Goal: Task Accomplishment & Management: Complete application form

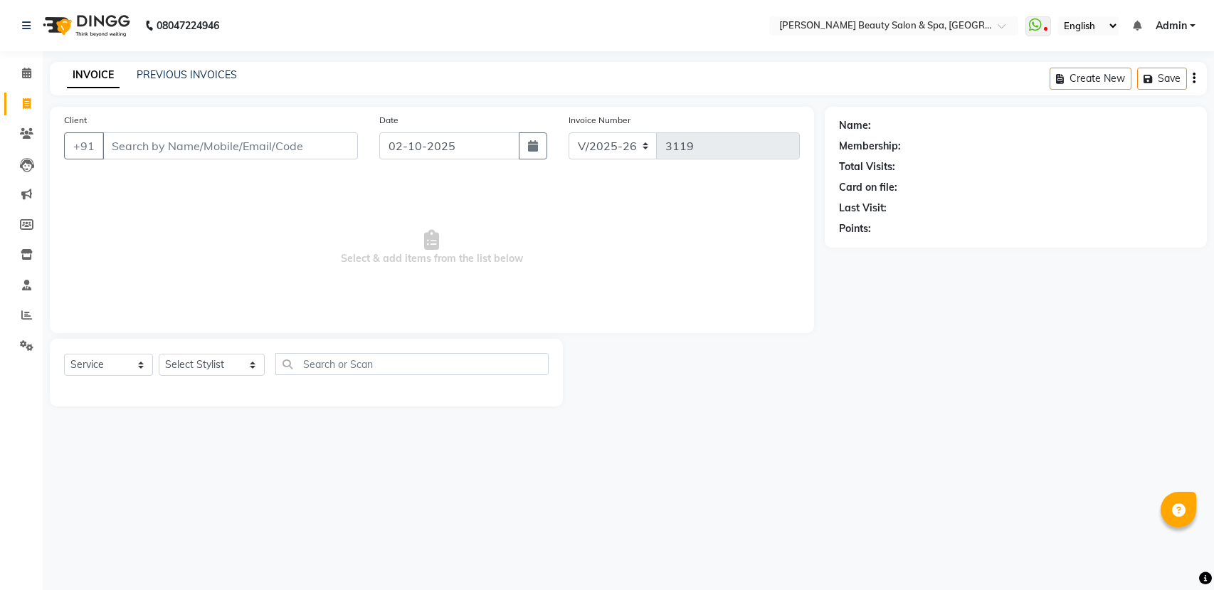
select select "7524"
select select "service"
click at [778, 180] on div "Client +91 Date [DATE] Invoice Number V/2025 V/[PHONE_NUMBER] Select & add item…" at bounding box center [432, 220] width 764 height 226
drag, startPoint x: 229, startPoint y: 135, endPoint x: 229, endPoint y: 145, distance: 10.0
click at [229, 145] on input "Client" at bounding box center [229, 145] width 255 height 27
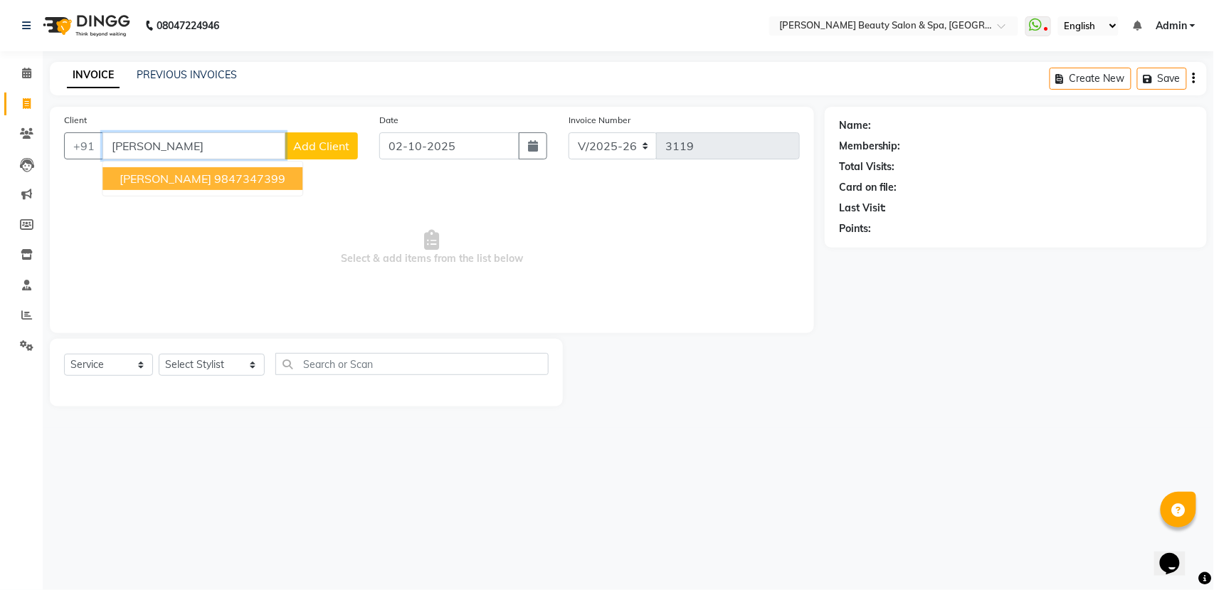
click at [231, 180] on ngb-highlight "9847347399" at bounding box center [249, 178] width 71 height 14
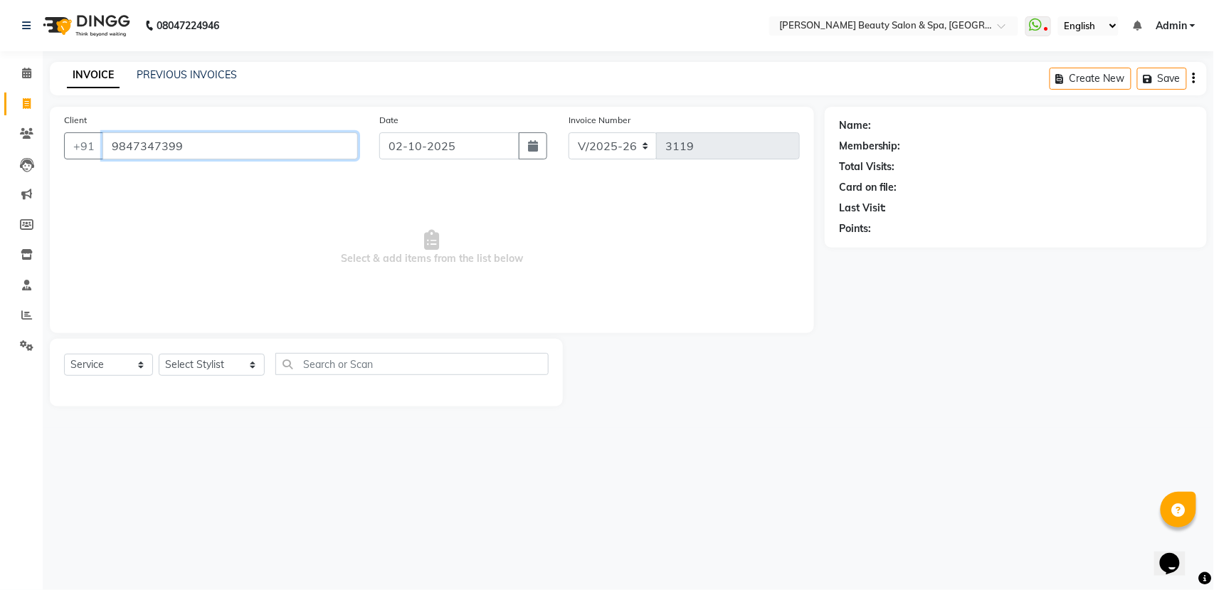
type input "9847347399"
select select "1: Object"
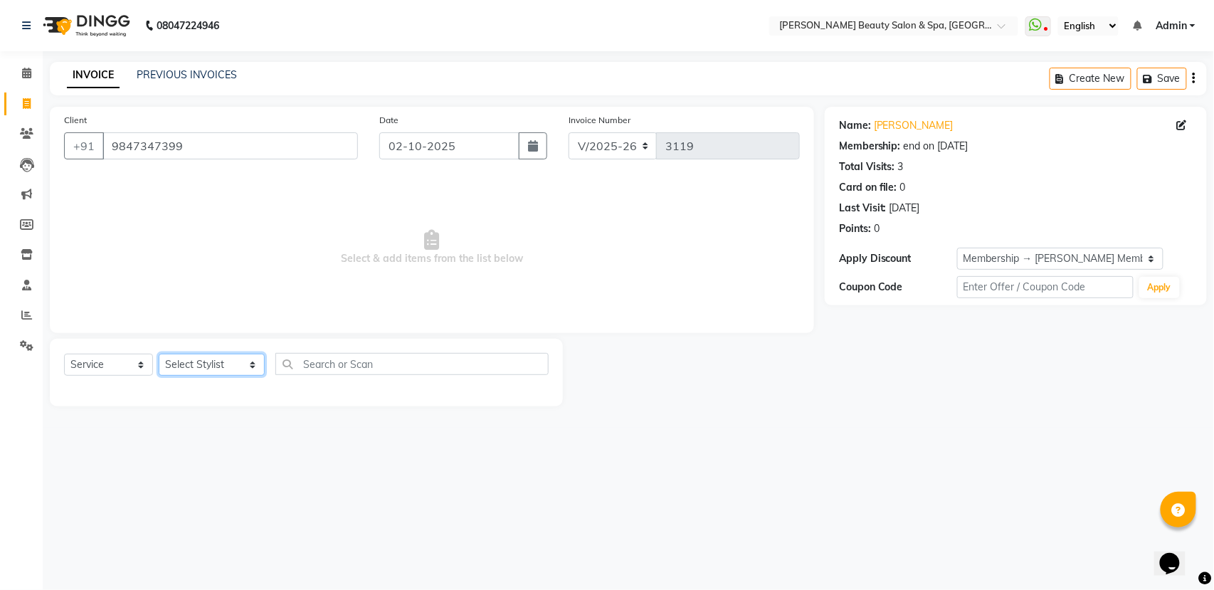
click at [220, 373] on select "Select Stylist Admin [PERSON_NAME] [PERSON_NAME] [PERSON_NAME] [PERSON_NAME] [P…" at bounding box center [212, 365] width 106 height 22
select select "67138"
click at [159, 354] on select "Select Stylist Admin [PERSON_NAME] [PERSON_NAME] [PERSON_NAME] [PERSON_NAME] [P…" at bounding box center [212, 365] width 106 height 22
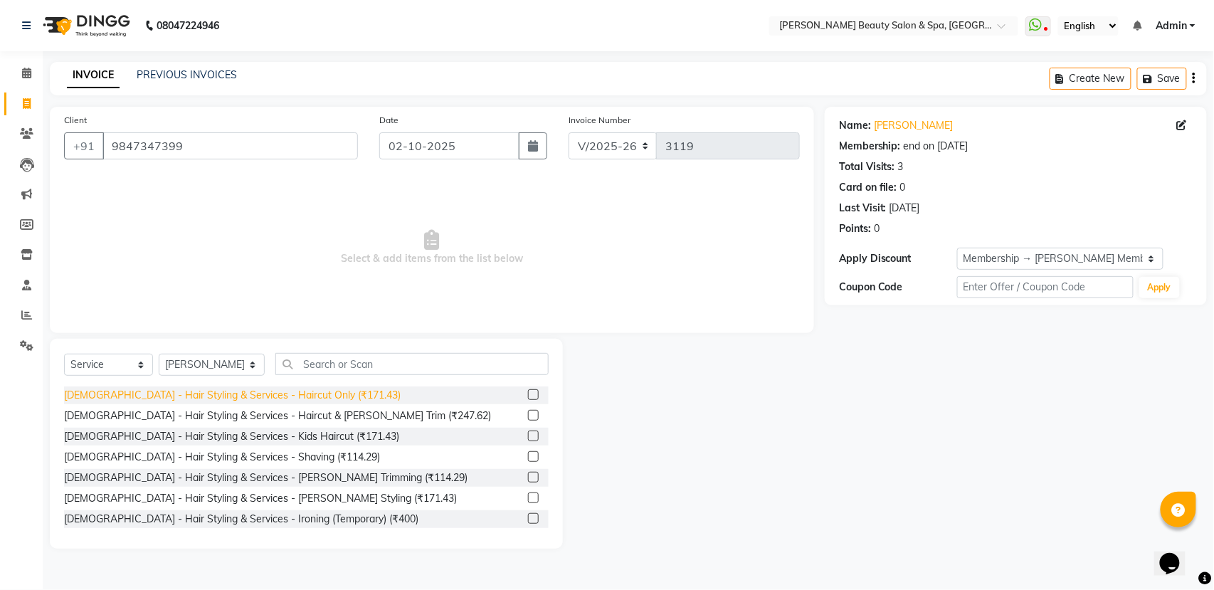
click at [305, 394] on div "[DEMOGRAPHIC_DATA] - Hair Styling & Services - Haircut Only (₹171.43)" at bounding box center [232, 395] width 337 height 15
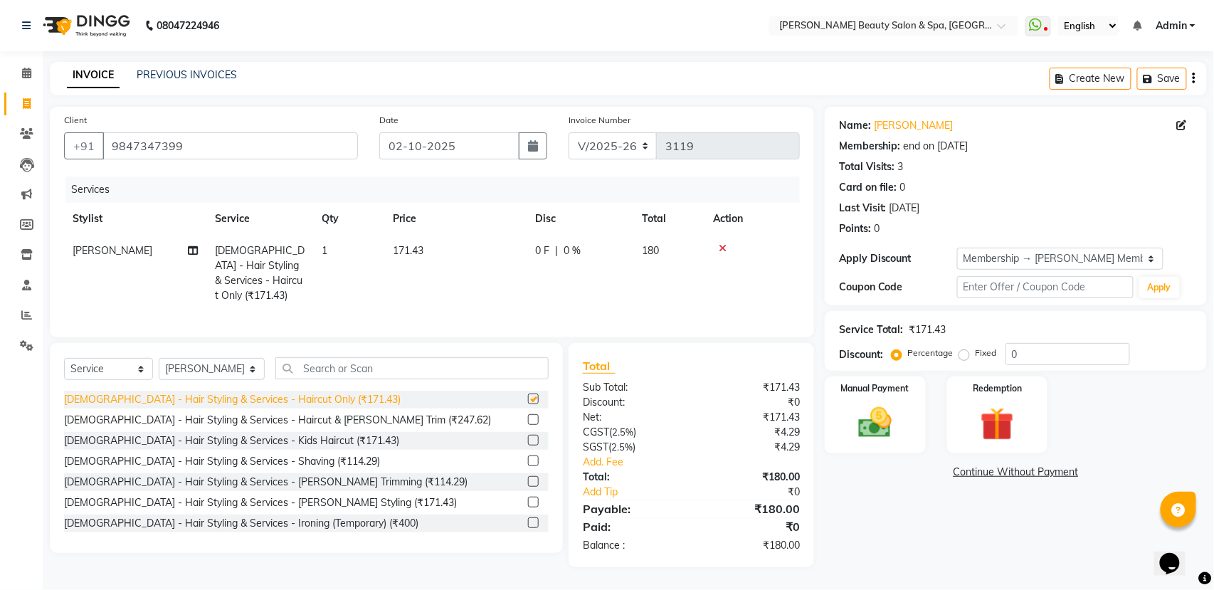
checkbox input "false"
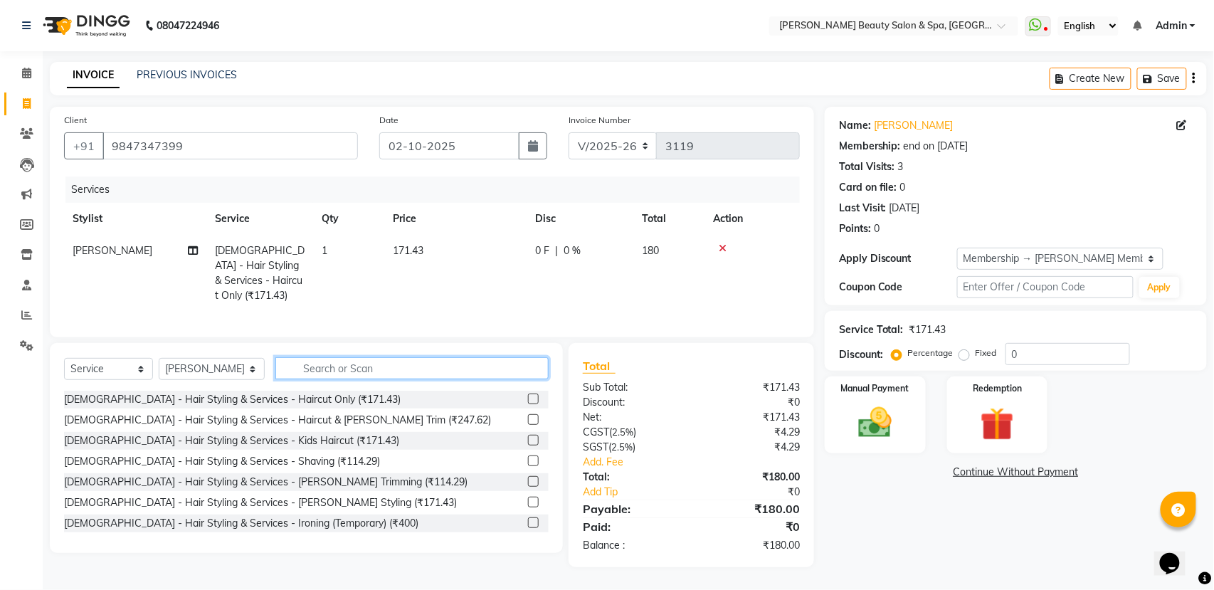
click at [302, 373] on input "text" at bounding box center [411, 368] width 273 height 22
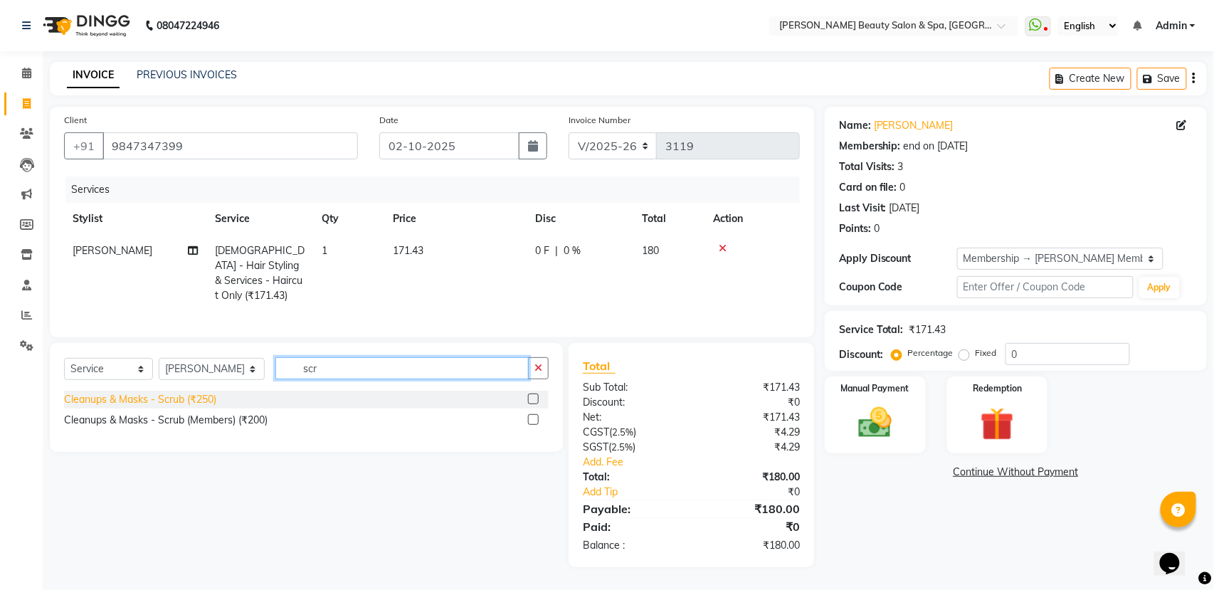
type input "scr"
click at [103, 400] on div "Cleanups & Masks - Scrub (₹250)" at bounding box center [140, 399] width 152 height 15
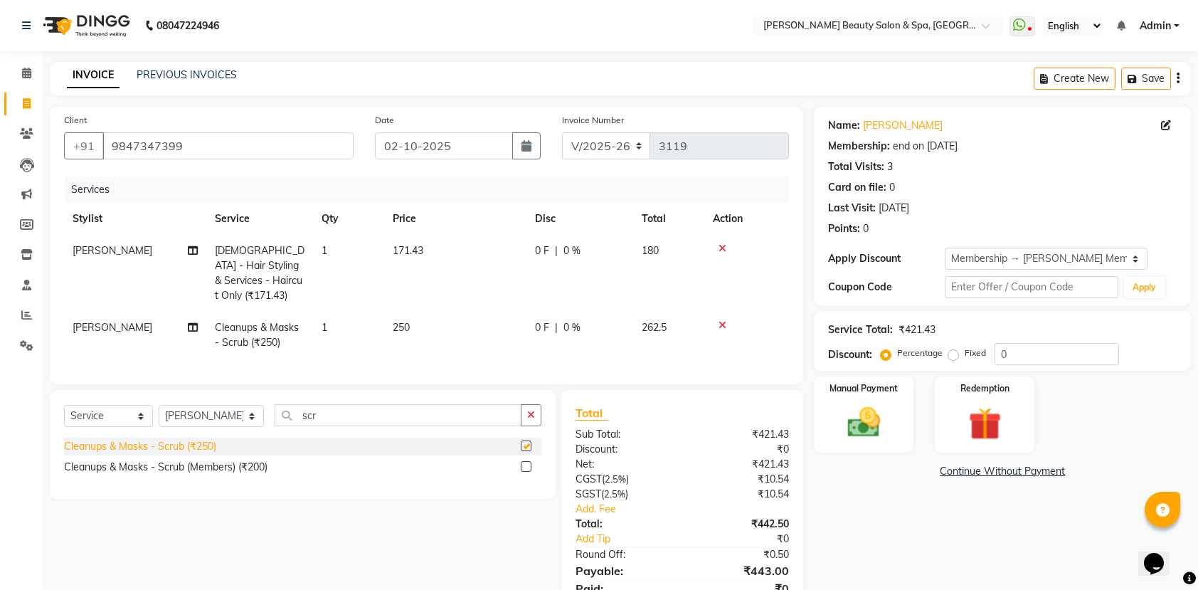
checkbox input "false"
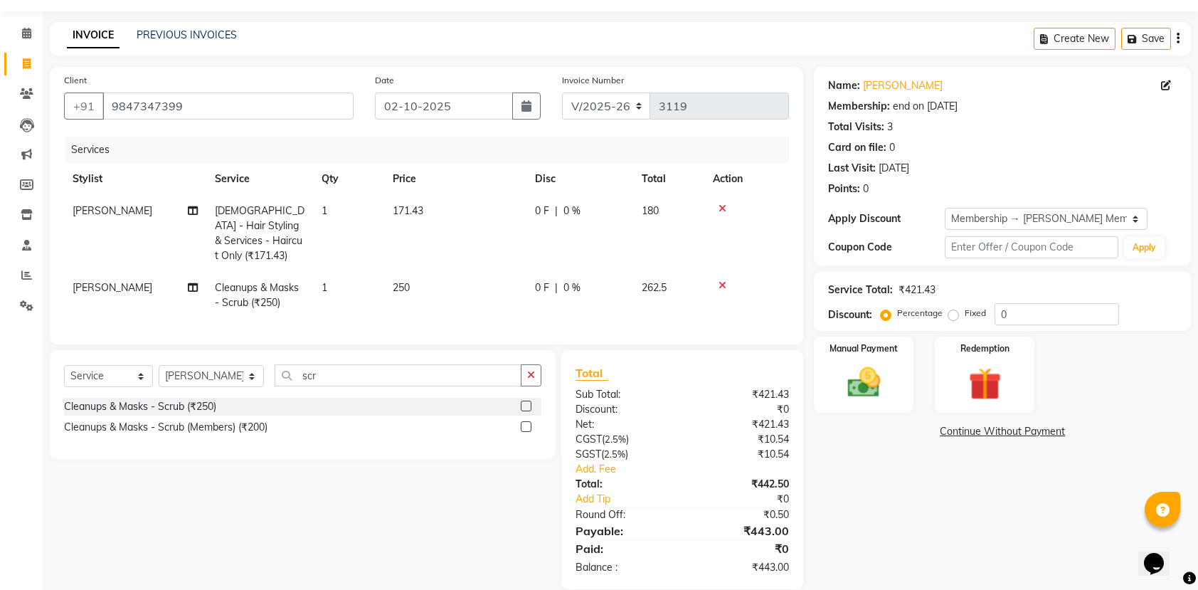
scroll to position [61, 0]
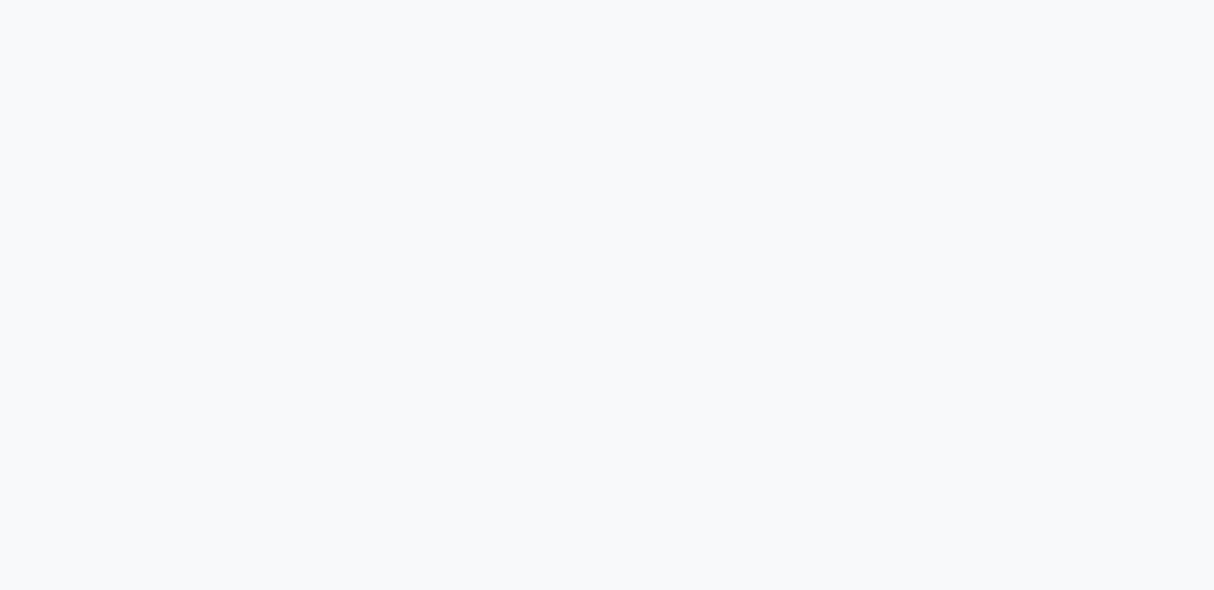
select select "service"
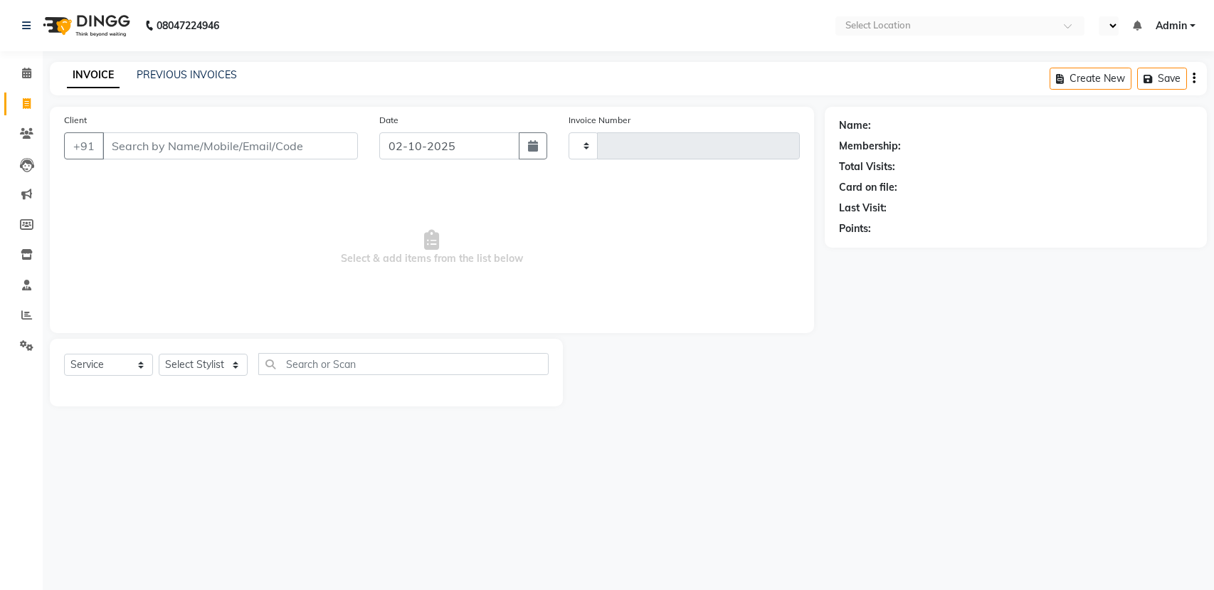
select select "en"
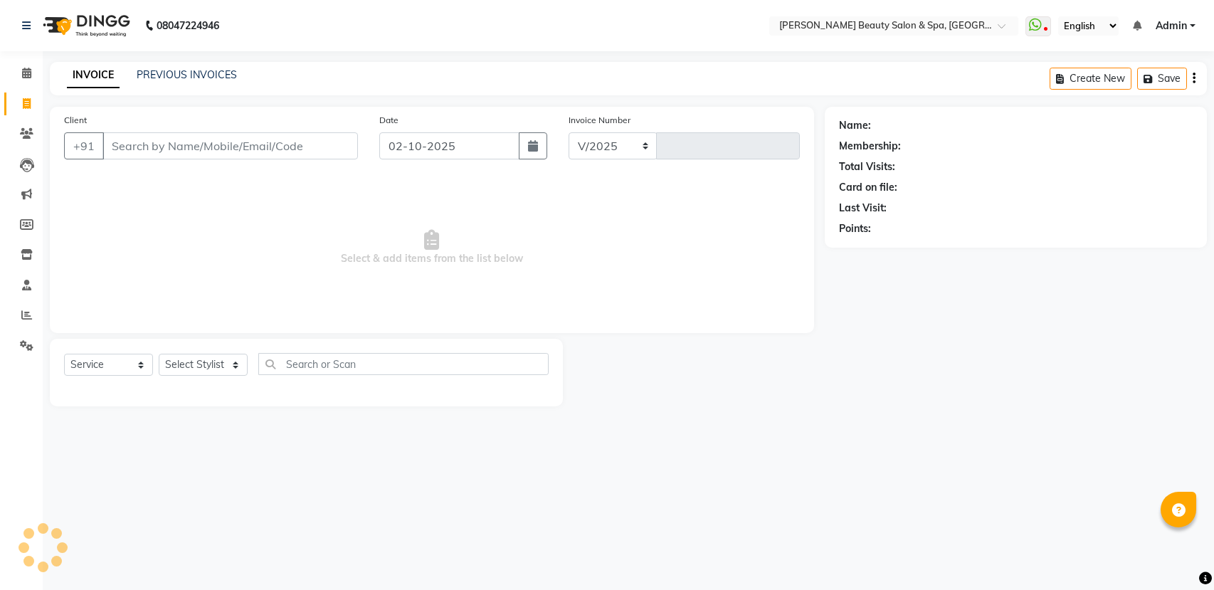
select select "7524"
type input "3119"
click at [139, 142] on input "Client" at bounding box center [229, 145] width 255 height 27
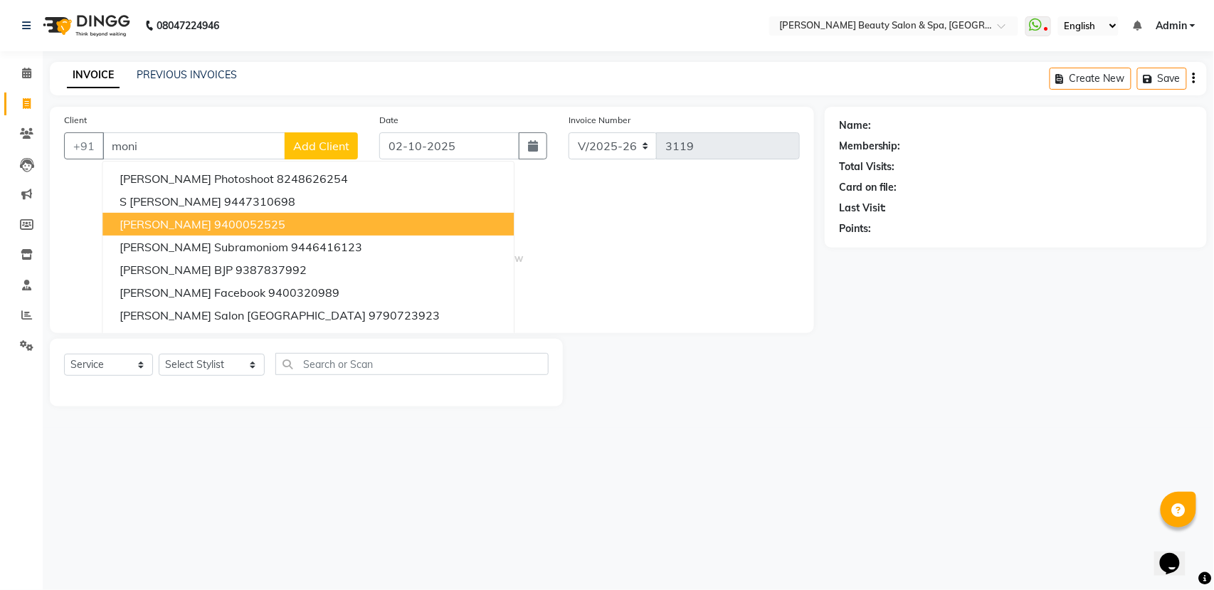
click at [169, 226] on span "Moni Hari" at bounding box center [166, 224] width 92 height 14
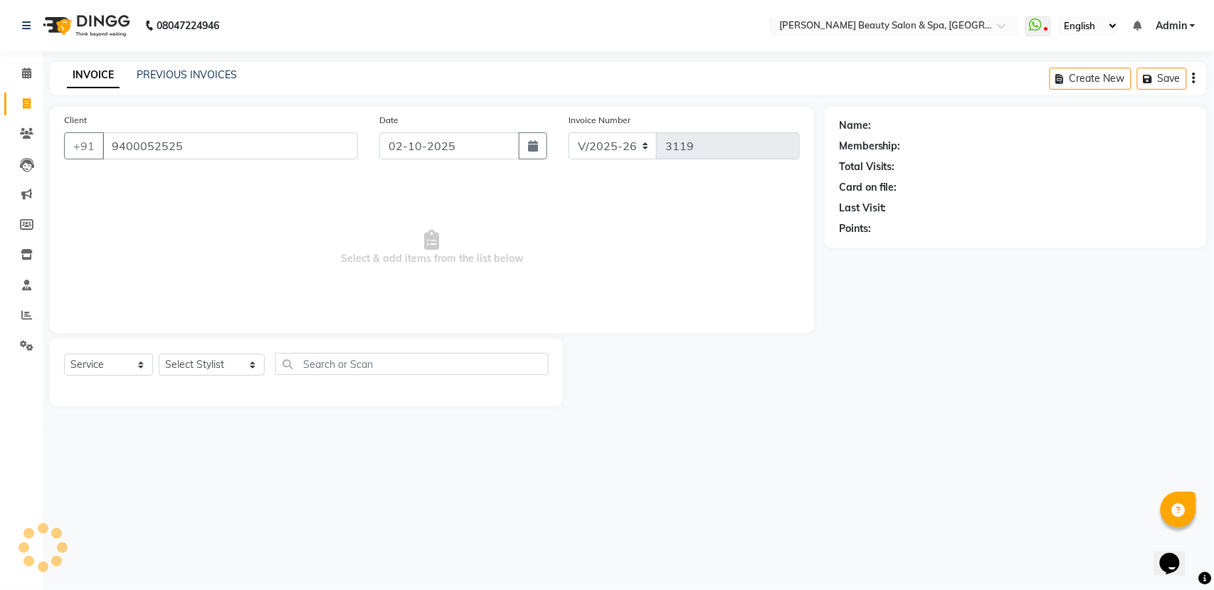
type input "9400052525"
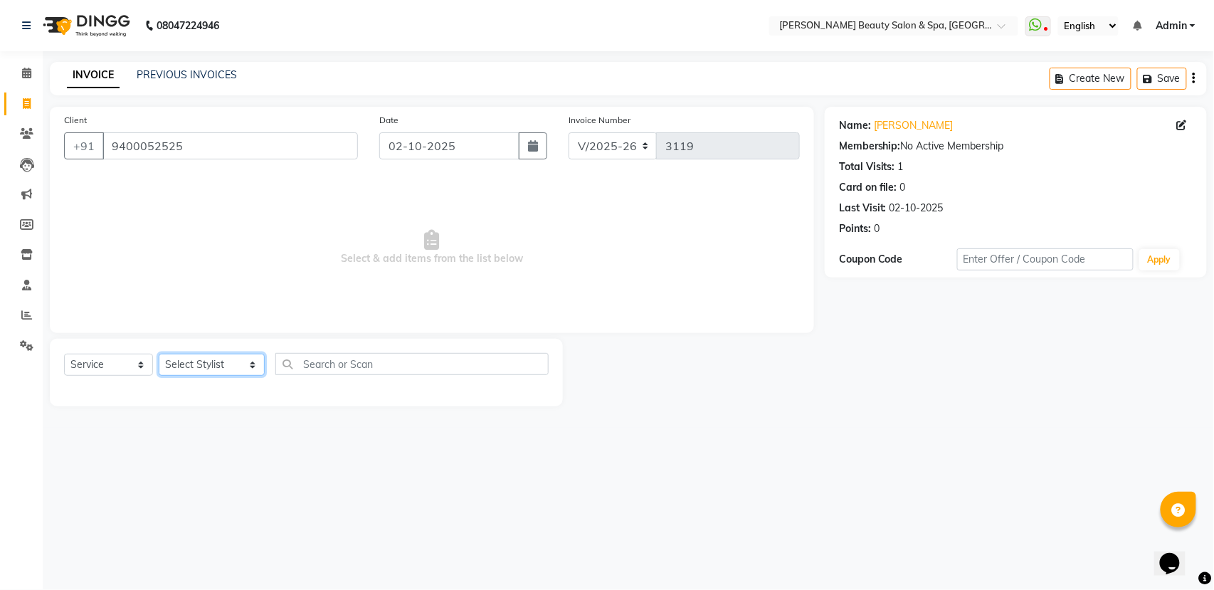
click at [206, 364] on select "Select Stylist Admin [PERSON_NAME] [PERSON_NAME] [PERSON_NAME] [PERSON_NAME] [P…" at bounding box center [212, 365] width 106 height 22
select select "89094"
click at [159, 354] on select "Select Stylist Admin [PERSON_NAME] [PERSON_NAME] [PERSON_NAME] [PERSON_NAME] [P…" at bounding box center [212, 365] width 106 height 22
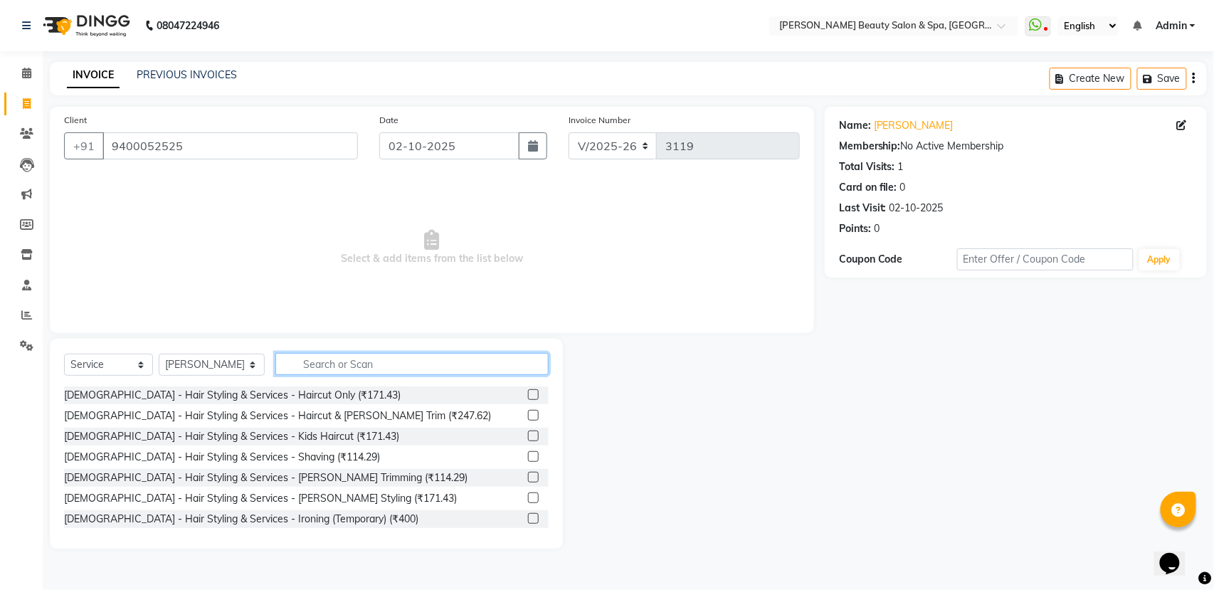
click at [290, 354] on input "text" at bounding box center [411, 364] width 273 height 22
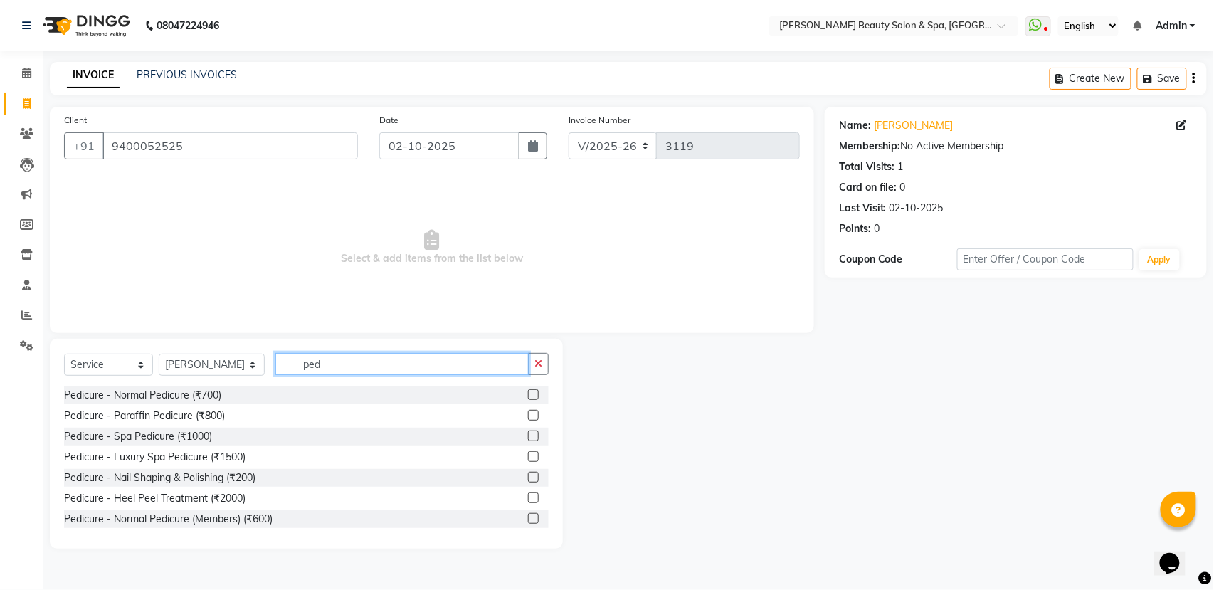
type input "ped"
click at [172, 404] on div "Pedicure - Normal Pedicure (₹700)" at bounding box center [306, 395] width 485 height 18
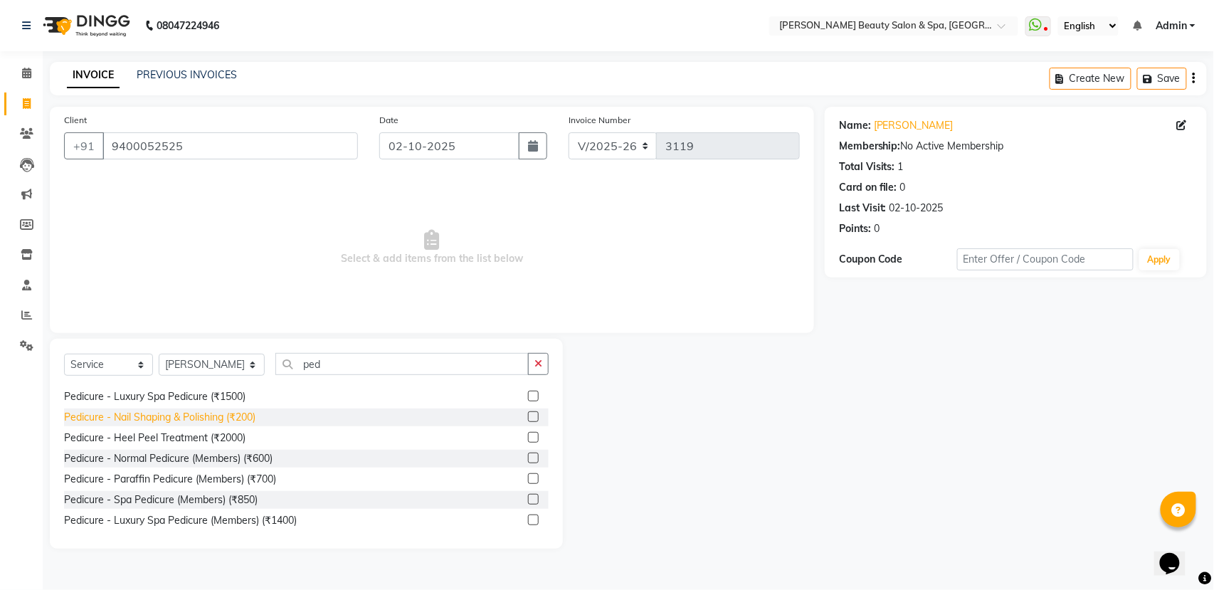
scroll to position [95, 0]
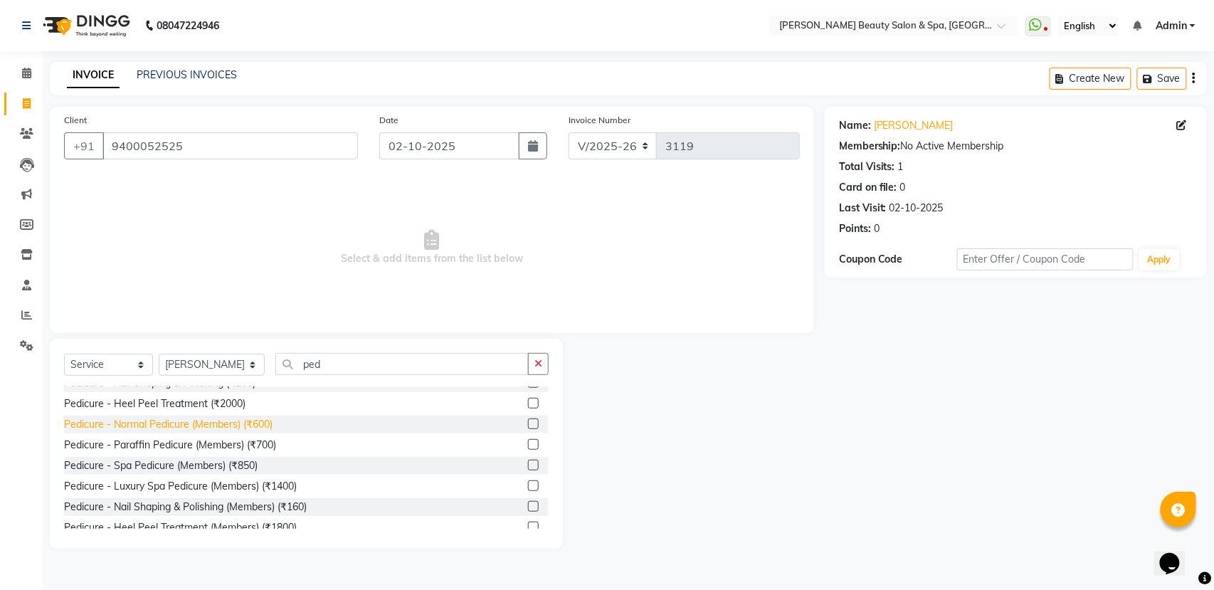
click at [171, 420] on div "Pedicure - Normal Pedicure (Members) (₹600)" at bounding box center [168, 424] width 209 height 15
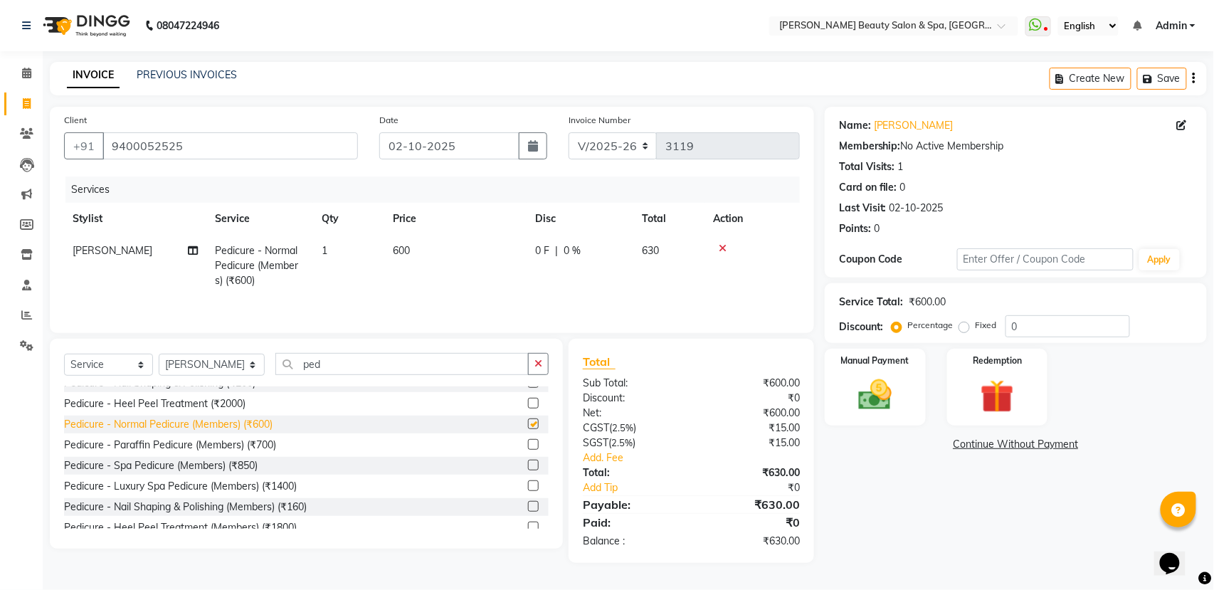
checkbox input "false"
click at [226, 374] on select "Select Stylist Admin [PERSON_NAME] [PERSON_NAME] [PERSON_NAME] [PERSON_NAME] [P…" at bounding box center [212, 365] width 106 height 22
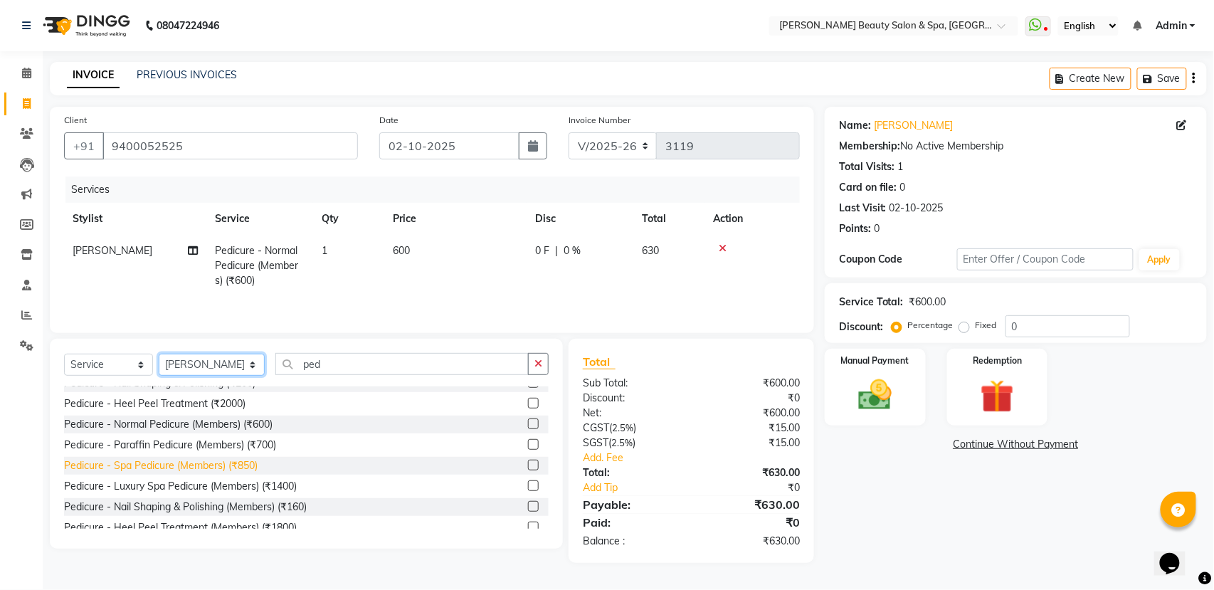
select select "67141"
click at [159, 359] on select "Select Stylist Admin [PERSON_NAME] [PERSON_NAME] [PERSON_NAME] [PERSON_NAME] [P…" at bounding box center [212, 365] width 106 height 22
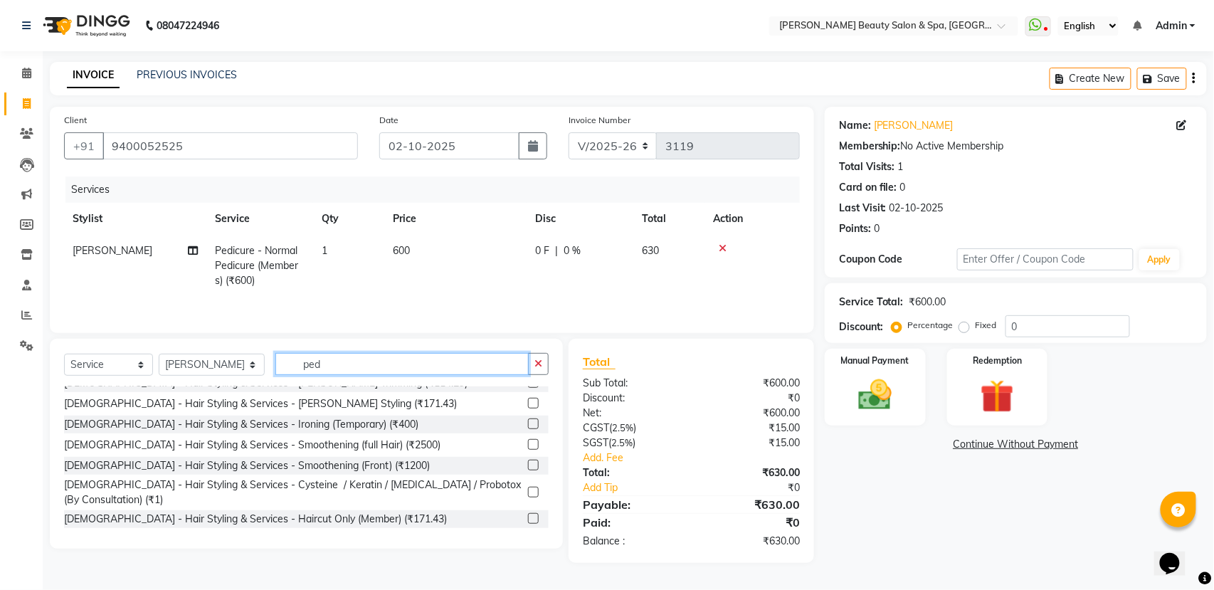
click at [339, 365] on input "ped" at bounding box center [401, 364] width 253 height 22
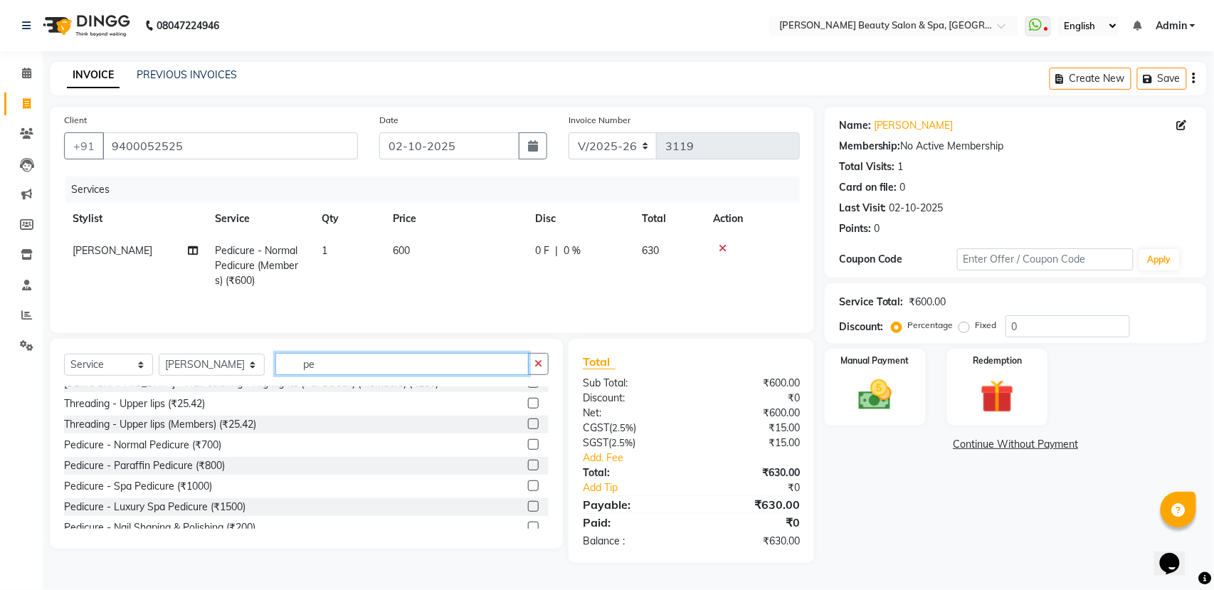
type input "p"
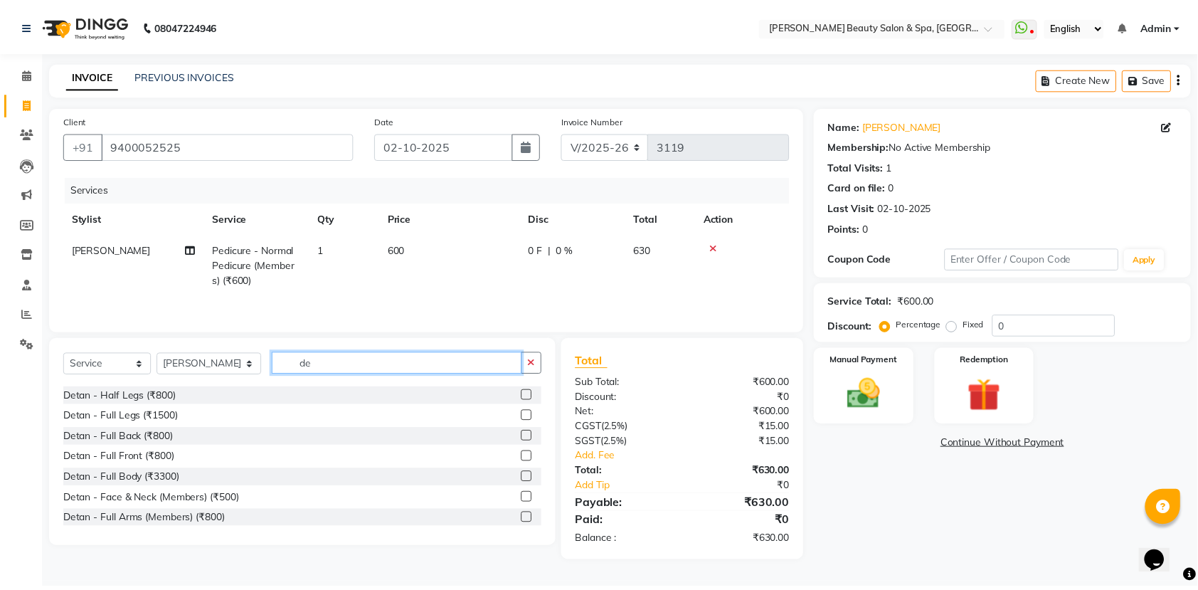
scroll to position [356, 0]
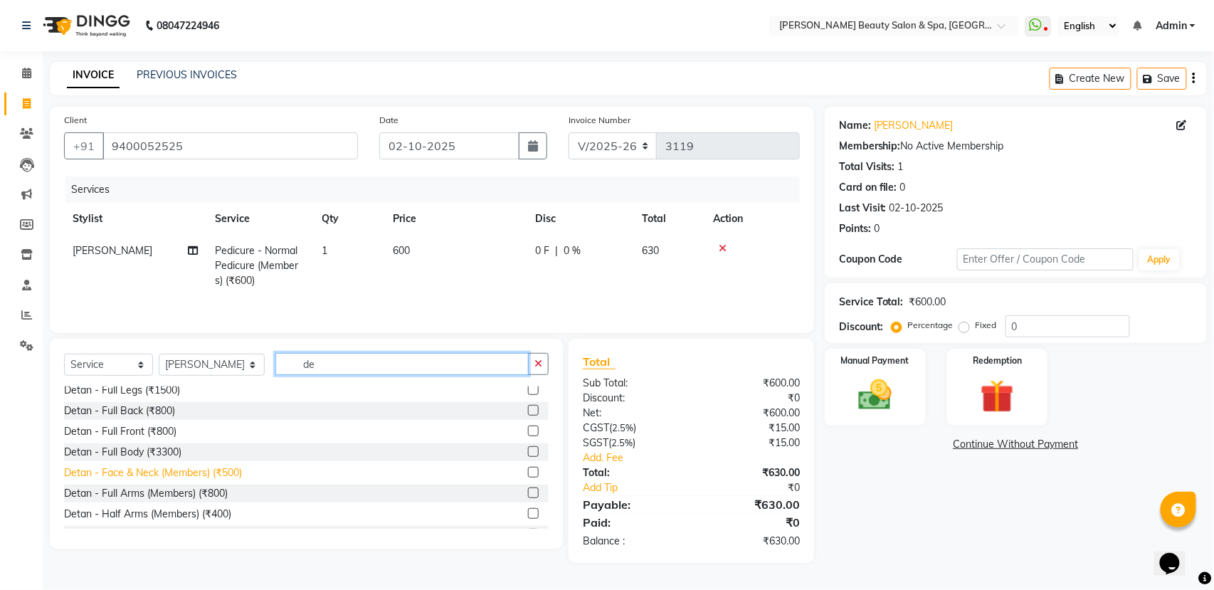
type input "de"
click at [81, 474] on div "Detan - Face & Neck (Members) (₹500)" at bounding box center [153, 472] width 178 height 15
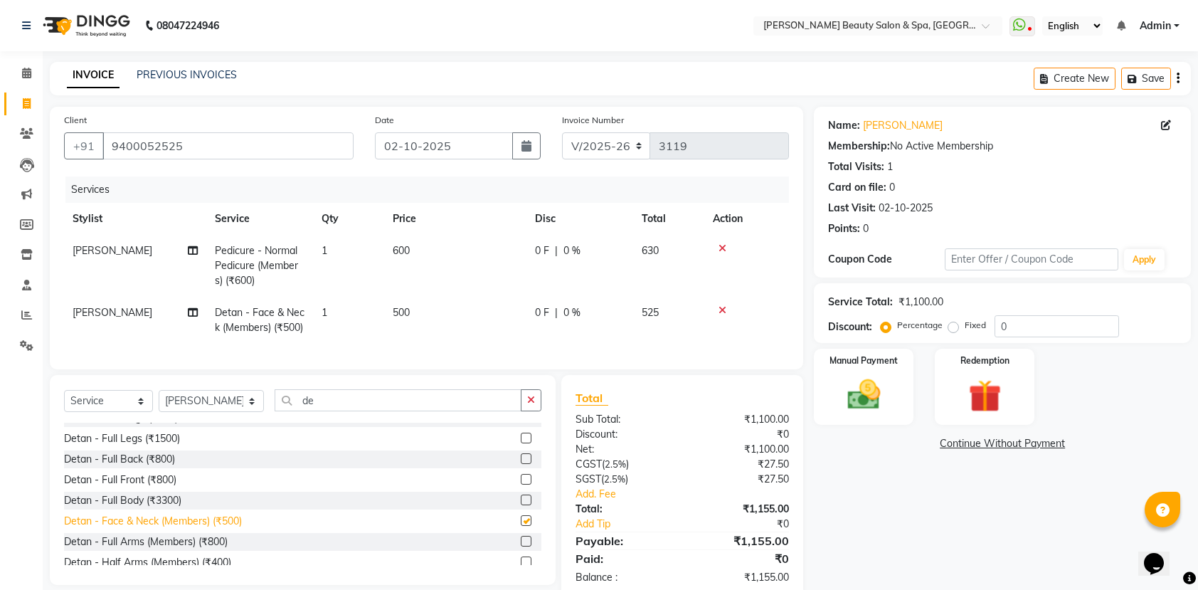
checkbox input "false"
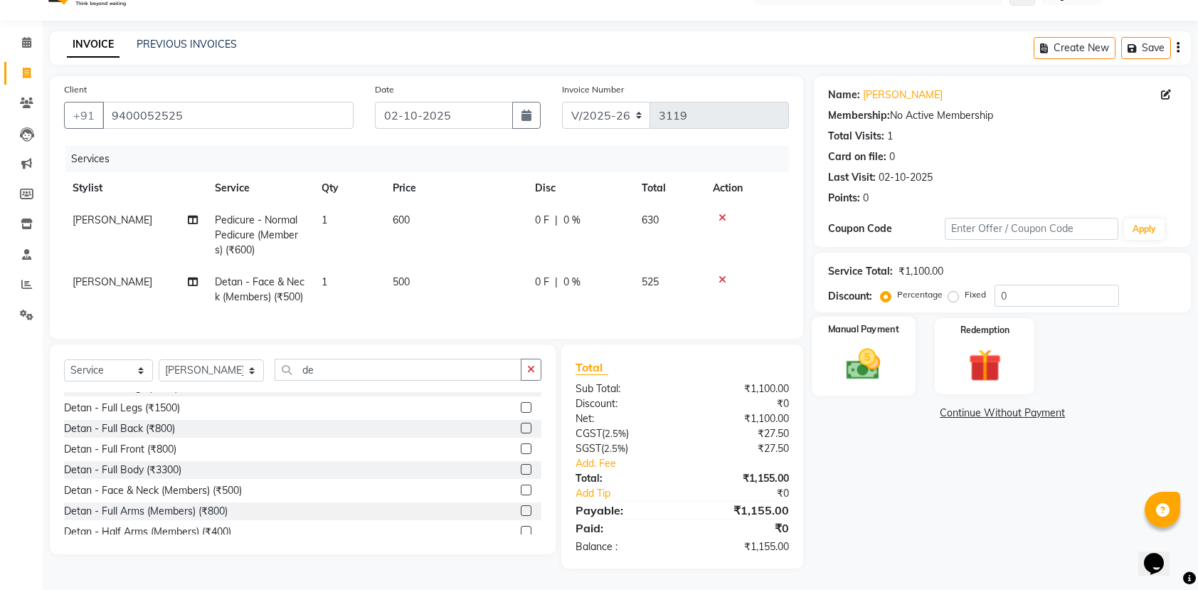
click at [857, 322] on label "Manual Payment" at bounding box center [863, 329] width 71 height 14
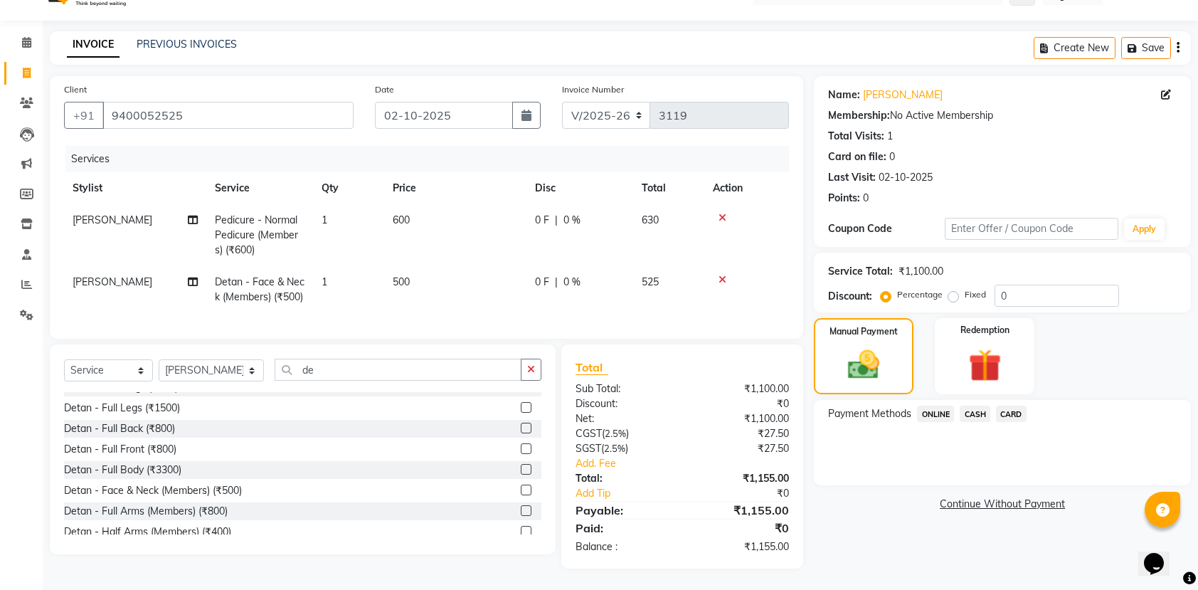
click at [944, 406] on span "ONLINE" at bounding box center [935, 414] width 37 height 16
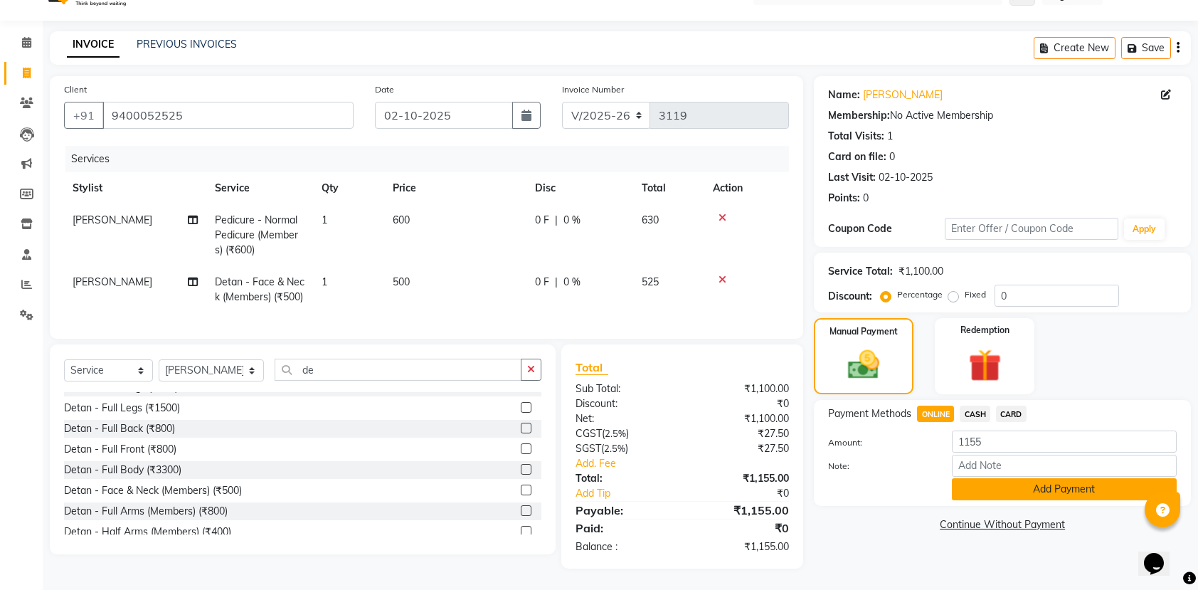
click at [993, 478] on button "Add Payment" at bounding box center [1064, 489] width 225 height 22
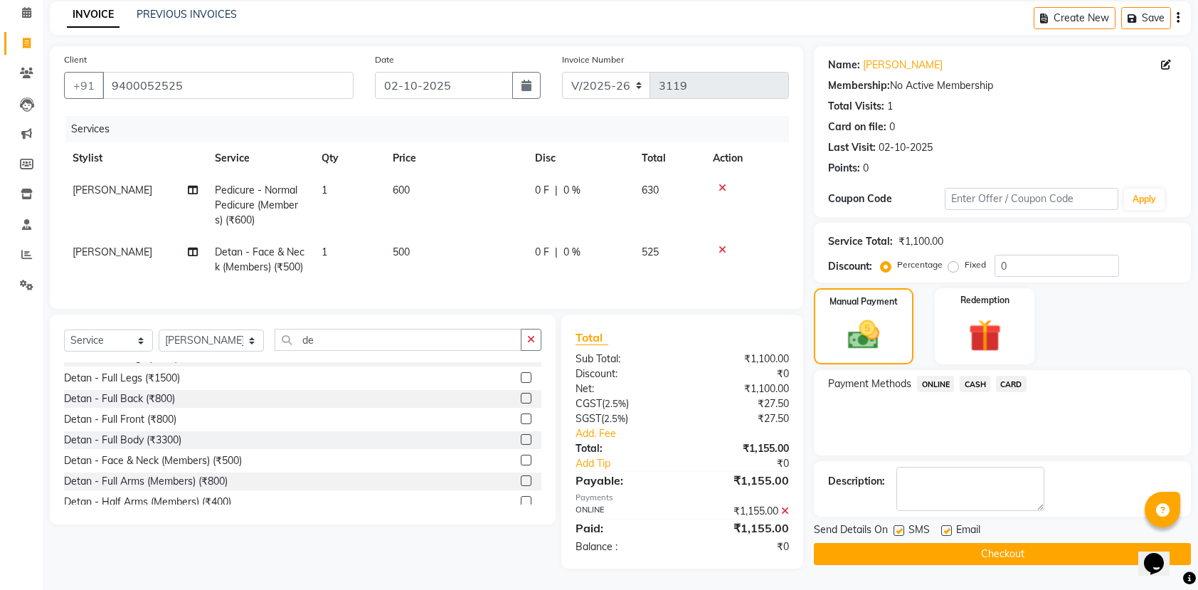
click at [887, 559] on button "Checkout" at bounding box center [1002, 554] width 377 height 22
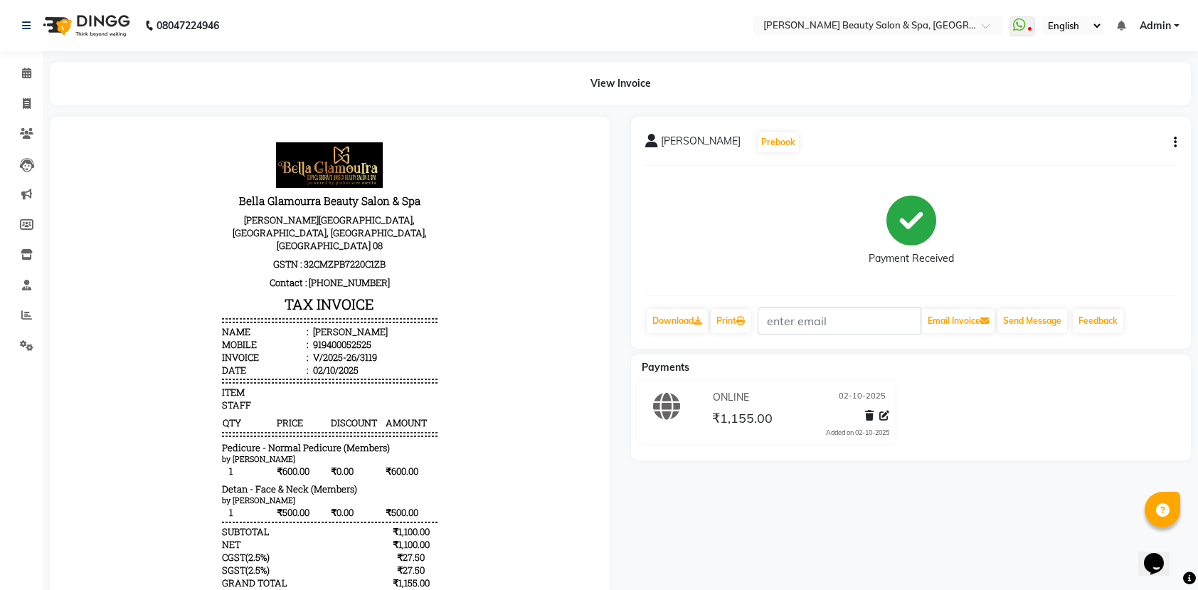
click at [471, 322] on body "Bella Glamourra Beauty Salon & Spa Prasanth Tower, Eenchakkal, Perunthanni, Thi…" at bounding box center [330, 415] width 520 height 556
click at [26, 101] on icon at bounding box center [27, 103] width 8 height 11
select select "service"
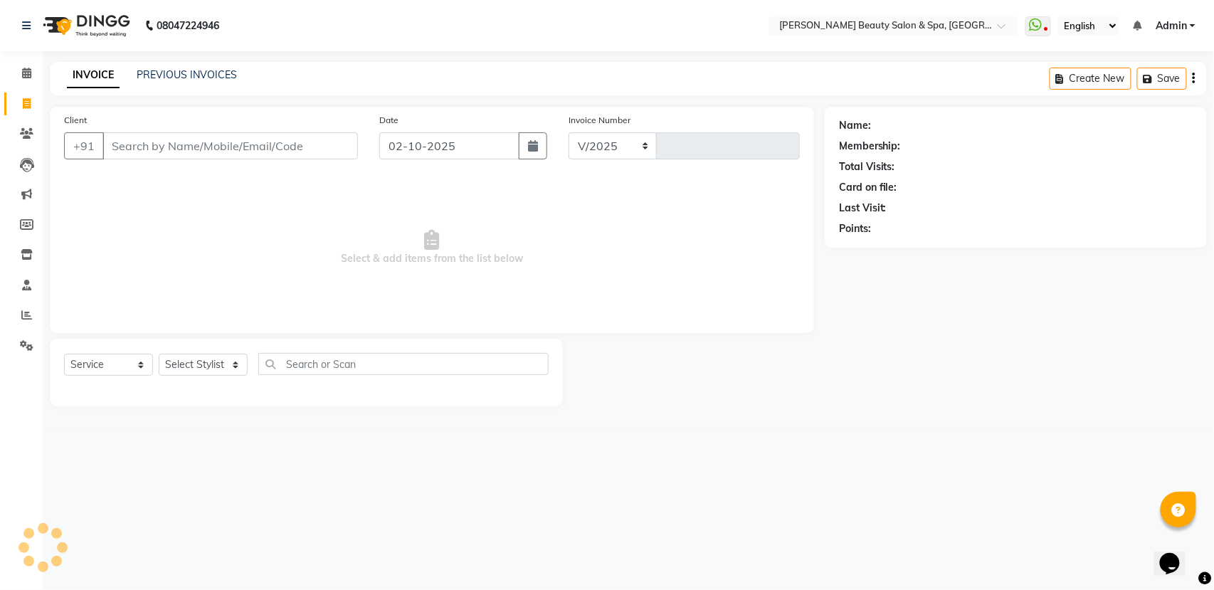
select select "7524"
type input "3120"
click at [176, 145] on input "Client" at bounding box center [229, 145] width 255 height 27
click at [297, 149] on input "Client" at bounding box center [229, 145] width 255 height 27
type input "9633359683"
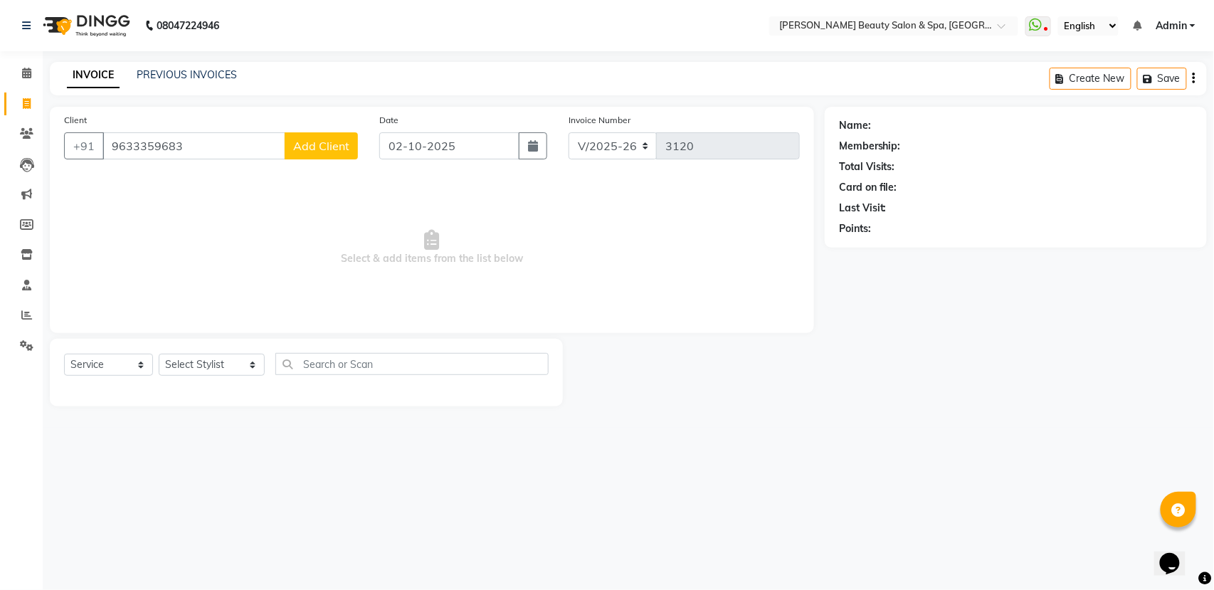
click at [342, 125] on div "Client +91 9633359683 Add Client" at bounding box center [210, 141] width 315 height 58
click at [314, 154] on button "Add Client" at bounding box center [321, 145] width 73 height 27
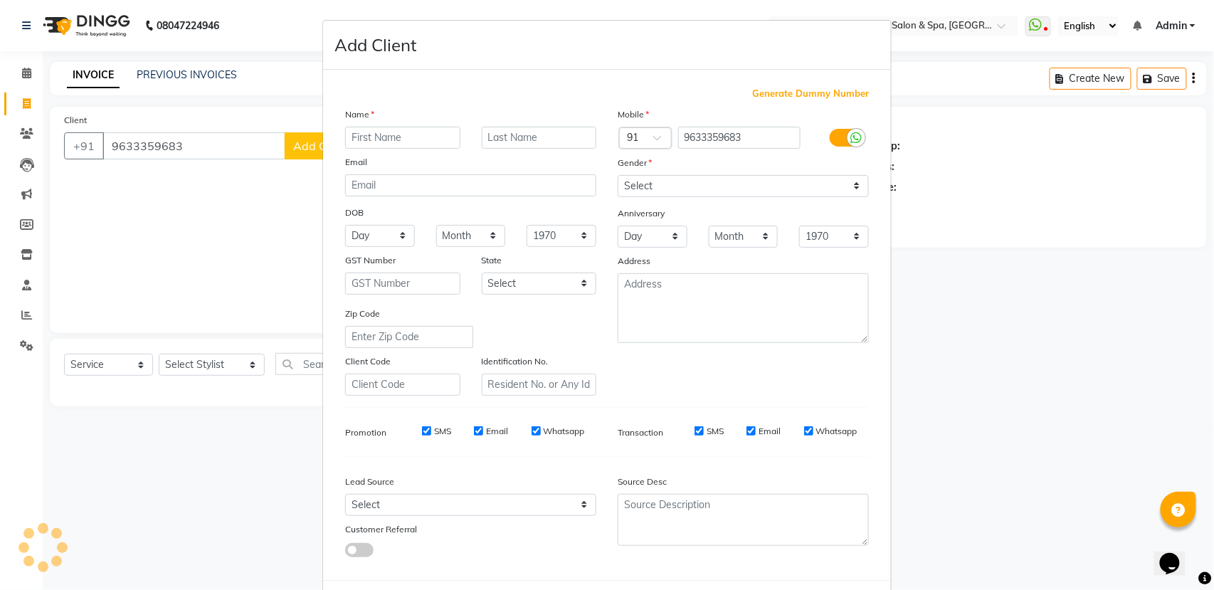
click at [322, 154] on div "Add Client Generate Dummy Number Name Email DOB Day 01 02 03 04 05 06 07 08 09 …" at bounding box center [606, 328] width 569 height 617
click at [356, 137] on input "text" at bounding box center [402, 138] width 115 height 22
type input "ganesh"
click at [784, 182] on select "Select Male Female Other Prefer Not To Say" at bounding box center [743, 186] width 251 height 22
select select "male"
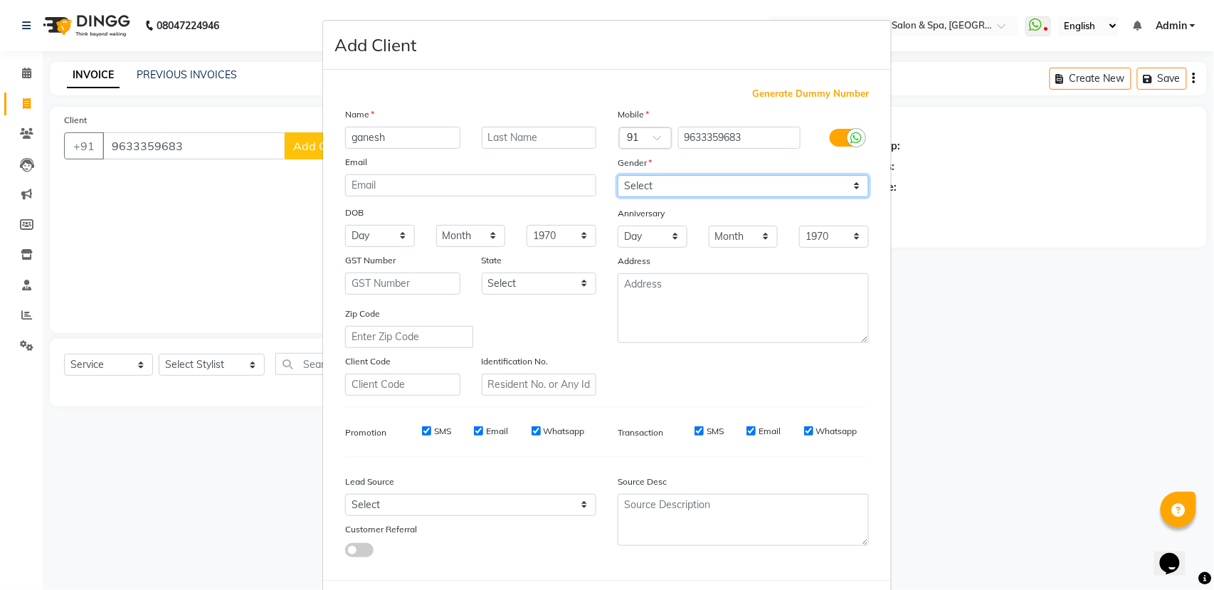
click at [618, 175] on select "Select Male Female Other Prefer Not To Say" at bounding box center [743, 186] width 251 height 22
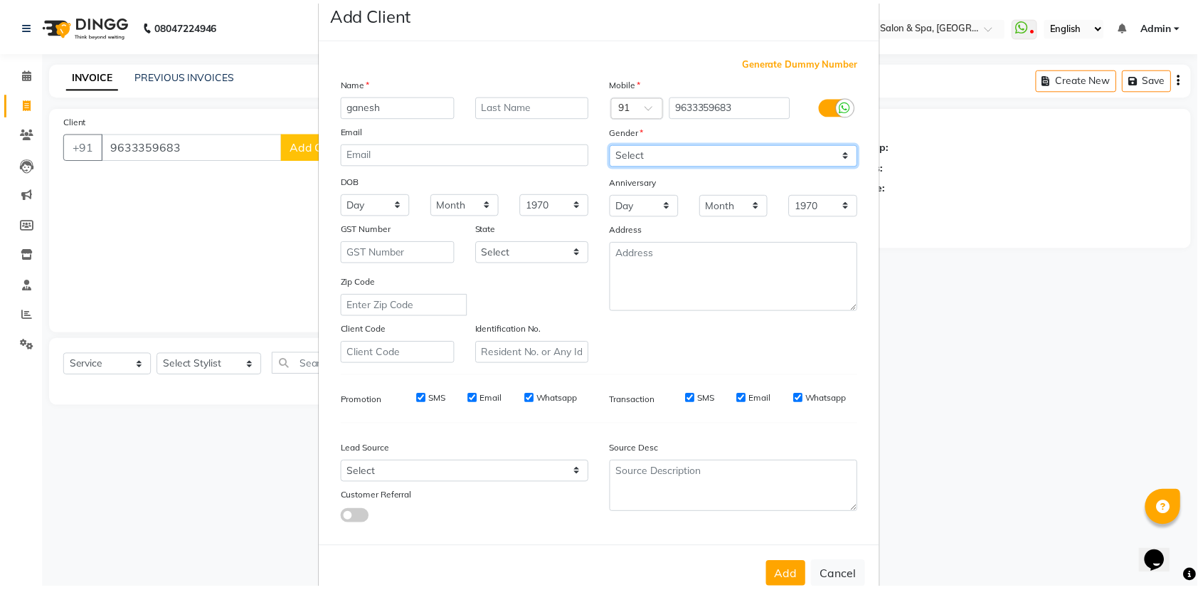
scroll to position [63, 0]
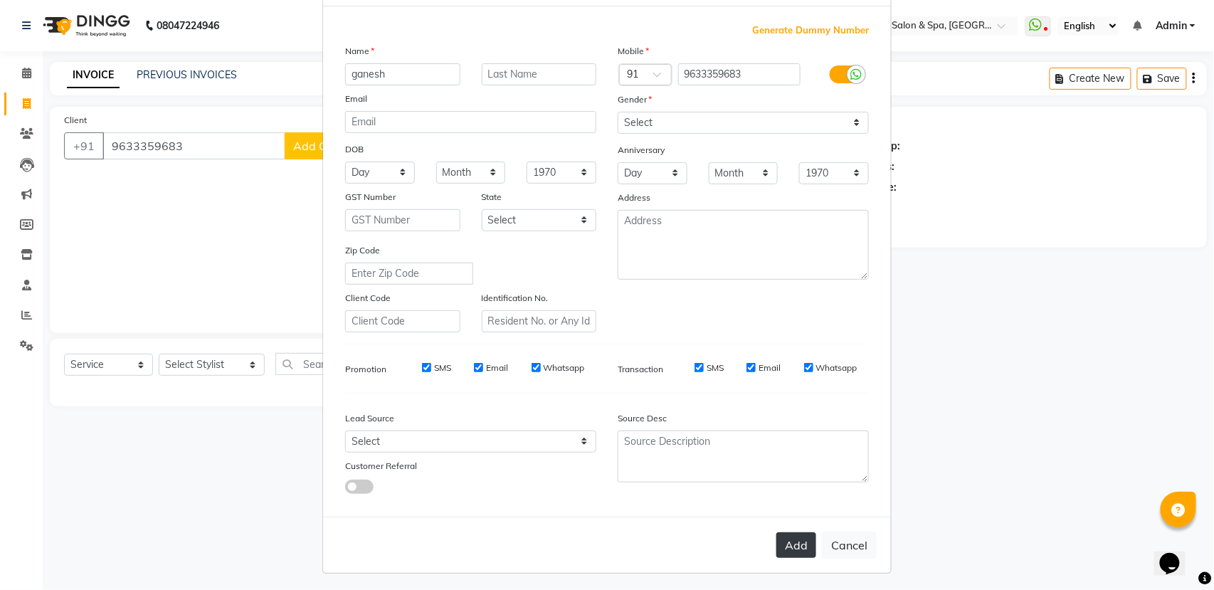
click at [794, 535] on button "Add" at bounding box center [796, 545] width 40 height 26
select select
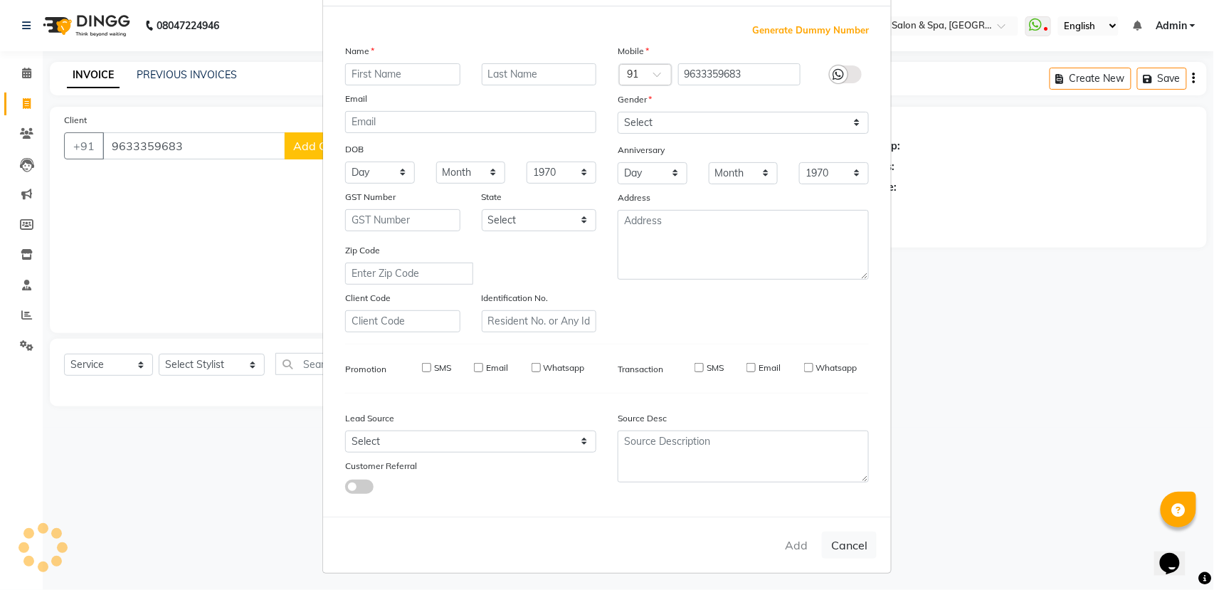
select select
checkbox input "false"
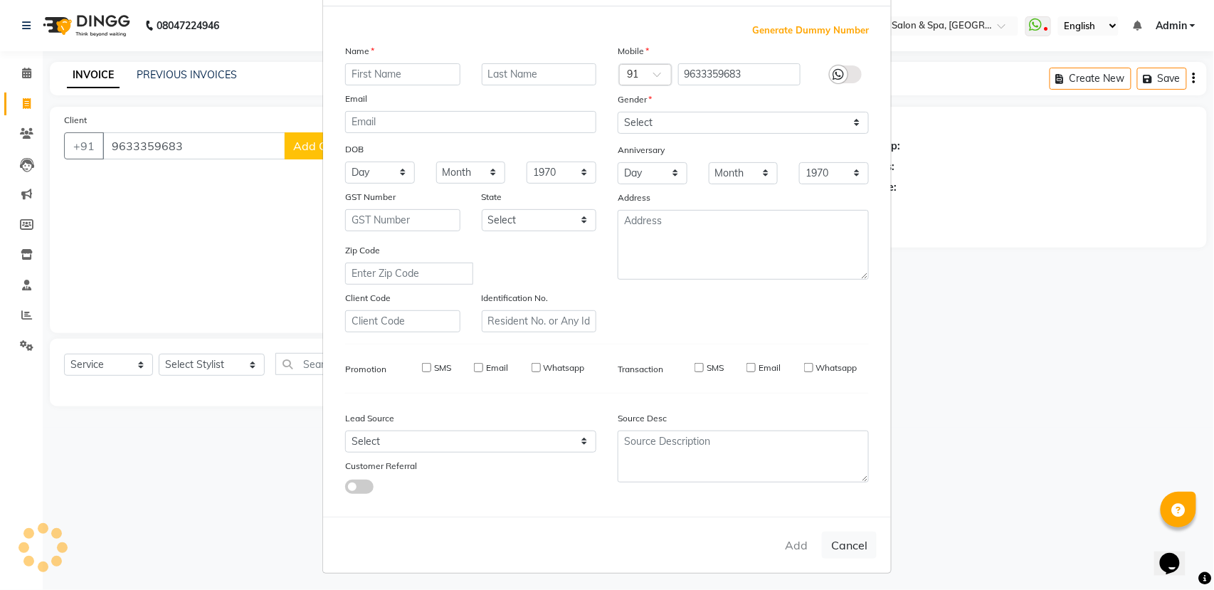
checkbox input "false"
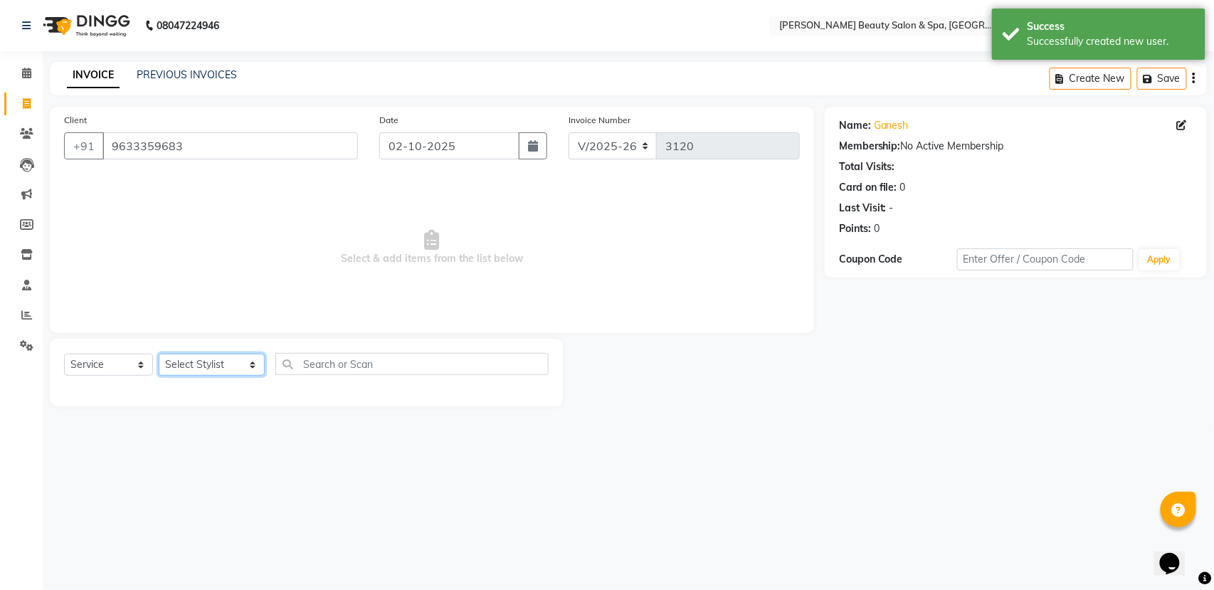
click at [189, 368] on select "Select Stylist Admin [PERSON_NAME] [PERSON_NAME] [PERSON_NAME] [PERSON_NAME] [P…" at bounding box center [212, 365] width 106 height 22
select select "79765"
click at [159, 354] on select "Select Stylist Admin [PERSON_NAME] [PERSON_NAME] [PERSON_NAME] [PERSON_NAME] [P…" at bounding box center [212, 365] width 106 height 22
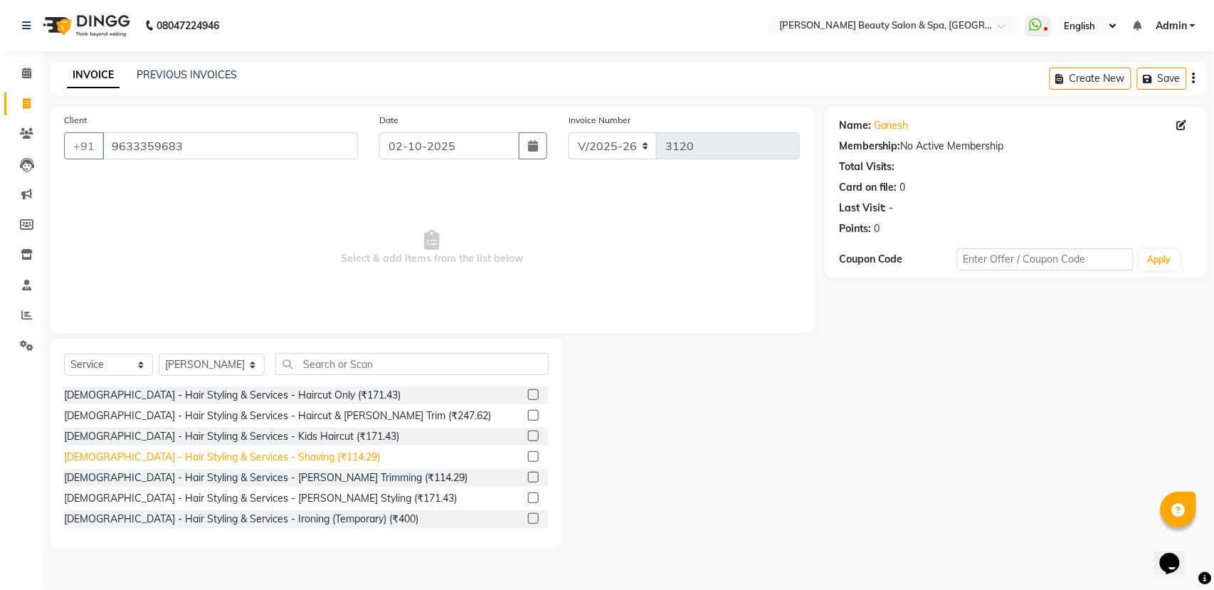
click at [232, 461] on div "[DEMOGRAPHIC_DATA] - Hair Styling & Services - Shaving (₹114.29)" at bounding box center [222, 457] width 316 height 15
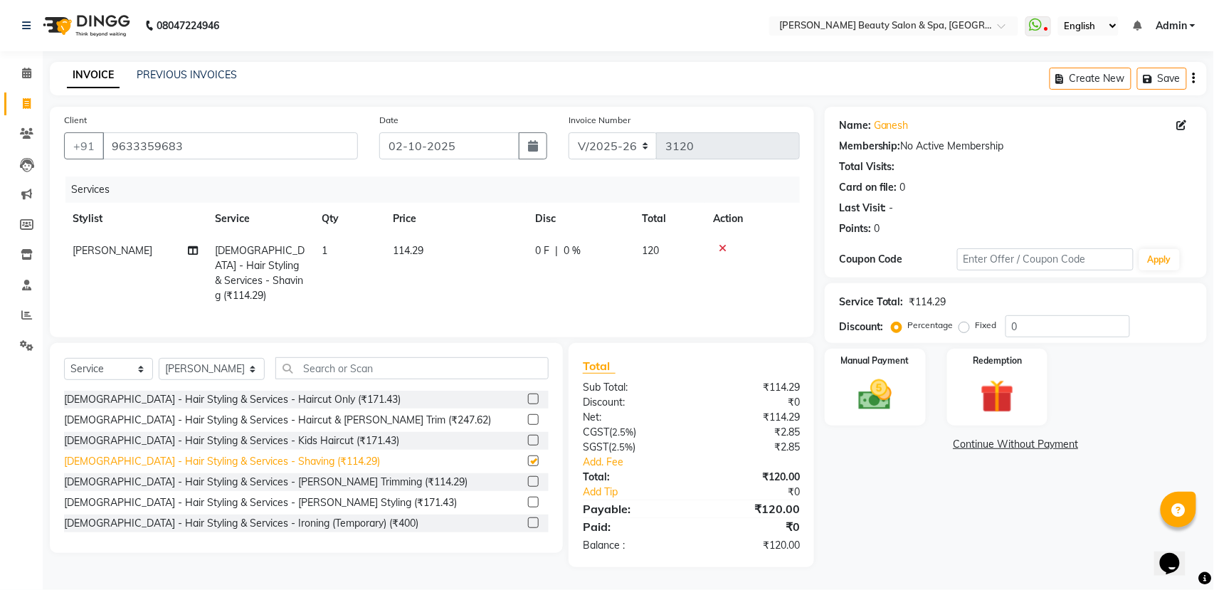
checkbox input "false"
click at [376, 357] on div "Select Service Product Membership Package Voucher Prepaid Gift Card Select Styl…" at bounding box center [306, 448] width 513 height 210
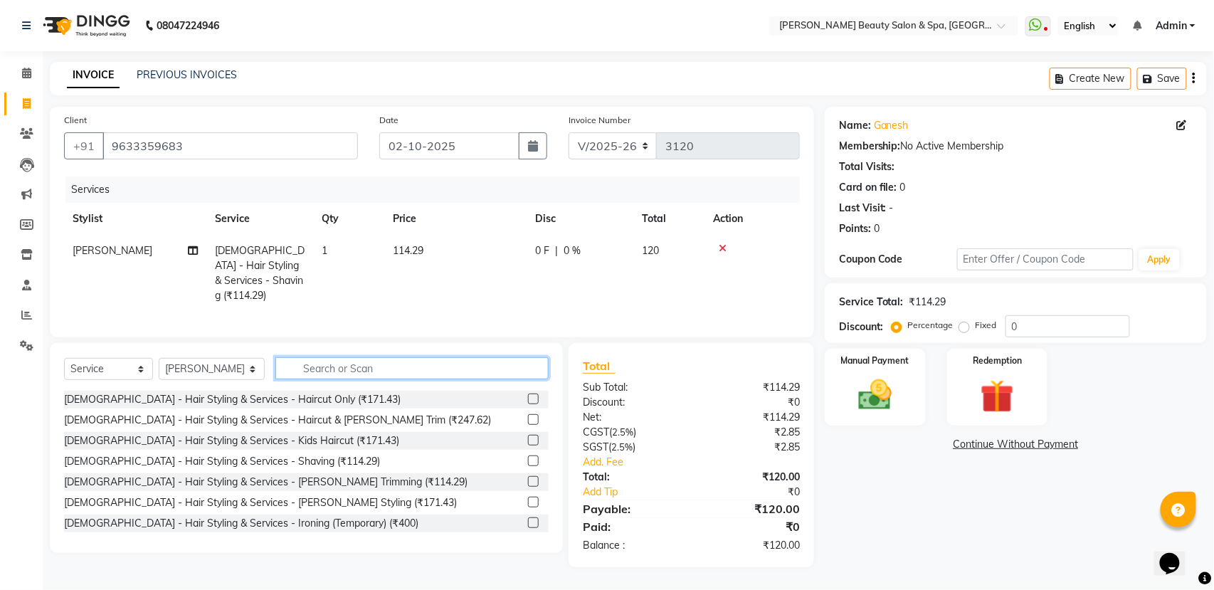
click at [370, 369] on input "text" at bounding box center [411, 368] width 273 height 22
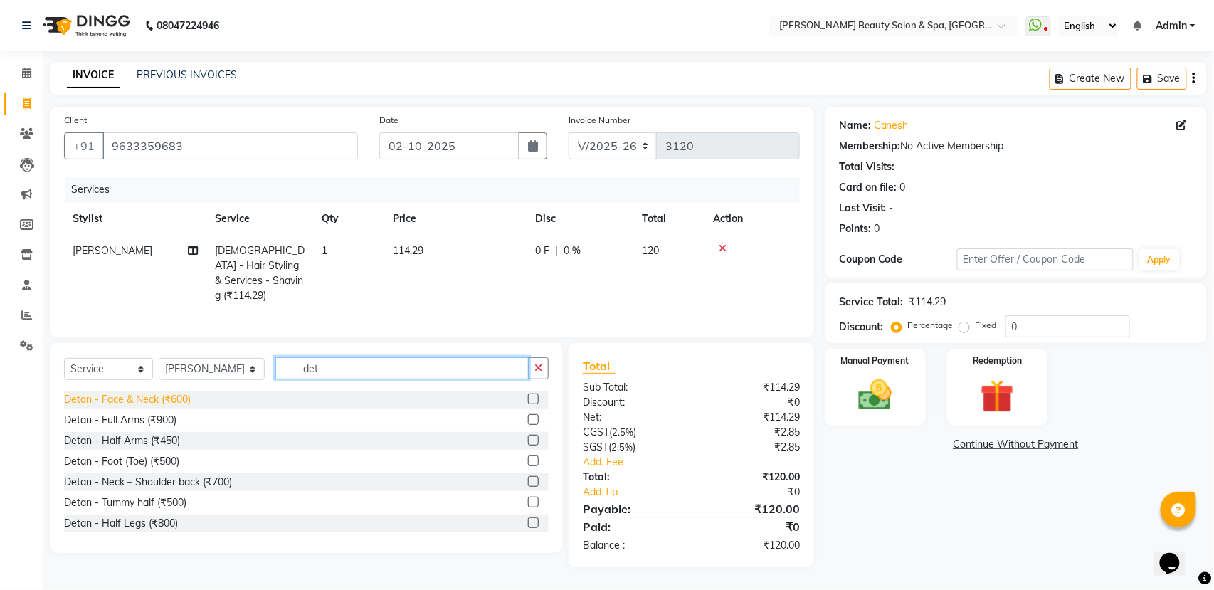
type input "det"
click at [157, 397] on div "Detan - Face & Neck (₹600)" at bounding box center [127, 399] width 127 height 15
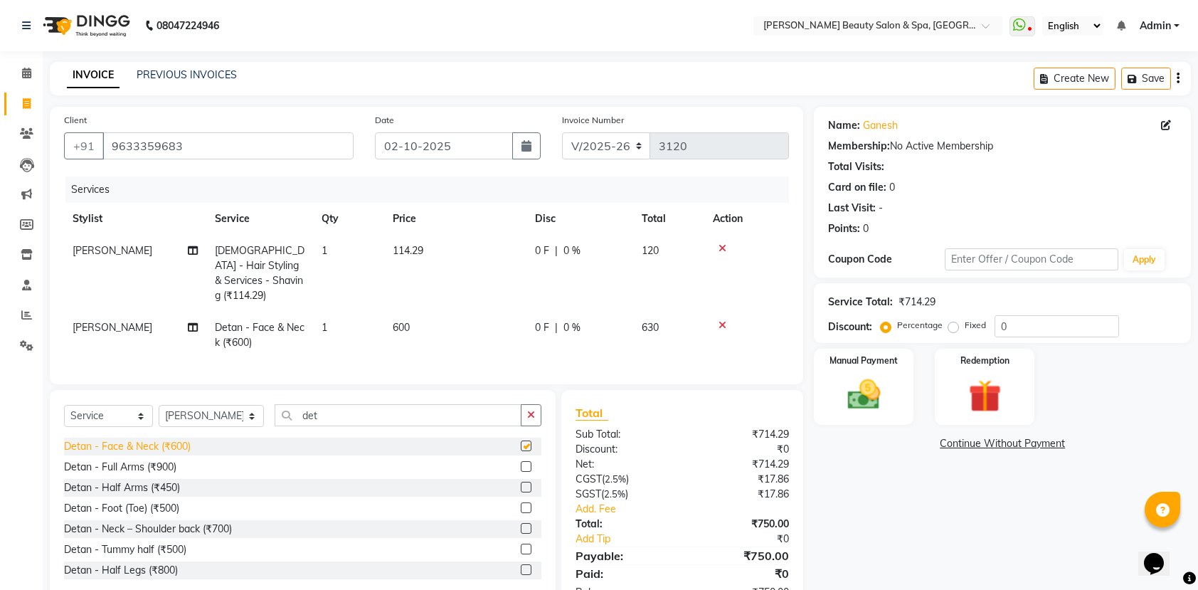
checkbox input "false"
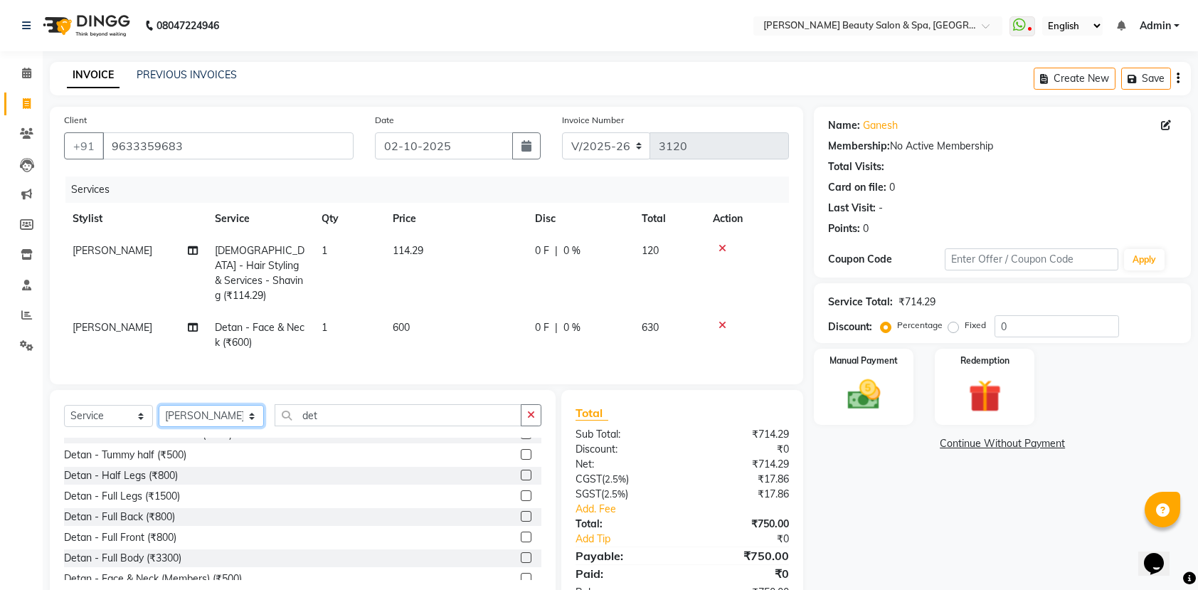
click at [199, 417] on select "Select Stylist Admin [PERSON_NAME] [PERSON_NAME] [PERSON_NAME] [PERSON_NAME] [P…" at bounding box center [211, 416] width 105 height 22
select select "87595"
click at [159, 406] on select "Select Stylist Admin [PERSON_NAME] [PERSON_NAME] [PERSON_NAME] [PERSON_NAME] [P…" at bounding box center [211, 416] width 105 height 22
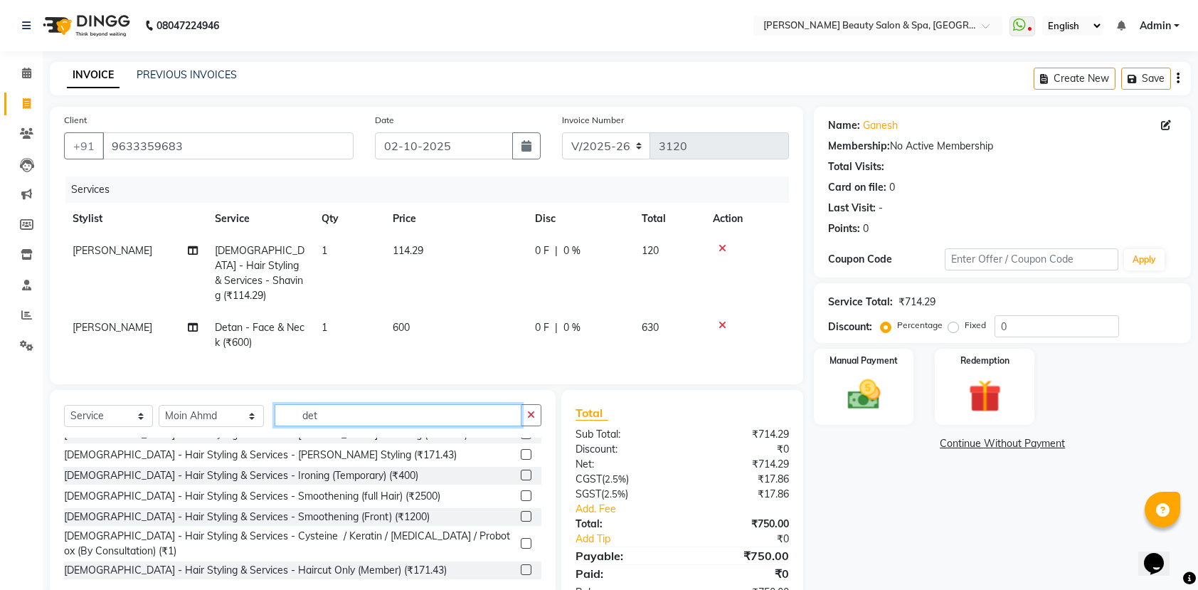
click at [305, 419] on input "det" at bounding box center [398, 415] width 247 height 22
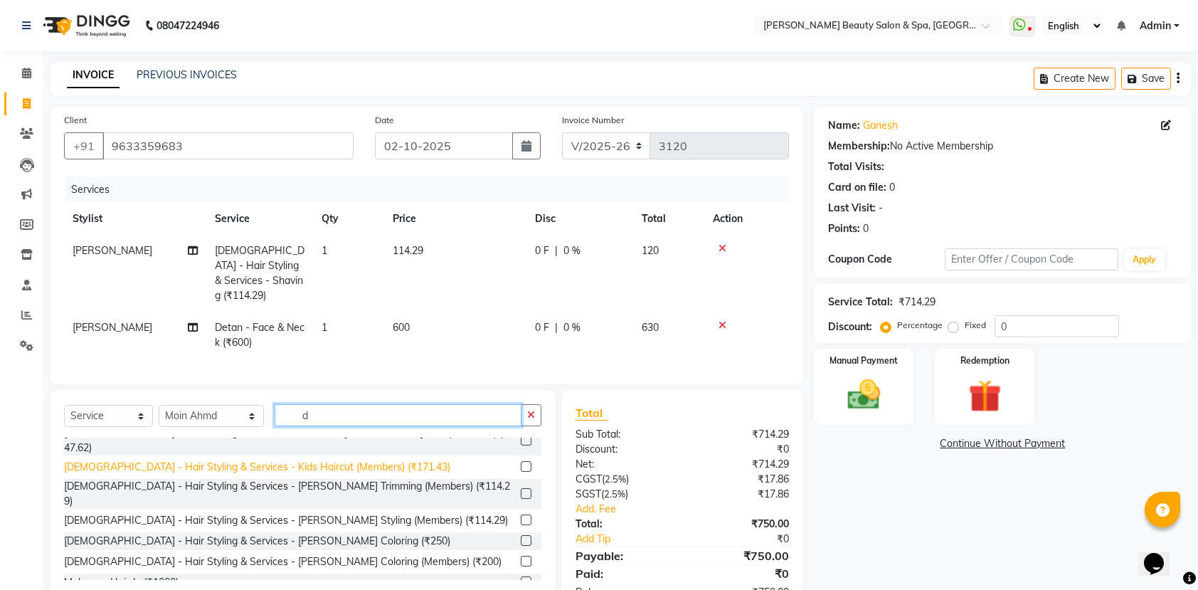
type input "d"
click at [276, 460] on div "[DEMOGRAPHIC_DATA] - Hair Styling & Services - Kids Haircut (Members) (₹171.43)" at bounding box center [257, 467] width 386 height 15
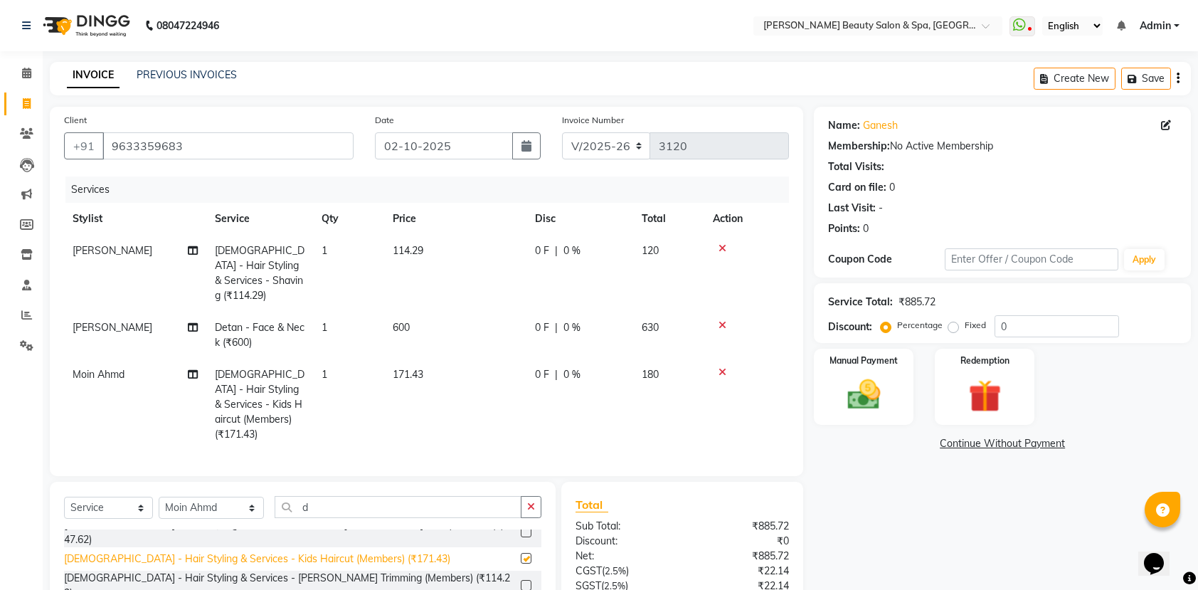
checkbox input "false"
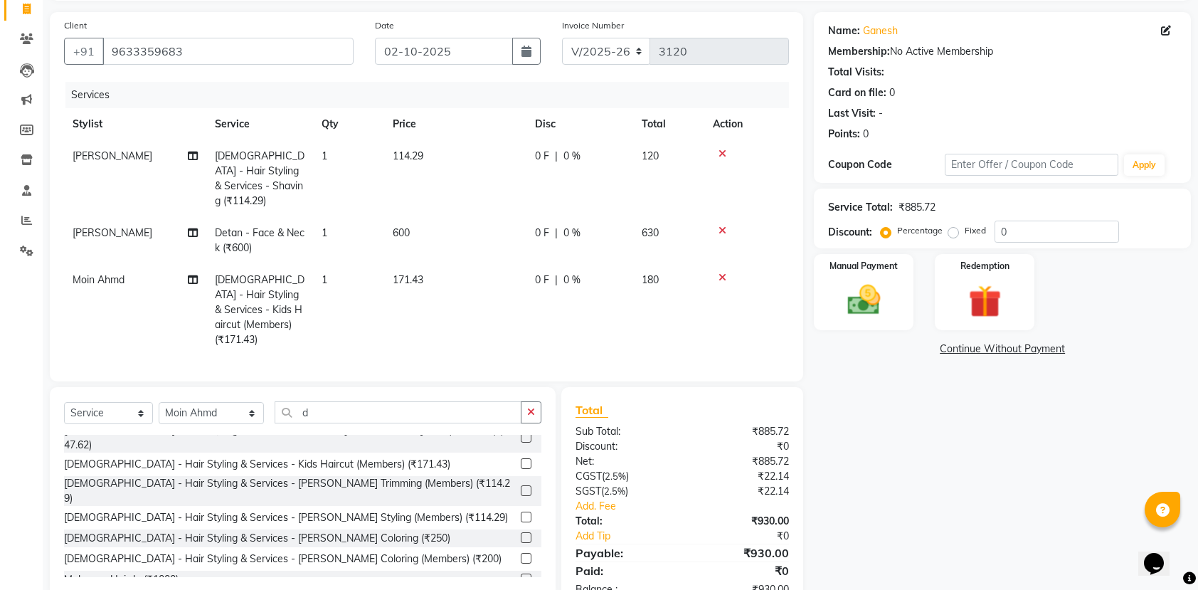
scroll to position [124, 0]
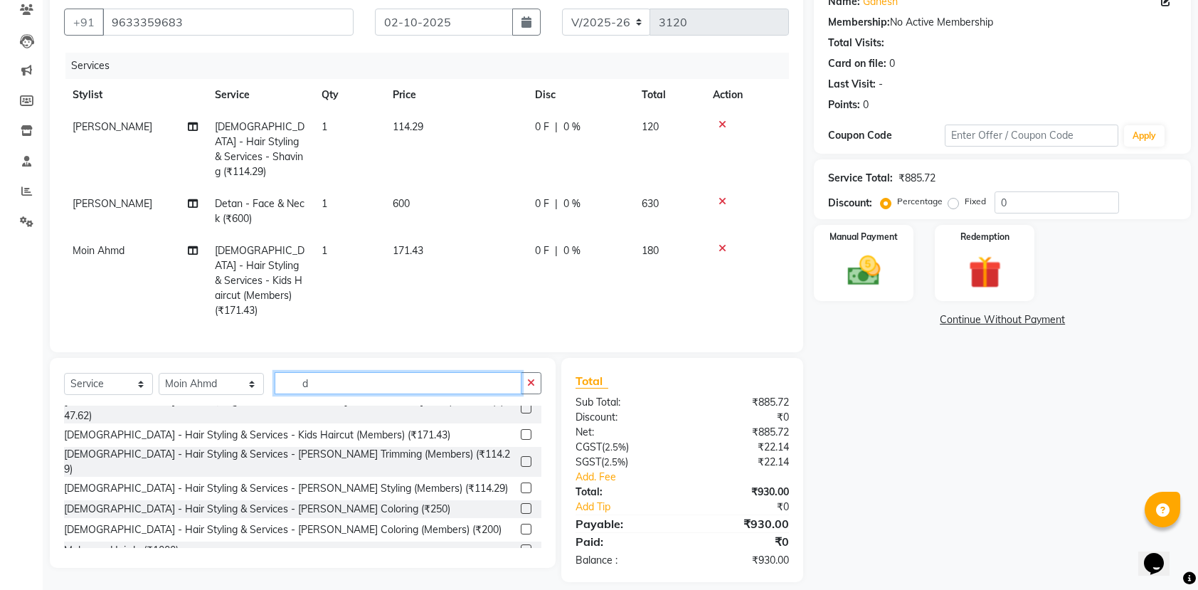
click at [404, 374] on input "d" at bounding box center [398, 383] width 247 height 22
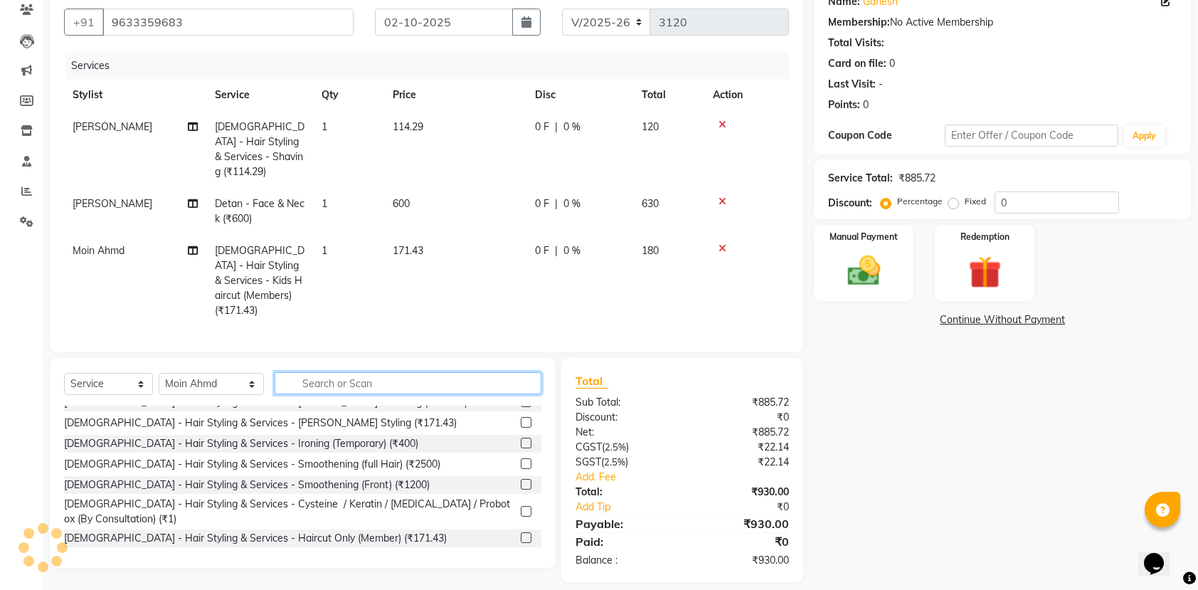
scroll to position [239, 0]
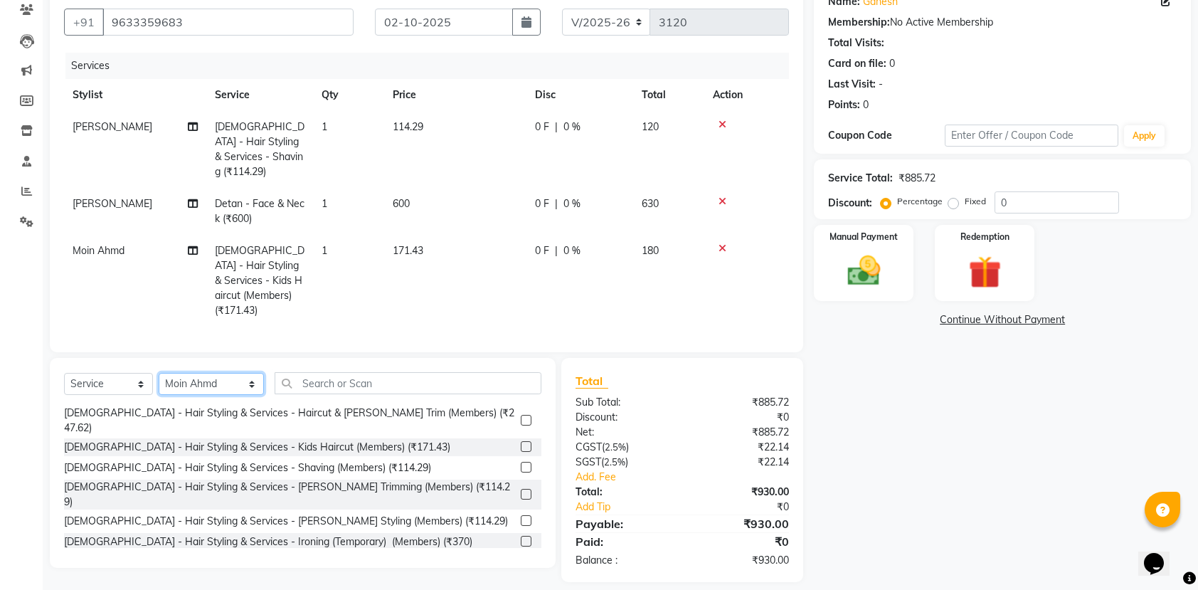
click at [211, 373] on select "Select Stylist Admin [PERSON_NAME] [PERSON_NAME] [PERSON_NAME] [PERSON_NAME] [P…" at bounding box center [211, 384] width 105 height 22
select select "67141"
click at [159, 373] on select "Select Stylist Admin [PERSON_NAME] [PERSON_NAME] [PERSON_NAME] [PERSON_NAME] [P…" at bounding box center [211, 384] width 105 height 22
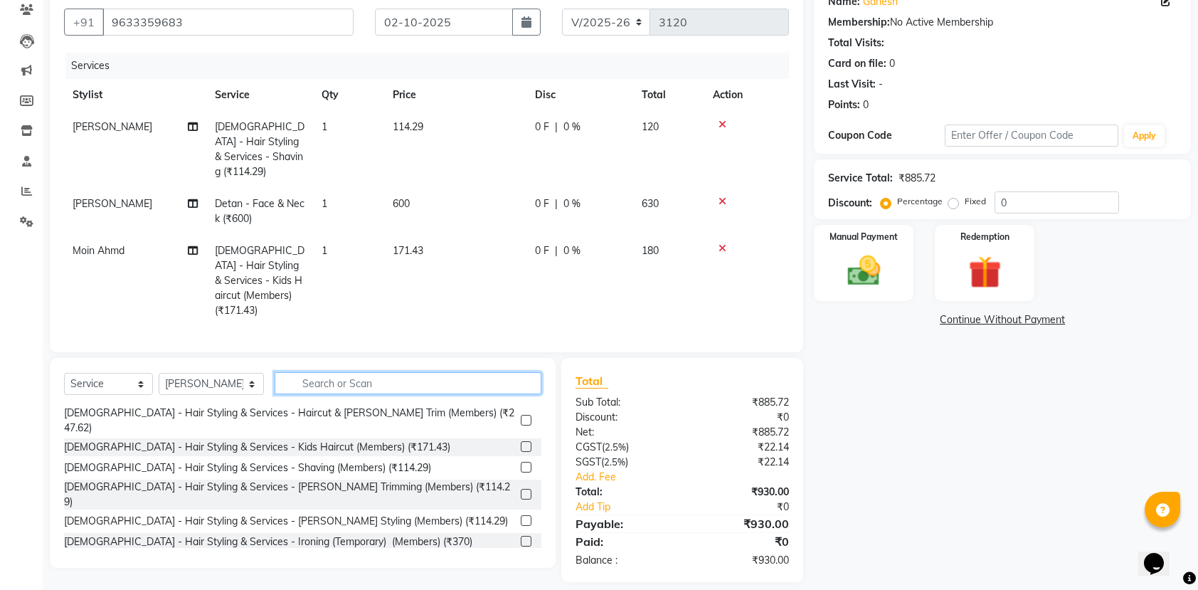
click at [383, 372] on input "text" at bounding box center [408, 383] width 267 height 22
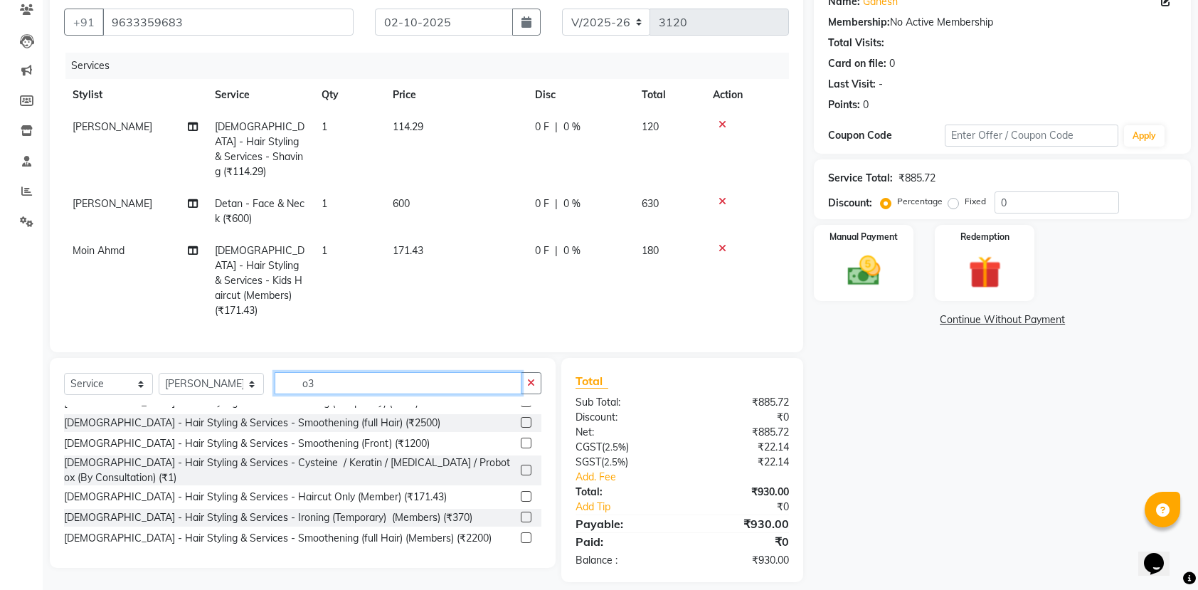
scroll to position [0, 0]
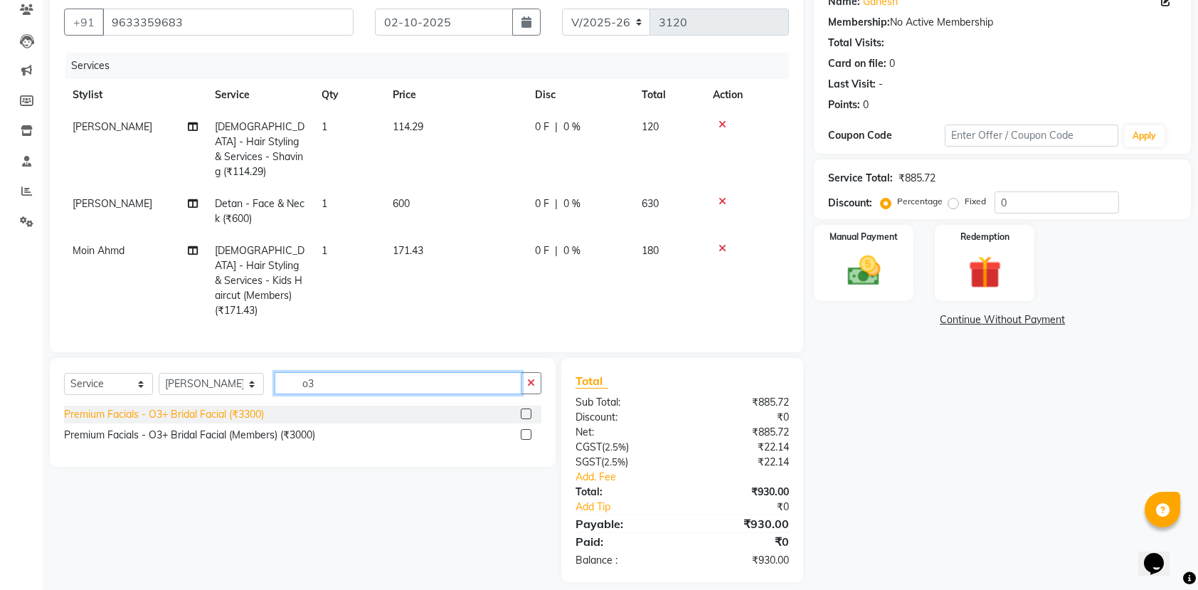
type input "o3"
click at [216, 407] on div "Premium Facials - O3+ Bridal Facial (₹3300)" at bounding box center [164, 414] width 200 height 15
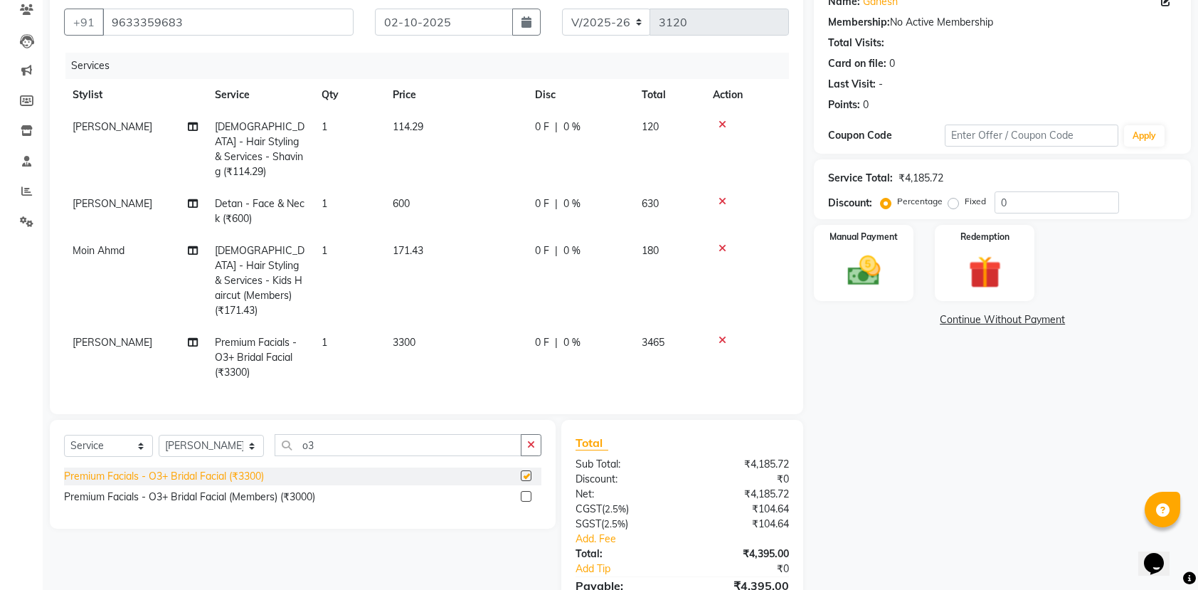
checkbox input "false"
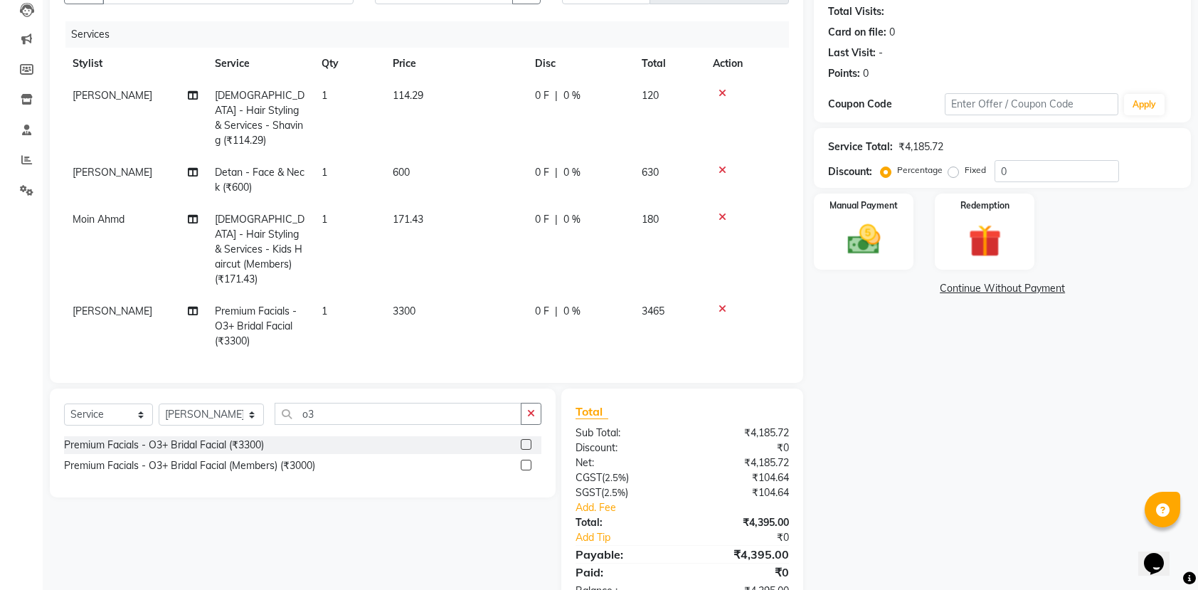
scroll to position [186, 0]
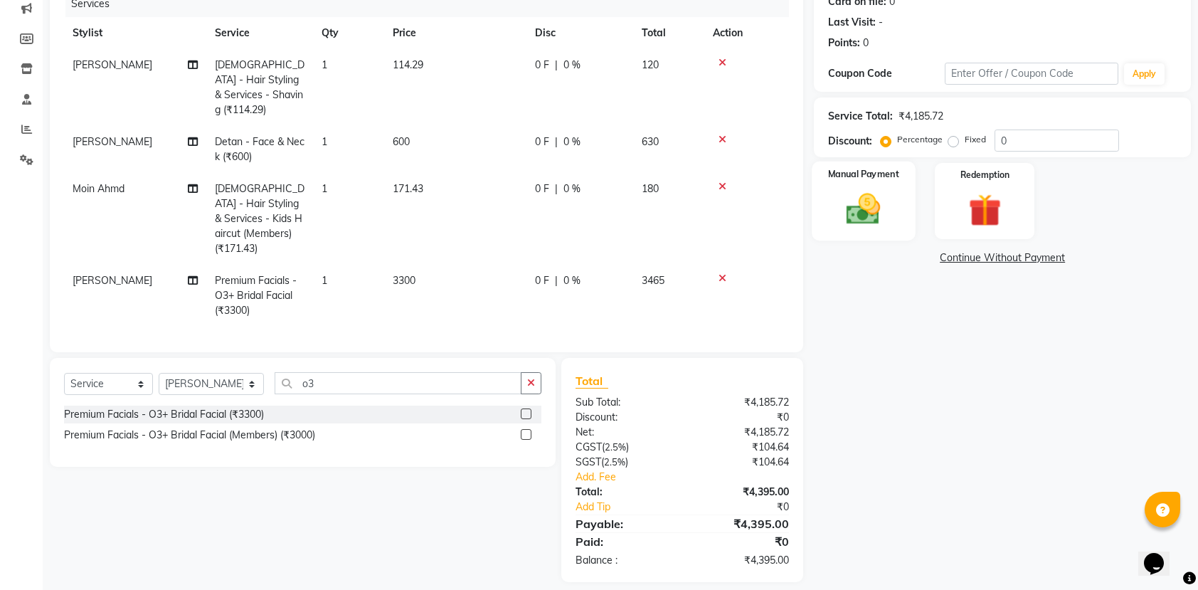
click at [871, 189] on img at bounding box center [864, 208] width 56 height 39
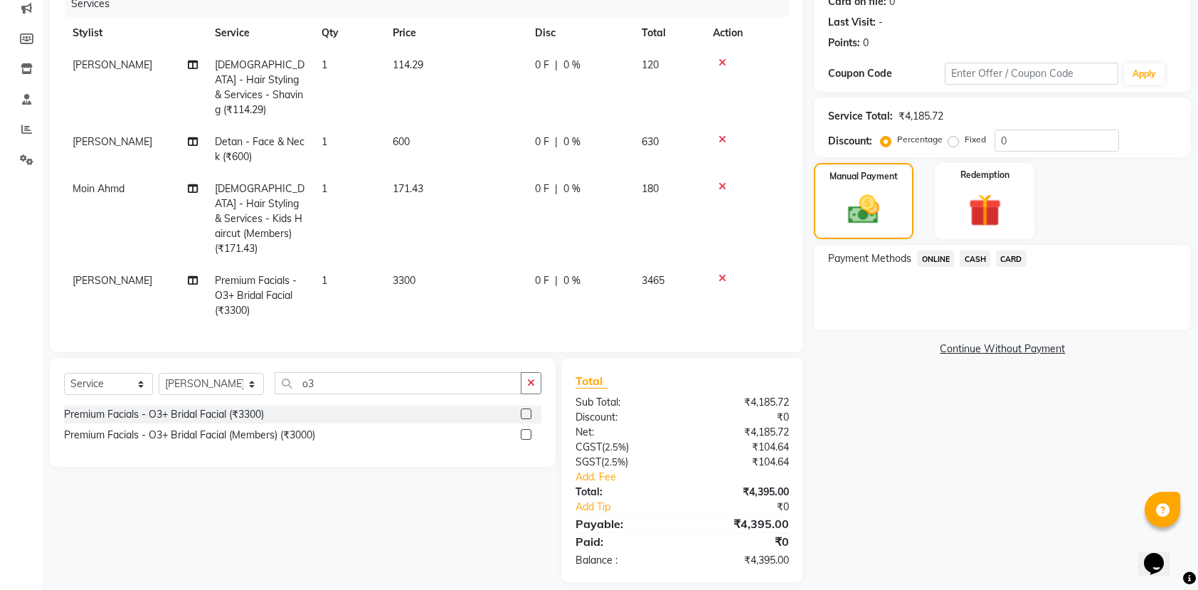
click at [935, 252] on span "ONLINE" at bounding box center [935, 258] width 37 height 16
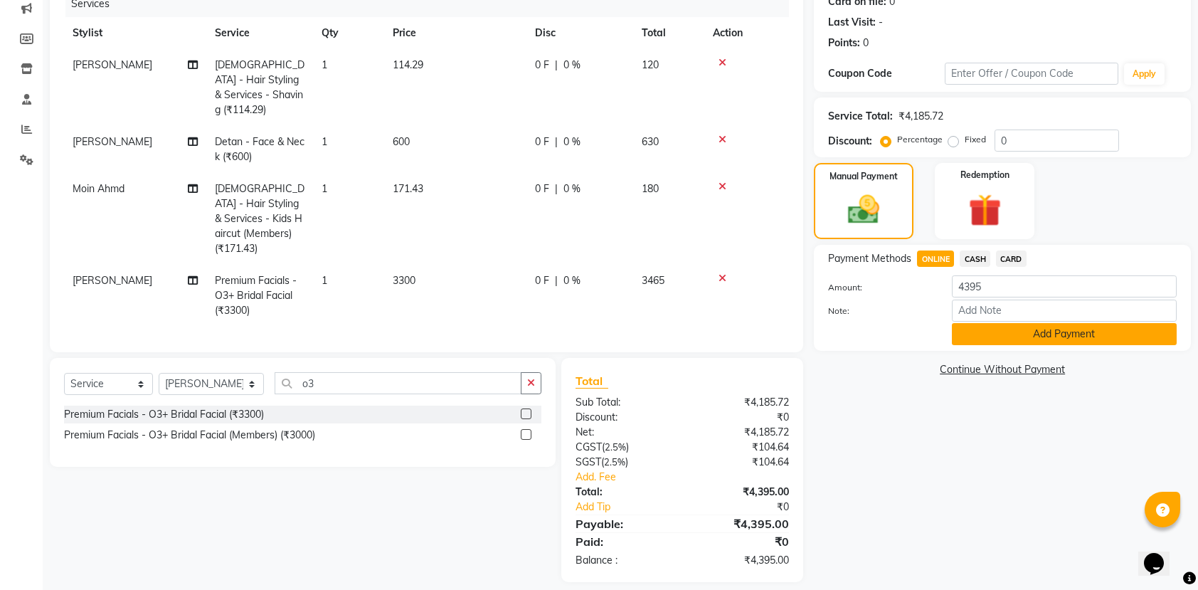
click at [1087, 340] on button "Add Payment" at bounding box center [1064, 334] width 225 height 22
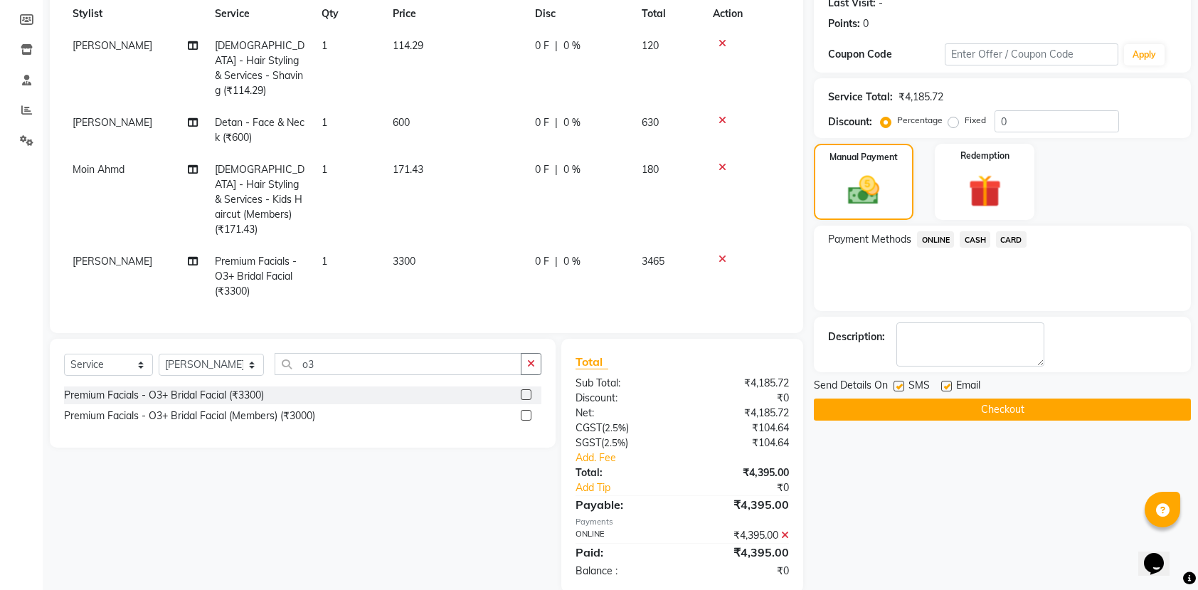
scroll to position [215, 0]
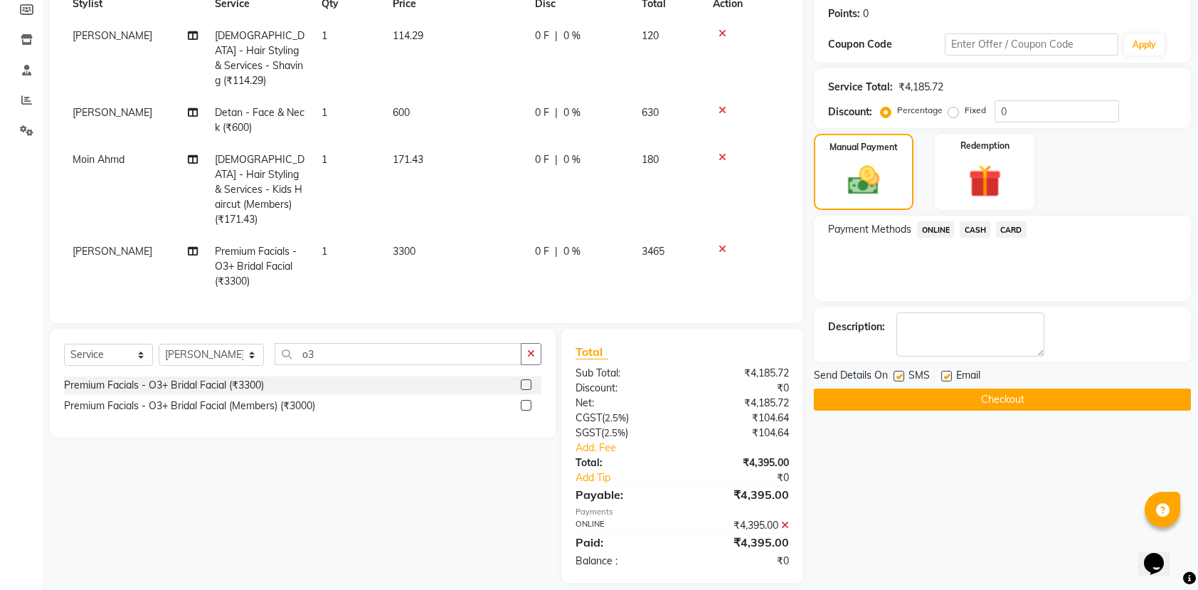
click at [1028, 399] on button "Checkout" at bounding box center [1002, 400] width 377 height 22
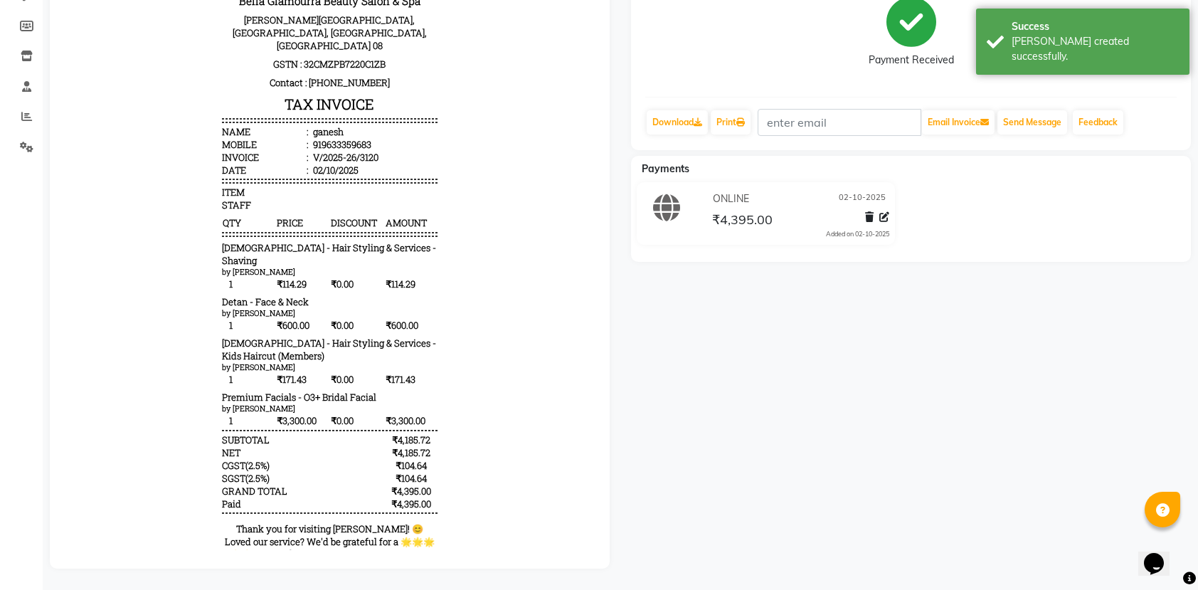
scroll to position [11, 0]
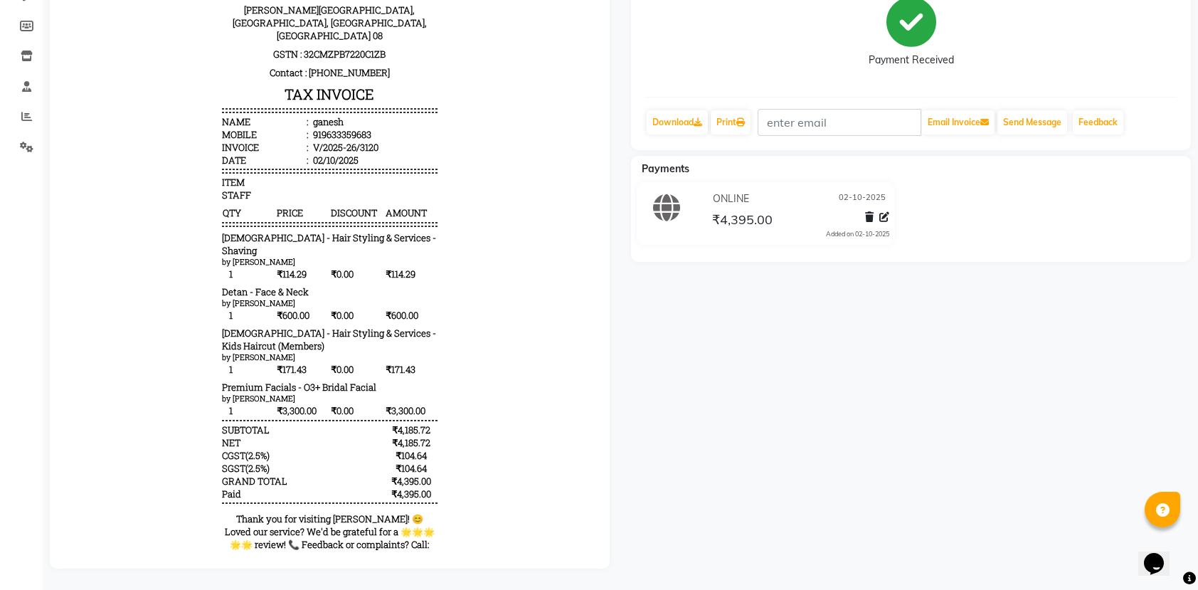
click at [645, 468] on div "ganesh Prebook Payment Received Download Print Email Invoice Send Message Feedb…" at bounding box center [911, 243] width 581 height 650
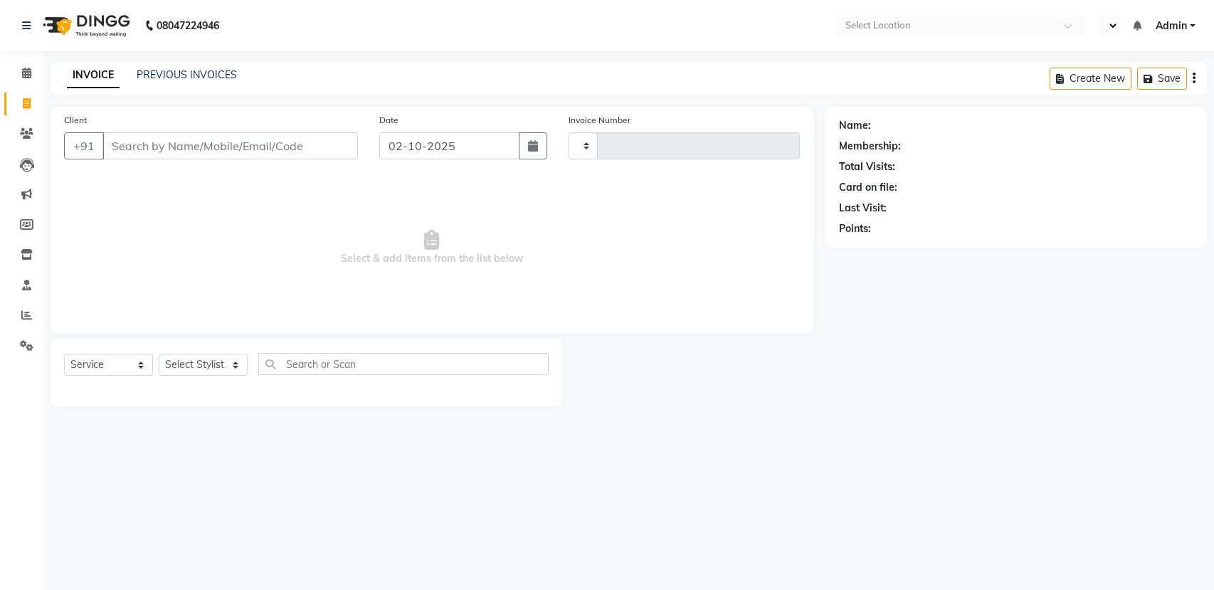
select select "service"
type input "3121"
click at [263, 143] on input "Client" at bounding box center [229, 145] width 255 height 27
select select "en"
select select "7524"
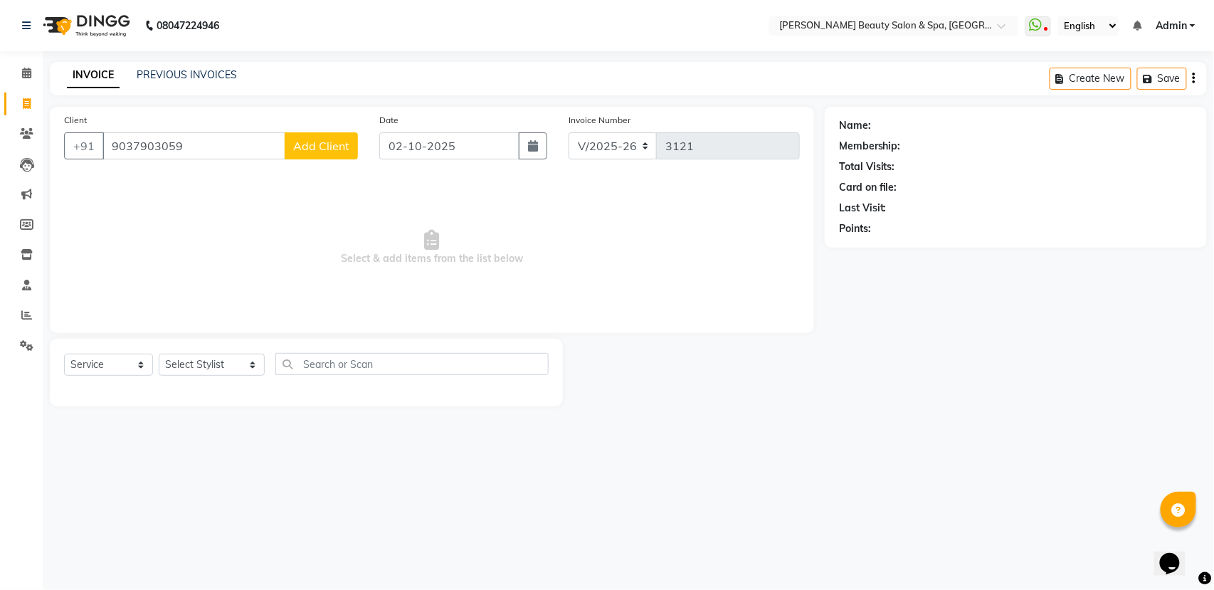
type input "9037903059"
click at [320, 135] on button "Add Client" at bounding box center [321, 145] width 73 height 27
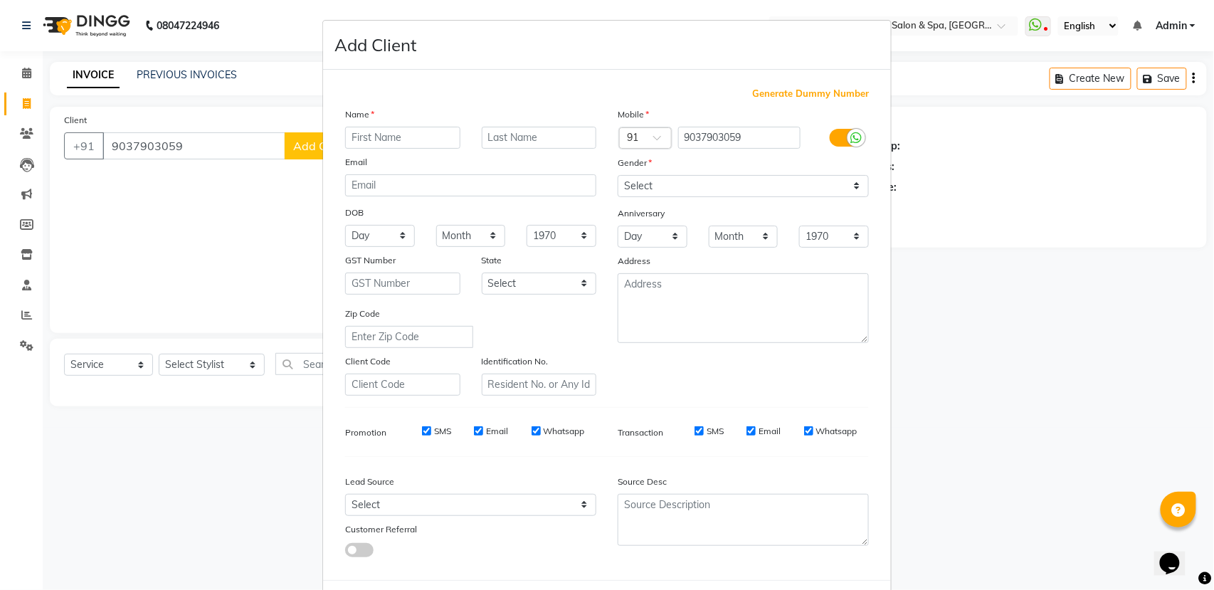
click at [408, 135] on input "text" at bounding box center [402, 138] width 115 height 22
type input "abhinaw"
click at [676, 176] on select "Select Male Female Other Prefer Not To Say" at bounding box center [743, 186] width 251 height 22
select select "male"
click at [618, 175] on select "Select Male Female Other Prefer Not To Say" at bounding box center [743, 186] width 251 height 22
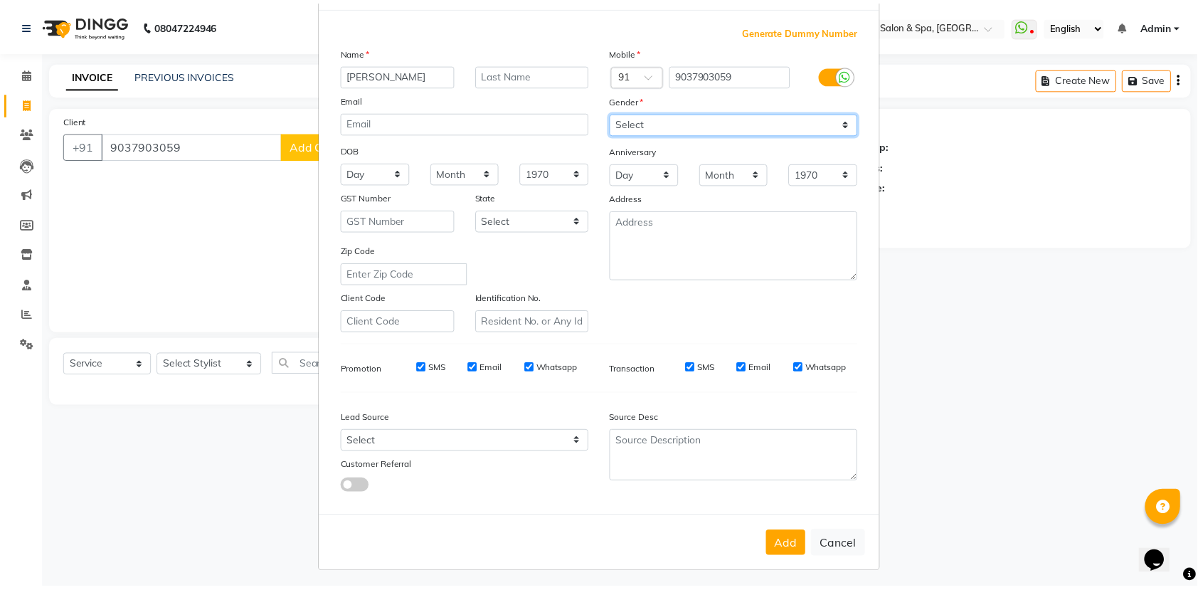
scroll to position [63, 0]
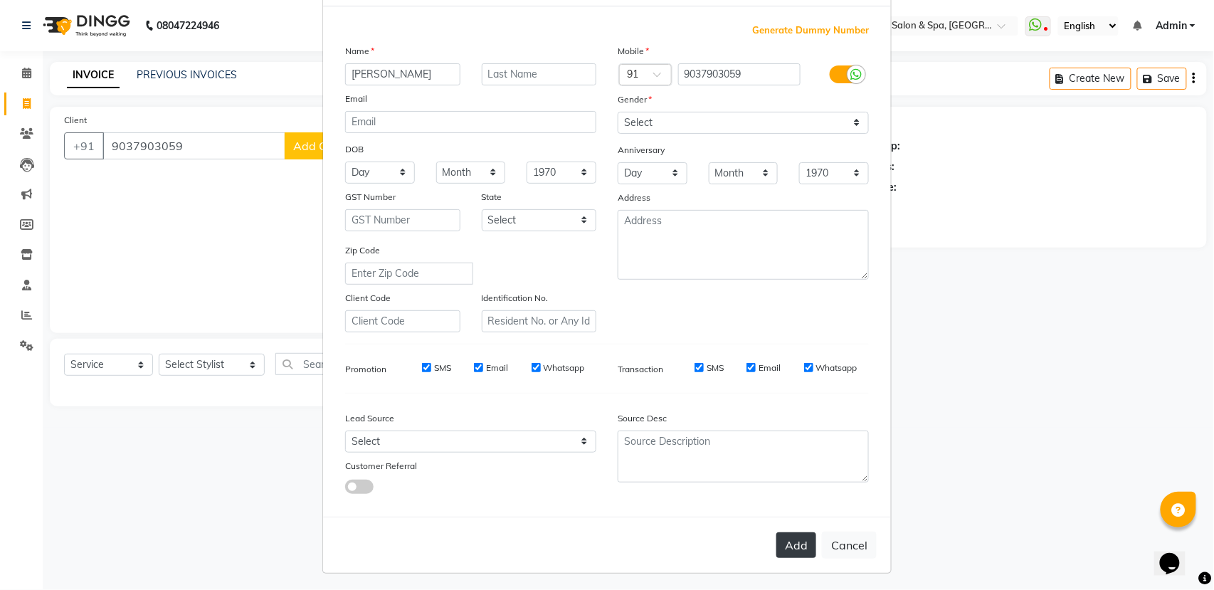
click at [786, 536] on button "Add" at bounding box center [796, 545] width 40 height 26
select select
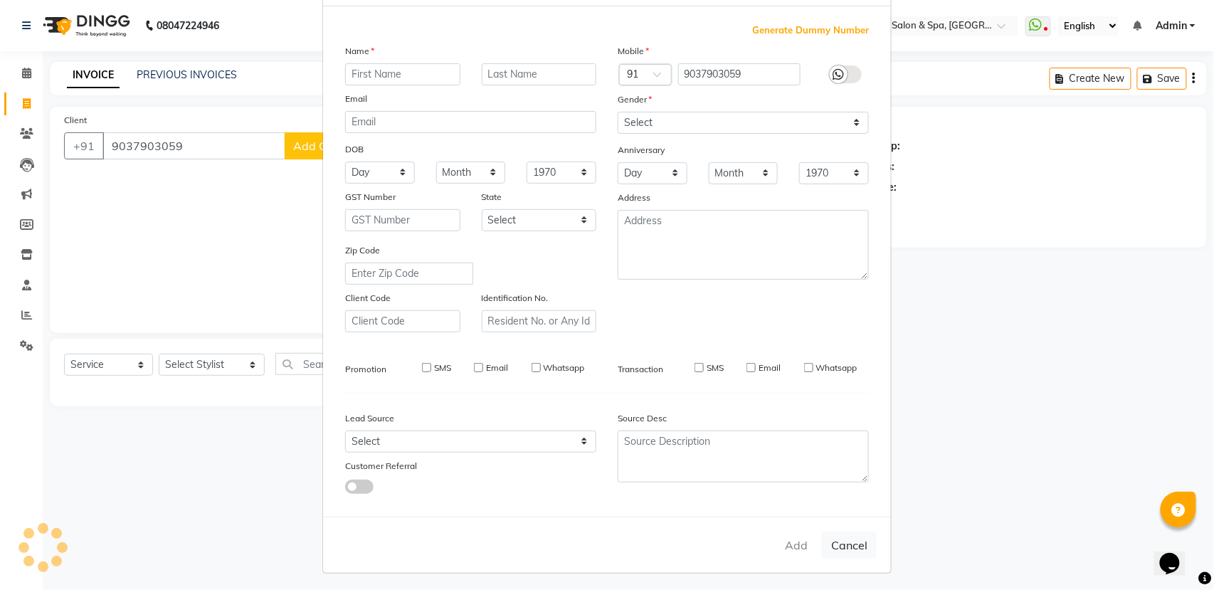
select select
checkbox input "false"
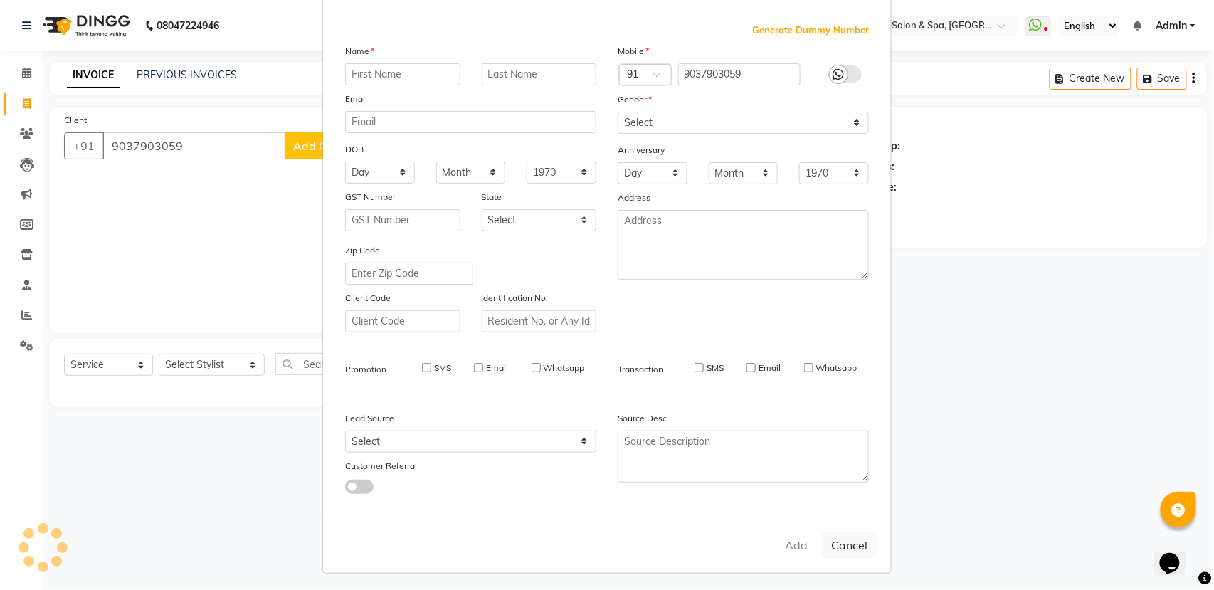
checkbox input "false"
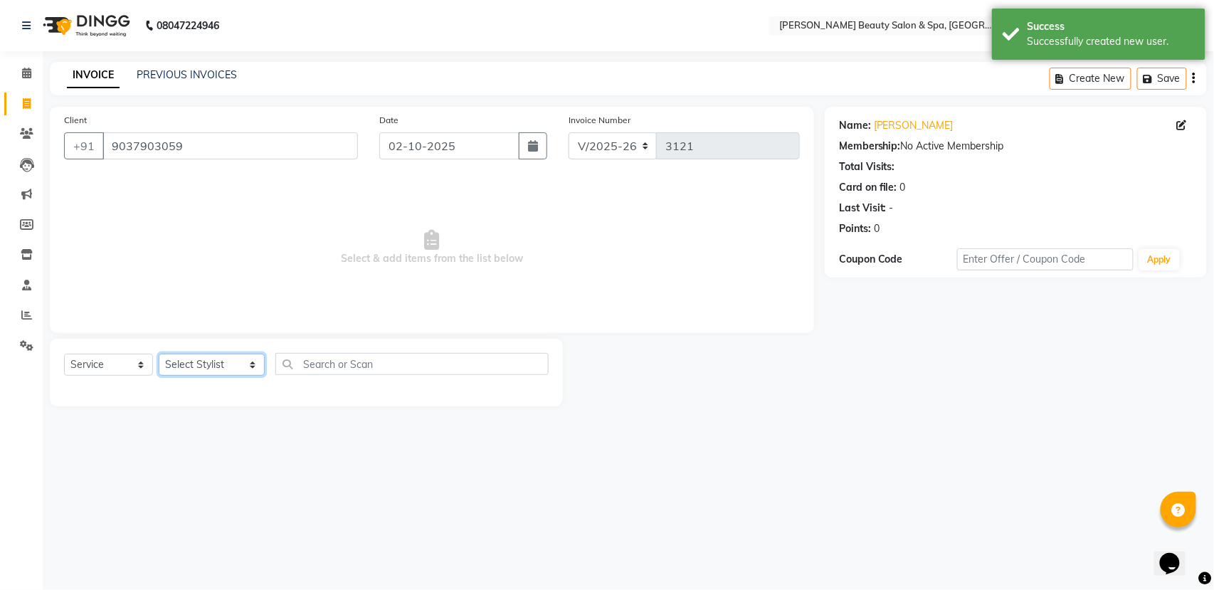
click at [197, 361] on select "Select Stylist Admin [PERSON_NAME] [PERSON_NAME] [PERSON_NAME] [PERSON_NAME] [P…" at bounding box center [212, 365] width 106 height 22
select select "67138"
click at [159, 354] on select "Select Stylist Admin [PERSON_NAME] [PERSON_NAME] [PERSON_NAME] [PERSON_NAME] [P…" at bounding box center [212, 365] width 106 height 22
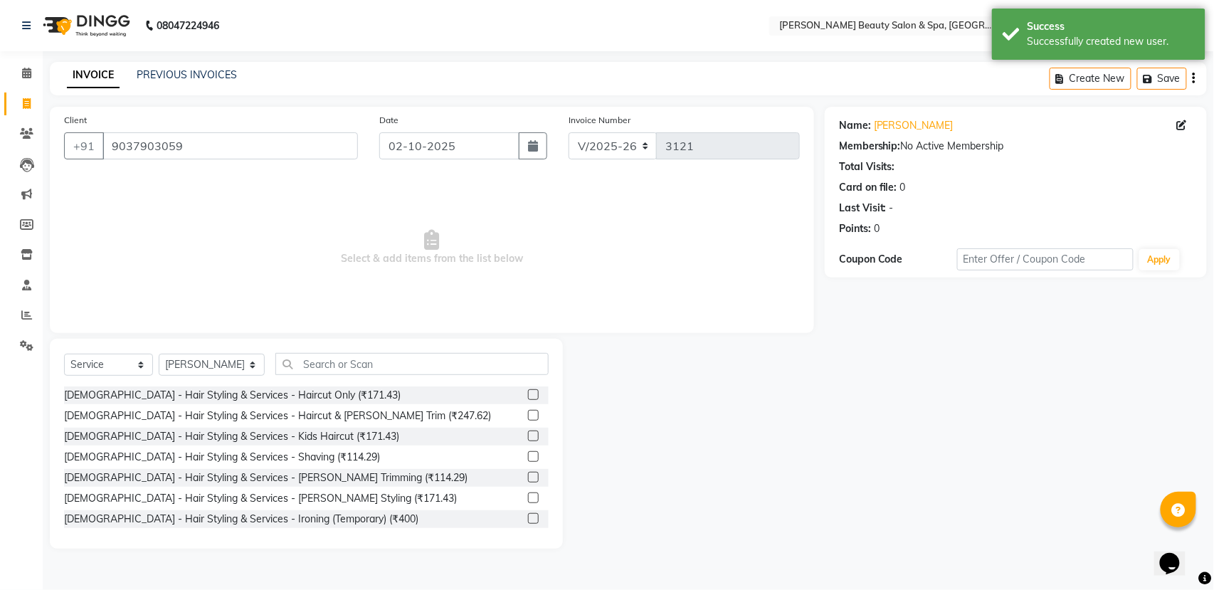
click at [362, 413] on div "Gents - Hair Styling & Services - Haircut & Beard Trim (₹247.62)" at bounding box center [306, 416] width 485 height 18
click at [342, 416] on div "Gents - Hair Styling & Services - Haircut & Beard Trim (₹247.62)" at bounding box center [277, 415] width 427 height 15
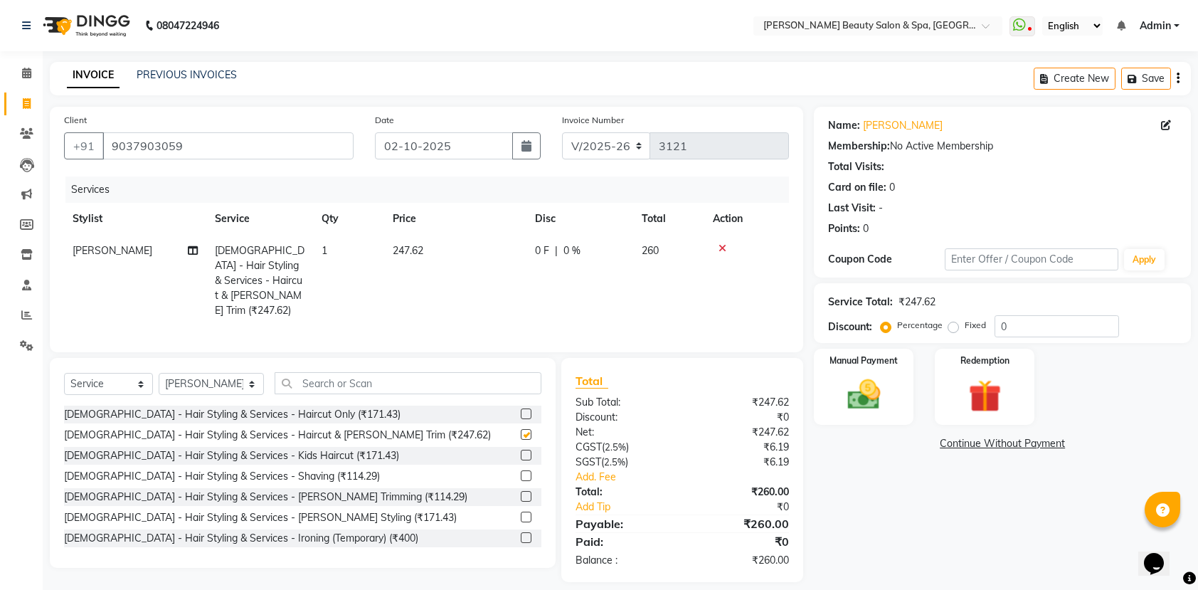
checkbox input "false"
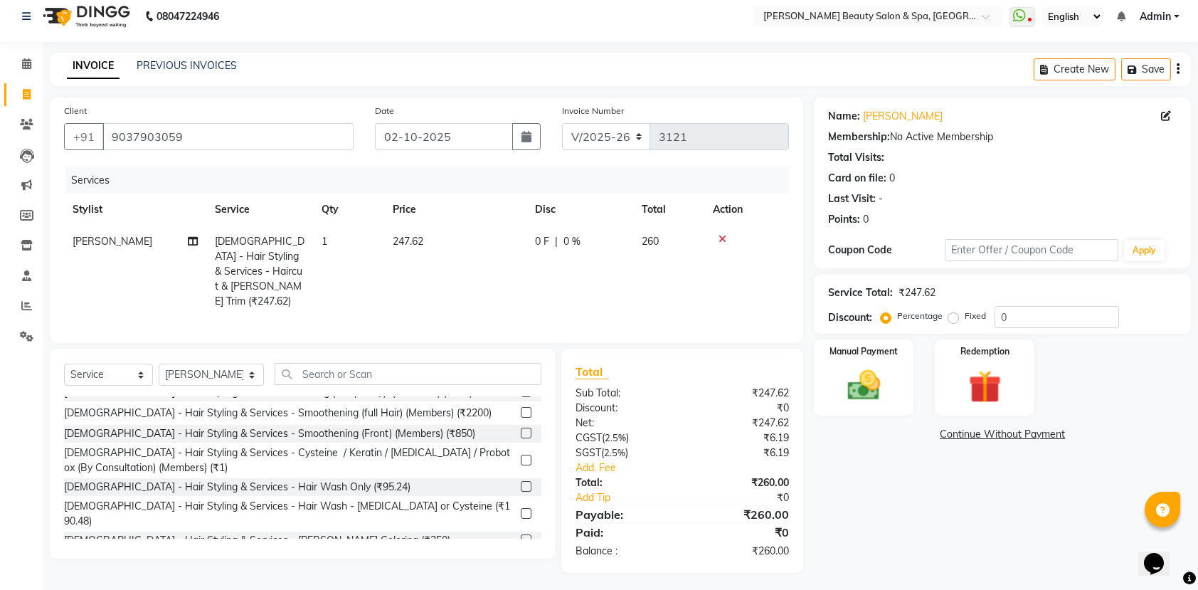
scroll to position [15, 0]
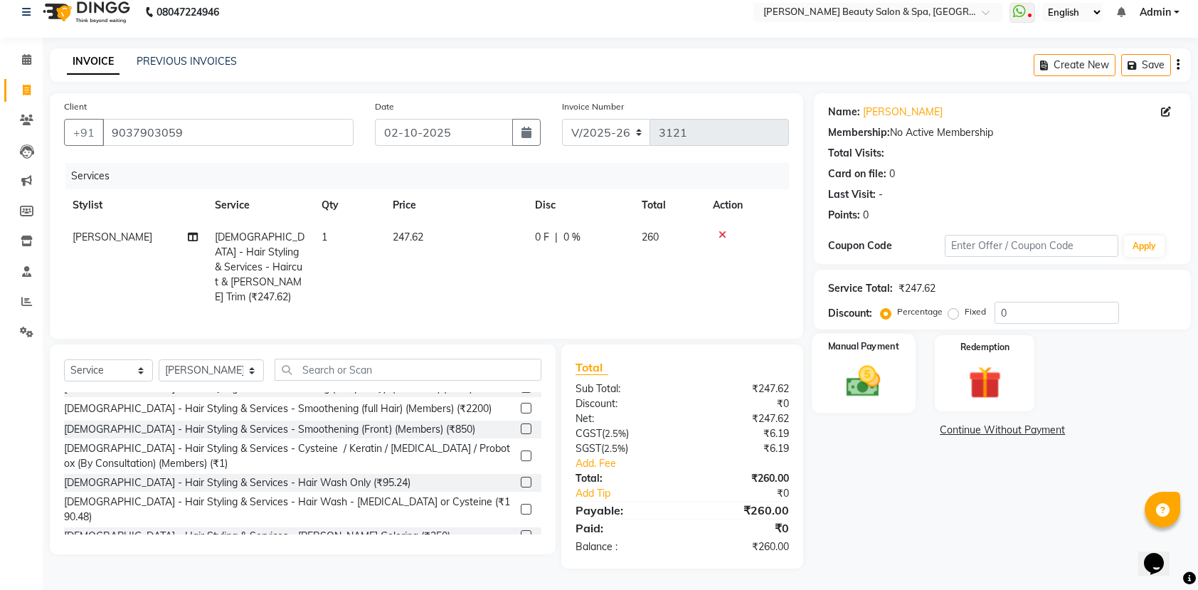
click at [872, 364] on img at bounding box center [864, 380] width 56 height 39
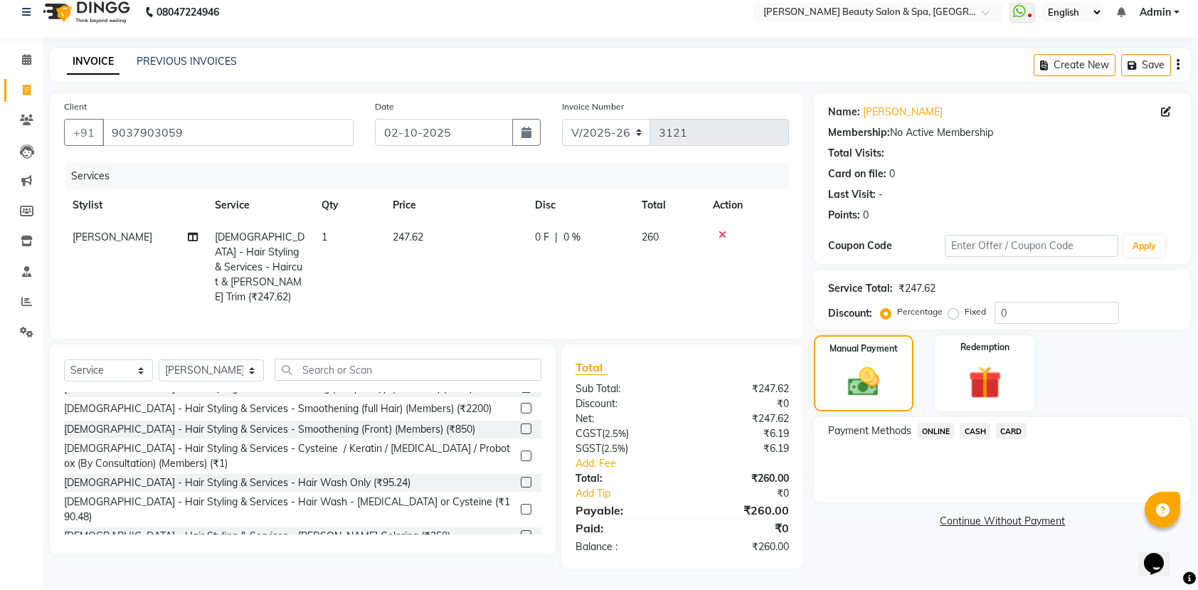
click at [940, 419] on div "Payment Methods ONLINE CASH CARD" at bounding box center [1002, 459] width 377 height 85
click at [934, 423] on span "ONLINE" at bounding box center [935, 431] width 37 height 16
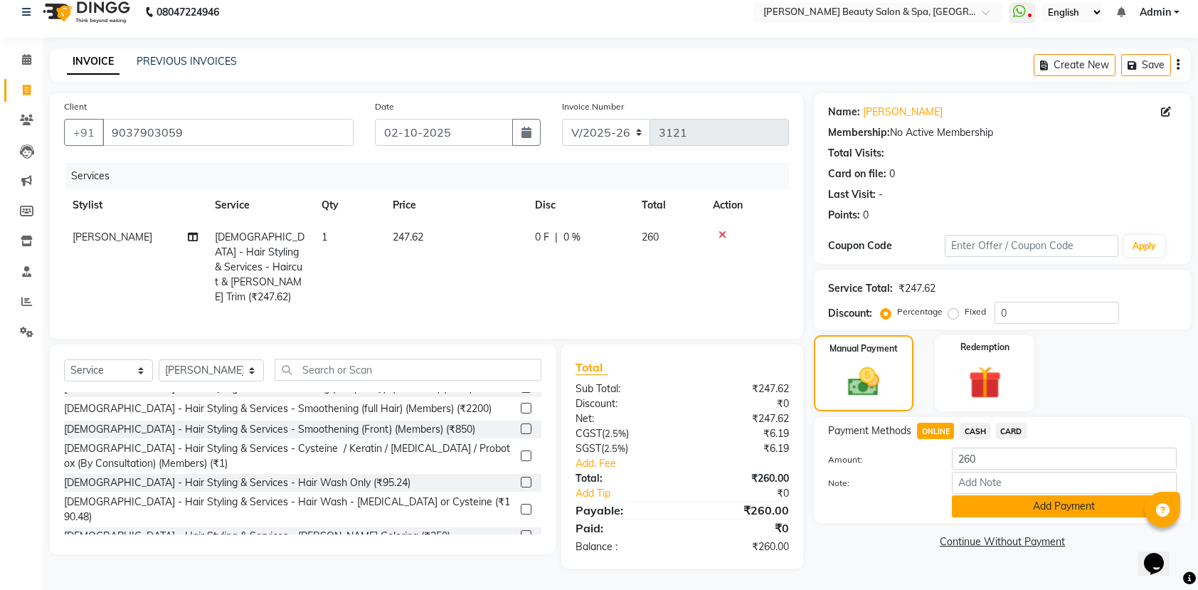
click at [1050, 508] on button "Add Payment" at bounding box center [1064, 506] width 225 height 22
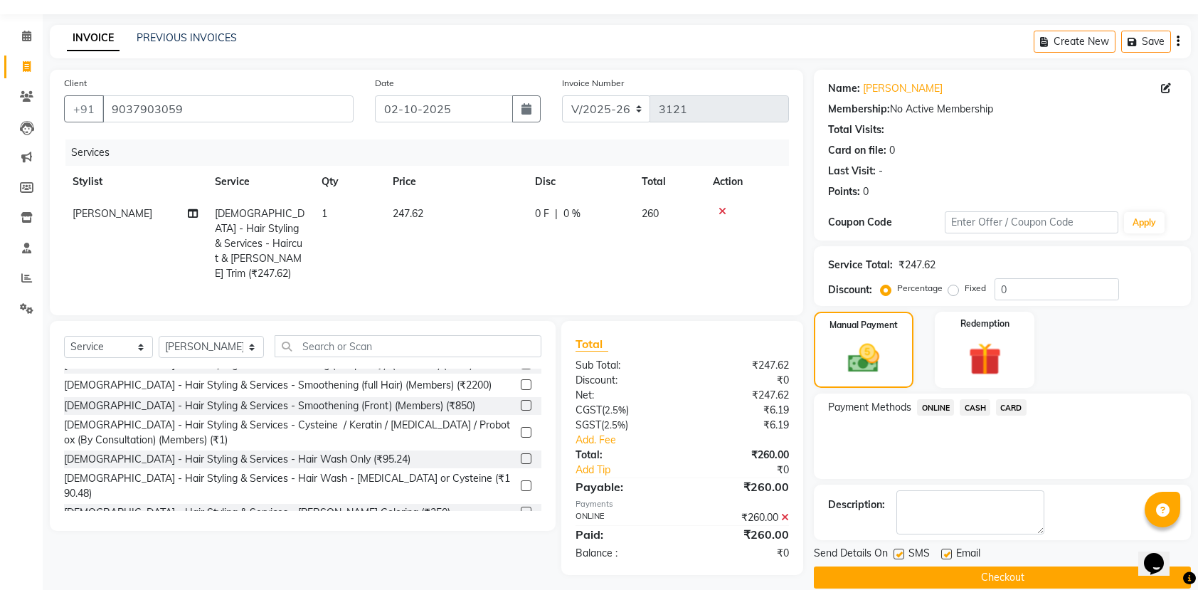
scroll to position [58, 0]
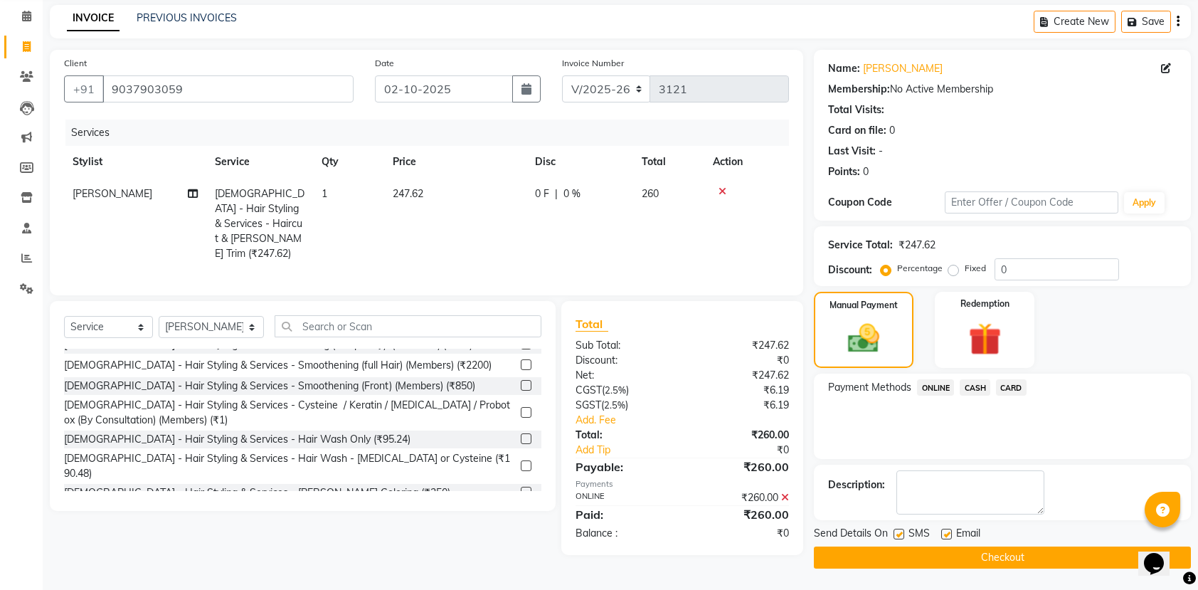
click at [1028, 568] on button "Checkout" at bounding box center [1002, 558] width 377 height 22
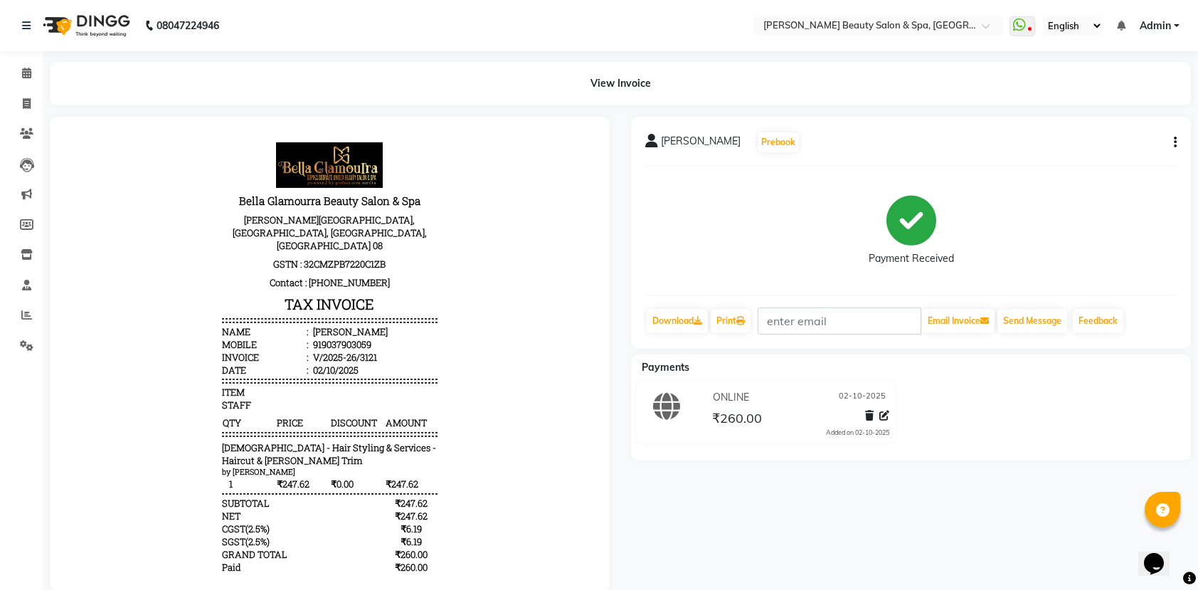
scroll to position [38, 0]
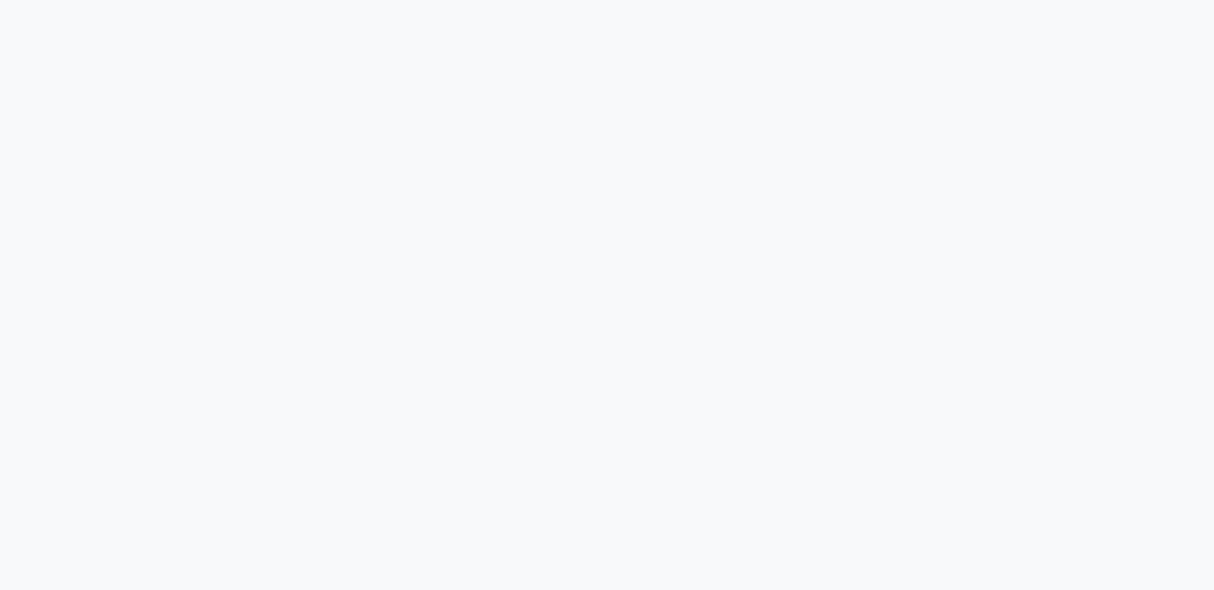
select select "7524"
select select "service"
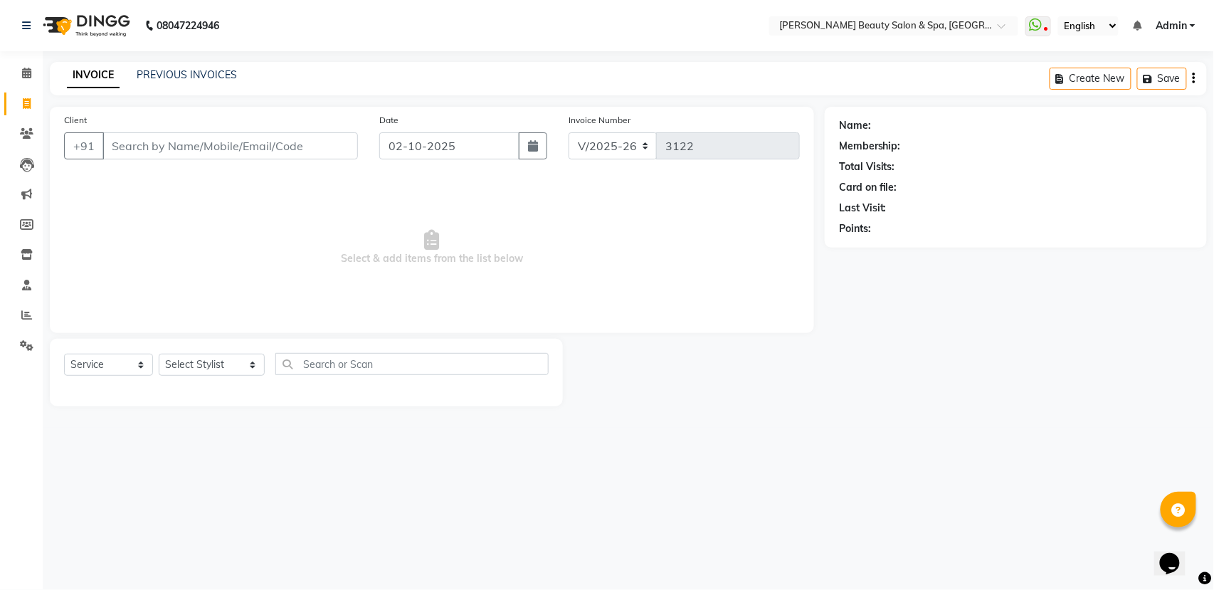
click at [145, 140] on input "Client" at bounding box center [229, 145] width 255 height 27
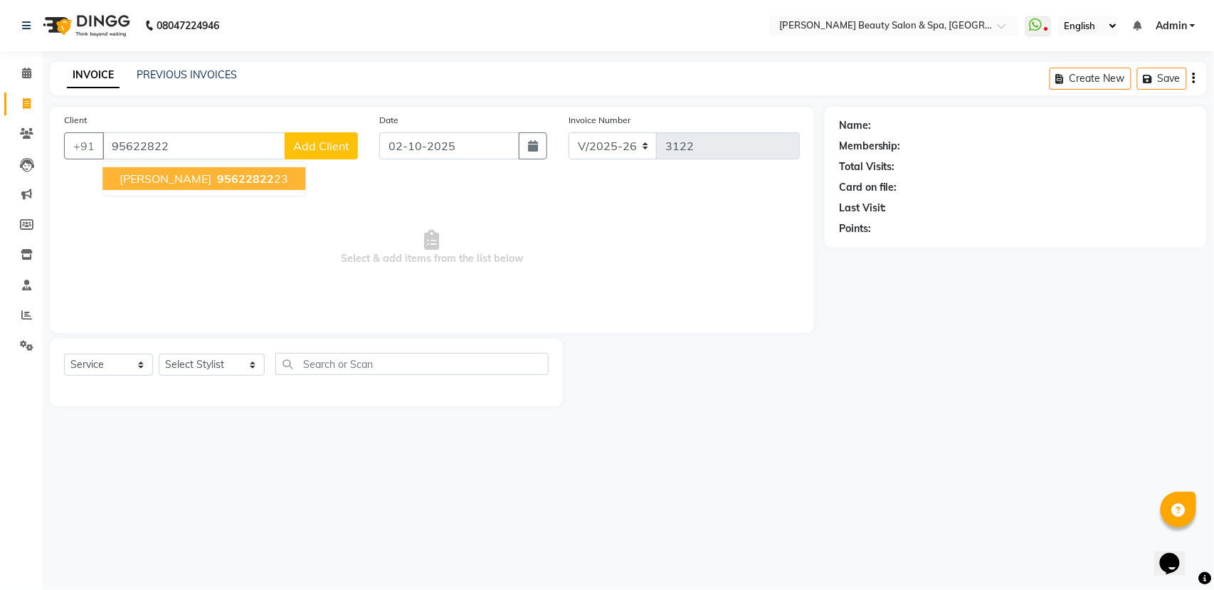
click at [217, 177] on span "95622822" at bounding box center [245, 178] width 57 height 14
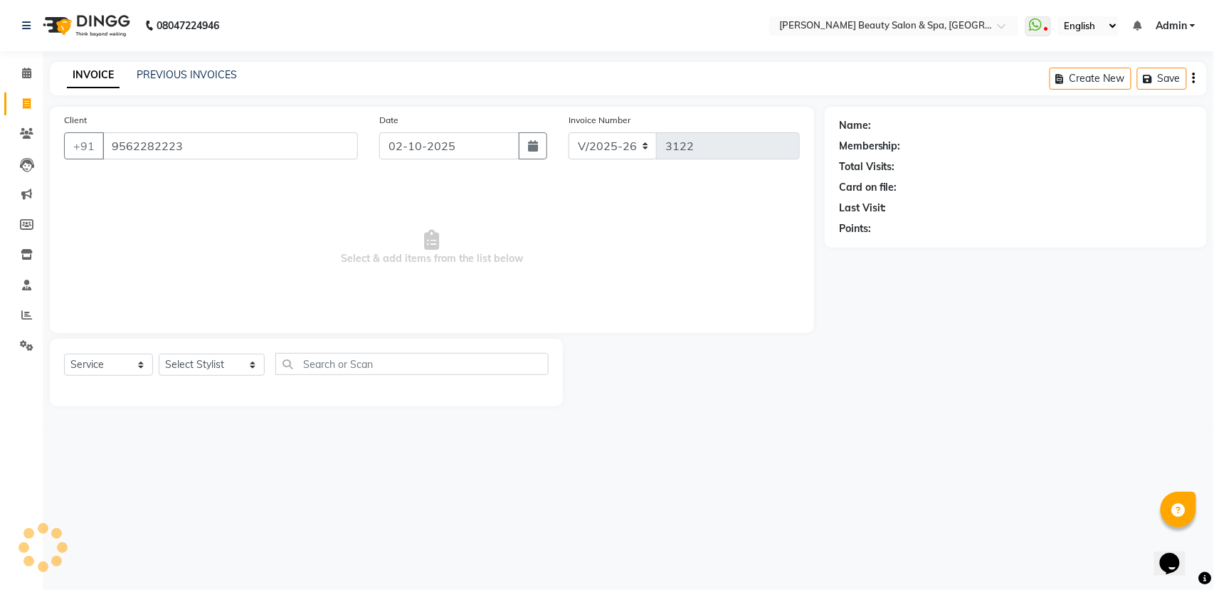
type input "9562282223"
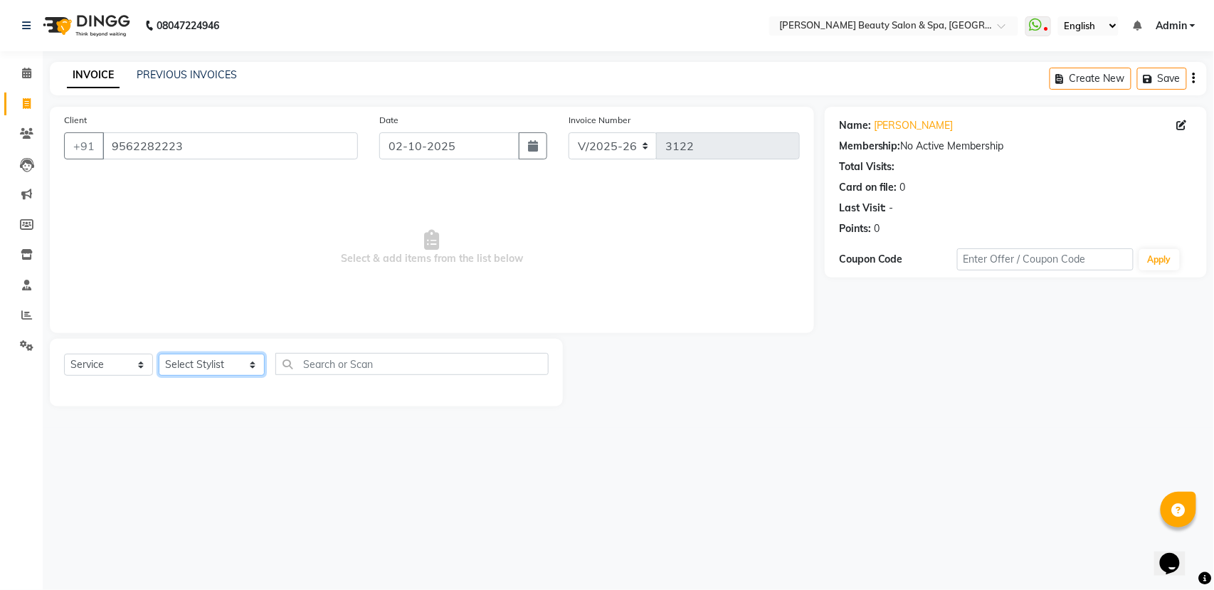
click at [218, 362] on select "Select Stylist Admin [PERSON_NAME] [PERSON_NAME] [PERSON_NAME] [PERSON_NAME] [P…" at bounding box center [212, 365] width 106 height 22
select select "67138"
click at [159, 354] on select "Select Stylist Admin [PERSON_NAME] [PERSON_NAME] [PERSON_NAME] [PERSON_NAME] [P…" at bounding box center [212, 365] width 106 height 22
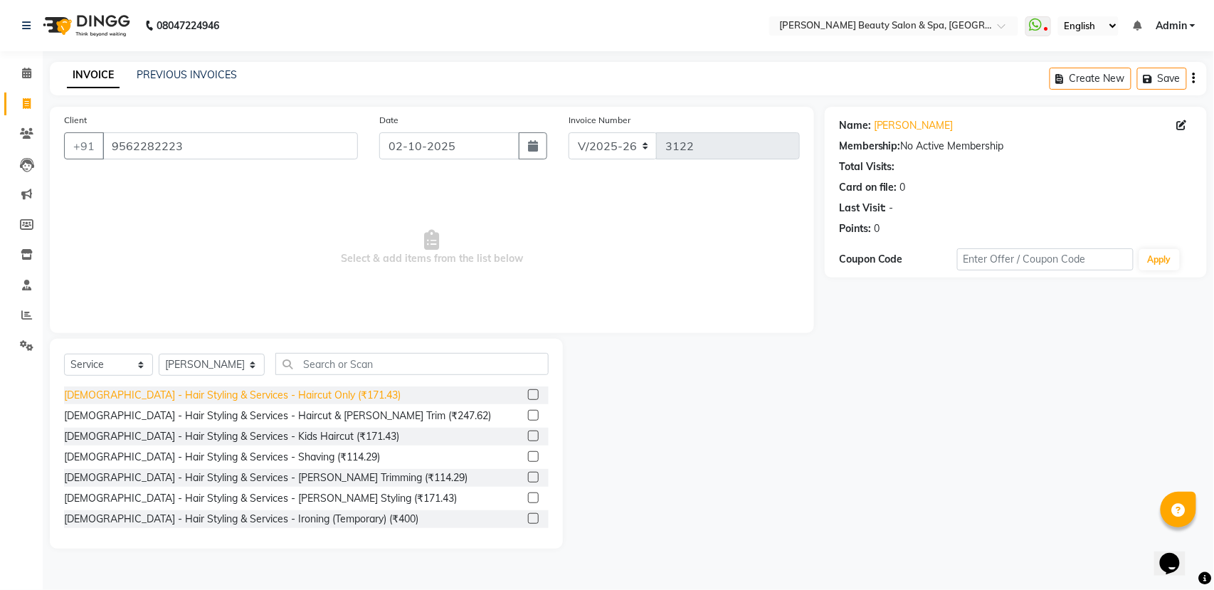
click at [314, 391] on div "[DEMOGRAPHIC_DATA] - Hair Styling & Services - Haircut Only (₹171.43)" at bounding box center [232, 395] width 337 height 15
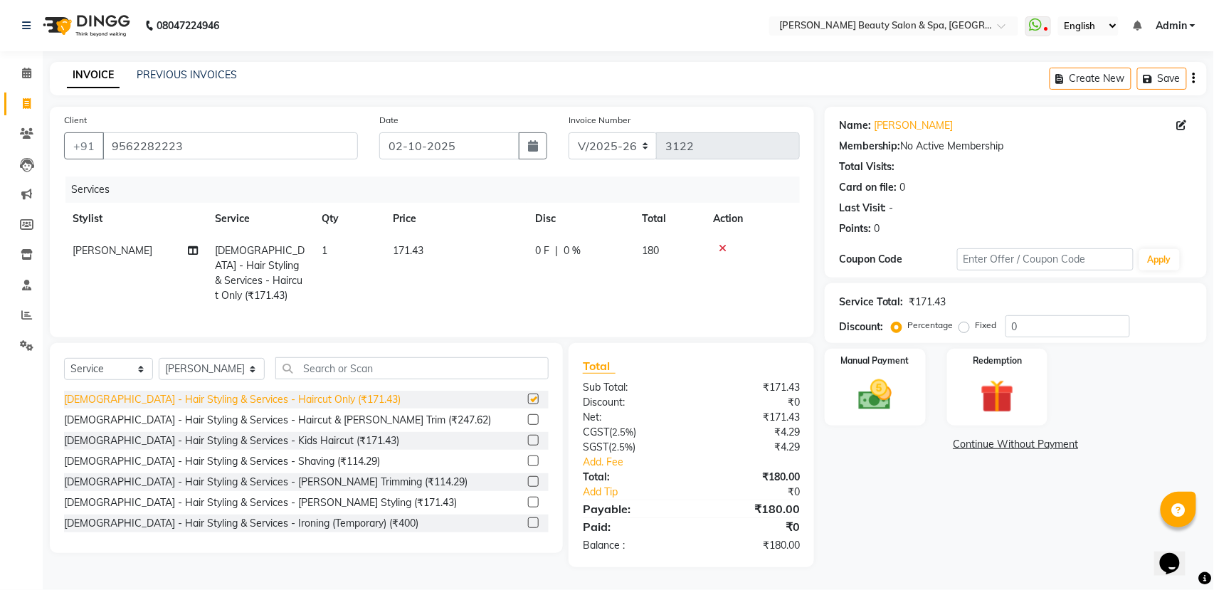
checkbox input "false"
click at [891, 404] on img at bounding box center [875, 395] width 56 height 40
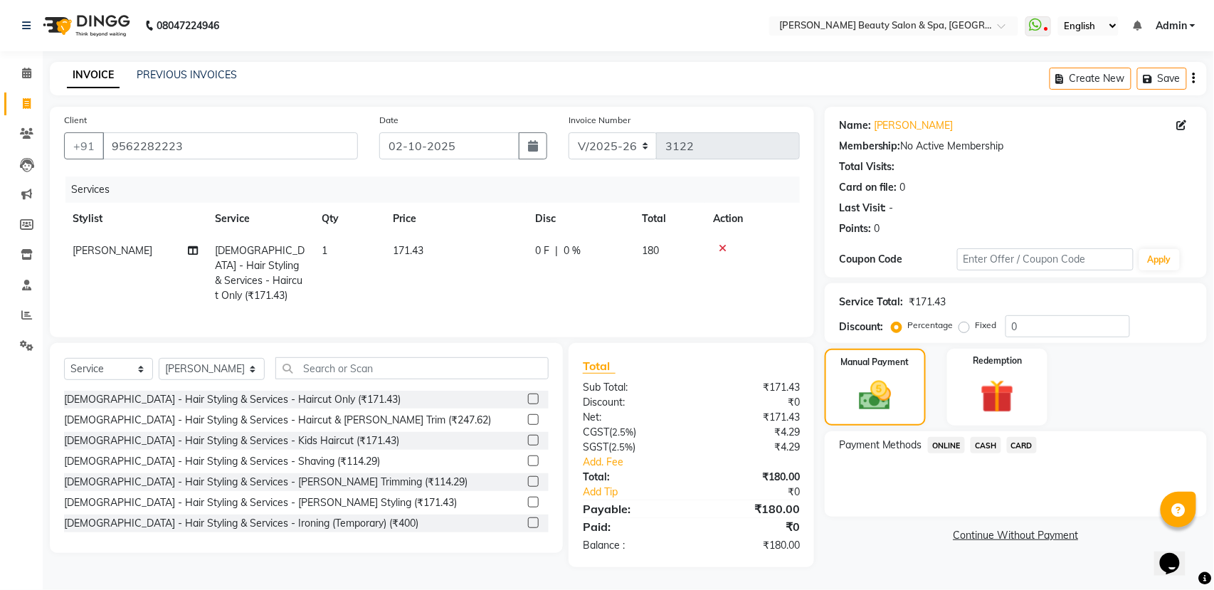
click at [954, 442] on span "ONLINE" at bounding box center [946, 445] width 37 height 16
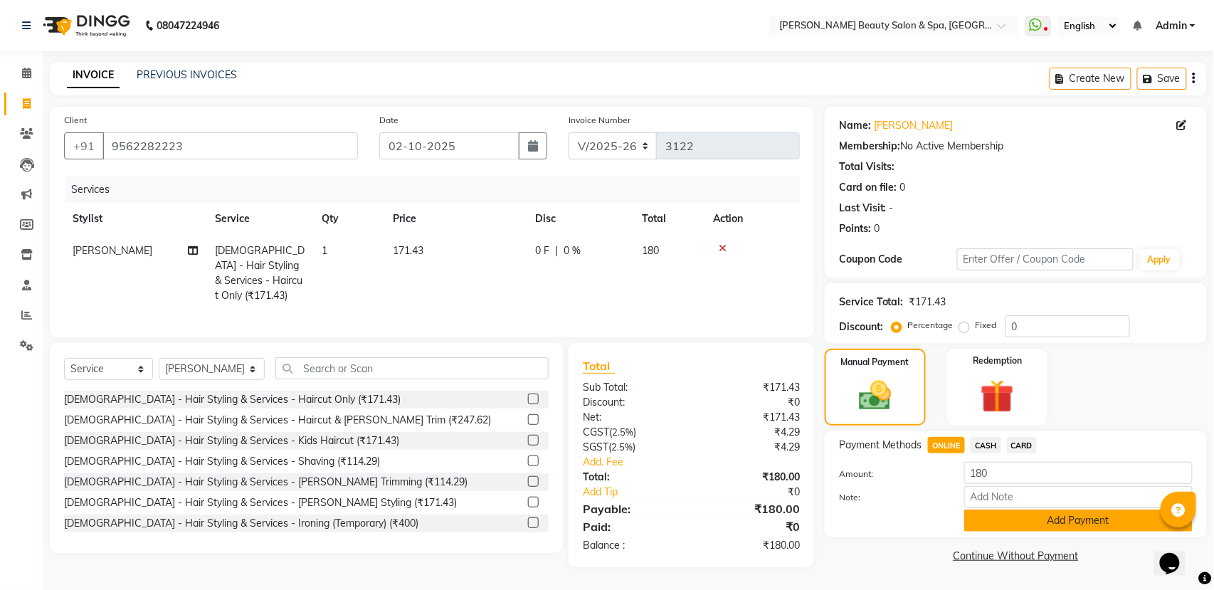
click at [1023, 527] on button "Add Payment" at bounding box center [1078, 521] width 228 height 22
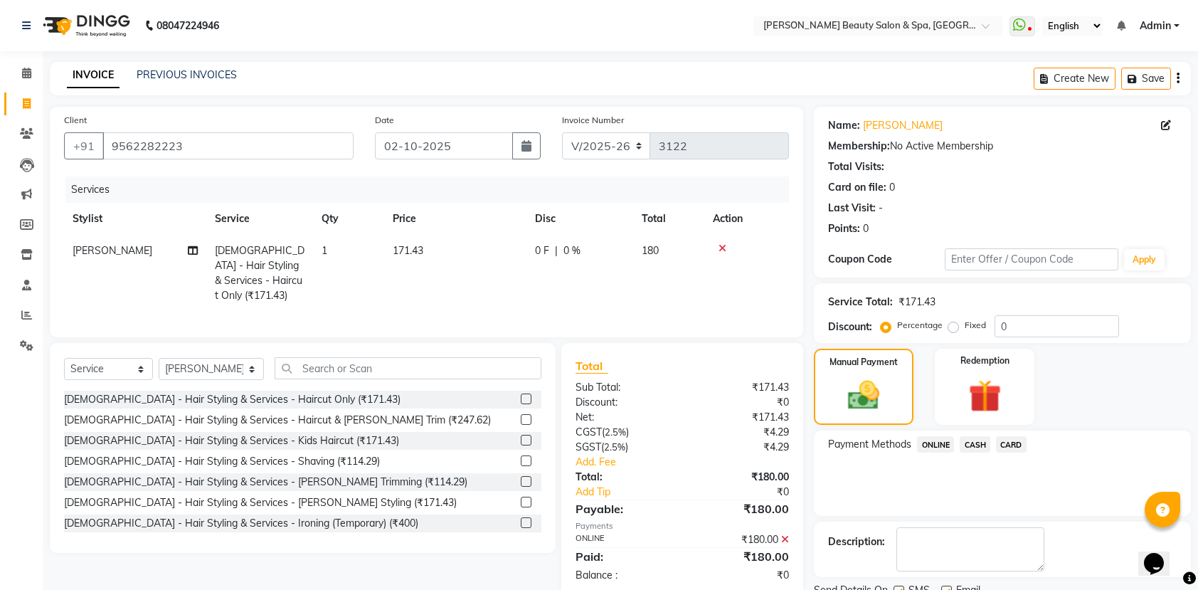
scroll to position [58, 0]
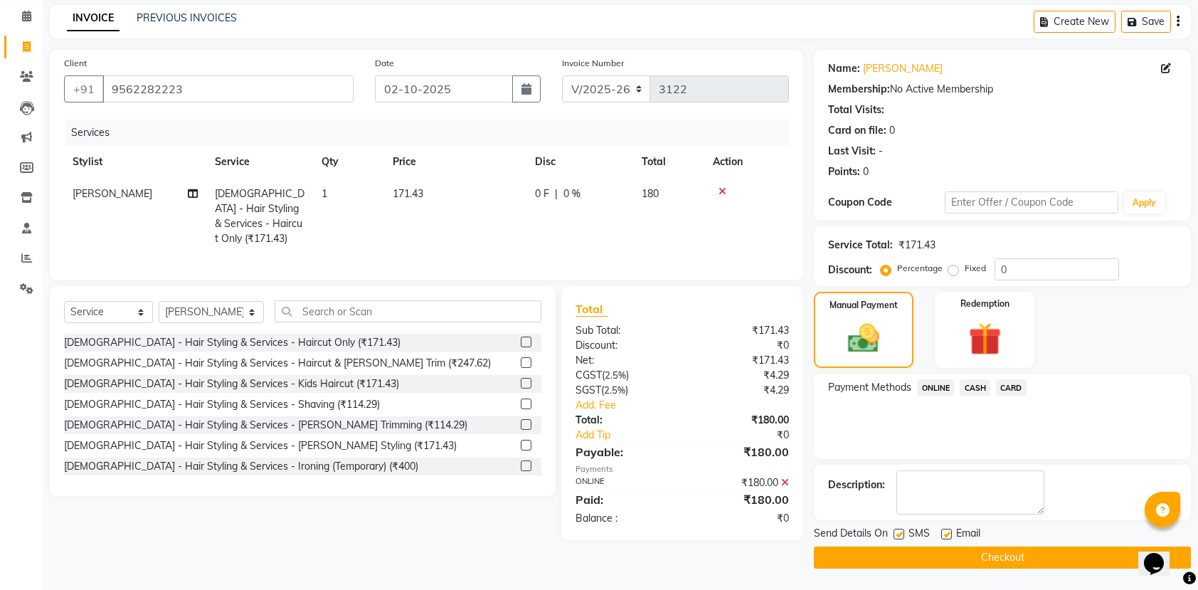
click at [1009, 555] on button "Checkout" at bounding box center [1002, 558] width 377 height 22
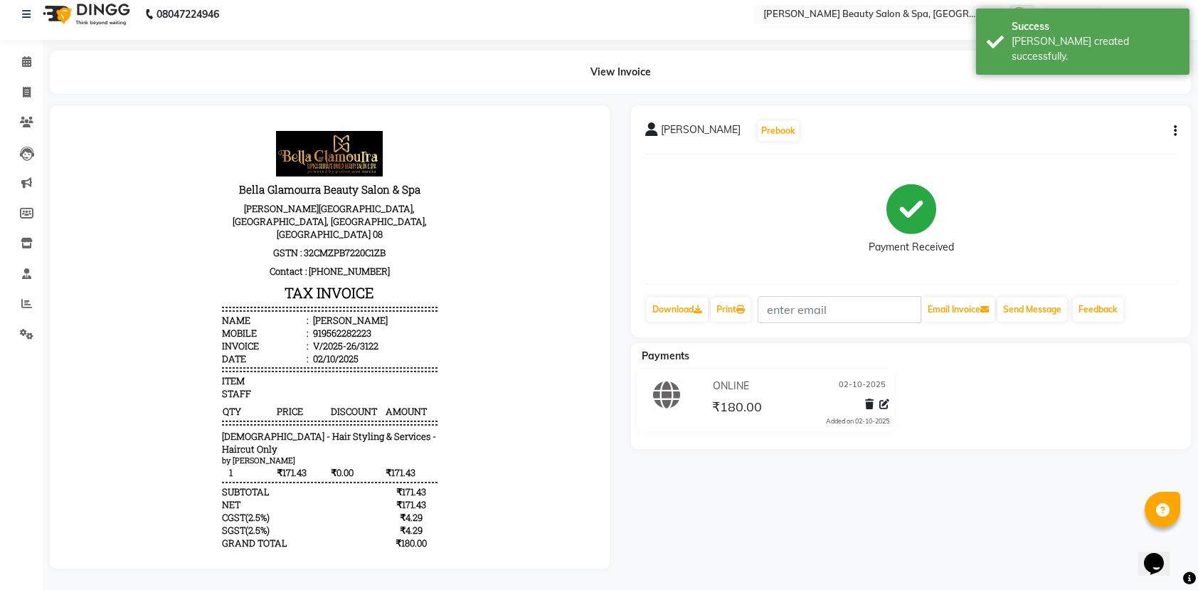
scroll to position [27, 0]
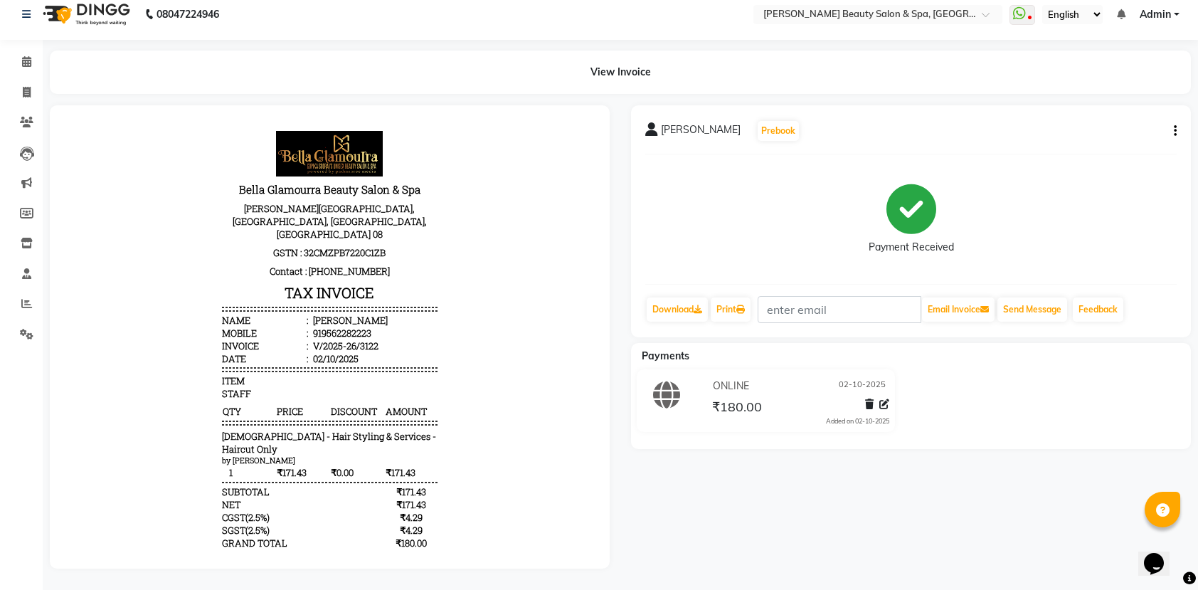
select select "service"
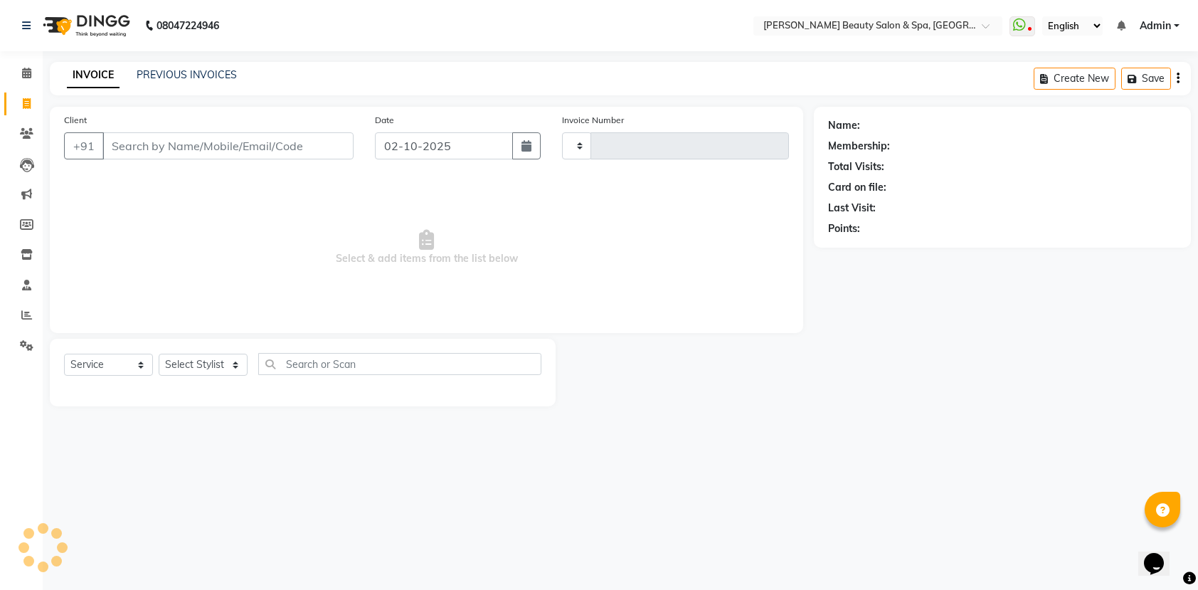
type input "3123"
select select "7524"
click at [178, 71] on link "PREVIOUS INVOICES" at bounding box center [187, 74] width 100 height 13
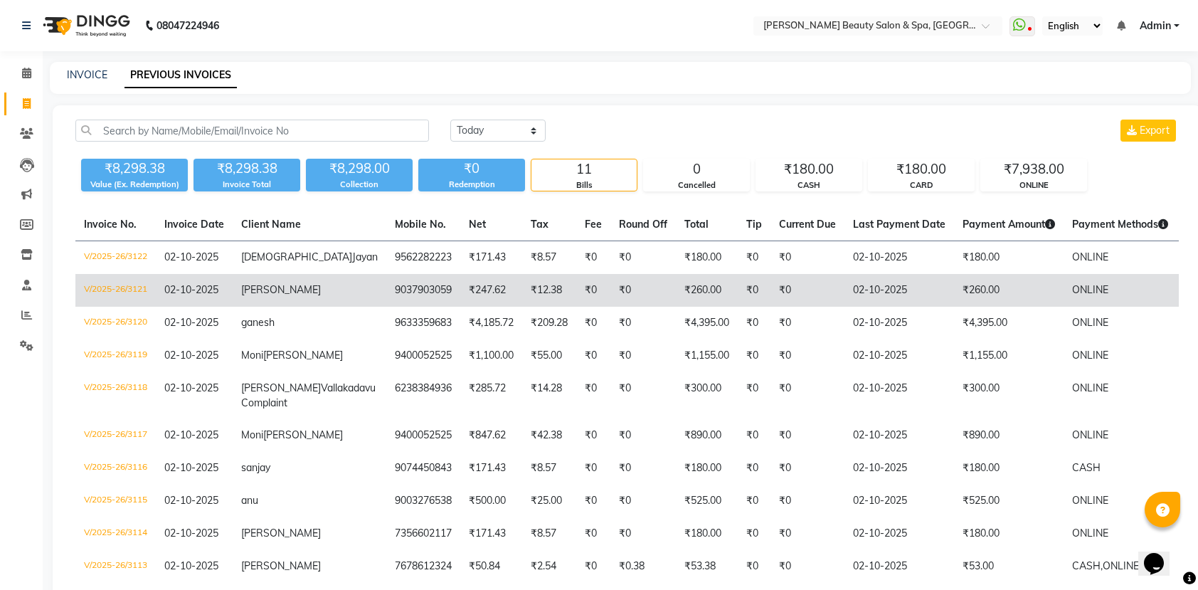
click at [386, 290] on td "9037903059" at bounding box center [423, 290] width 74 height 33
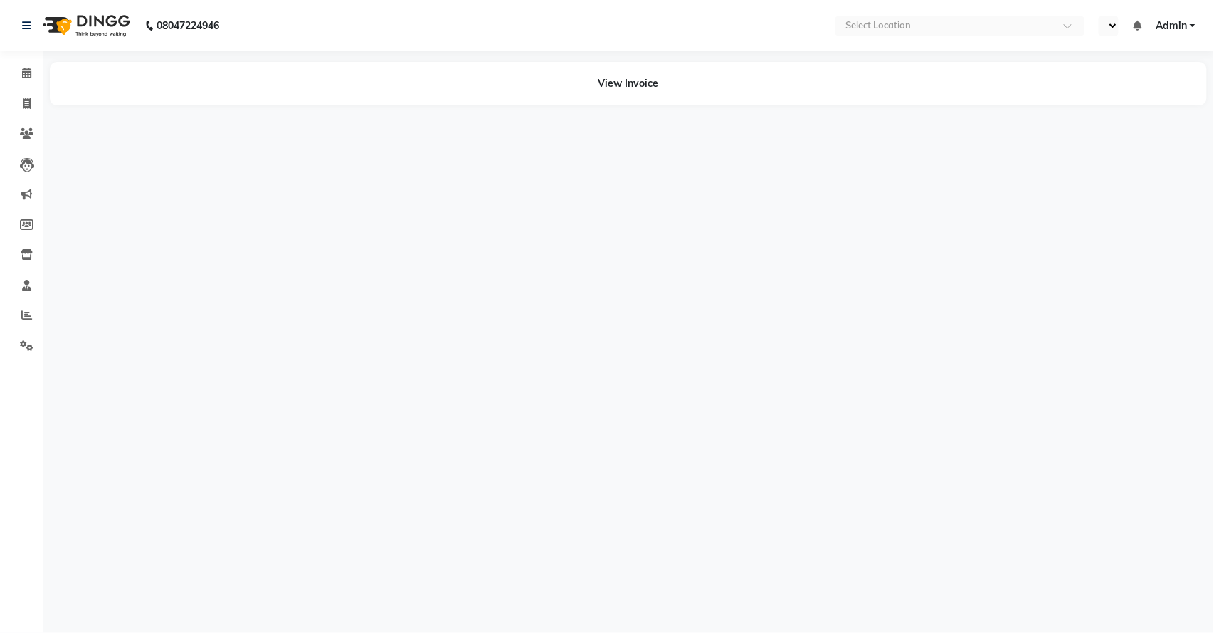
select select "en"
select select "service"
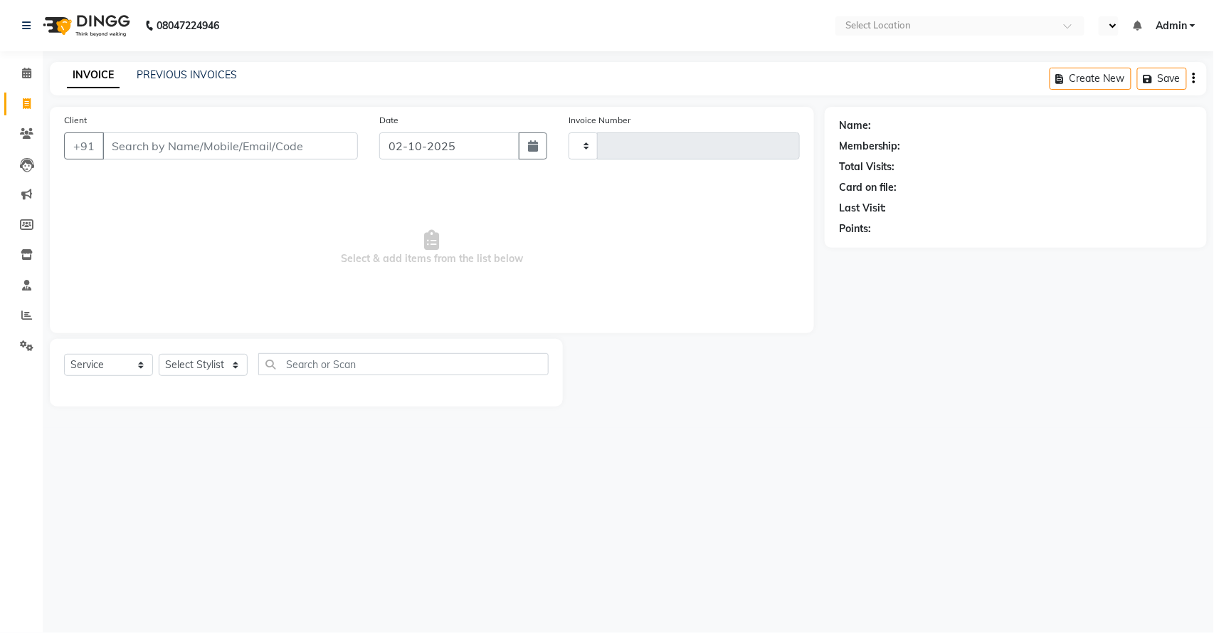
select select "en"
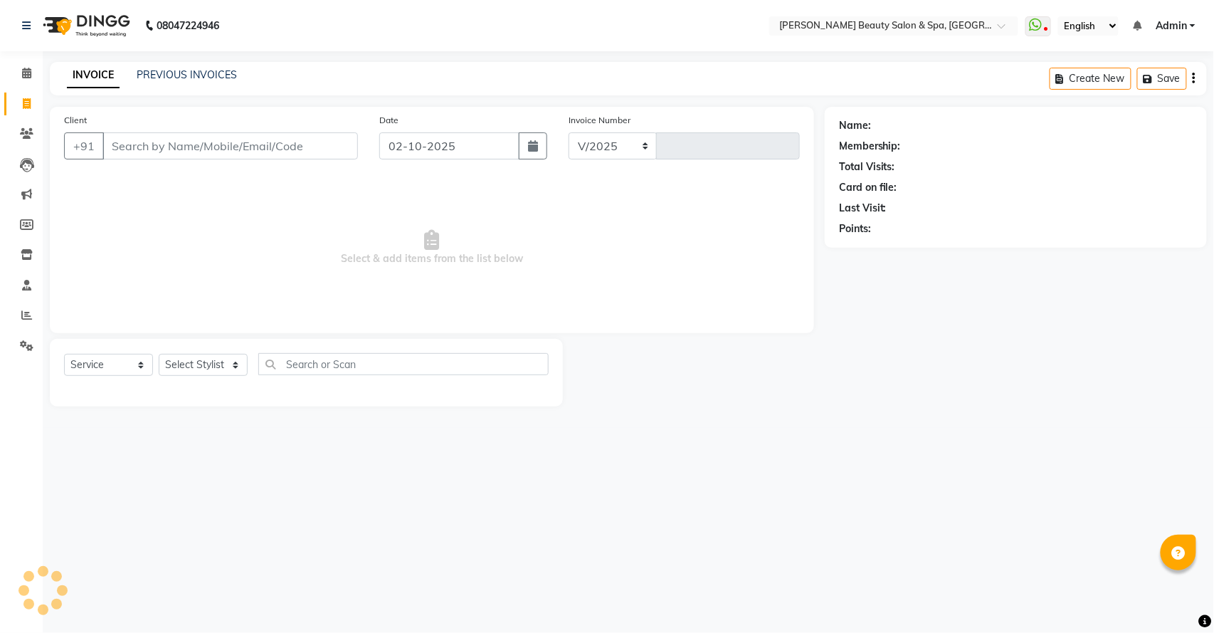
select select "7524"
type input "3123"
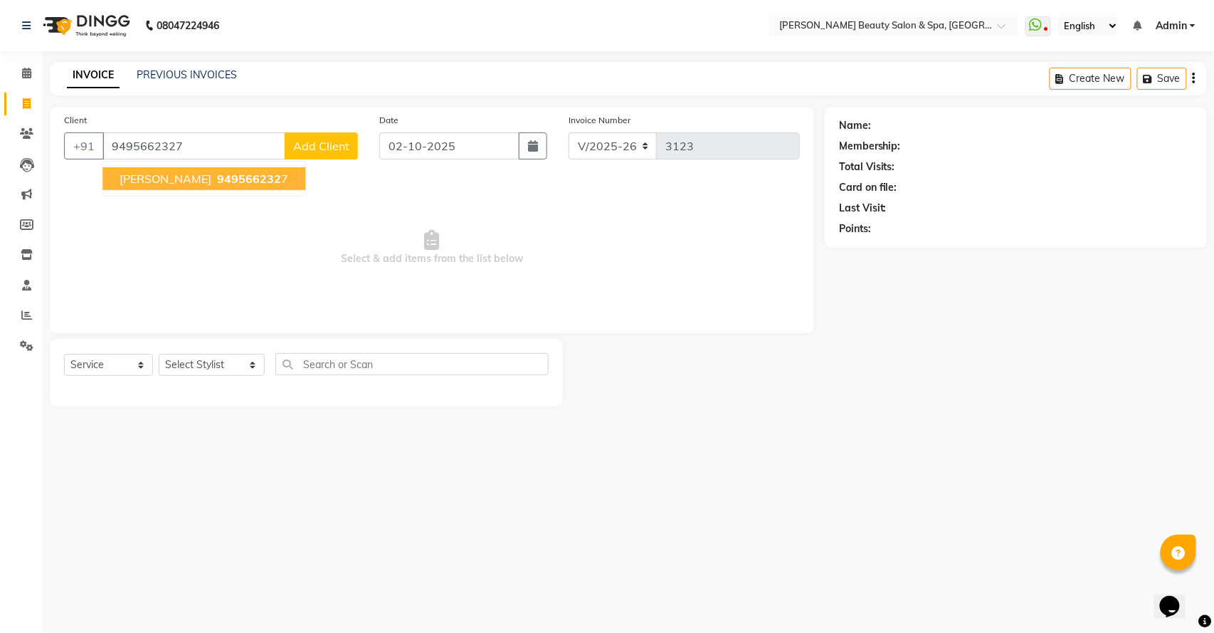
type input "9495662327"
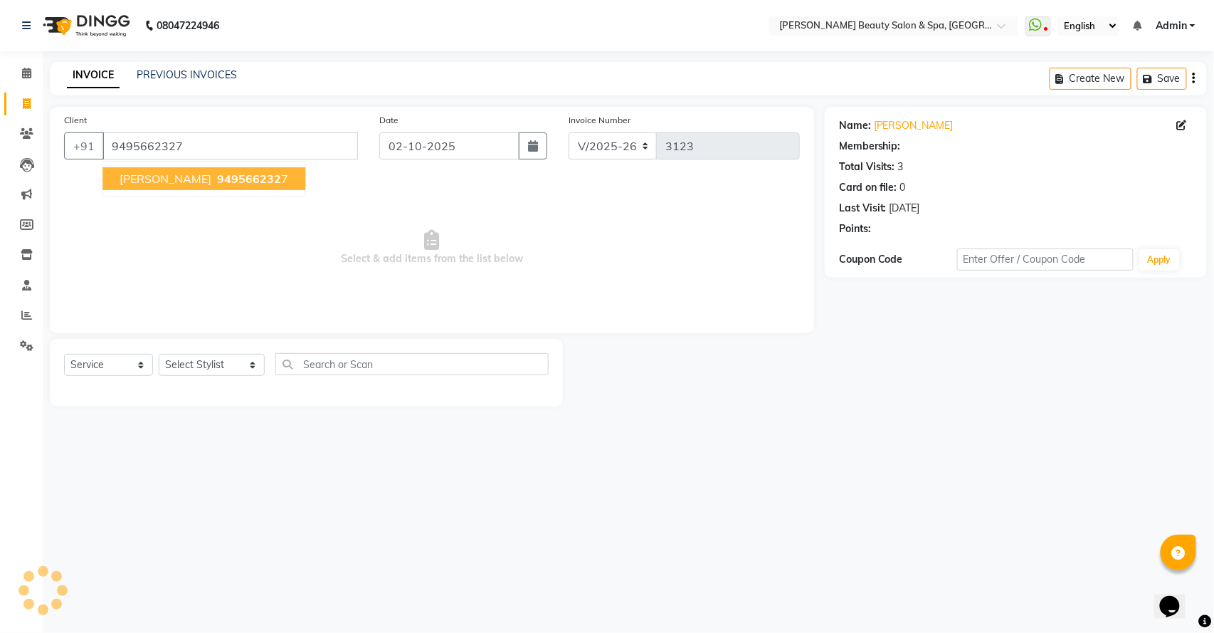
select select "1: Object"
click at [249, 185] on span "949566232" at bounding box center [249, 178] width 64 height 14
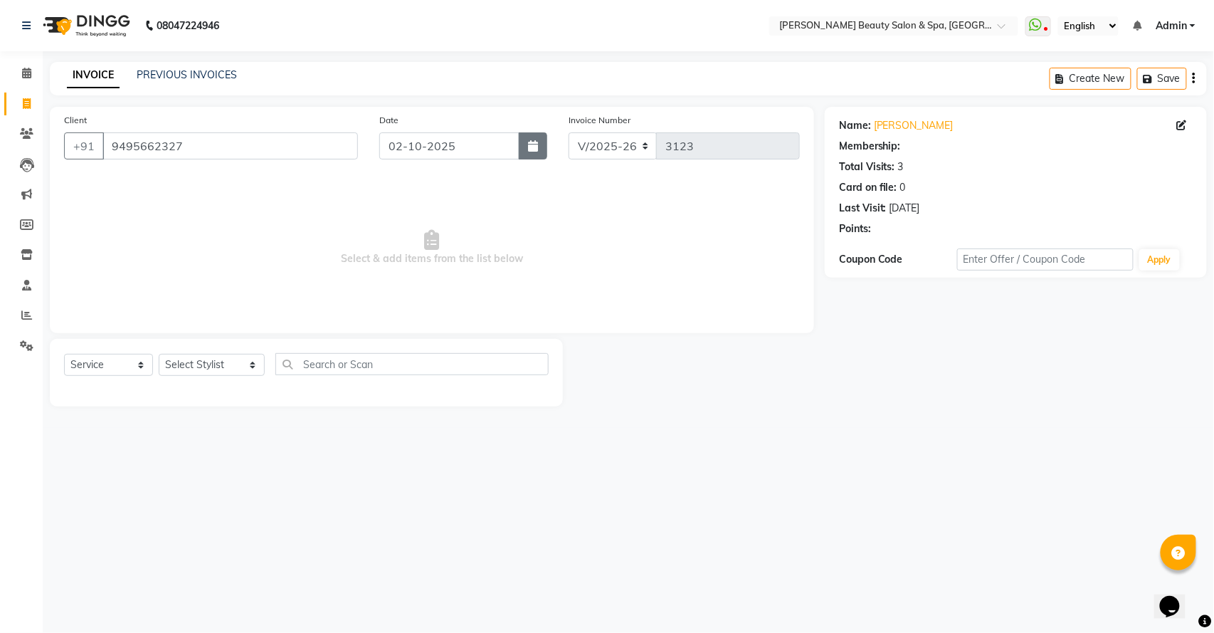
select select "1: Object"
click at [196, 357] on select "Select Stylist Admin [PERSON_NAME] [PERSON_NAME] [PERSON_NAME] [PERSON_NAME] [P…" at bounding box center [212, 365] width 106 height 22
select select "87595"
click at [159, 354] on select "Select Stylist Admin [PERSON_NAME] [PERSON_NAME] [PERSON_NAME] [PERSON_NAME] [P…" at bounding box center [212, 365] width 106 height 22
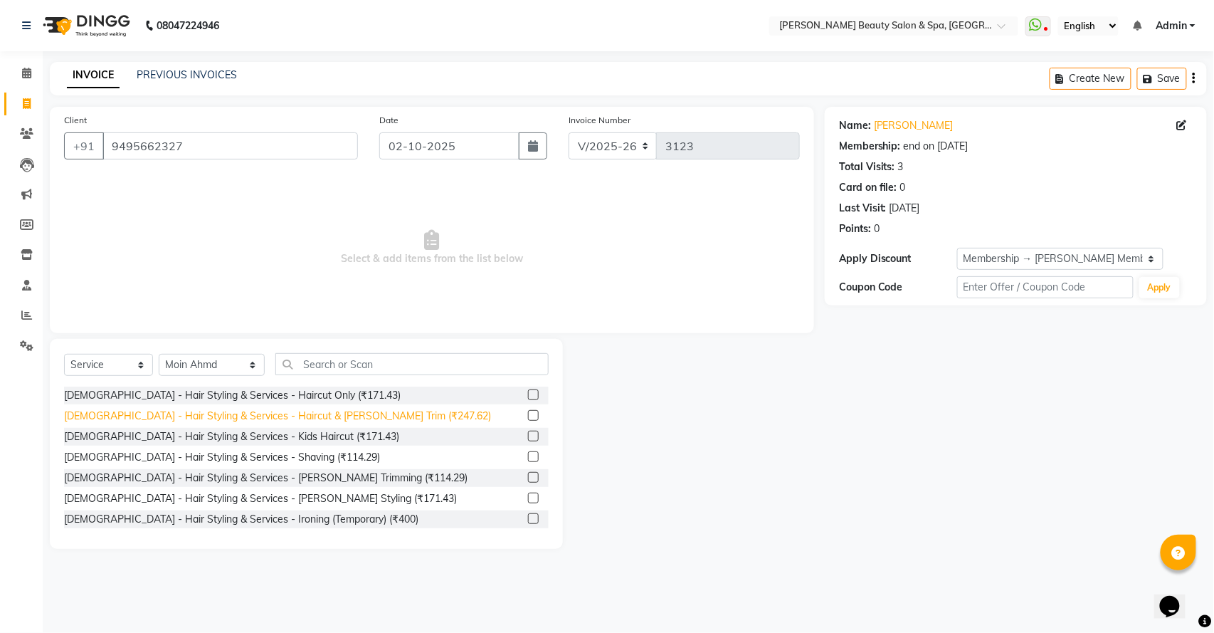
click at [189, 414] on div "[DEMOGRAPHIC_DATA] - Hair Styling & Services - Haircut & [PERSON_NAME] Trim (₹2…" at bounding box center [277, 415] width 427 height 15
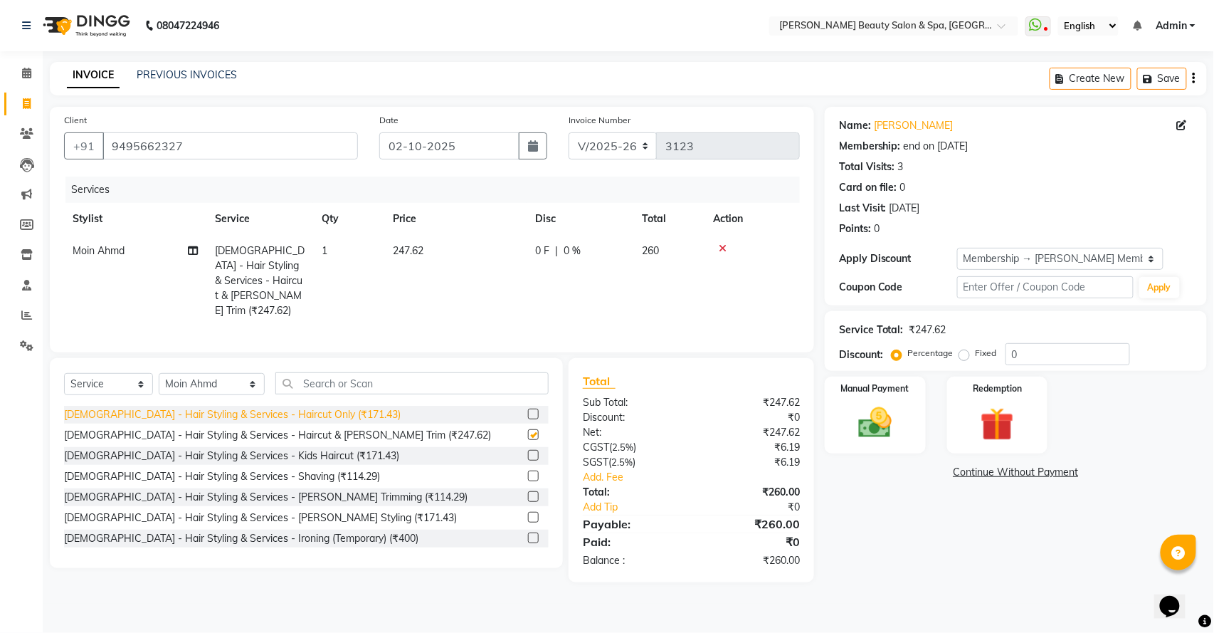
checkbox input "false"
click at [890, 425] on img at bounding box center [875, 423] width 56 height 40
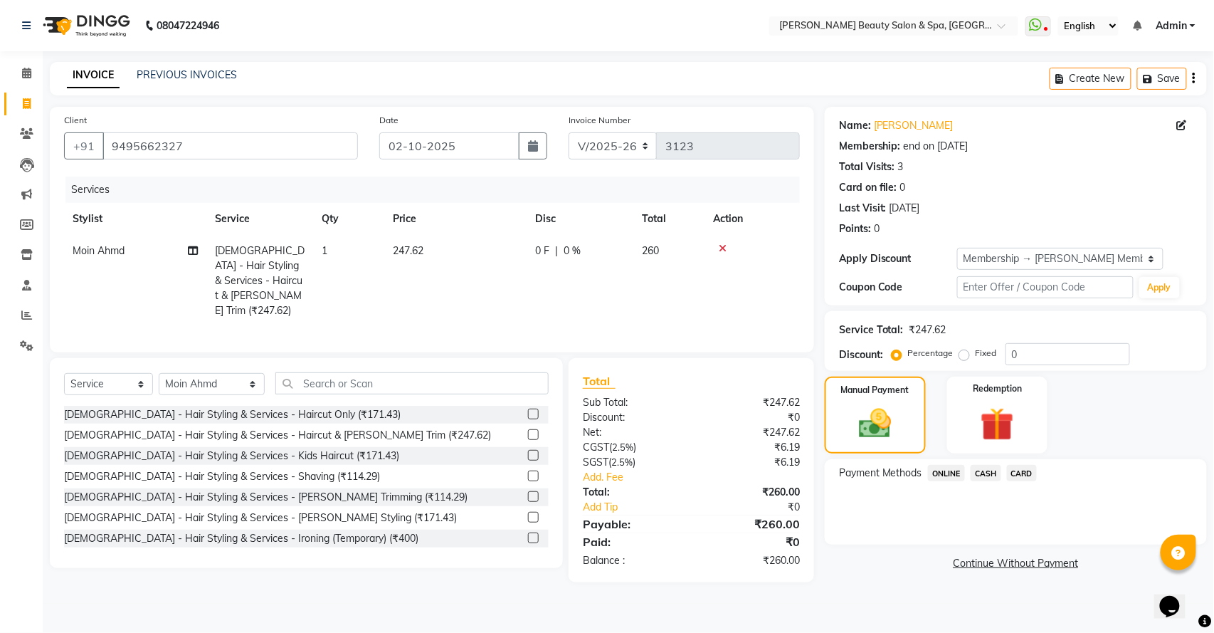
click at [957, 471] on span "ONLINE" at bounding box center [946, 473] width 37 height 16
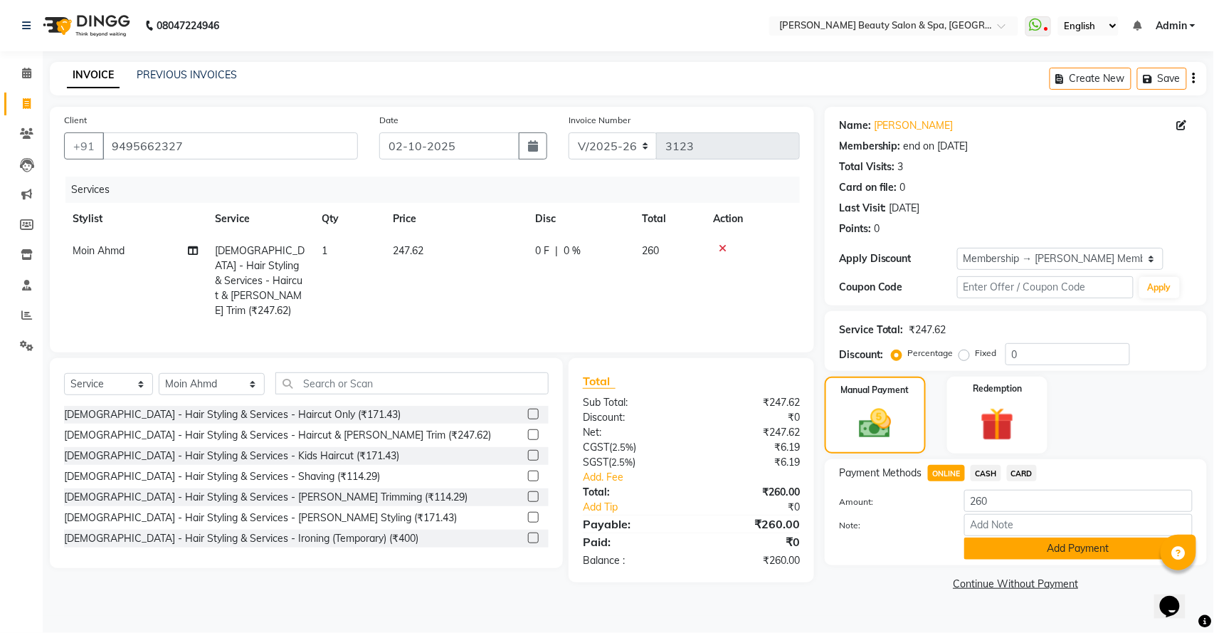
click at [985, 547] on button "Add Payment" at bounding box center [1078, 548] width 228 height 22
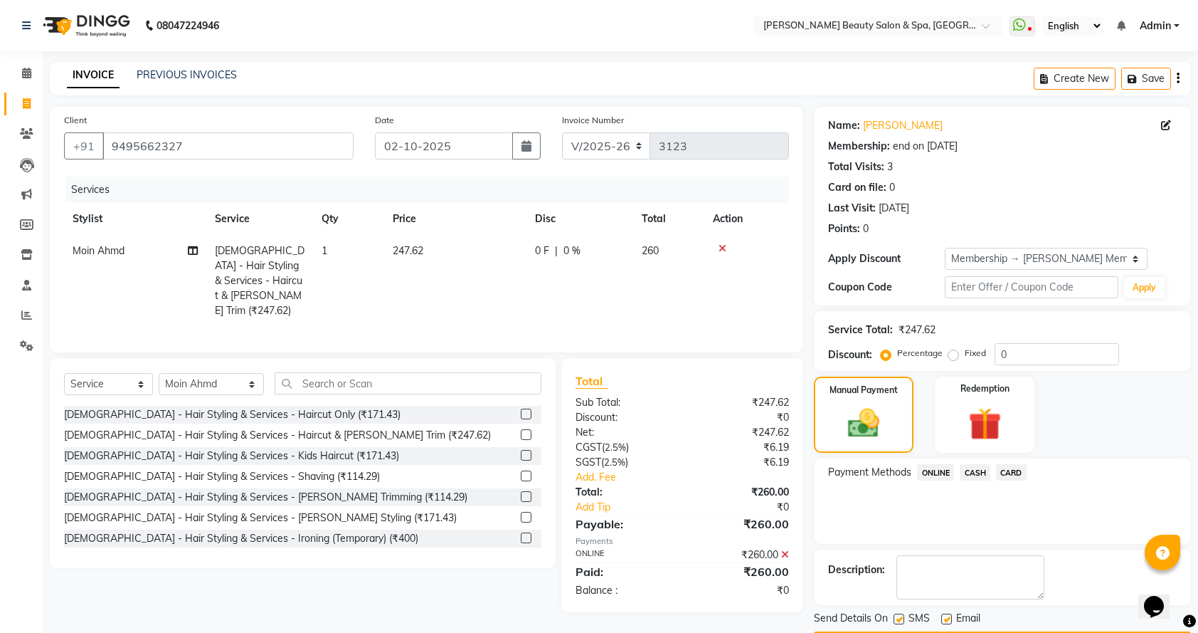
scroll to position [43, 0]
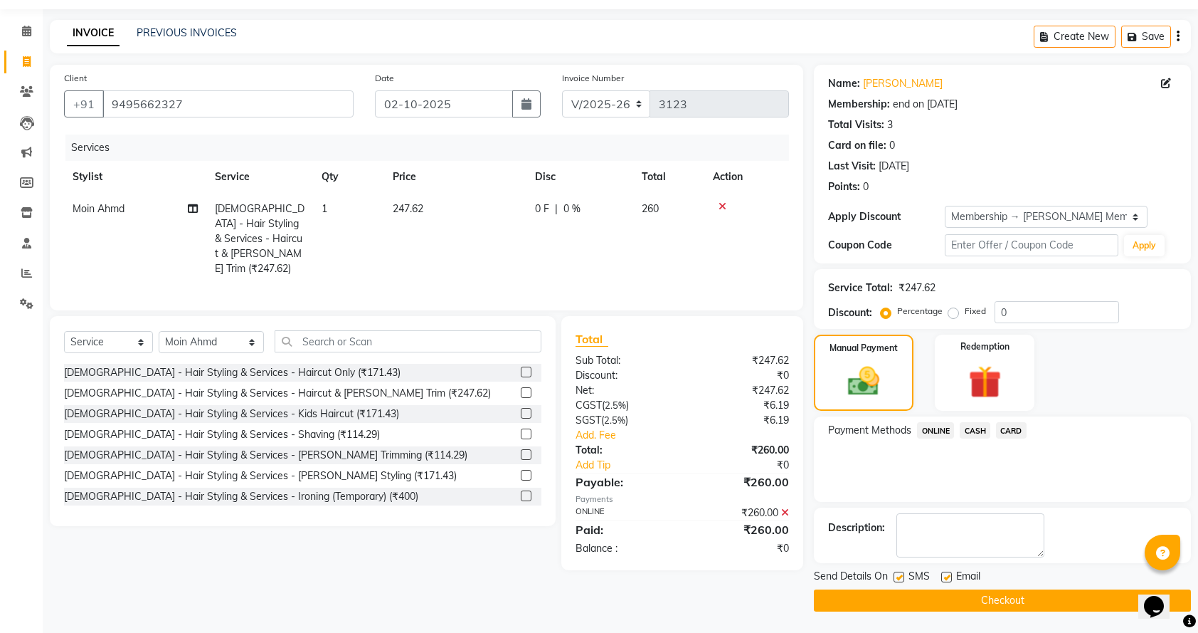
click at [952, 605] on button "Checkout" at bounding box center [1002, 600] width 377 height 22
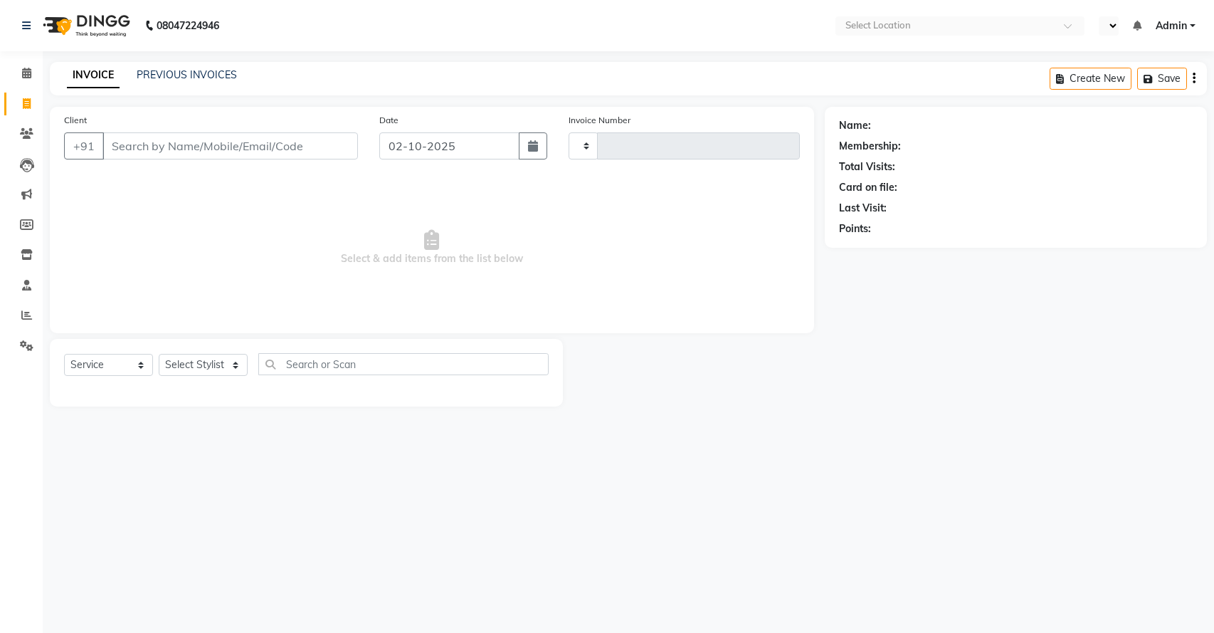
select select "service"
type input "3124"
select select "en"
select select "7524"
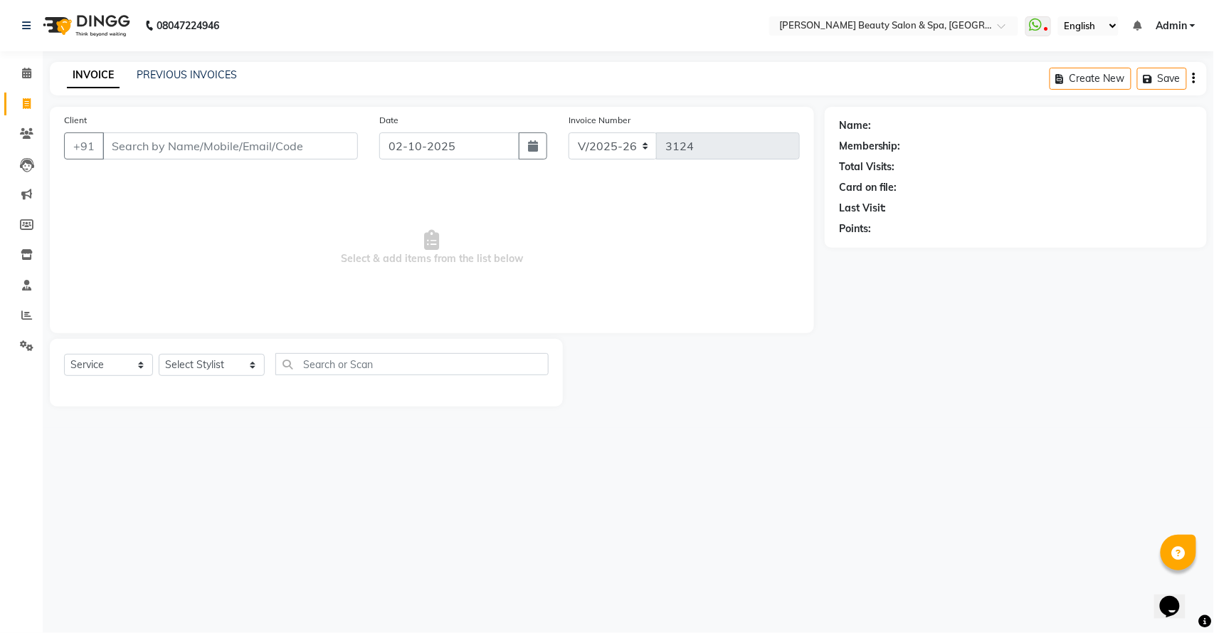
click at [149, 145] on input "Client" at bounding box center [229, 145] width 255 height 27
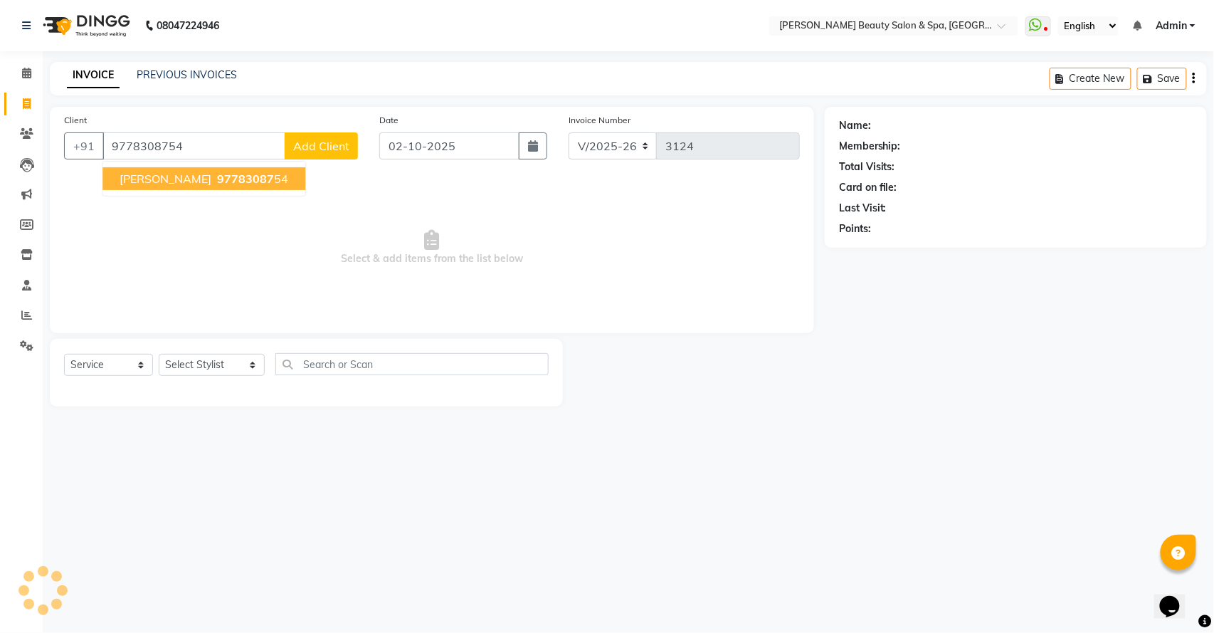
type input "9778308754"
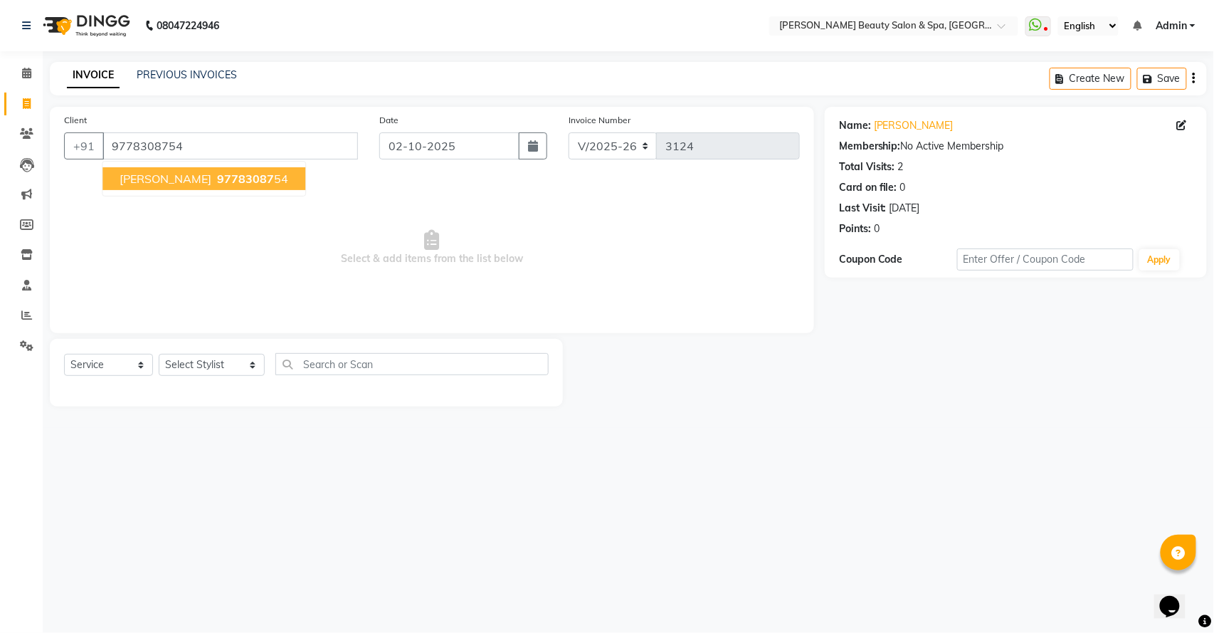
click at [217, 175] on span "97783087" at bounding box center [245, 178] width 57 height 14
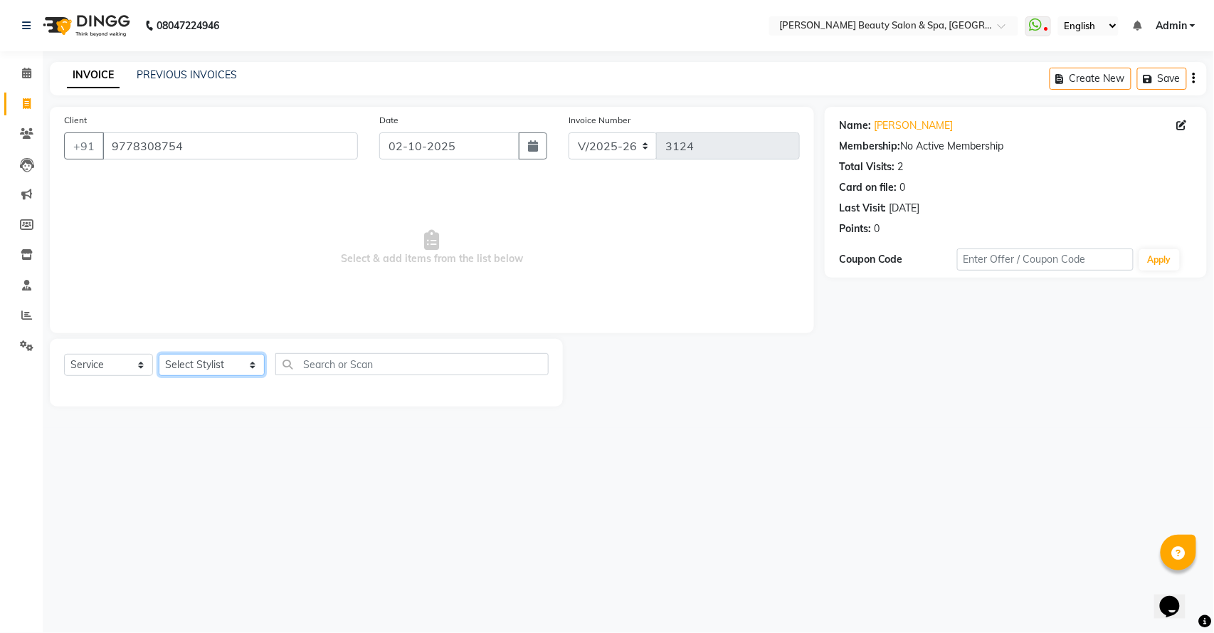
click at [197, 359] on select "Select Stylist Admin [PERSON_NAME] [PERSON_NAME] [PERSON_NAME] [PERSON_NAME] [P…" at bounding box center [212, 365] width 106 height 22
select select "67138"
click at [159, 354] on select "Select Stylist Admin [PERSON_NAME] [PERSON_NAME] [PERSON_NAME] [PERSON_NAME] [P…" at bounding box center [212, 365] width 106 height 22
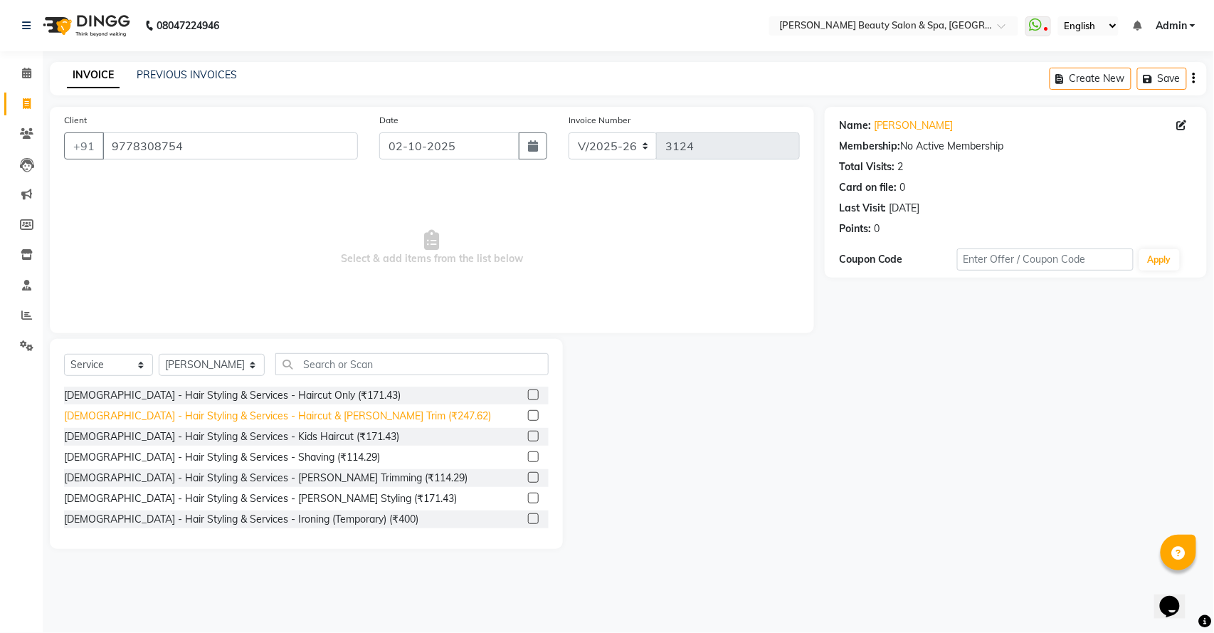
click at [312, 418] on div "[DEMOGRAPHIC_DATA] - Hair Styling & Services - Haircut & [PERSON_NAME] Trim (₹2…" at bounding box center [277, 415] width 427 height 15
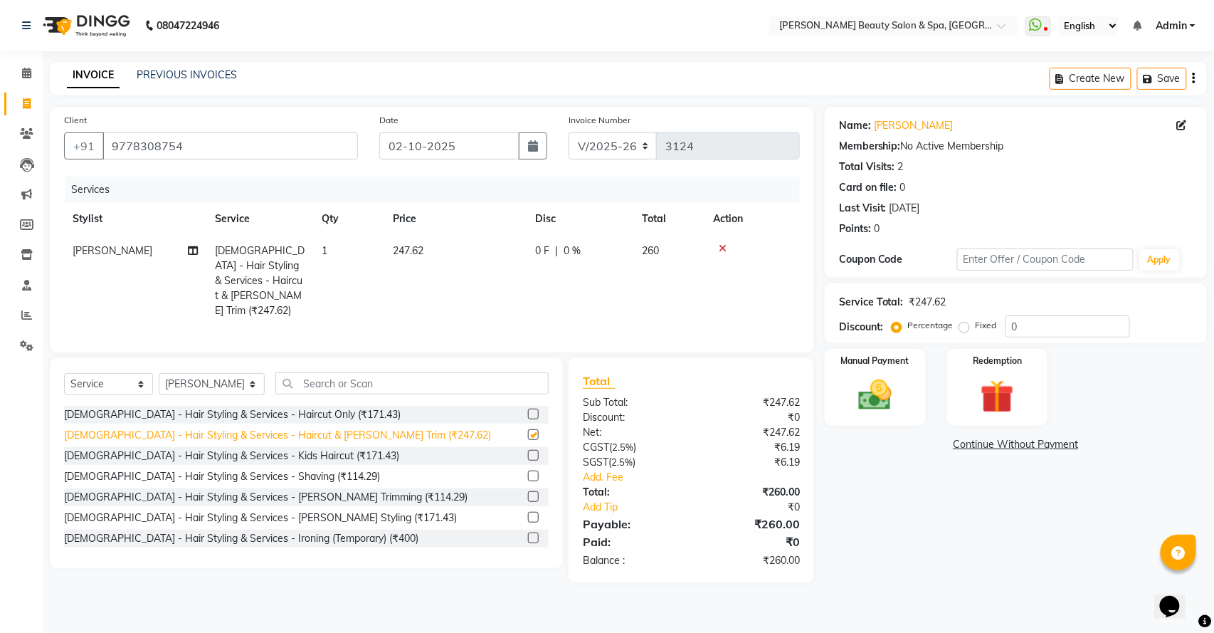
checkbox input "false"
click at [872, 389] on img at bounding box center [875, 395] width 56 height 40
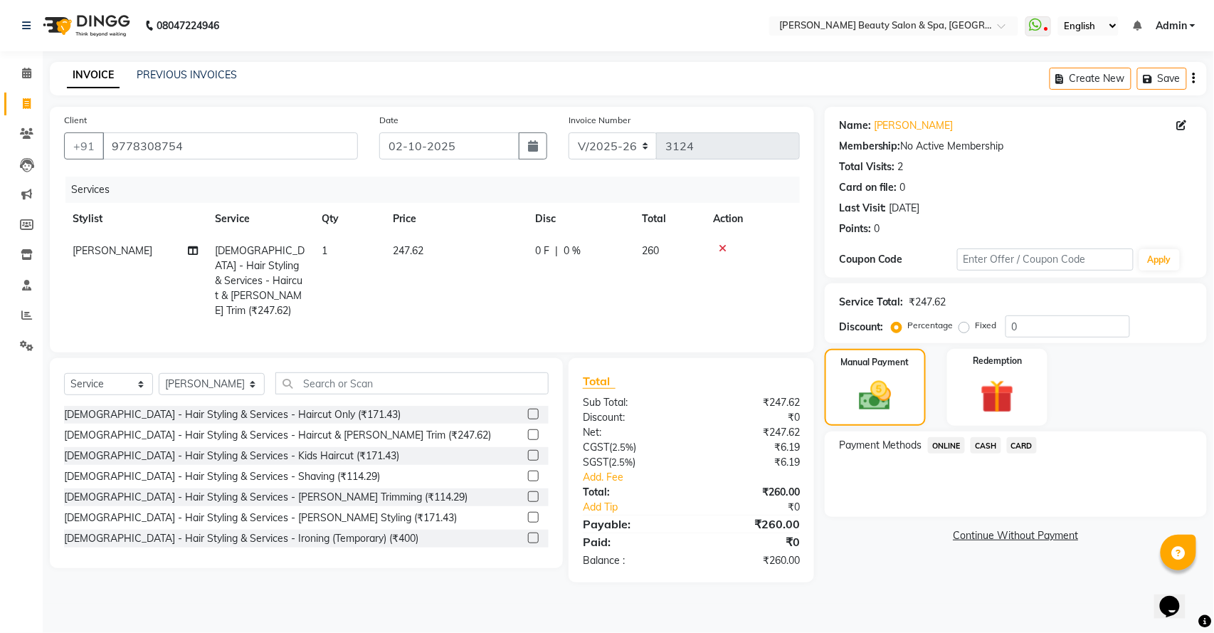
click at [939, 448] on span "ONLINE" at bounding box center [946, 445] width 37 height 16
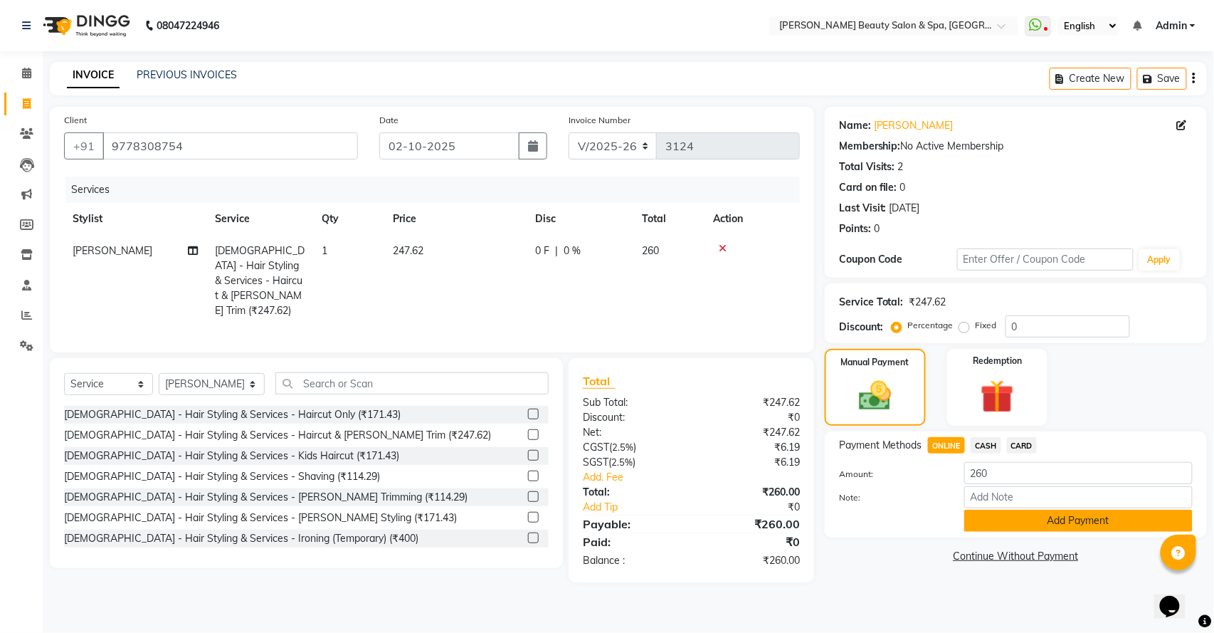
click at [1100, 532] on button "Add Payment" at bounding box center [1078, 521] width 228 height 22
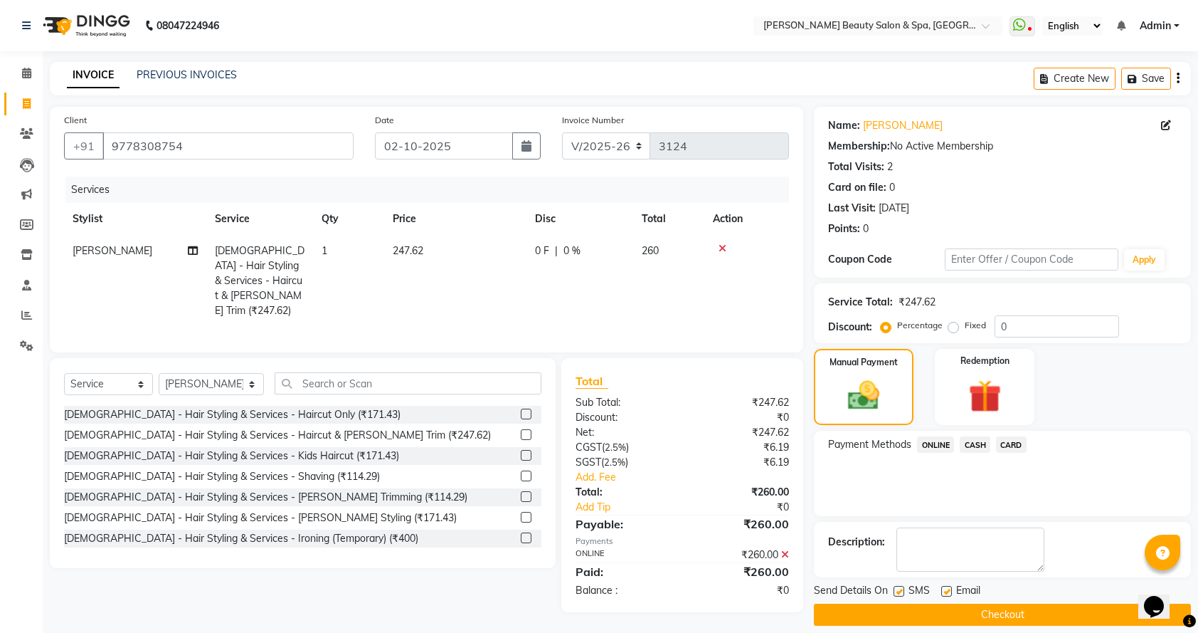
scroll to position [15, 0]
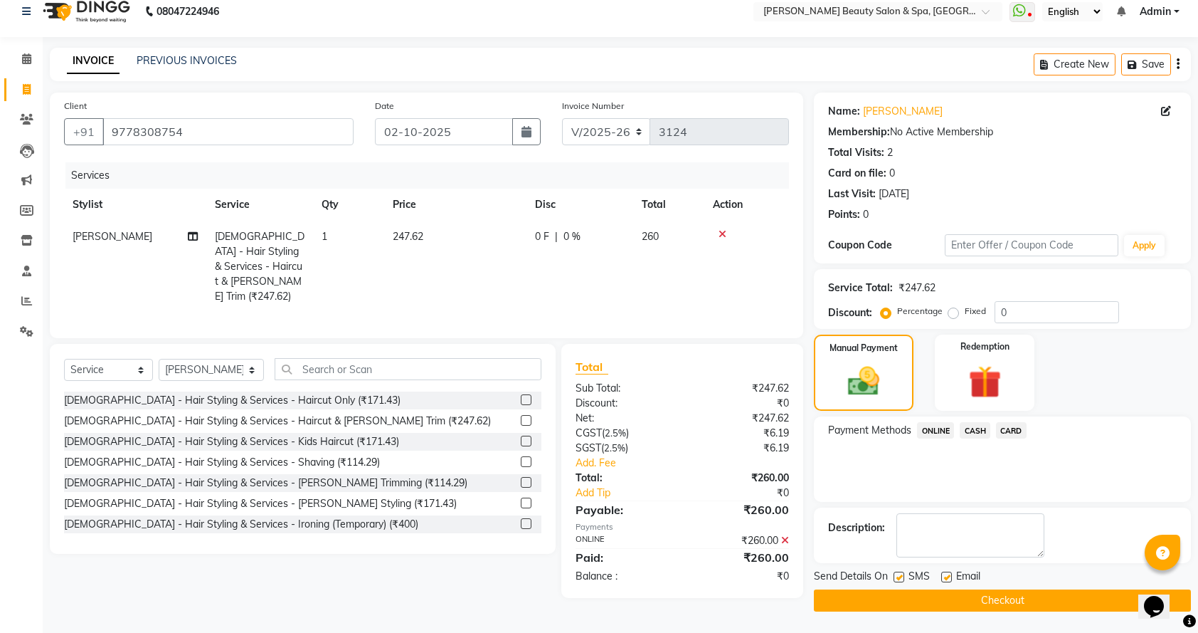
click at [1014, 593] on button "Checkout" at bounding box center [1002, 600] width 377 height 22
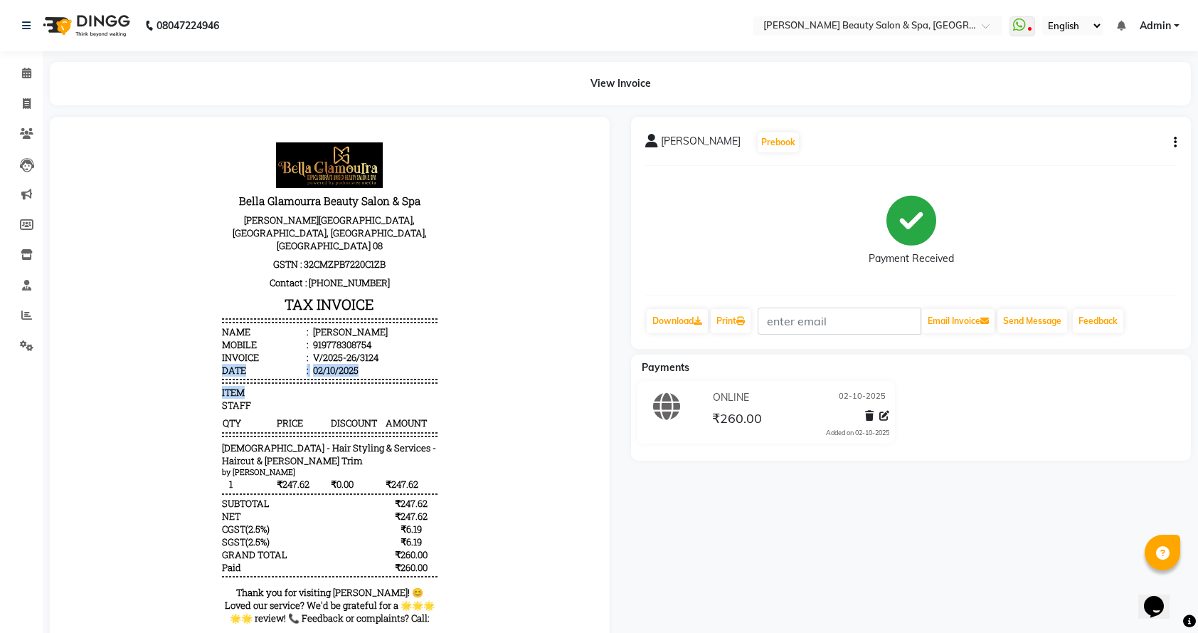
drag, startPoint x: 271, startPoint y: 374, endPoint x: 0, endPoint y: 209, distance: 317.1
click at [64, 209] on html "Bella Glamourra Beauty Salon & Spa Prasanth Tower, Eenchakkal, Perunthanni, Thi…" at bounding box center [330, 400] width 532 height 539
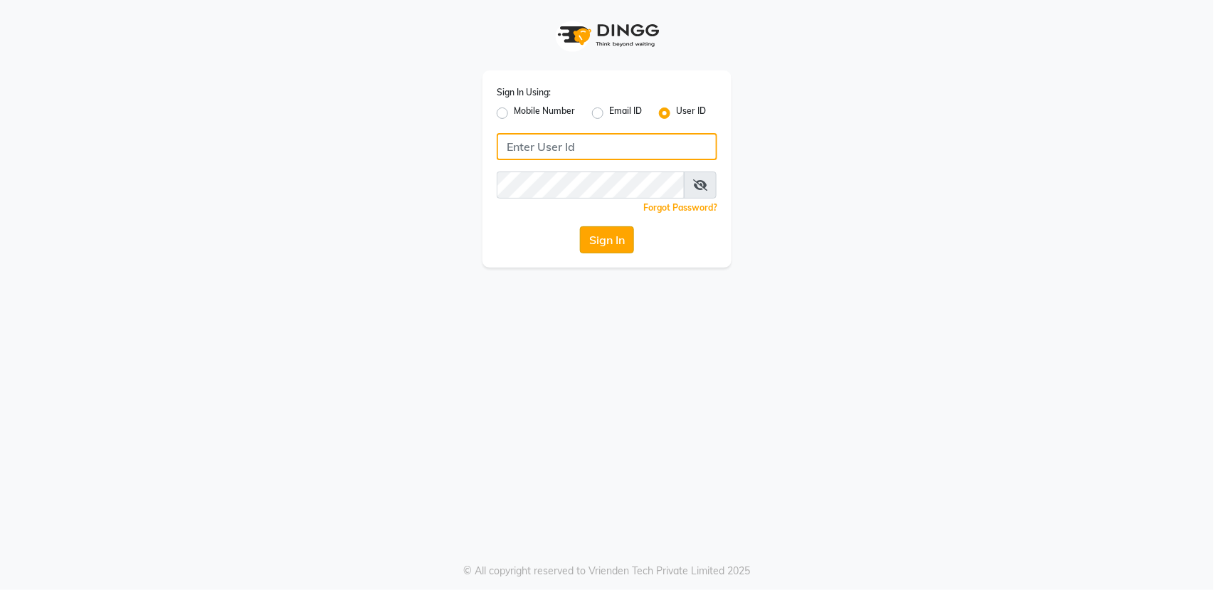
type input "bellaglamourra123"
click at [610, 235] on button "Sign In" at bounding box center [607, 239] width 54 height 27
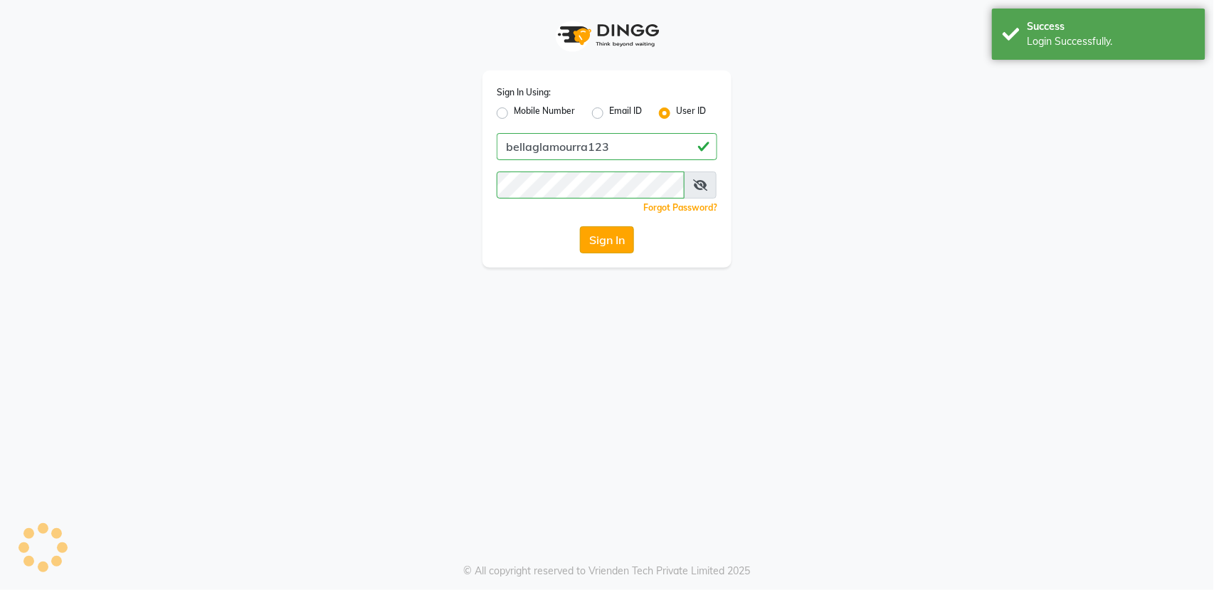
select select "service"
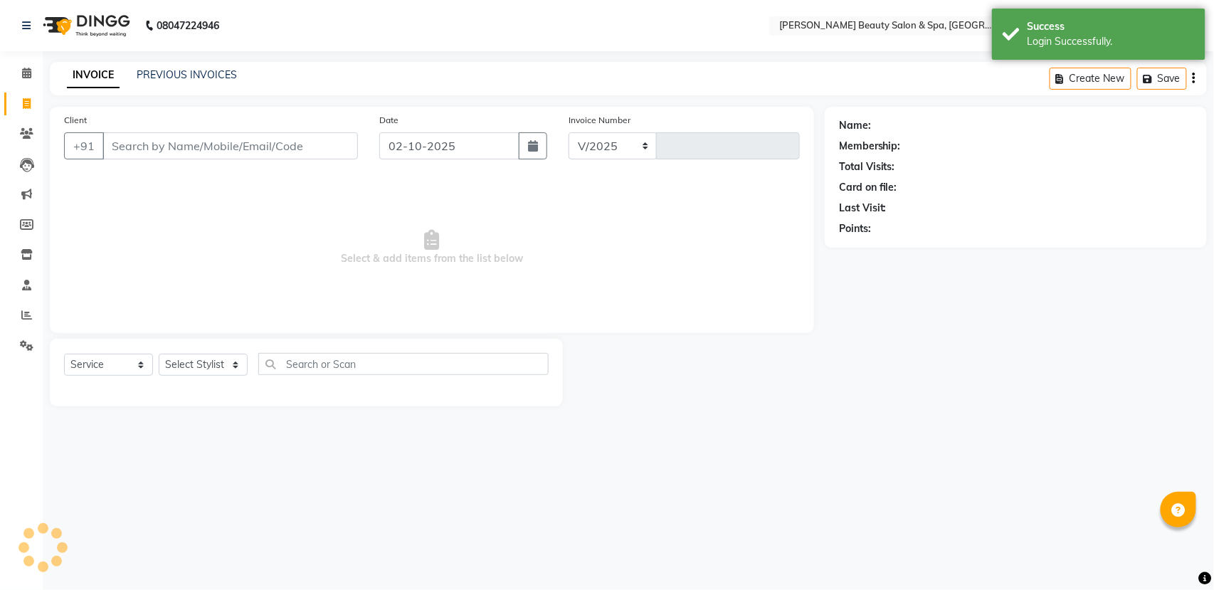
select select "en"
select select "7524"
type input "3125"
drag, startPoint x: 228, startPoint y: 359, endPoint x: 236, endPoint y: 360, distance: 8.7
click at [236, 360] on select "Select Stylist" at bounding box center [203, 365] width 89 height 22
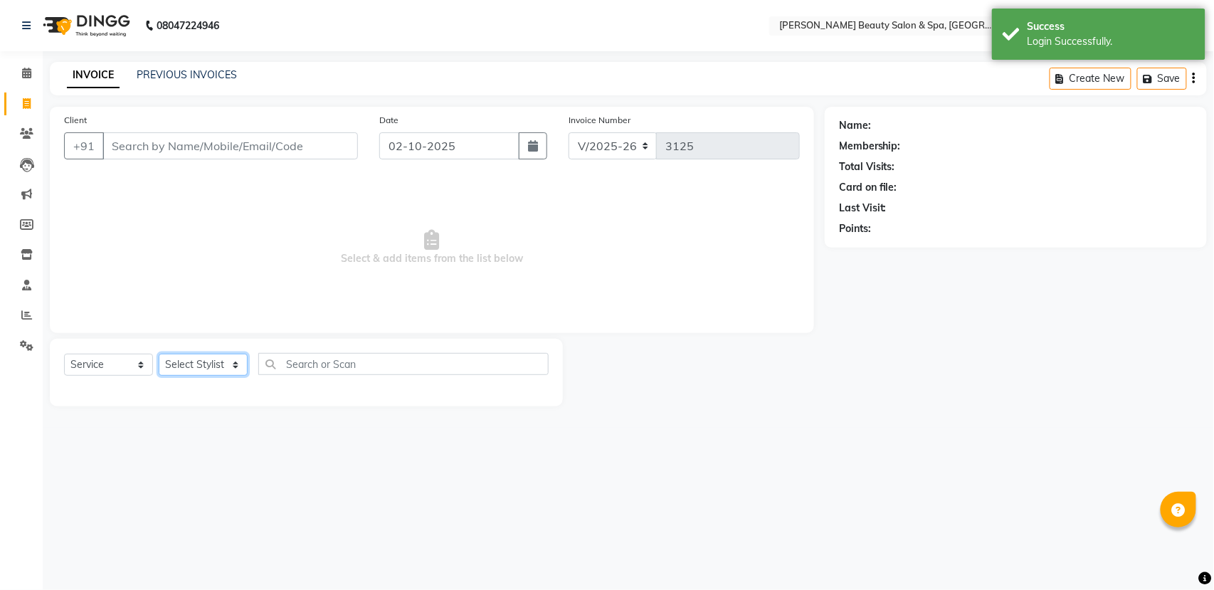
drag, startPoint x: 206, startPoint y: 367, endPoint x: 214, endPoint y: 369, distance: 8.0
click at [214, 369] on select "Select Stylist" at bounding box center [203, 365] width 89 height 22
click at [218, 369] on select "Select Stylist Admin [PERSON_NAME] [PERSON_NAME] [PERSON_NAME] [PERSON_NAME] [P…" at bounding box center [212, 365] width 106 height 22
click at [231, 369] on select "Select Stylist Admin [PERSON_NAME] [PERSON_NAME] [PERSON_NAME] [PERSON_NAME] [P…" at bounding box center [212, 365] width 106 height 22
click at [243, 357] on select "Select Stylist Admin [PERSON_NAME] [PERSON_NAME] [PERSON_NAME] [PERSON_NAME] [P…" at bounding box center [212, 365] width 106 height 22
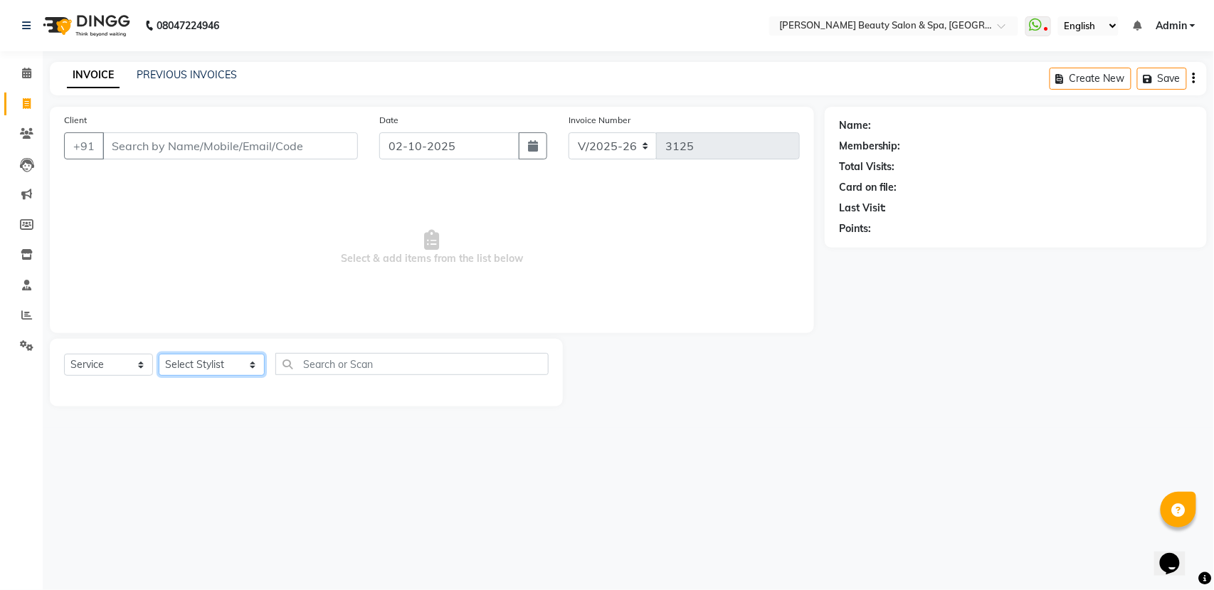
select select "89094"
click at [159, 354] on select "Select Stylist Admin [PERSON_NAME] [PERSON_NAME] [PERSON_NAME] [PERSON_NAME] [P…" at bounding box center [212, 365] width 106 height 22
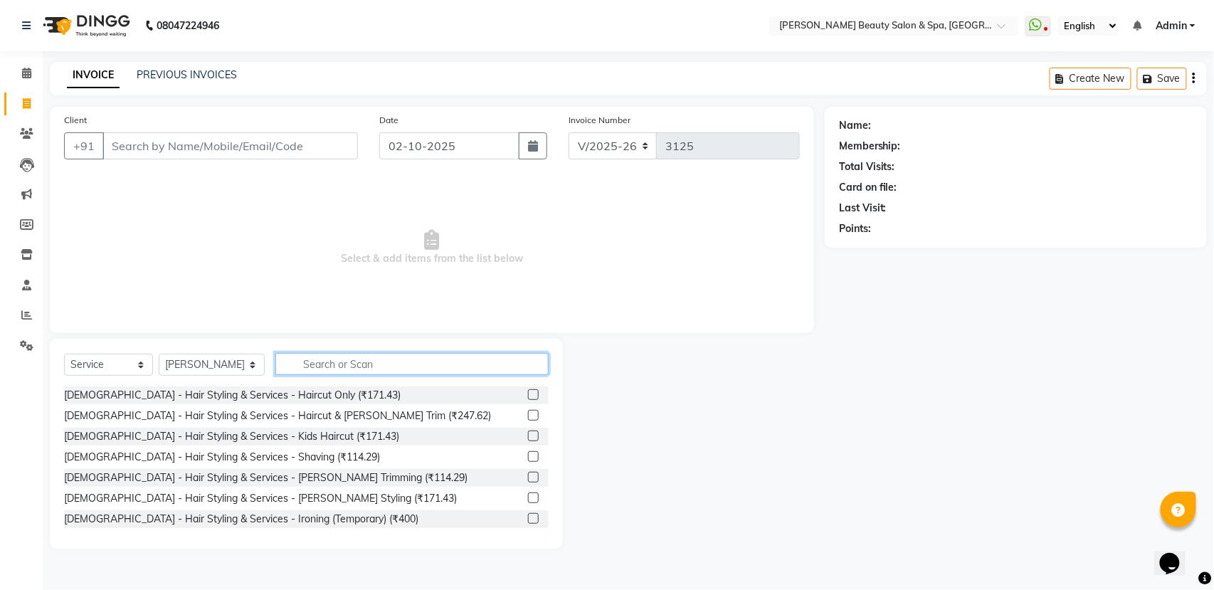
click at [348, 367] on input "text" at bounding box center [411, 364] width 273 height 22
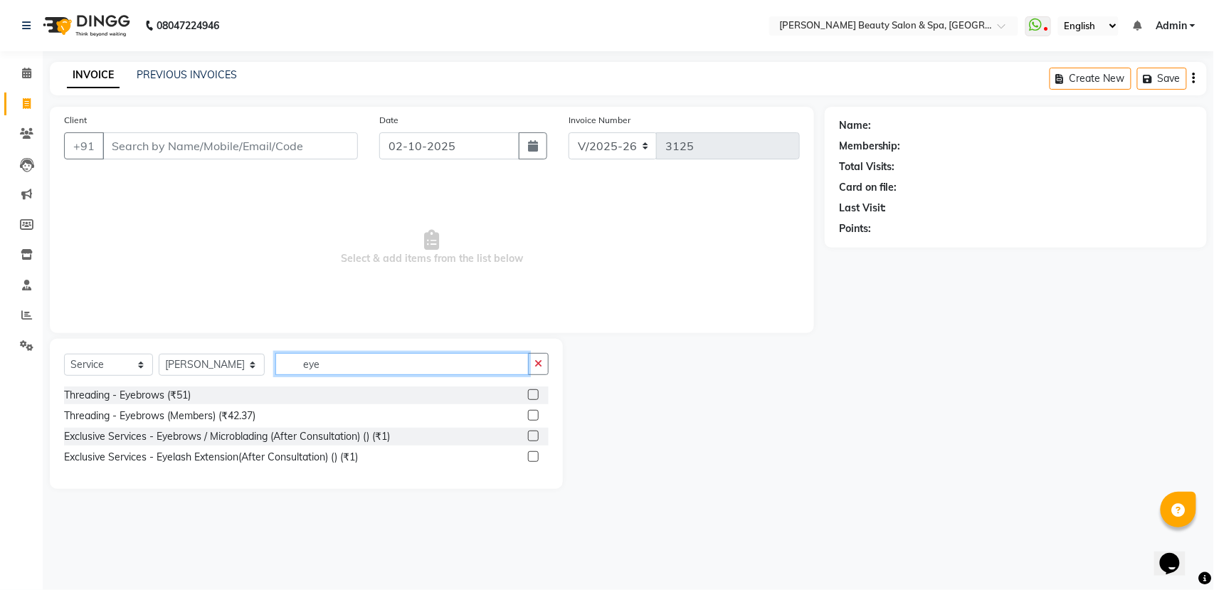
type input "eye"
click at [533, 394] on label at bounding box center [533, 394] width 11 height 11
click at [533, 394] on input "checkbox" at bounding box center [532, 395] width 9 height 9
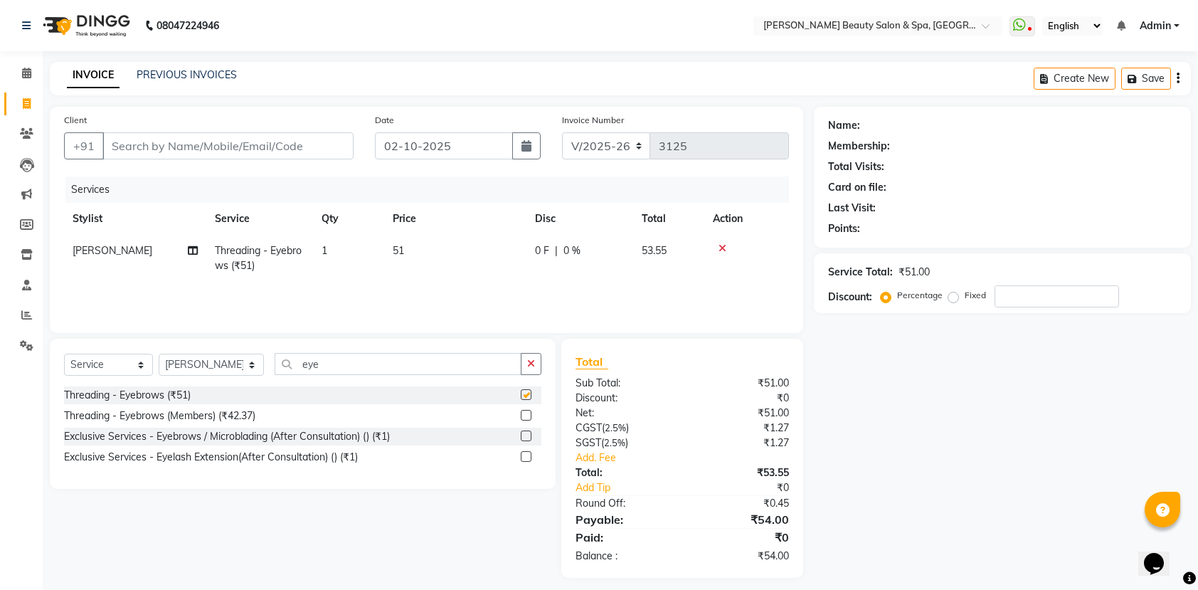
checkbox input "false"
click at [371, 363] on input "eye" at bounding box center [398, 364] width 247 height 22
type input "e"
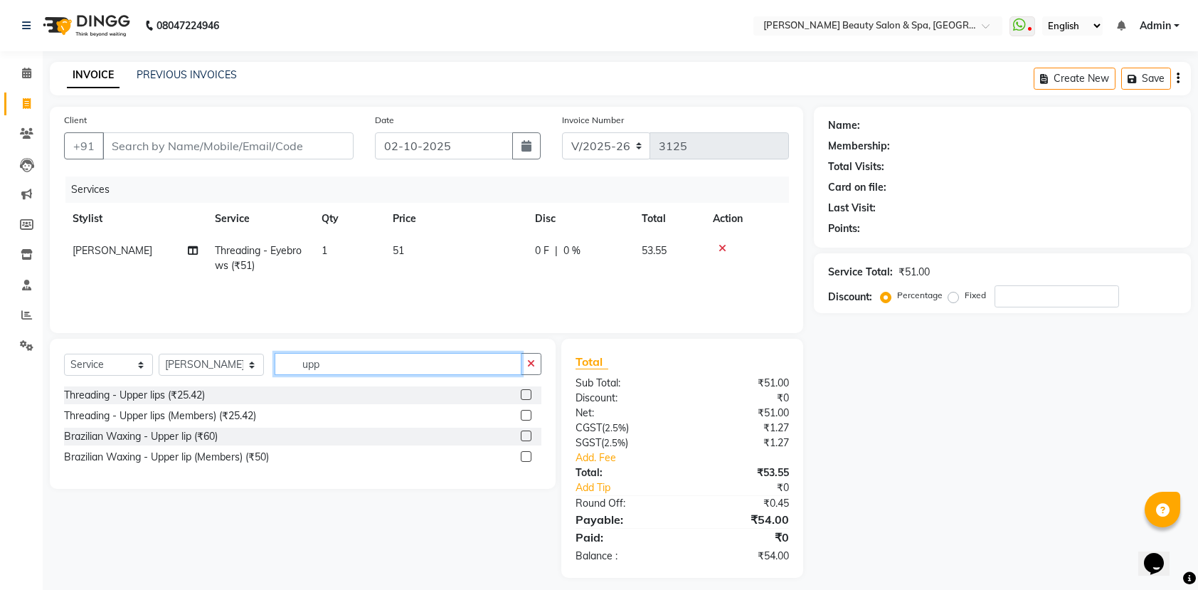
type input "upp"
click at [524, 389] on label at bounding box center [526, 394] width 11 height 11
click at [524, 391] on input "checkbox" at bounding box center [525, 395] width 9 height 9
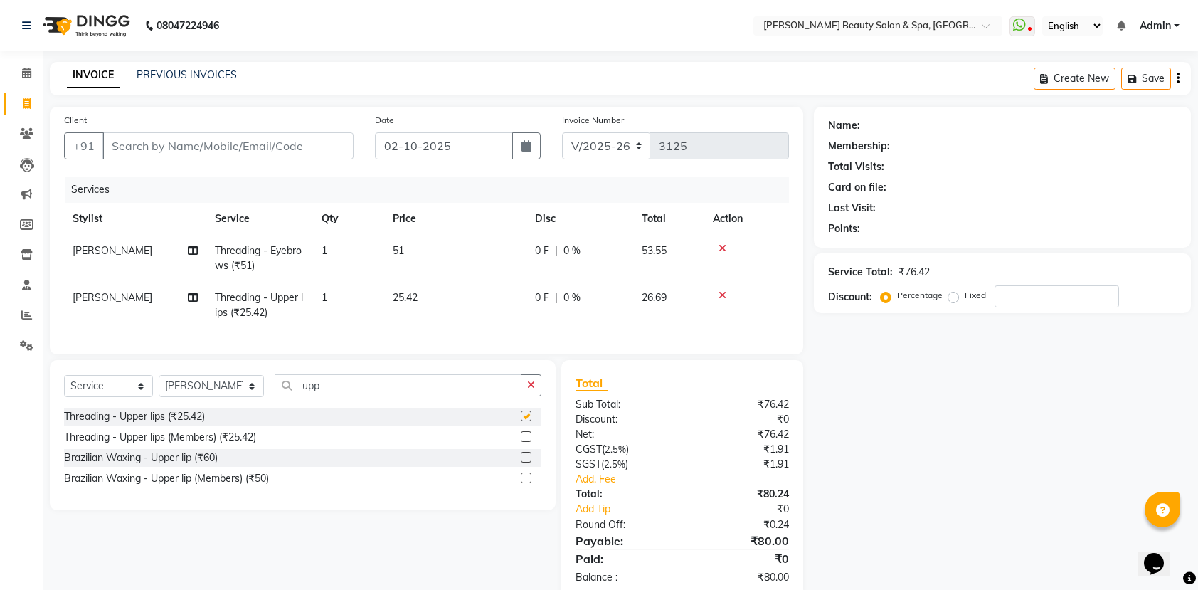
checkbox input "false"
click at [364, 396] on input "upp" at bounding box center [398, 385] width 247 height 22
type input "u"
type input "chi"
click at [519, 425] on div "Threading - Chin (Less hair) (₹25.42)" at bounding box center [302, 417] width 477 height 18
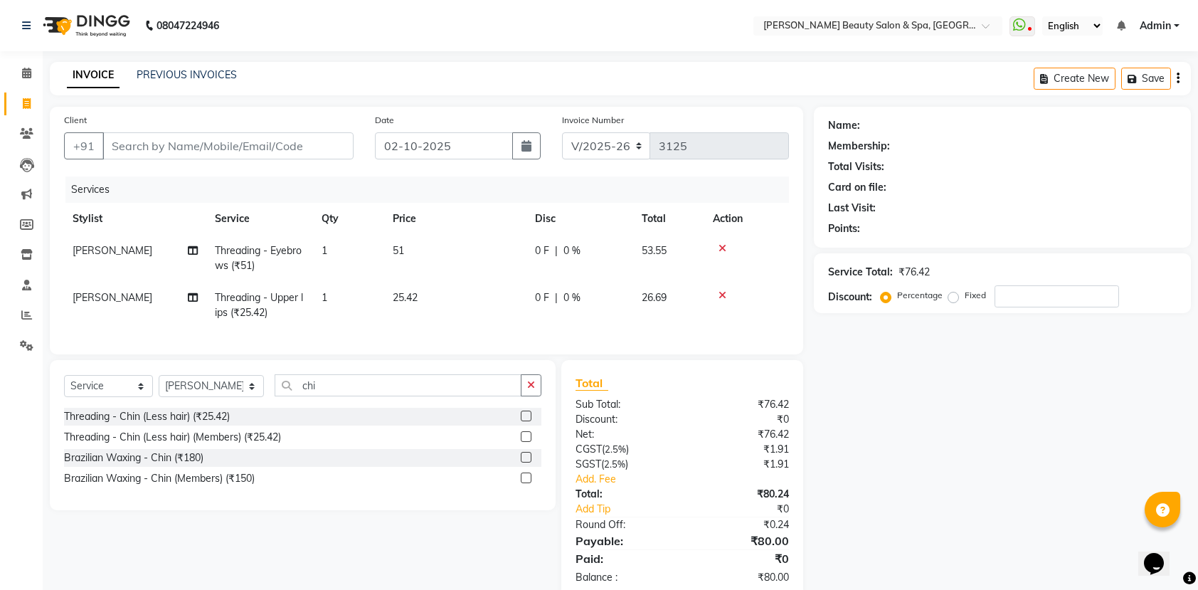
click at [522, 421] on label at bounding box center [526, 416] width 11 height 11
click at [522, 421] on input "checkbox" at bounding box center [525, 416] width 9 height 9
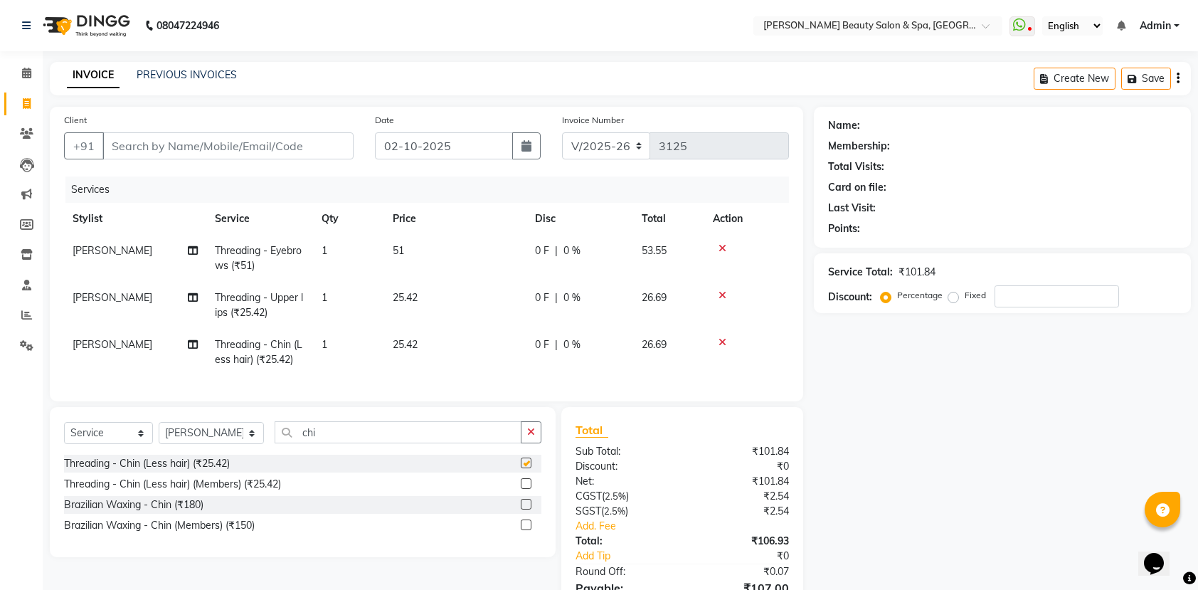
checkbox input "false"
click at [135, 152] on input "Client" at bounding box center [227, 145] width 251 height 27
type input "9"
type input "0"
type input "9473691811"
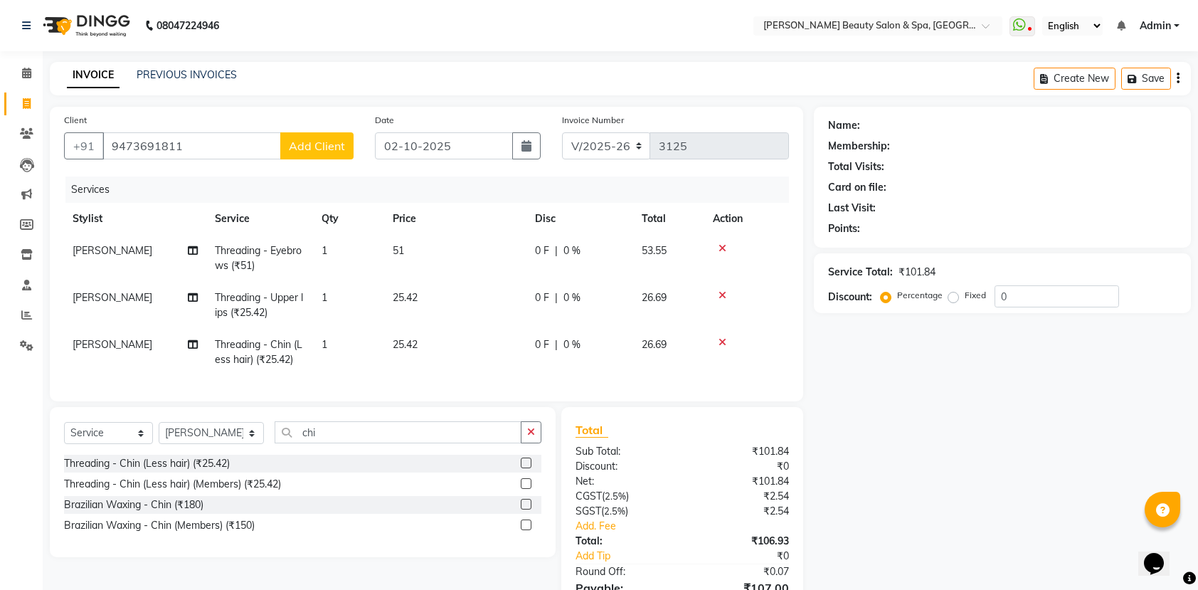
click at [330, 140] on span "Add Client" at bounding box center [317, 146] width 56 height 14
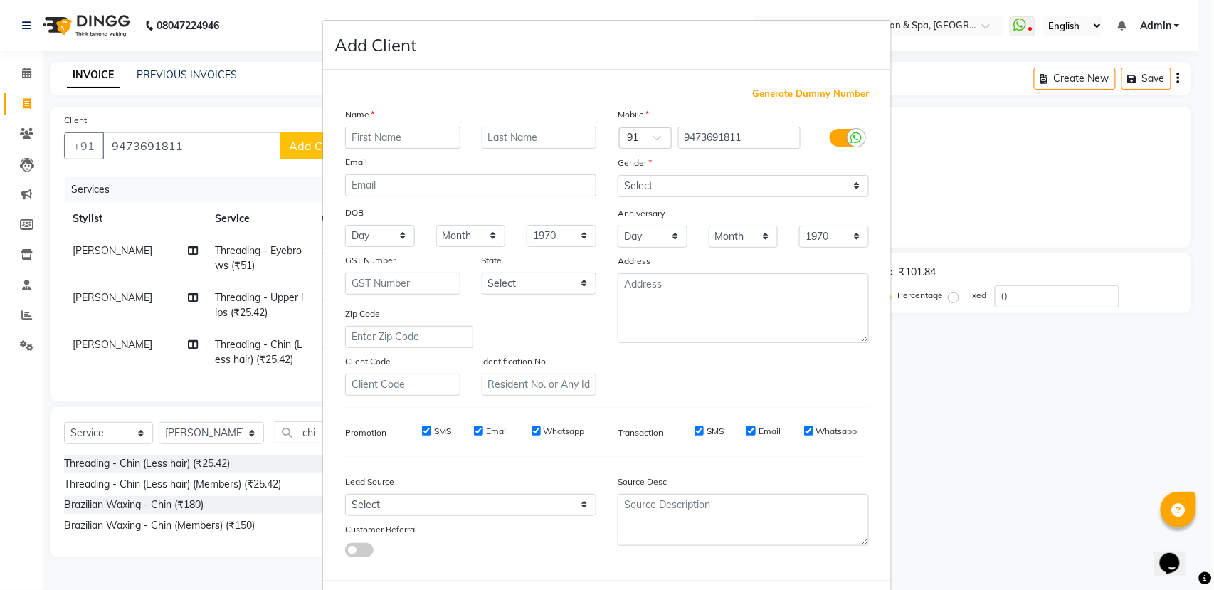
click at [393, 137] on input "text" at bounding box center [402, 138] width 115 height 22
click at [198, 152] on ngb-modal-window "Add Client Generate Dummy Number Name Email DOB Day 01 02 03 04 05 06 07 08 09 …" at bounding box center [607, 295] width 1214 height 590
click at [219, 121] on ngb-modal-window "Add Client Generate Dummy Number Name Email DOB Day 01 02 03 04 05 06 07 08 09 …" at bounding box center [607, 295] width 1214 height 590
click at [218, 146] on ngb-modal-window "Add Client Generate Dummy Number Name Email DOB Day 01 02 03 04 05 06 07 08 09 …" at bounding box center [607, 295] width 1214 height 590
click at [1062, 527] on ngb-modal-window "Add Client Generate Dummy Number Name Email DOB Day 01 02 03 04 05 06 07 08 09 …" at bounding box center [607, 295] width 1214 height 590
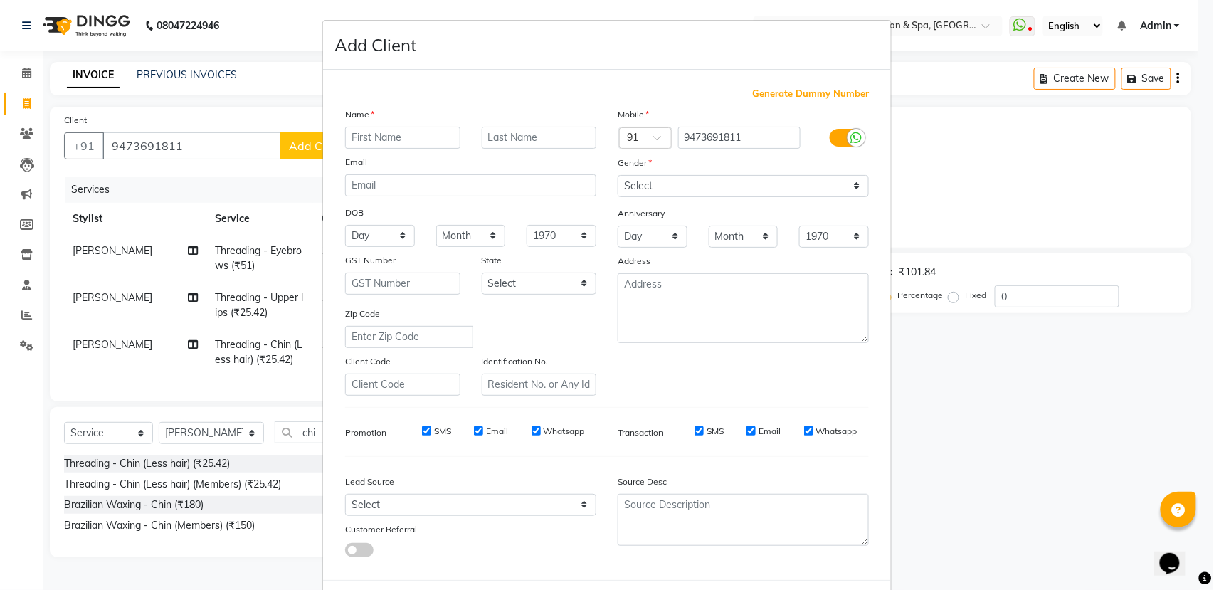
drag, startPoint x: 1025, startPoint y: 494, endPoint x: 1018, endPoint y: 482, distance: 14.4
click at [1030, 494] on ngb-modal-window "Add Client Generate Dummy Number Name Email DOB Day 01 02 03 04 05 06 07 08 09 …" at bounding box center [607, 295] width 1214 height 590
drag, startPoint x: 1018, startPoint y: 482, endPoint x: 1051, endPoint y: 485, distance: 33.6
click at [1051, 485] on ngb-modal-window "Add Client Generate Dummy Number Name Email DOB Day 01 02 03 04 05 06 07 08 09 …" at bounding box center [607, 295] width 1214 height 590
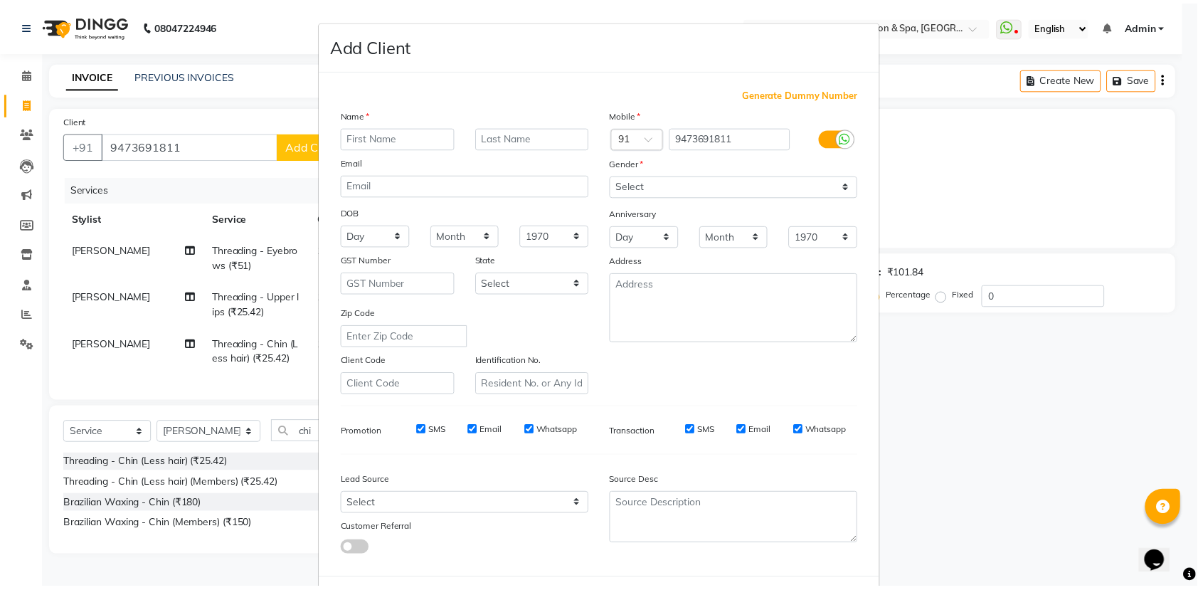
scroll to position [63, 0]
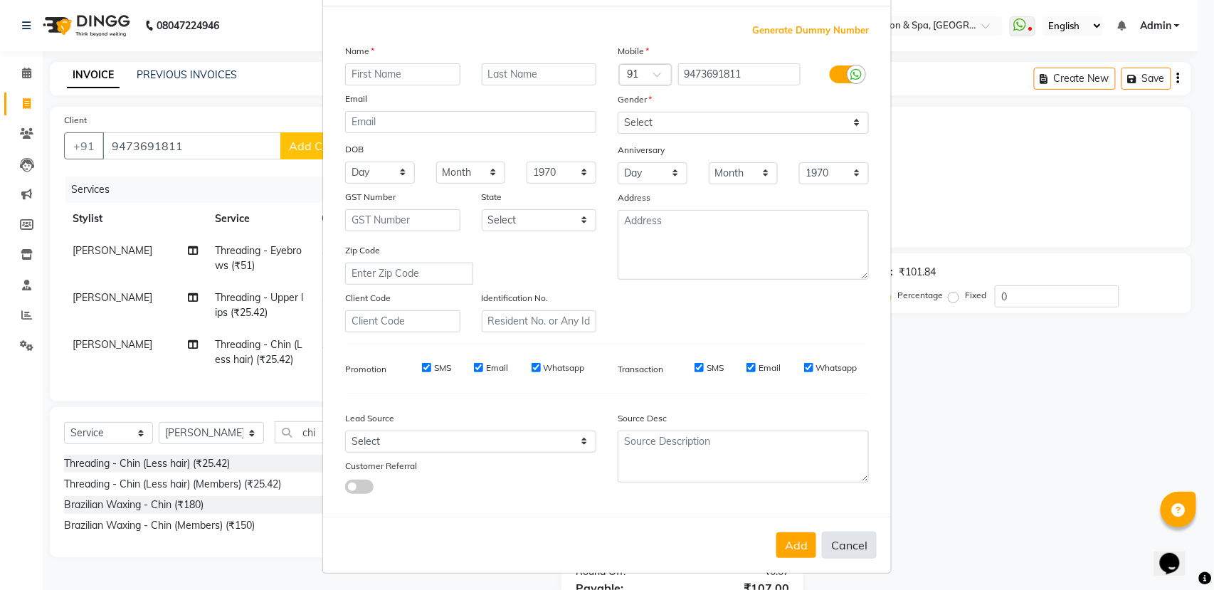
click at [857, 533] on button "Cancel" at bounding box center [849, 545] width 55 height 27
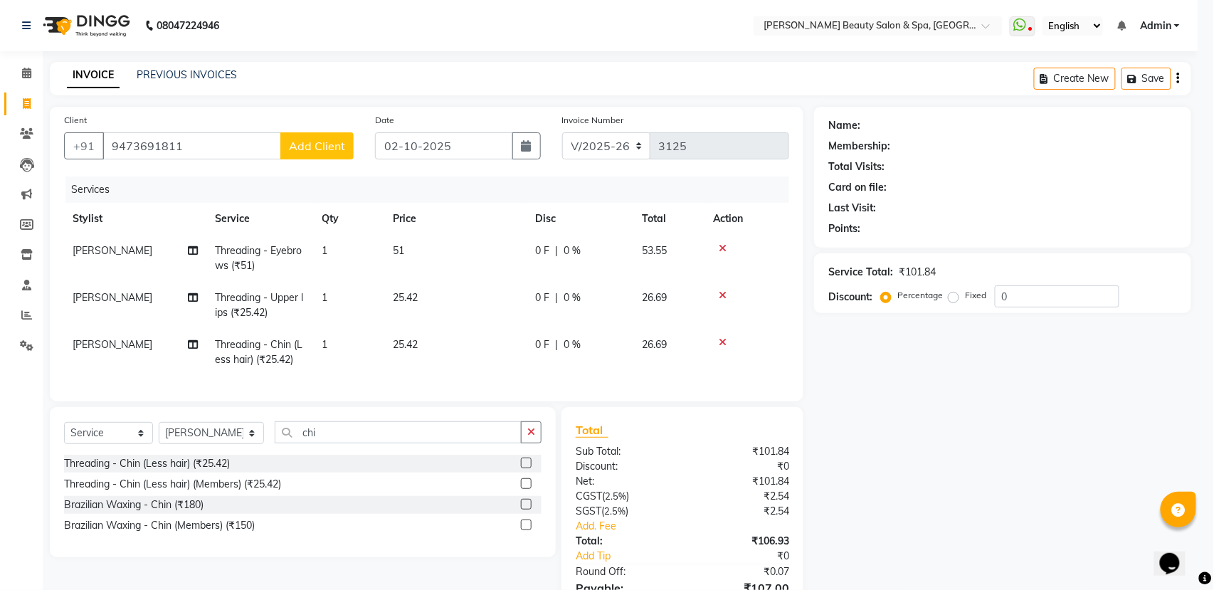
select select
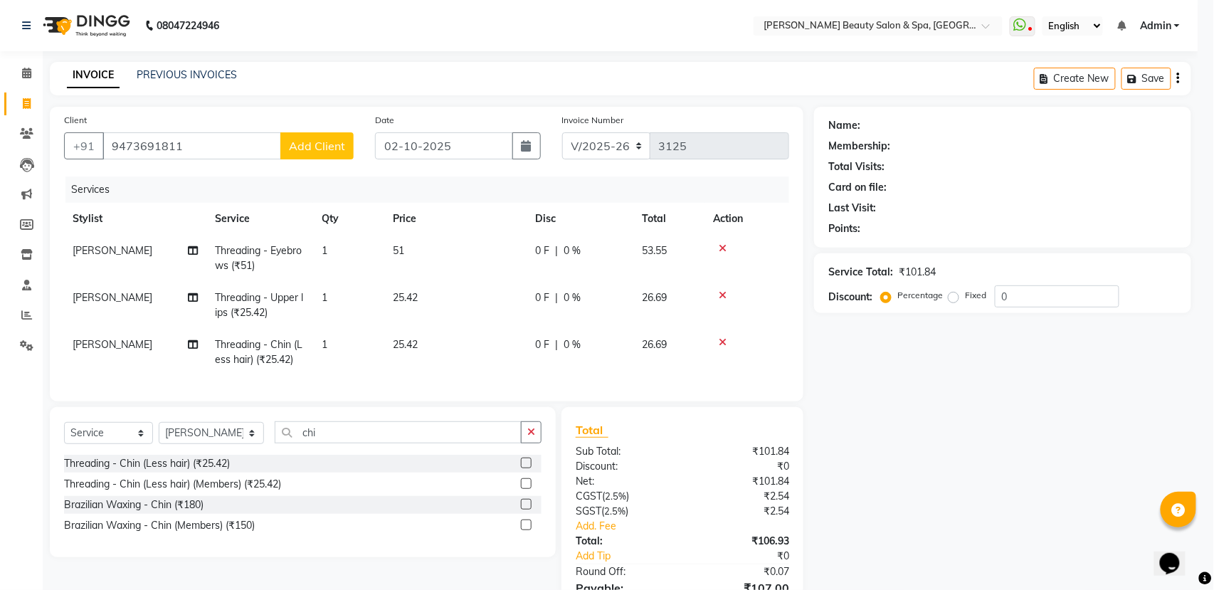
select select
checkbox input "false"
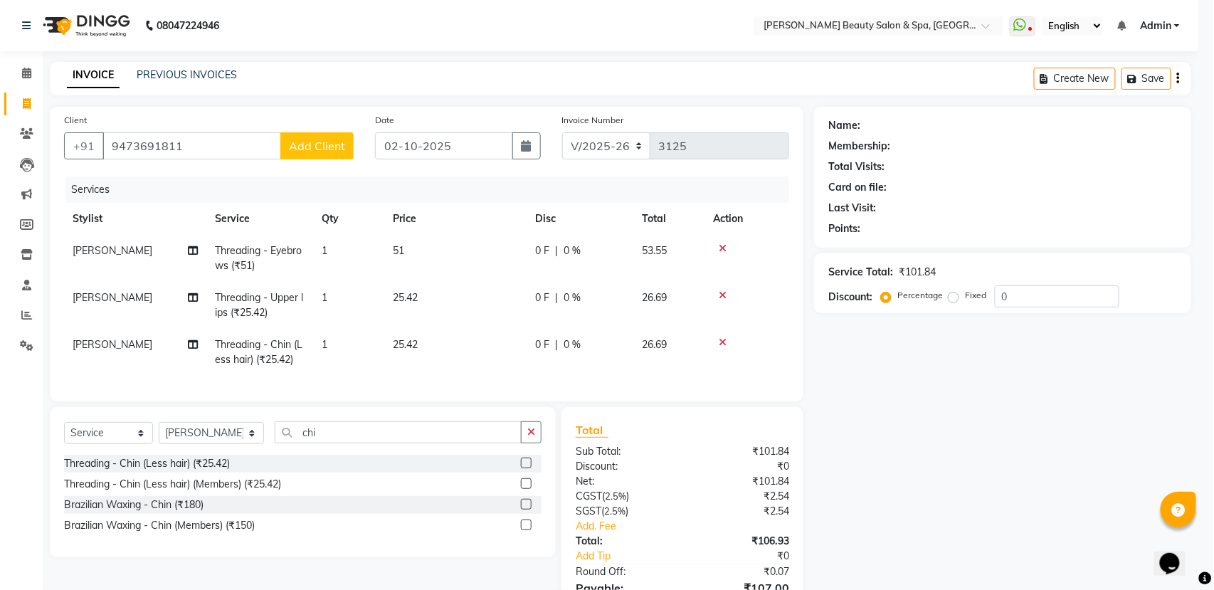
checkbox input "false"
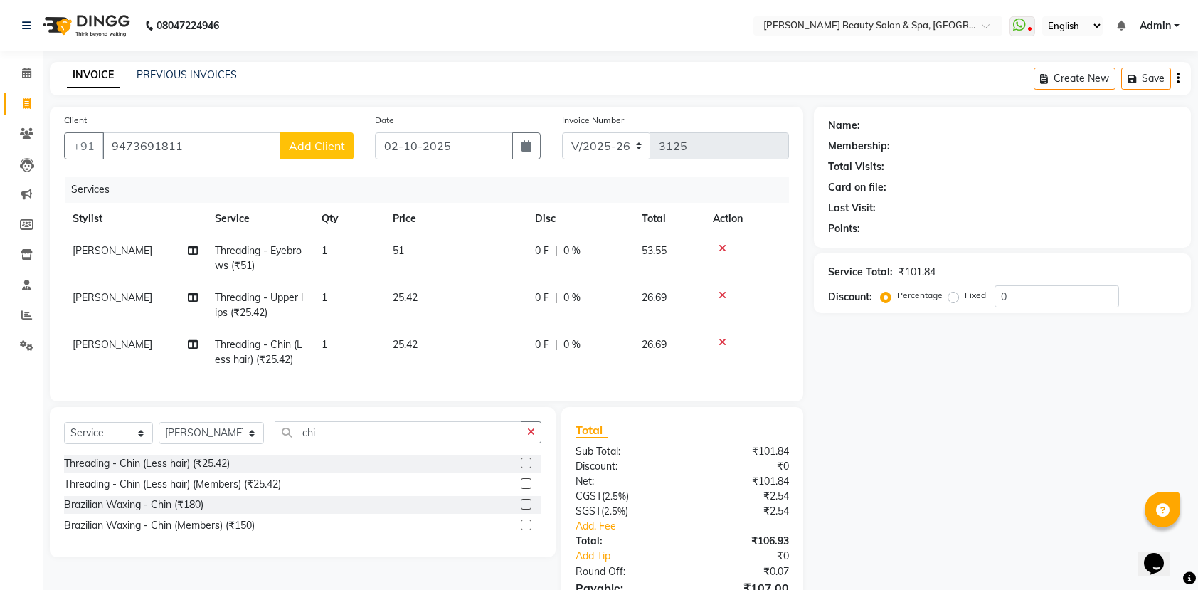
click at [829, 541] on div "Name: Membership: Total Visits: Card on file: Last Visit: Points: Service Total…" at bounding box center [1008, 376] width 388 height 539
click at [220, 148] on input "9473691811" at bounding box center [191, 145] width 179 height 27
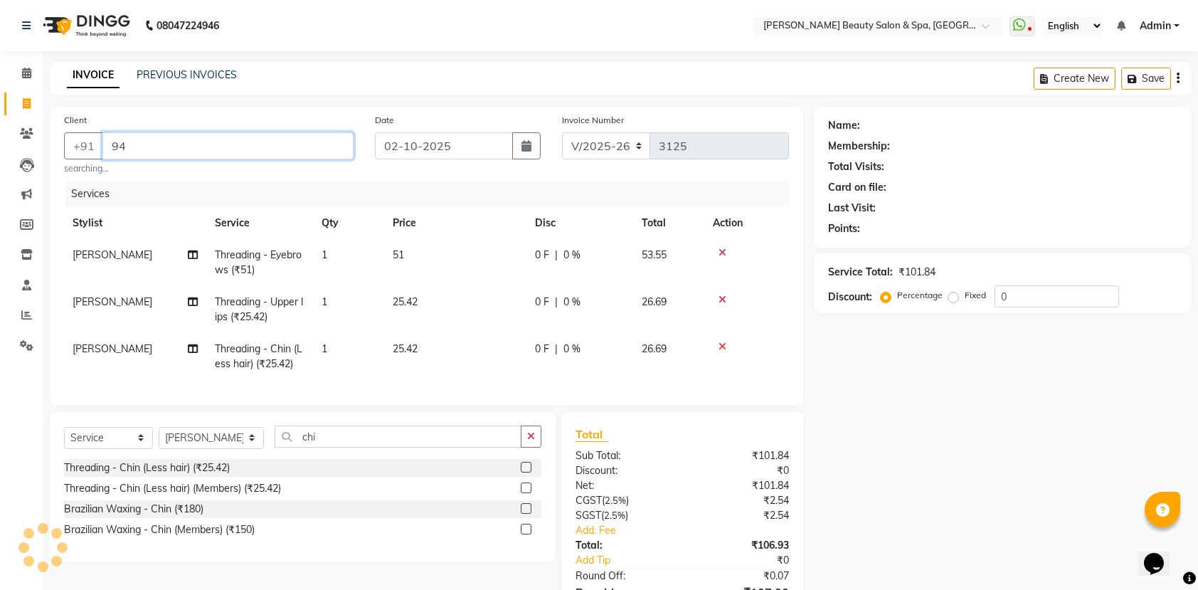
type input "9"
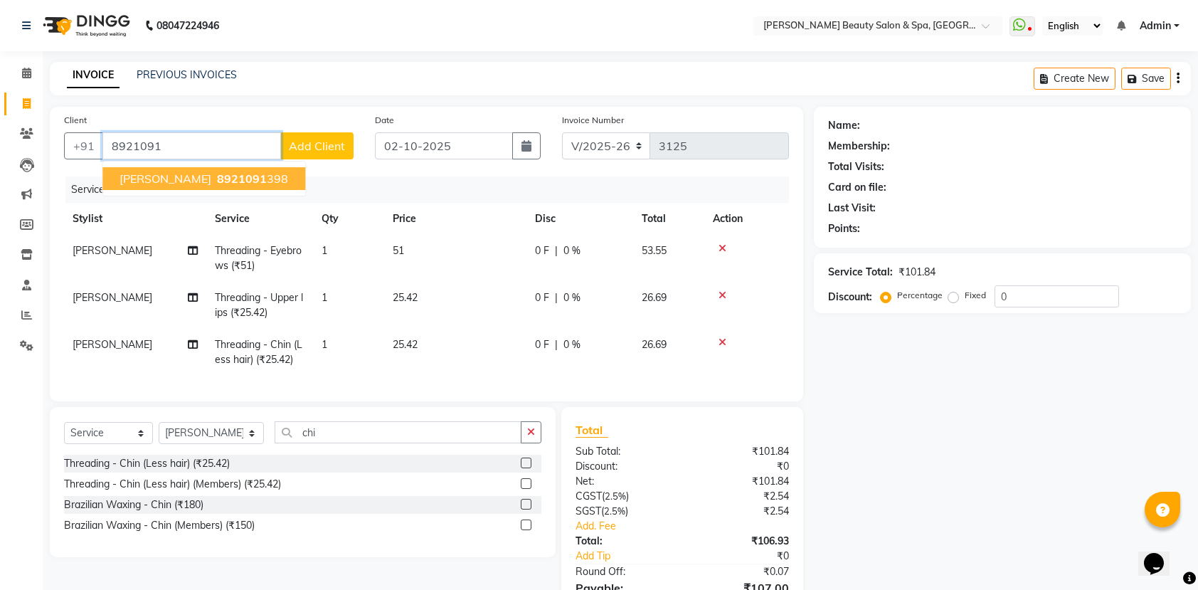
click at [189, 178] on span "Shailaja V Singh" at bounding box center [166, 178] width 92 height 14
type input "8921091398"
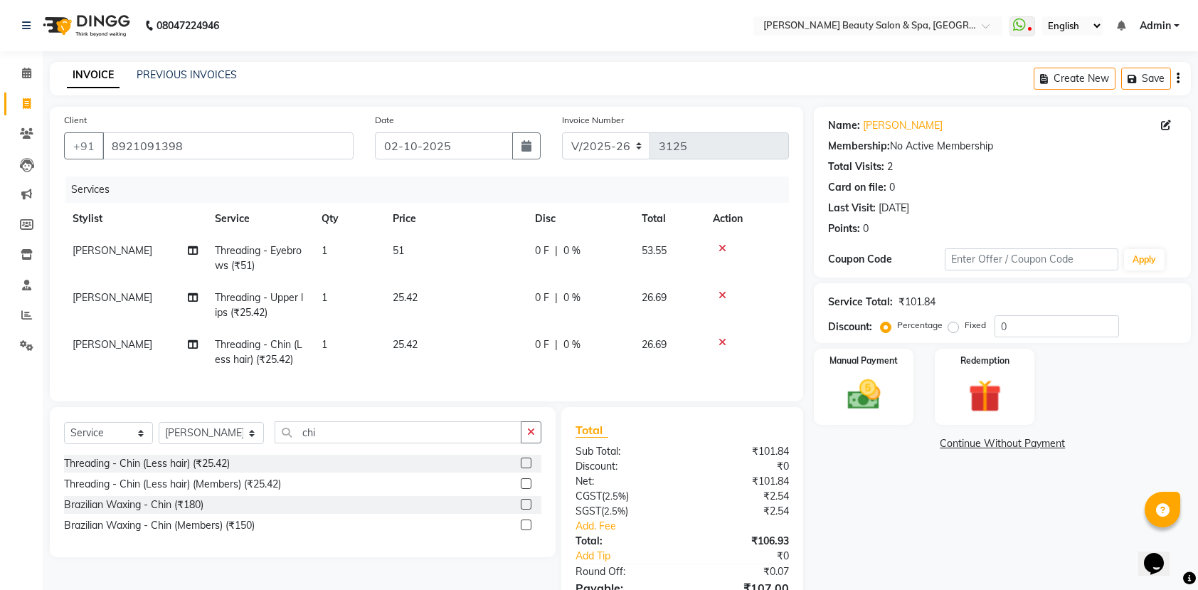
scroll to position [94, 0]
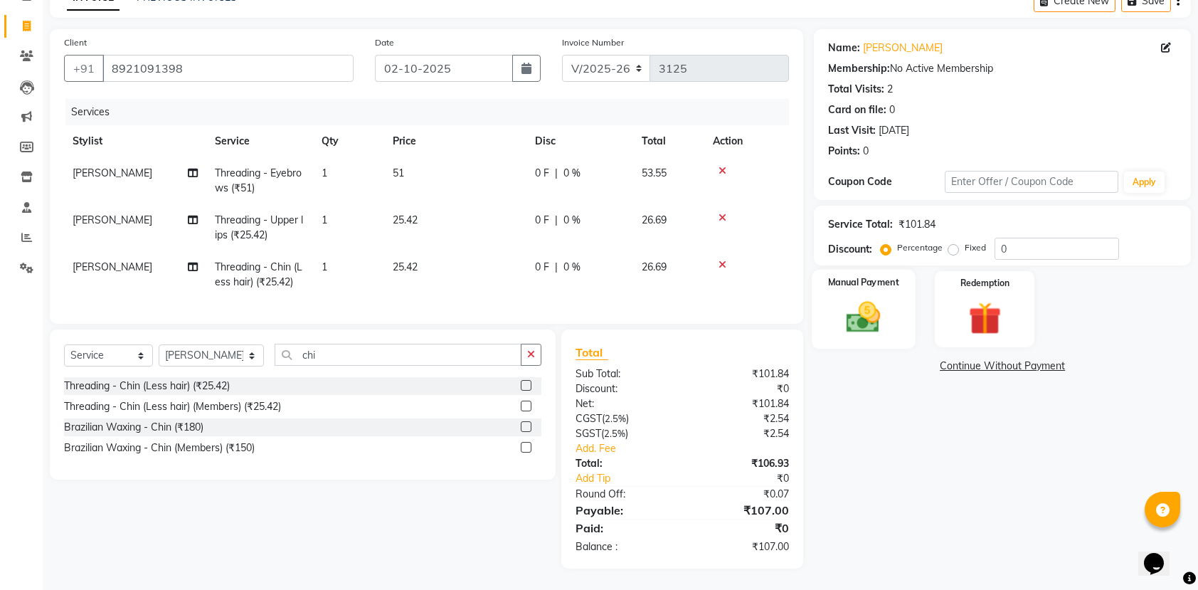
click at [857, 297] on img at bounding box center [864, 316] width 56 height 39
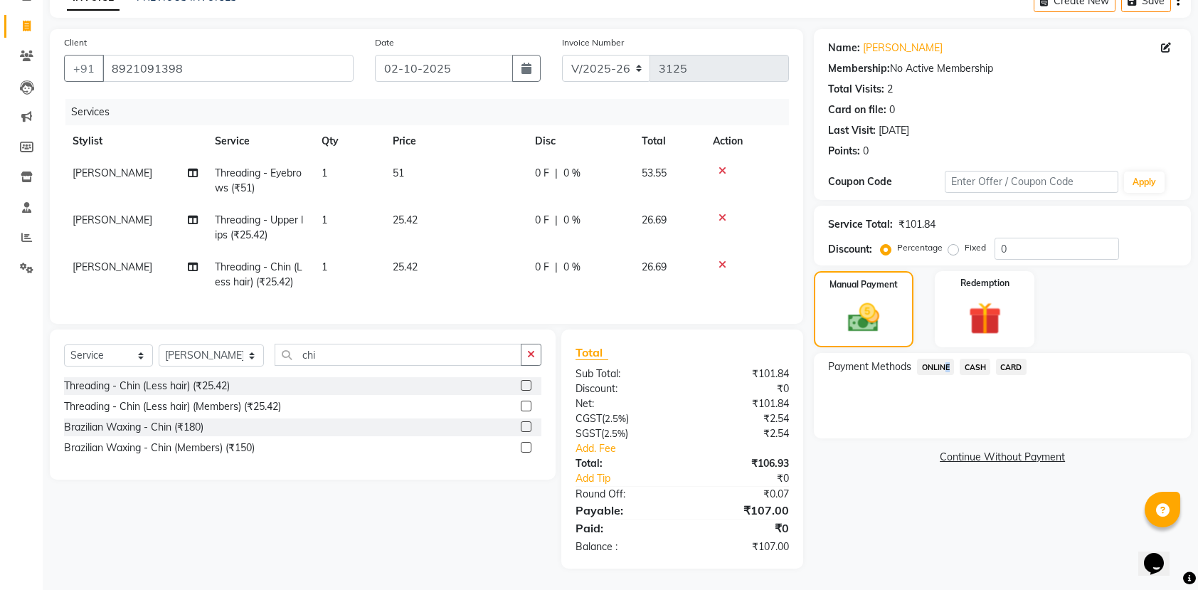
click at [944, 359] on span "ONLINE" at bounding box center [935, 367] width 37 height 16
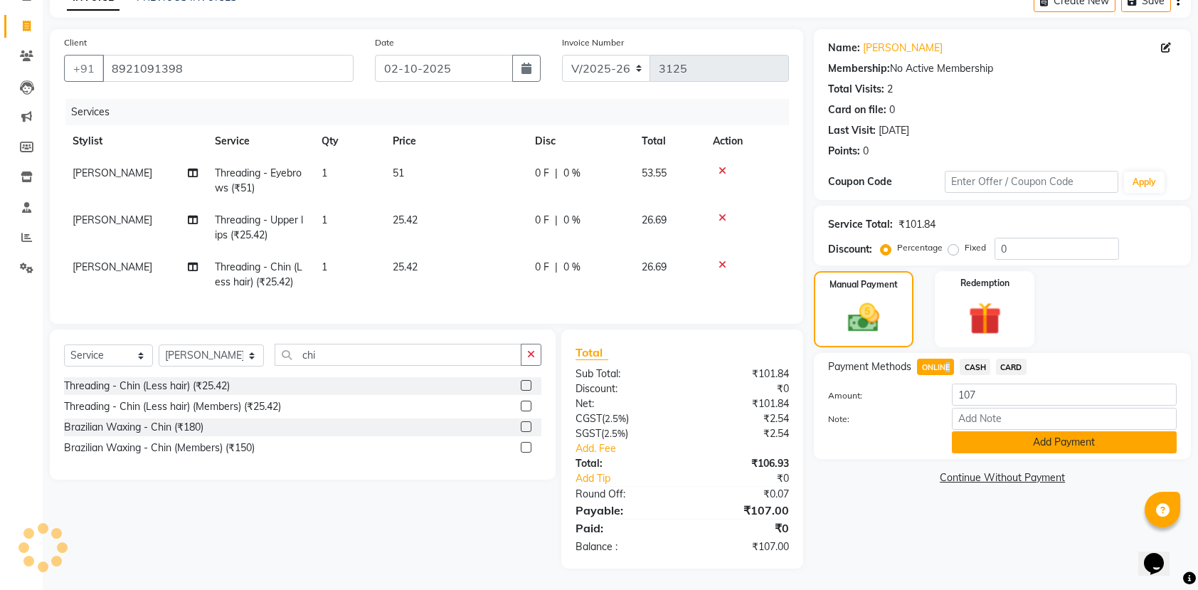
click at [1019, 431] on button "Add Payment" at bounding box center [1064, 442] width 225 height 22
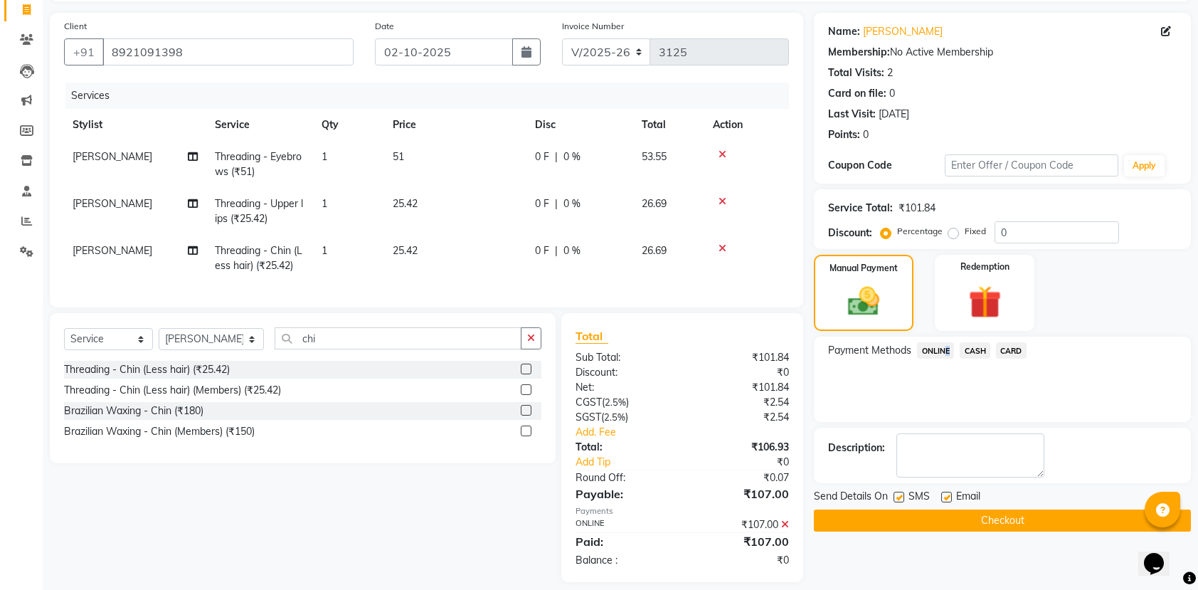
scroll to position [123, 0]
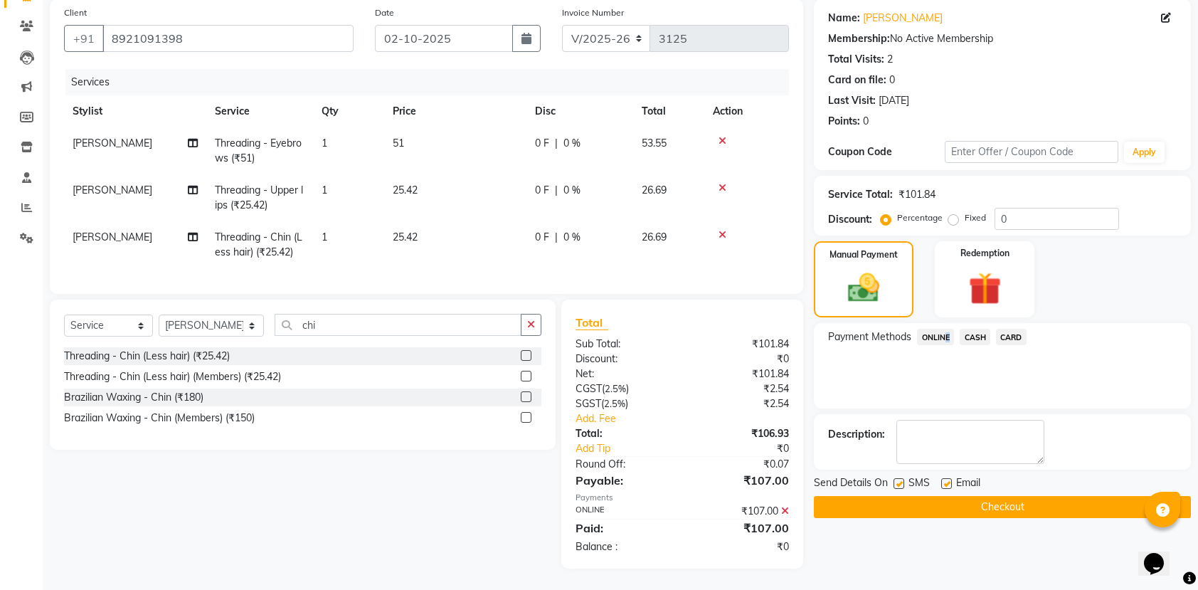
click at [1018, 496] on button "Checkout" at bounding box center [1002, 507] width 377 height 22
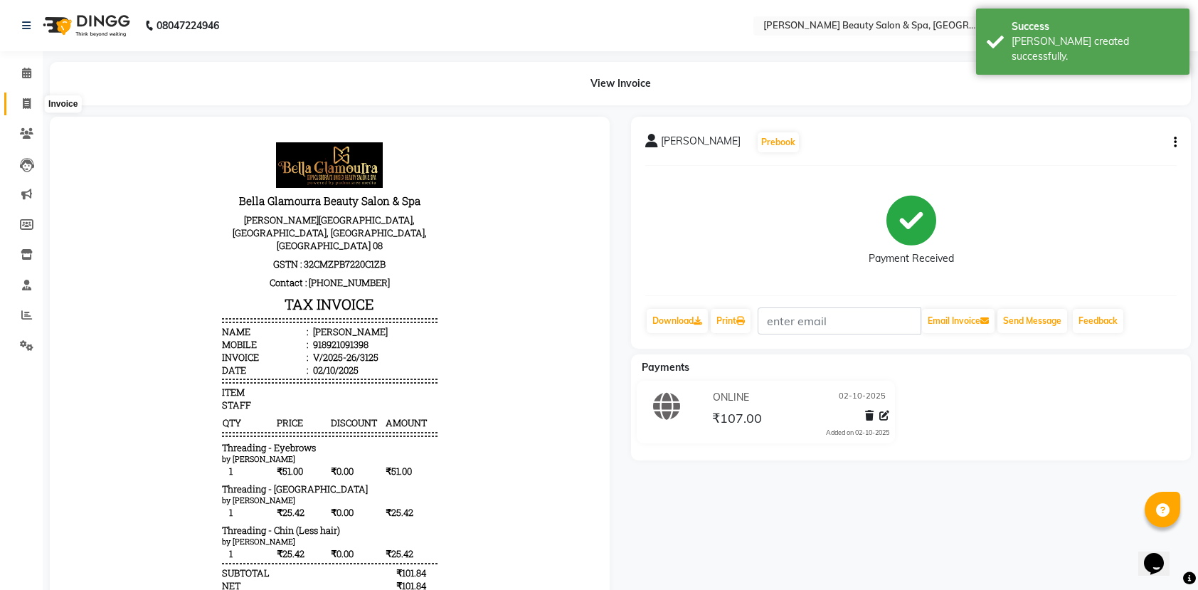
click at [23, 100] on icon at bounding box center [27, 103] width 8 height 11
select select "service"
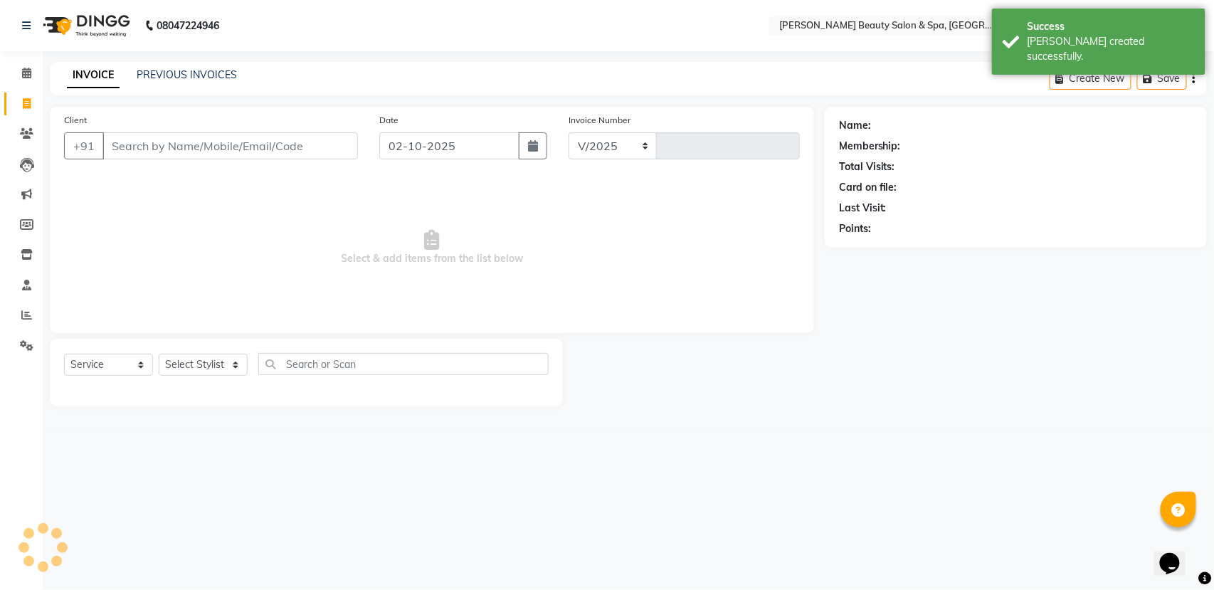
select select "7524"
type input "3126"
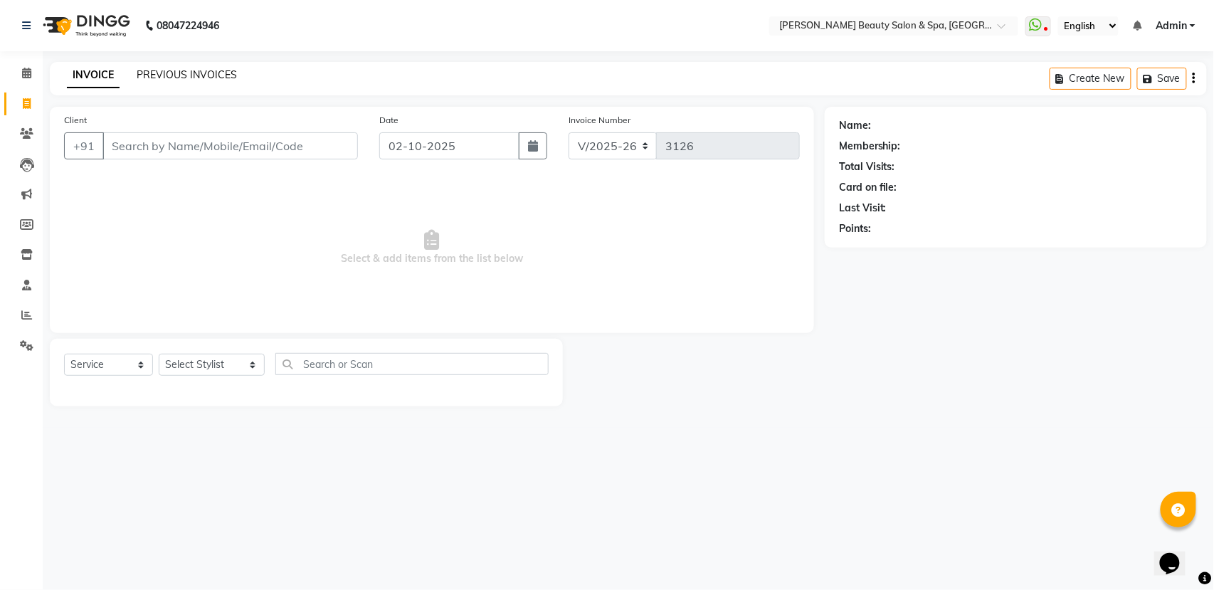
click at [178, 71] on link "PREVIOUS INVOICES" at bounding box center [187, 74] width 100 height 13
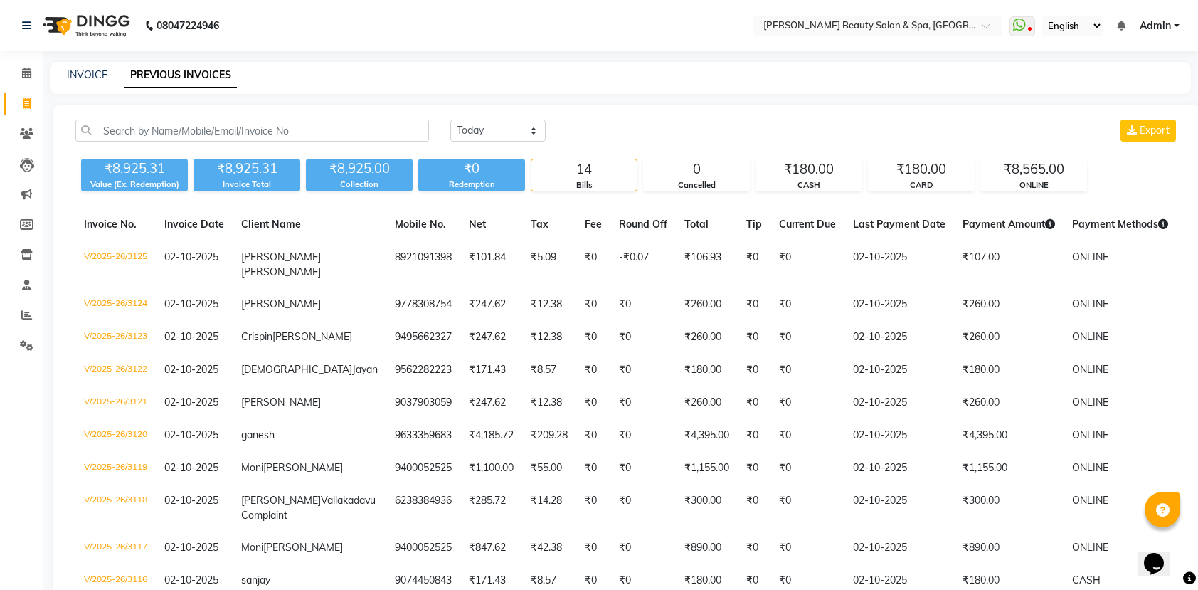
click at [97, 65] on div "INVOICE PREVIOUS INVOICES" at bounding box center [620, 78] width 1141 height 32
click at [91, 74] on link "INVOICE" at bounding box center [87, 74] width 41 height 13
select select "service"
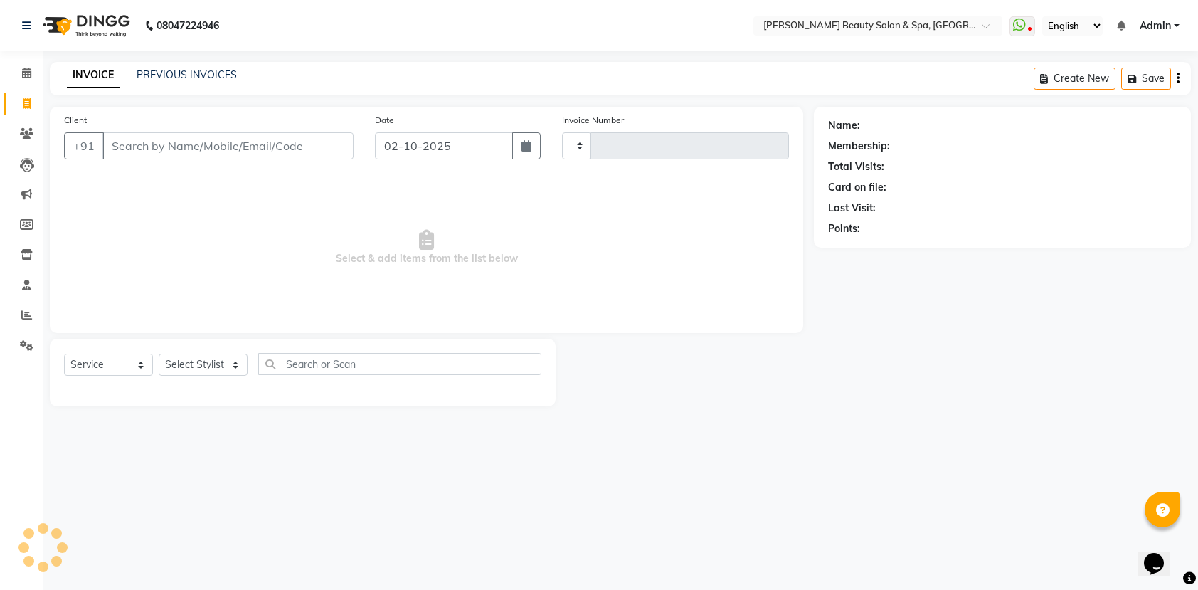
click at [171, 127] on div "Client +91" at bounding box center [208, 141] width 311 height 58
select select "7524"
type input "3126"
click at [177, 154] on input "Client" at bounding box center [229, 145] width 255 height 27
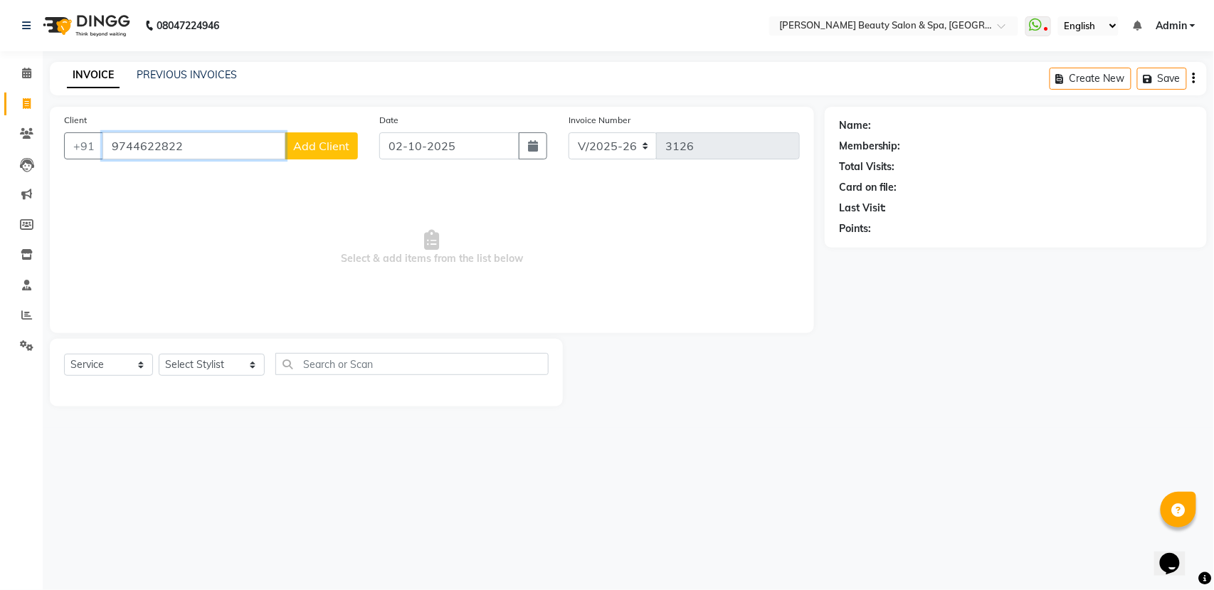
type input "9744622822"
click at [340, 141] on span "Add Client" at bounding box center [321, 146] width 56 height 14
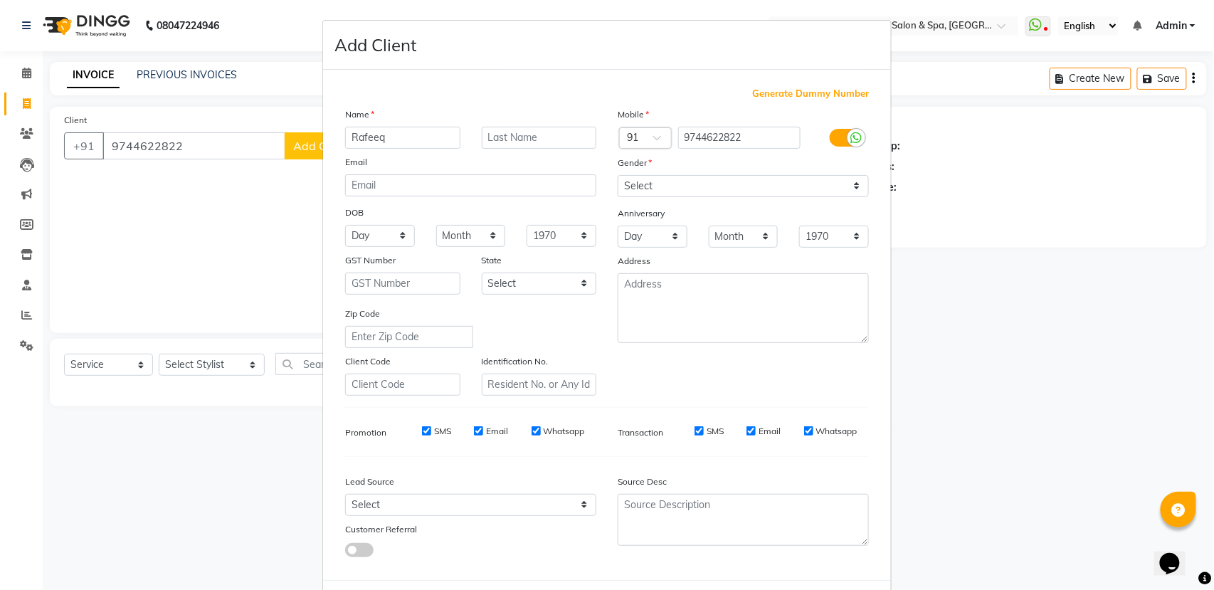
type input "Rafeeq"
click at [716, 186] on select "Select [DEMOGRAPHIC_DATA] [DEMOGRAPHIC_DATA] Other Prefer Not To Say" at bounding box center [743, 186] width 251 height 22
select select "[DEMOGRAPHIC_DATA]"
click at [618, 175] on select "Select [DEMOGRAPHIC_DATA] [DEMOGRAPHIC_DATA] Other Prefer Not To Say" at bounding box center [743, 186] width 251 height 22
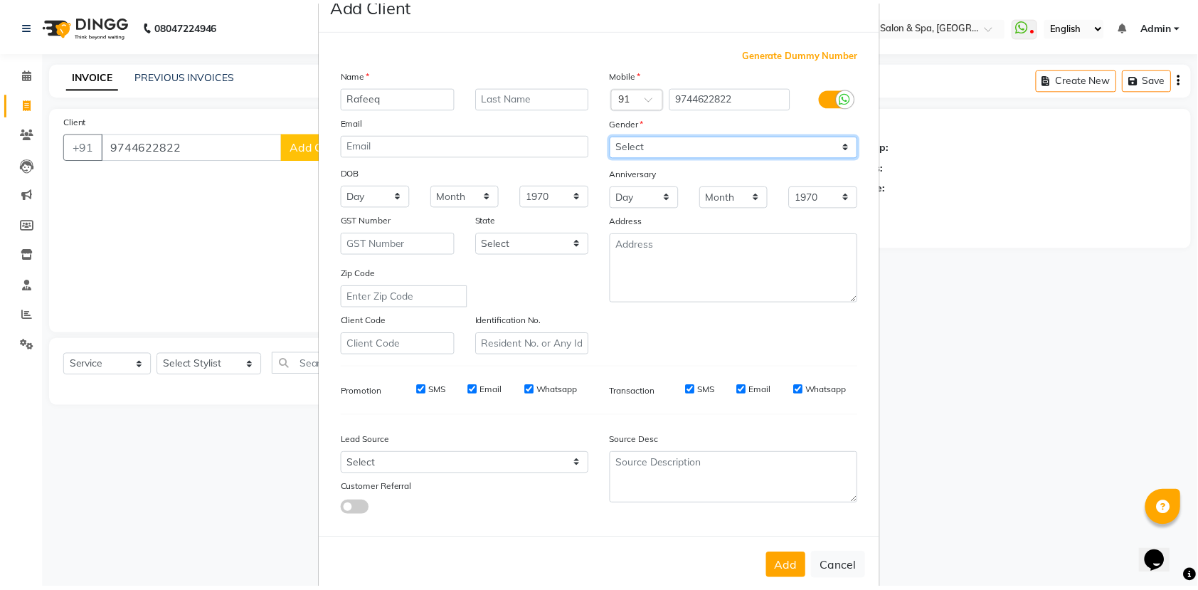
scroll to position [63, 0]
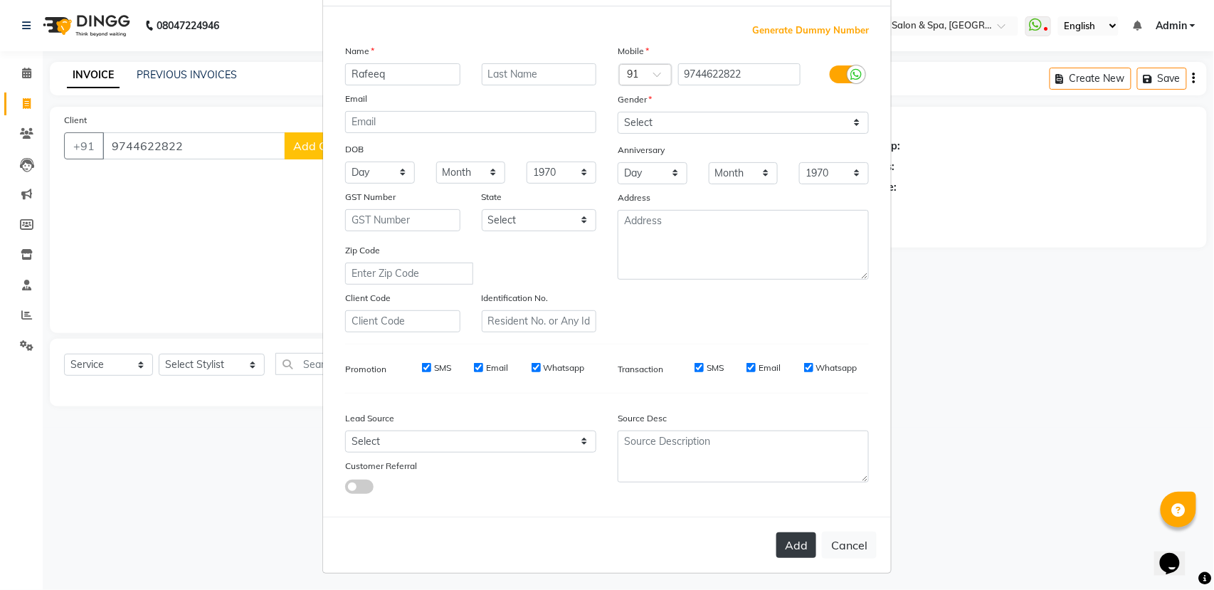
click at [778, 534] on button "Add" at bounding box center [796, 545] width 40 height 26
select select
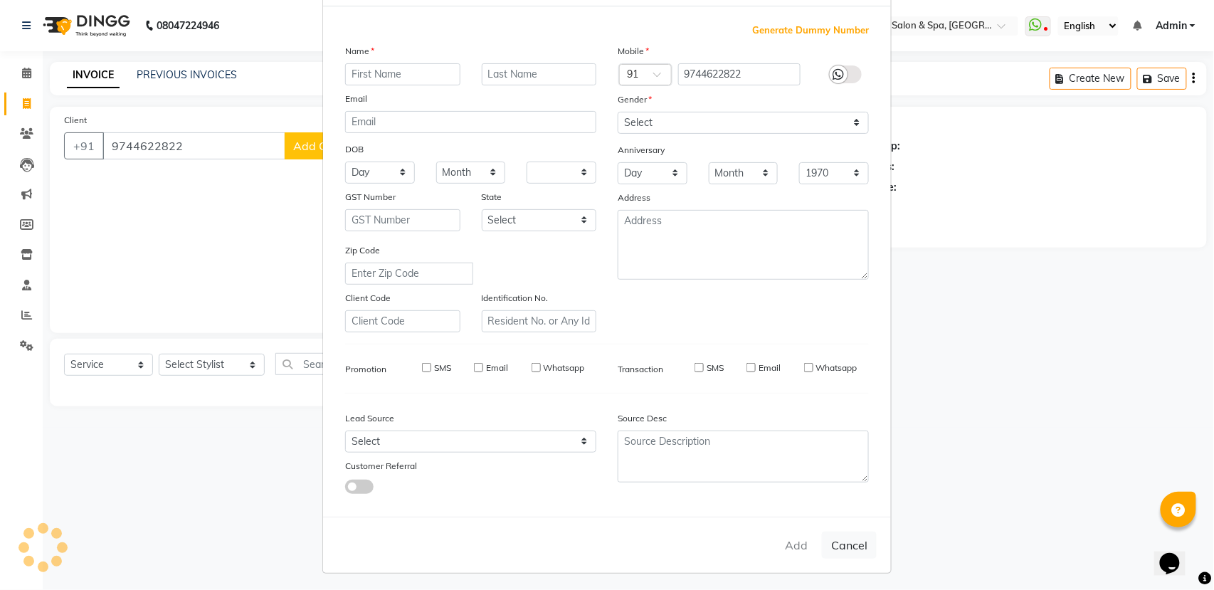
select select
checkbox input "false"
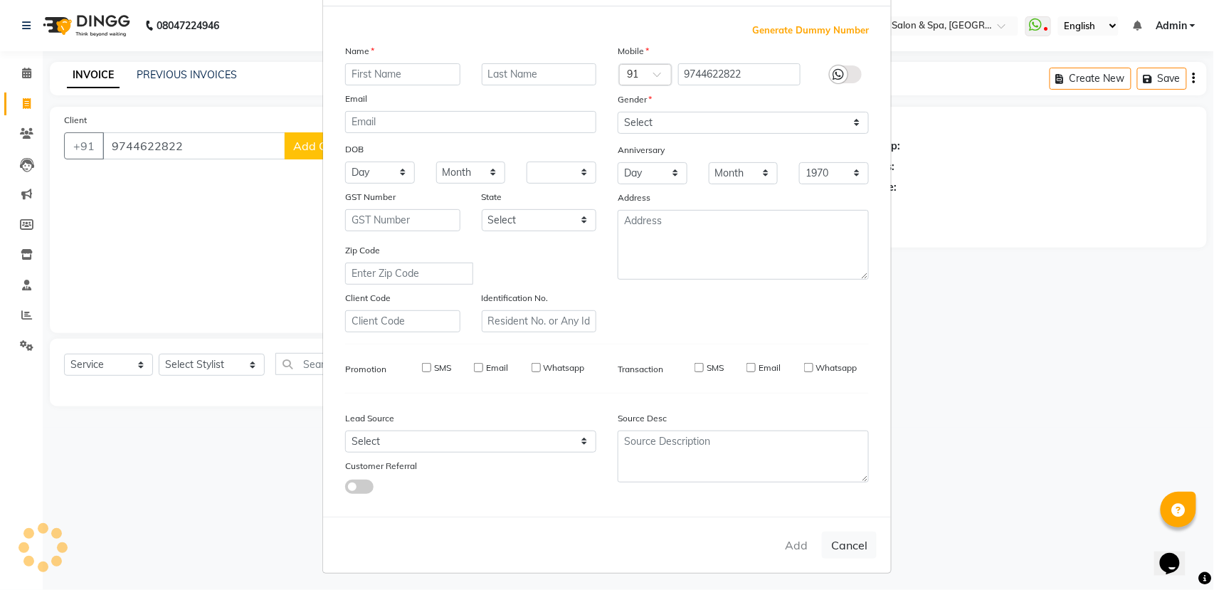
checkbox input "false"
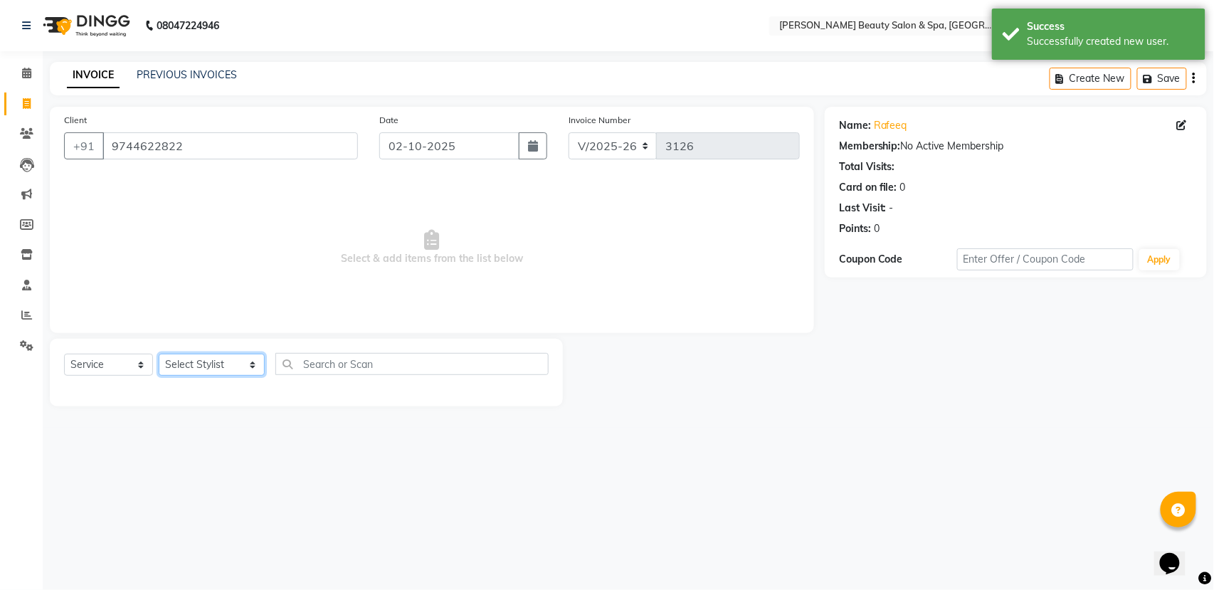
click at [200, 357] on select "Select Stylist Admin [PERSON_NAME] [PERSON_NAME] [PERSON_NAME] [PERSON_NAME] [P…" at bounding box center [212, 365] width 106 height 22
select select "67138"
click at [159, 354] on select "Select Stylist Admin [PERSON_NAME] [PERSON_NAME] [PERSON_NAME] [PERSON_NAME] [P…" at bounding box center [212, 365] width 106 height 22
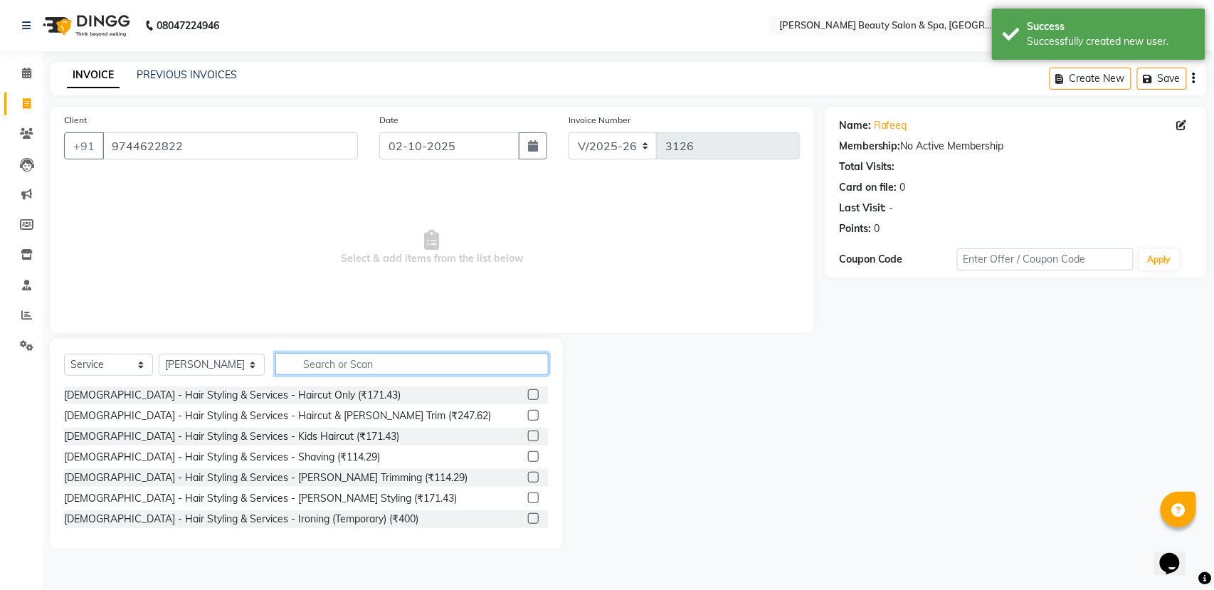
click at [360, 370] on input "text" at bounding box center [411, 364] width 273 height 22
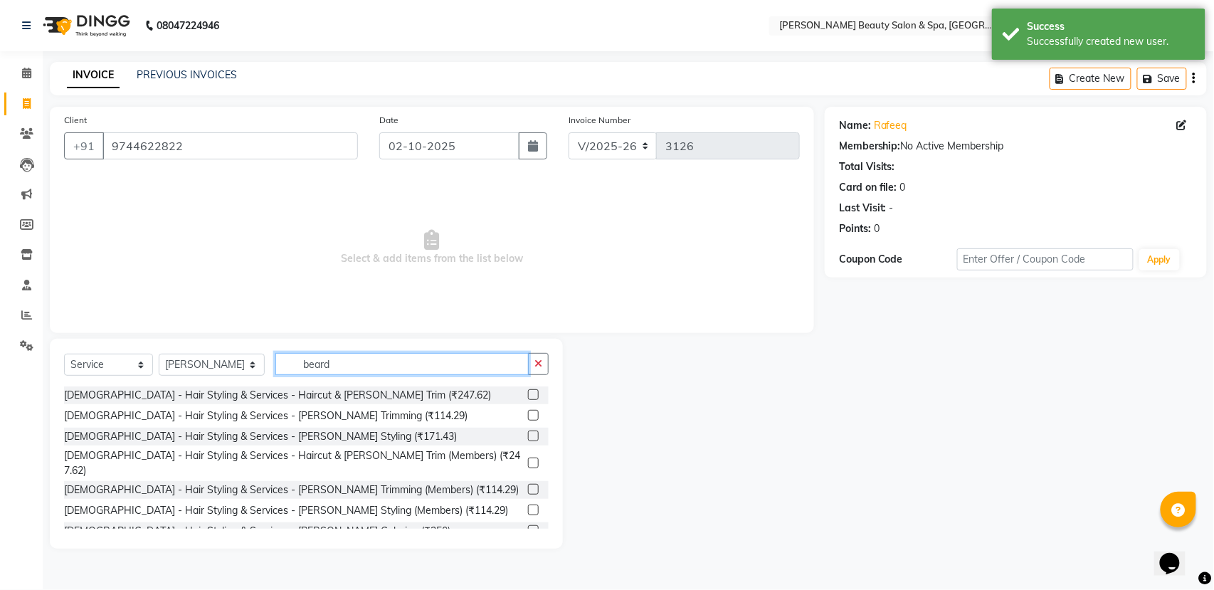
type input "beard"
click at [528, 413] on label at bounding box center [533, 415] width 11 height 11
click at [528, 413] on input "checkbox" at bounding box center [532, 415] width 9 height 9
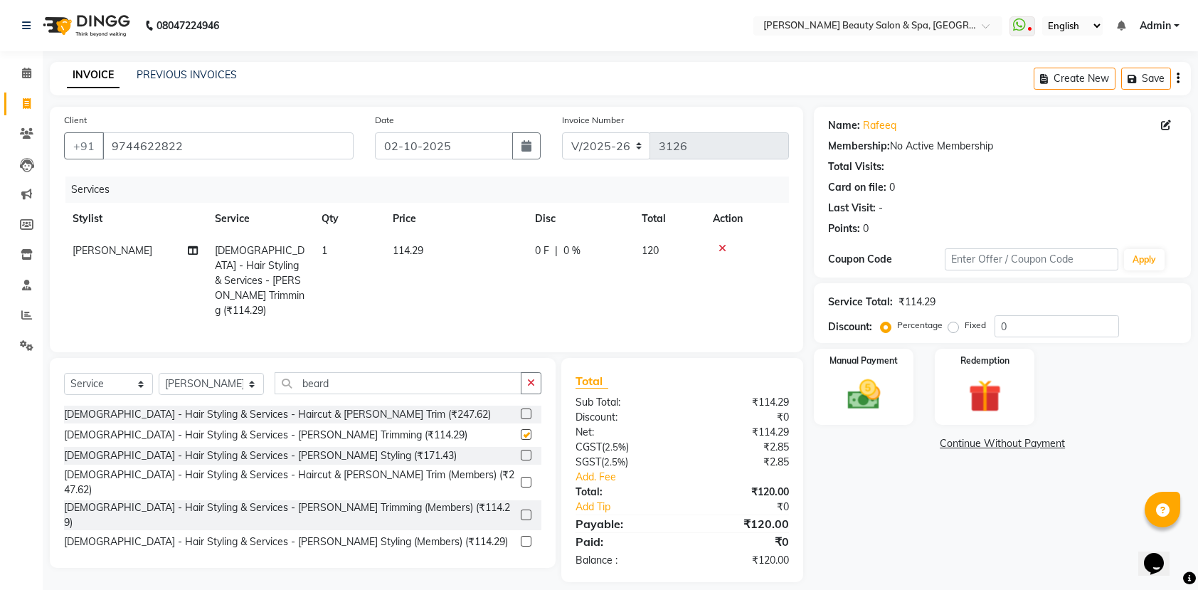
checkbox input "false"
click at [222, 391] on select "Select Stylist Admin [PERSON_NAME] [PERSON_NAME] [PERSON_NAME] [PERSON_NAME] [P…" at bounding box center [211, 384] width 105 height 22
select select "79765"
click at [159, 374] on select "Select Stylist Admin [PERSON_NAME] [PERSON_NAME] [PERSON_NAME] [PERSON_NAME] [P…" at bounding box center [211, 384] width 105 height 22
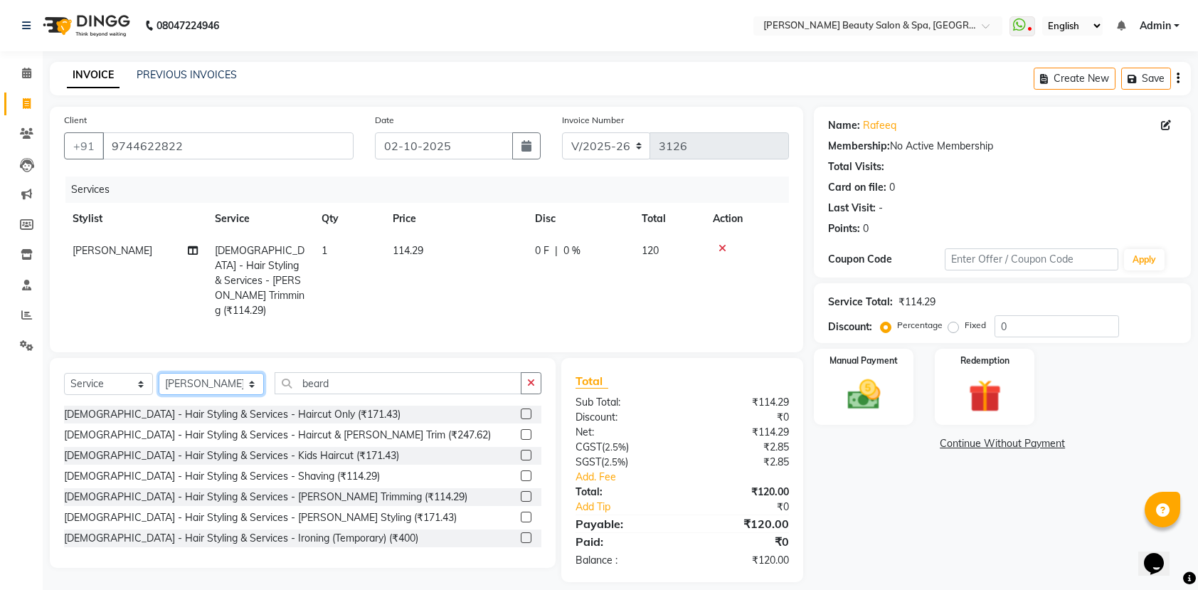
scroll to position [15, 0]
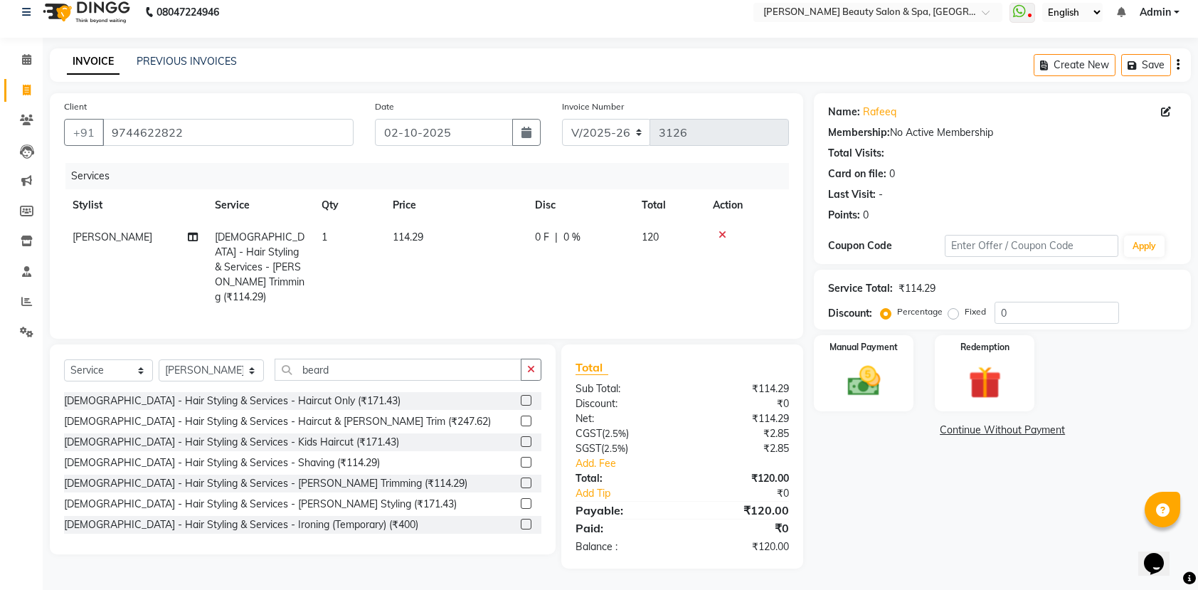
click at [521, 397] on label at bounding box center [526, 400] width 11 height 11
click at [521, 397] on input "checkbox" at bounding box center [525, 400] width 9 height 9
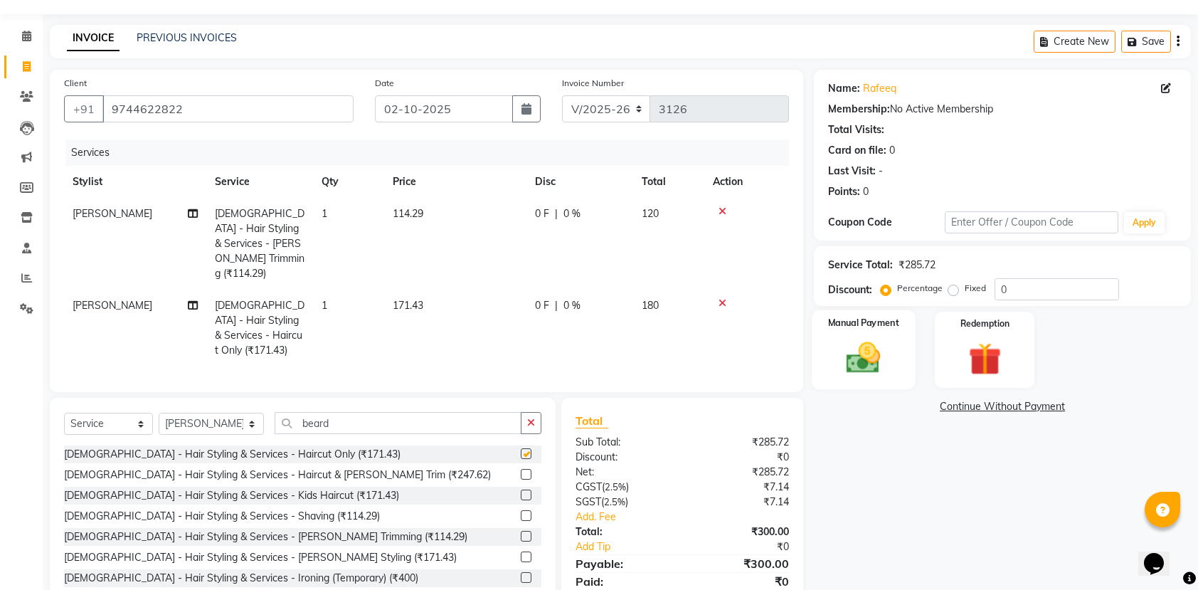
checkbox input "false"
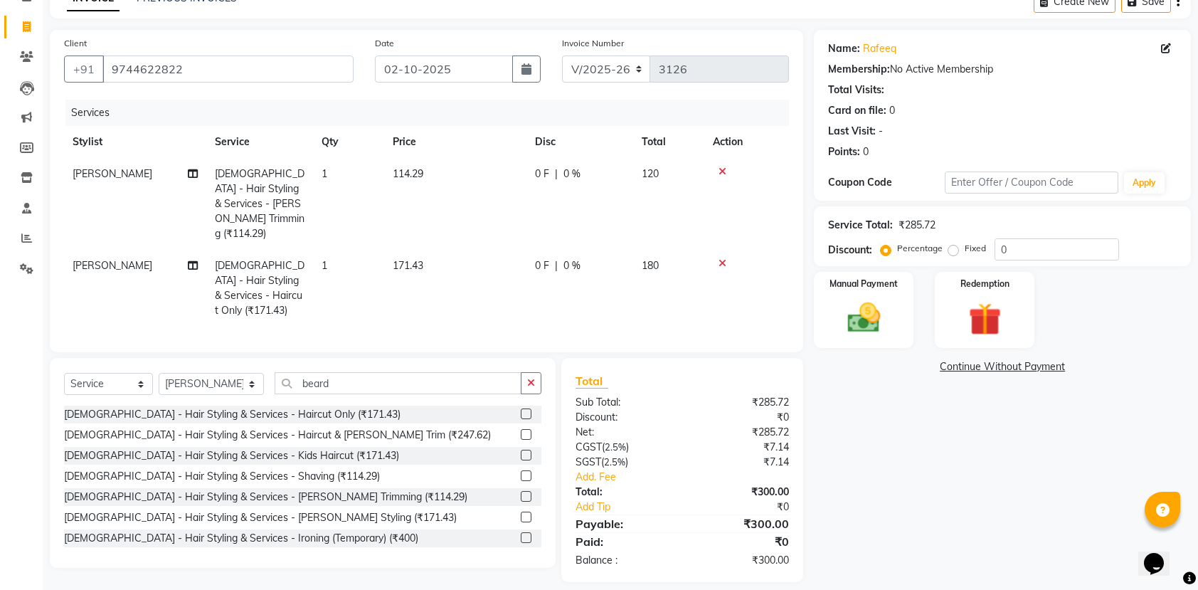
click at [880, 357] on div "Name: Rafeeq Membership: No Active Membership Total Visits: Card on file: 0 Las…" at bounding box center [1008, 306] width 388 height 552
click at [882, 324] on img at bounding box center [864, 317] width 56 height 39
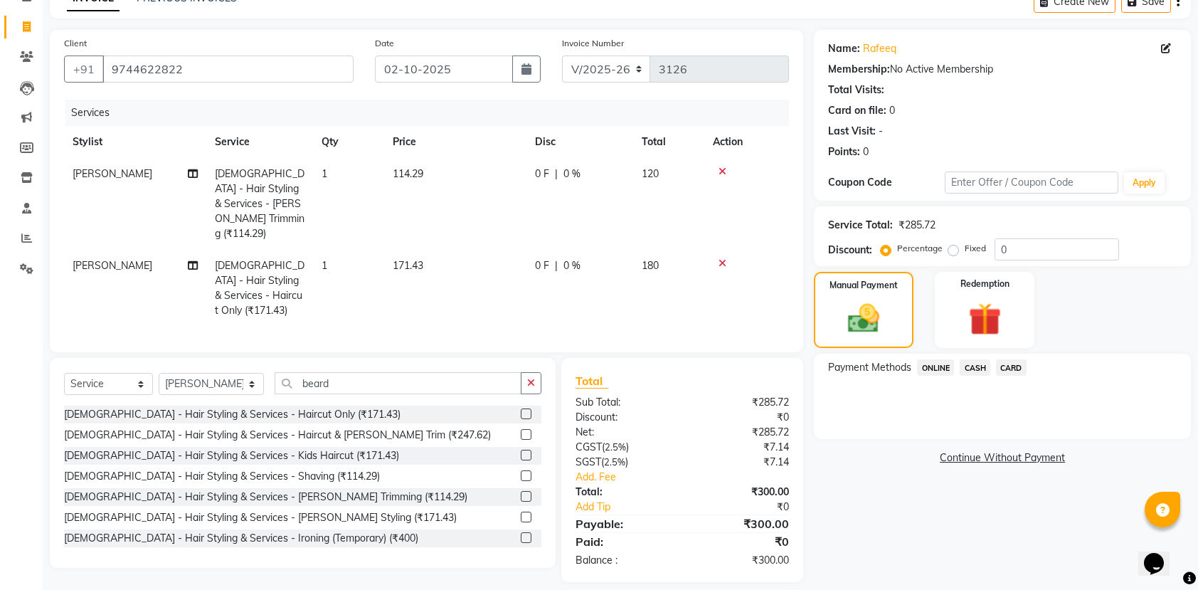
click at [934, 366] on span "ONLINE" at bounding box center [935, 367] width 37 height 16
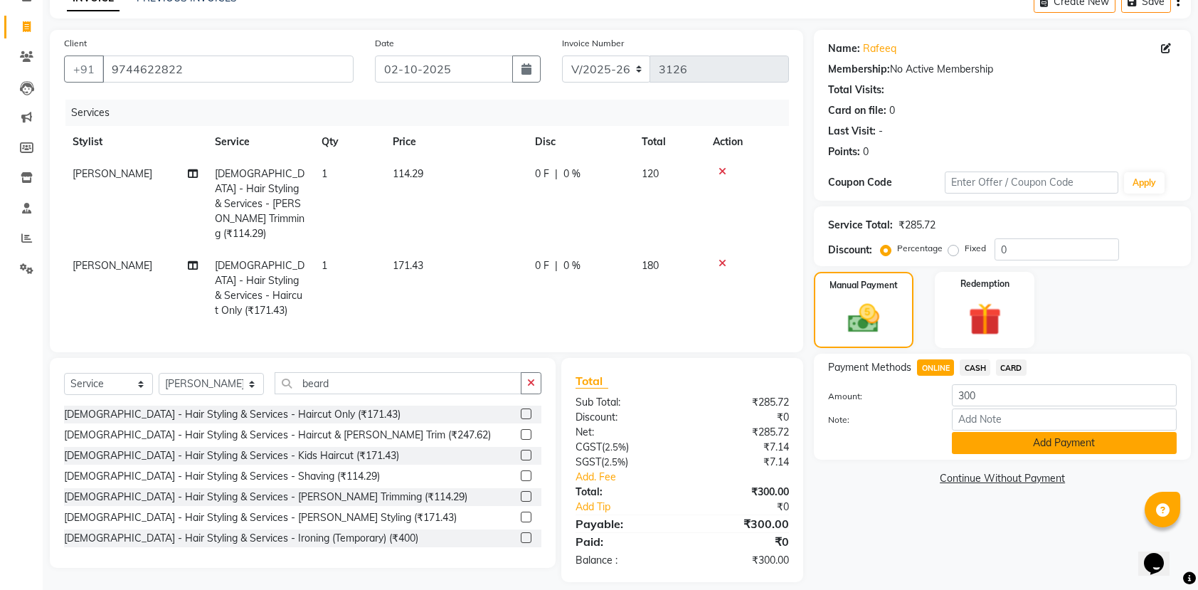
click at [1040, 444] on button "Add Payment" at bounding box center [1064, 443] width 225 height 22
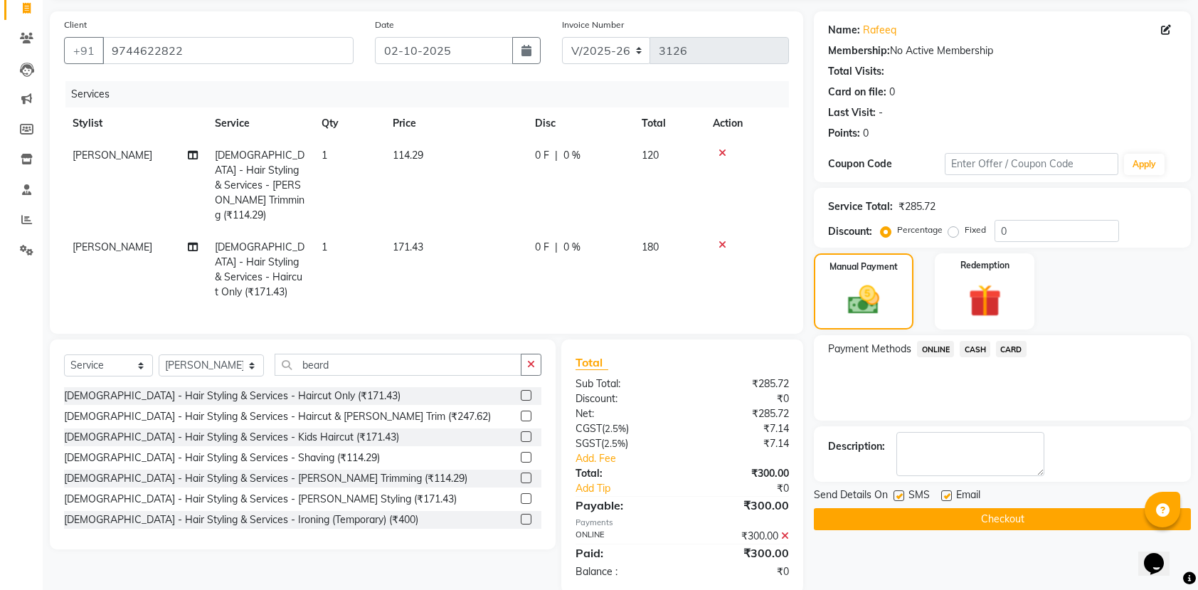
scroll to position [106, 0]
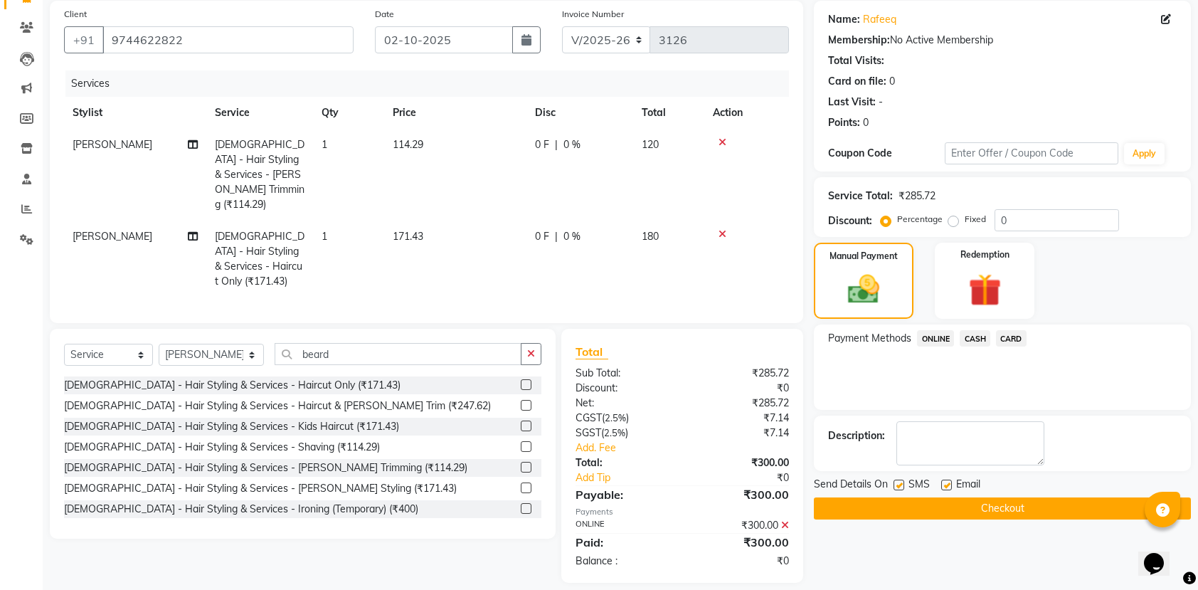
click at [1025, 508] on button "Checkout" at bounding box center [1002, 508] width 377 height 22
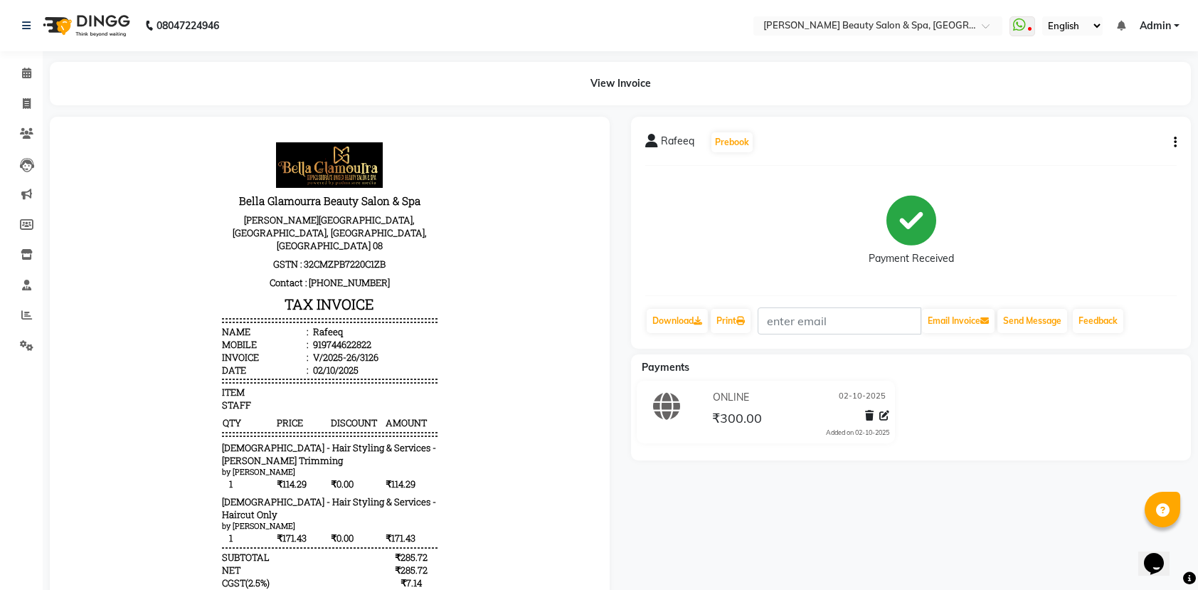
click at [1025, 508] on div "Rafeeq Prebook Payment Received Download Print Email Invoice Send Message Feedb…" at bounding box center [911, 395] width 581 height 556
click at [21, 106] on span at bounding box center [26, 104] width 25 height 16
select select "service"
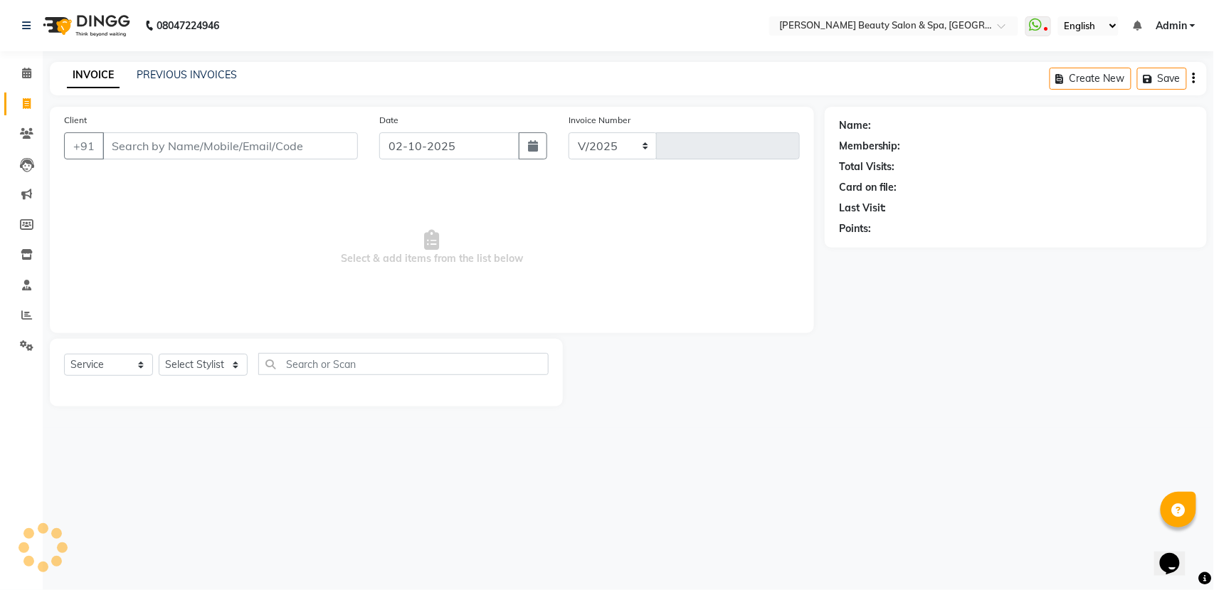
select select "7524"
type input "3127"
click at [226, 357] on select "Select Stylist Admin [PERSON_NAME] [PERSON_NAME] [PERSON_NAME] [PERSON_NAME] [P…" at bounding box center [212, 365] width 106 height 22
select select "89094"
click at [159, 354] on select "Select Stylist Admin [PERSON_NAME] [PERSON_NAME] [PERSON_NAME] [PERSON_NAME] [P…" at bounding box center [212, 365] width 106 height 22
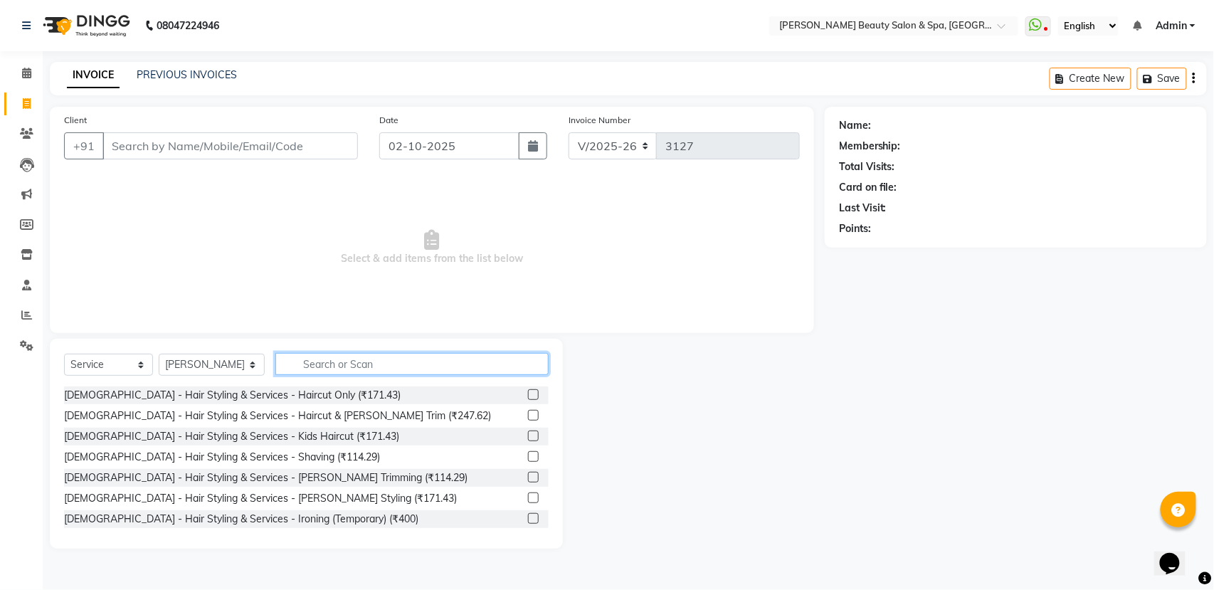
click at [314, 365] on input "text" at bounding box center [411, 364] width 273 height 22
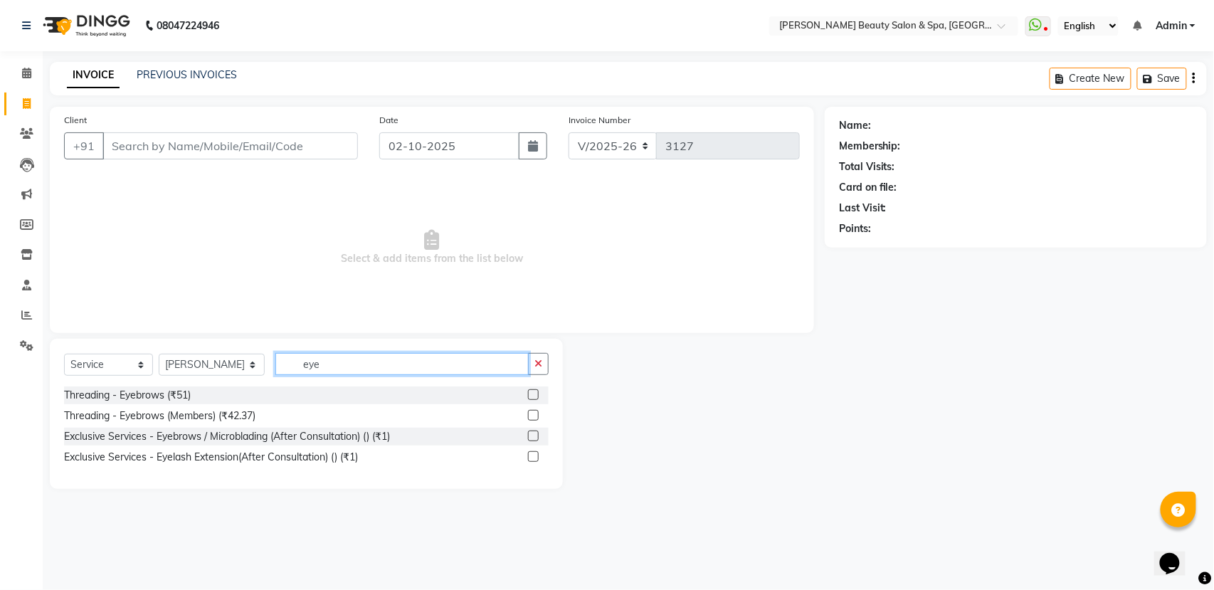
type input "eye"
click at [534, 399] on label at bounding box center [533, 394] width 11 height 11
click at [534, 399] on input "checkbox" at bounding box center [532, 395] width 9 height 9
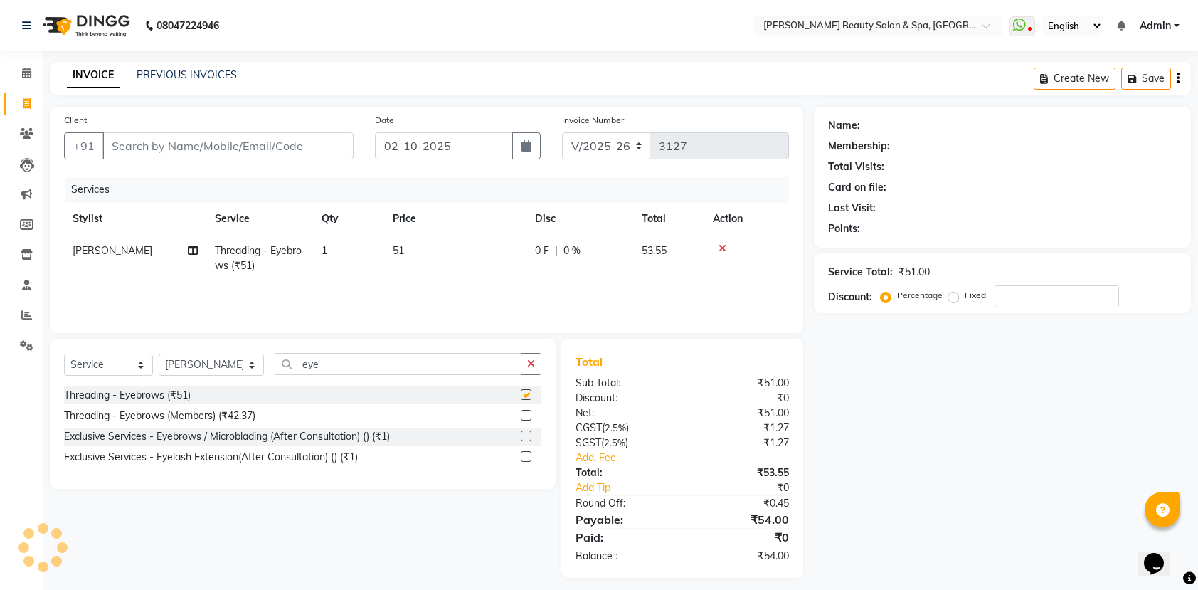
checkbox input "false"
click at [336, 365] on input "eye" at bounding box center [398, 364] width 247 height 22
type input "e"
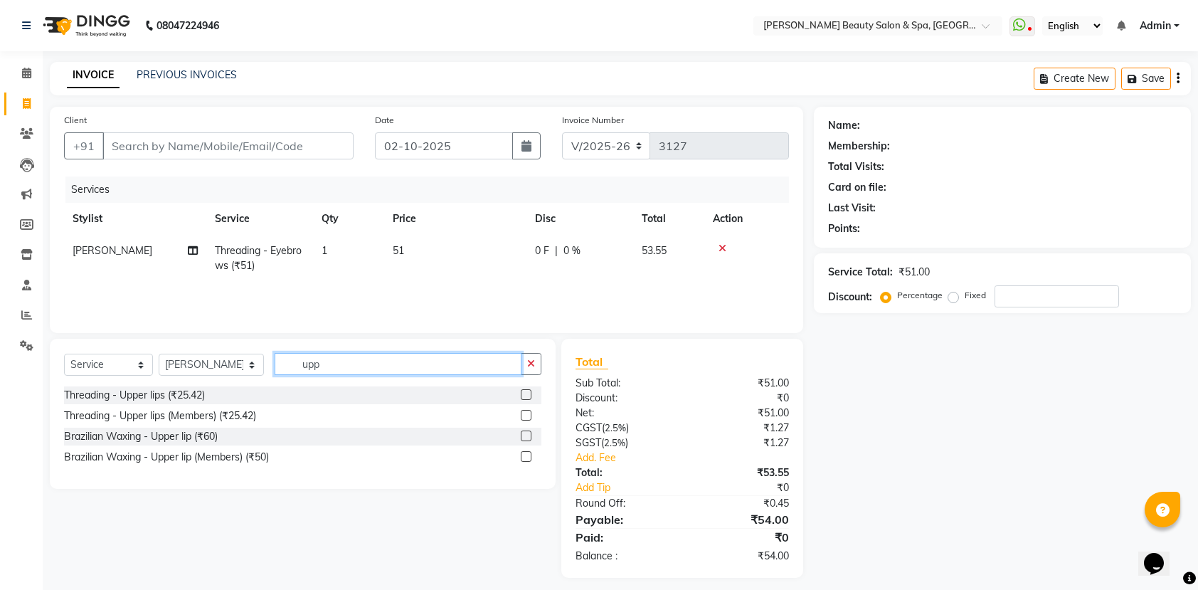
type input "upp"
drag, startPoint x: 524, startPoint y: 385, endPoint x: 510, endPoint y: 400, distance: 20.2
click at [514, 396] on div "Select Service Product Membership Package Voucher Prepaid Gift Card Select Styl…" at bounding box center [303, 414] width 506 height 150
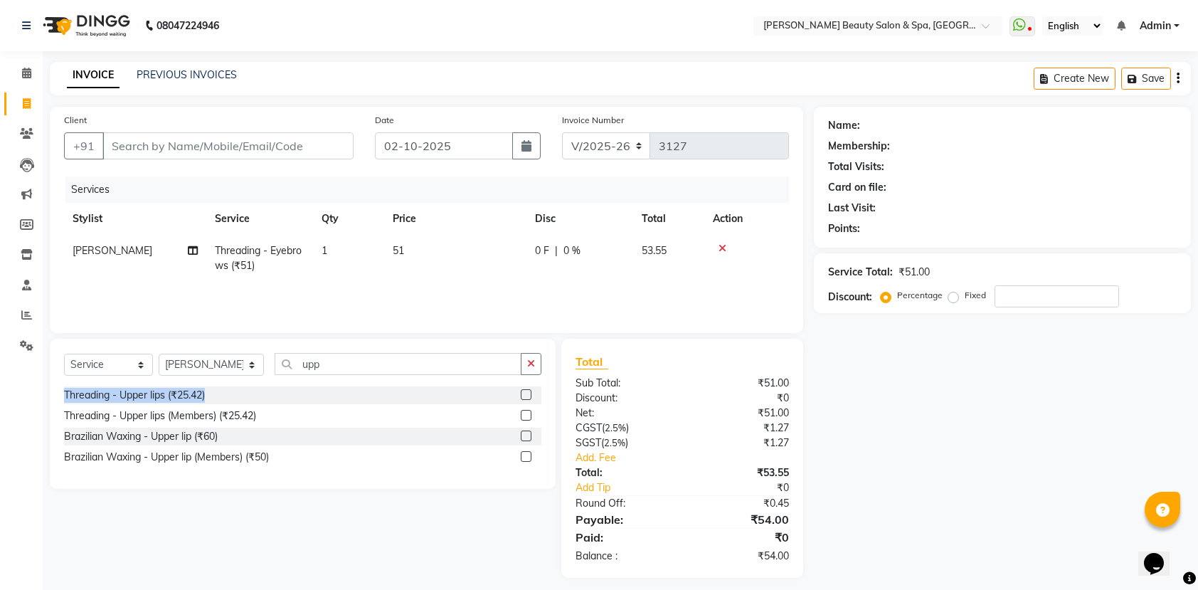
click at [522, 390] on label at bounding box center [526, 394] width 11 height 11
click at [522, 391] on input "checkbox" at bounding box center [525, 395] width 9 height 9
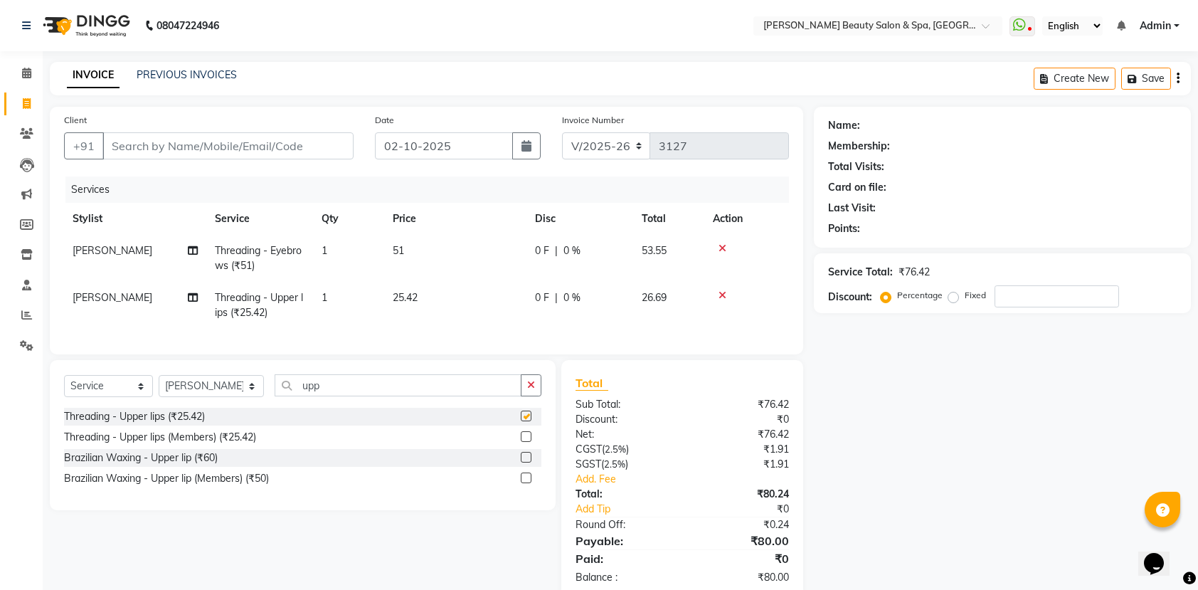
checkbox input "false"
drag, startPoint x: 232, startPoint y: 393, endPoint x: 241, endPoint y: 393, distance: 8.5
click at [241, 393] on select "Select Stylist Admin [PERSON_NAME] [PERSON_NAME] [PERSON_NAME] [PERSON_NAME] [P…" at bounding box center [211, 386] width 105 height 22
select select "67141"
click at [159, 391] on select "Select Stylist Admin [PERSON_NAME] [PERSON_NAME] [PERSON_NAME] [PERSON_NAME] [P…" at bounding box center [211, 386] width 105 height 22
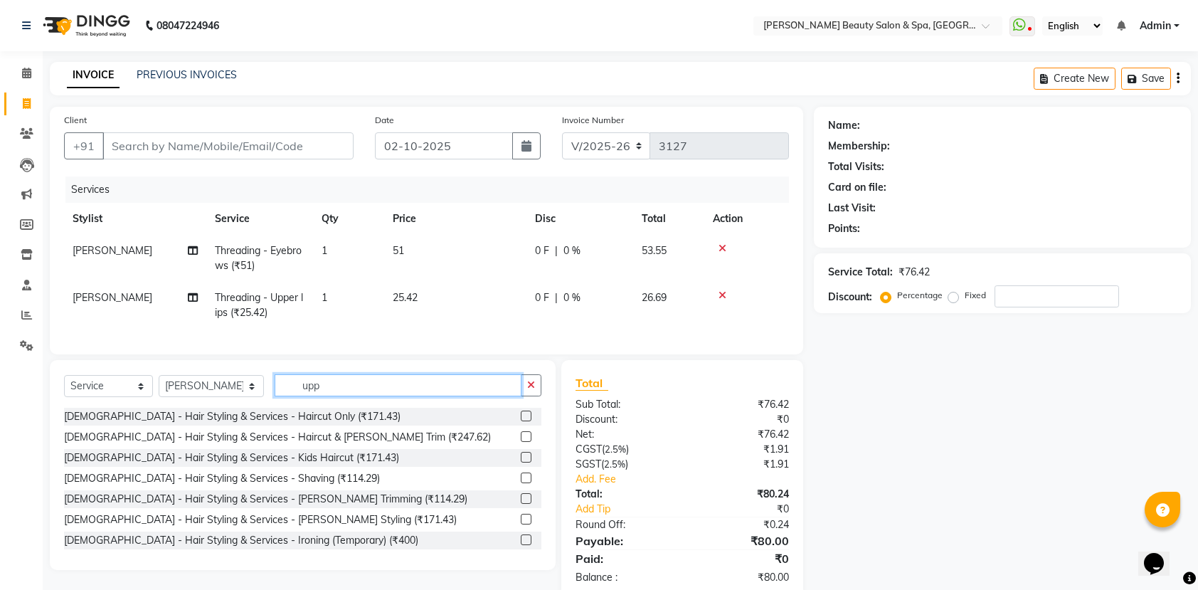
click at [403, 396] on input "upp" at bounding box center [398, 385] width 247 height 22
type input "u"
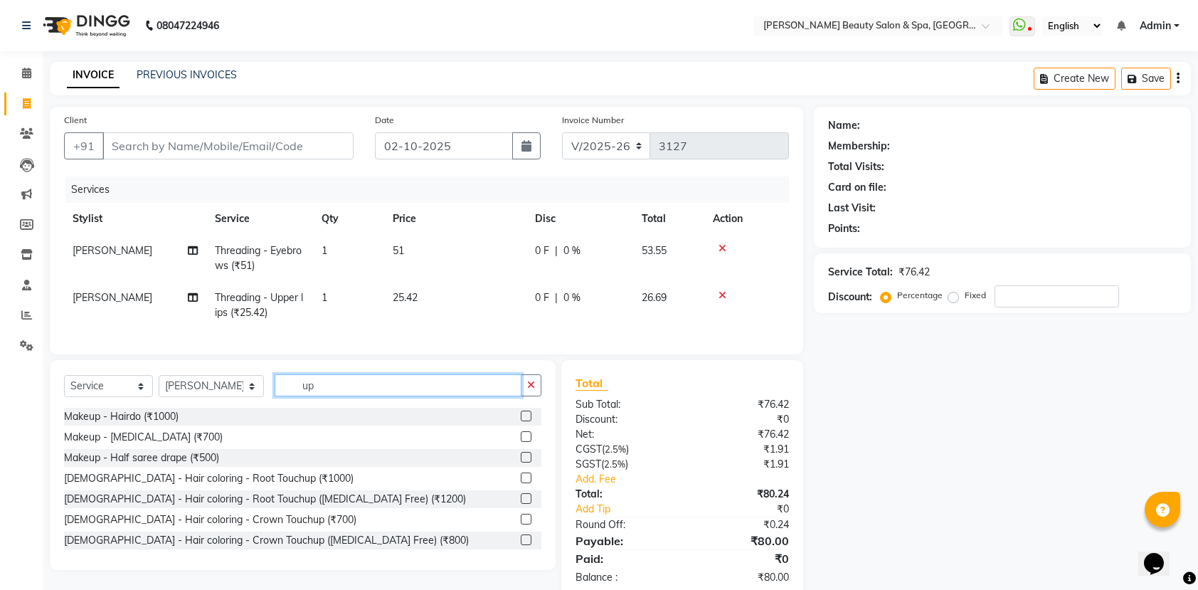
type input "upp"
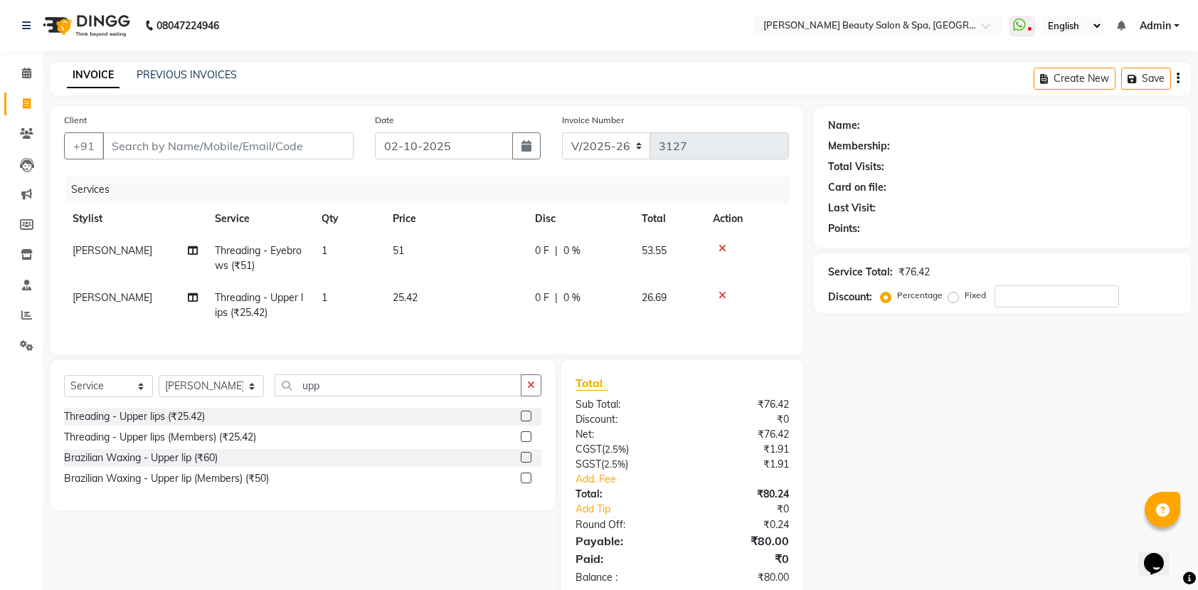
click at [528, 421] on label at bounding box center [526, 416] width 11 height 11
click at [528, 421] on input "checkbox" at bounding box center [525, 416] width 9 height 9
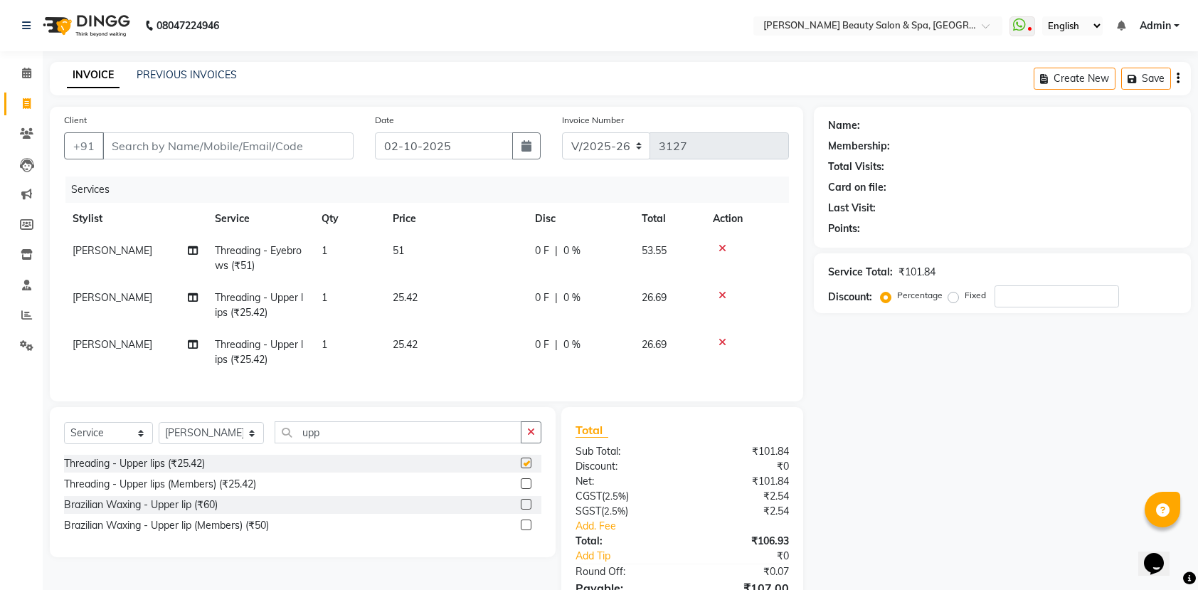
checkbox input "false"
click at [212, 148] on input "Client" at bounding box center [227, 145] width 251 height 27
type input "9"
type input "0"
type input "995694081"
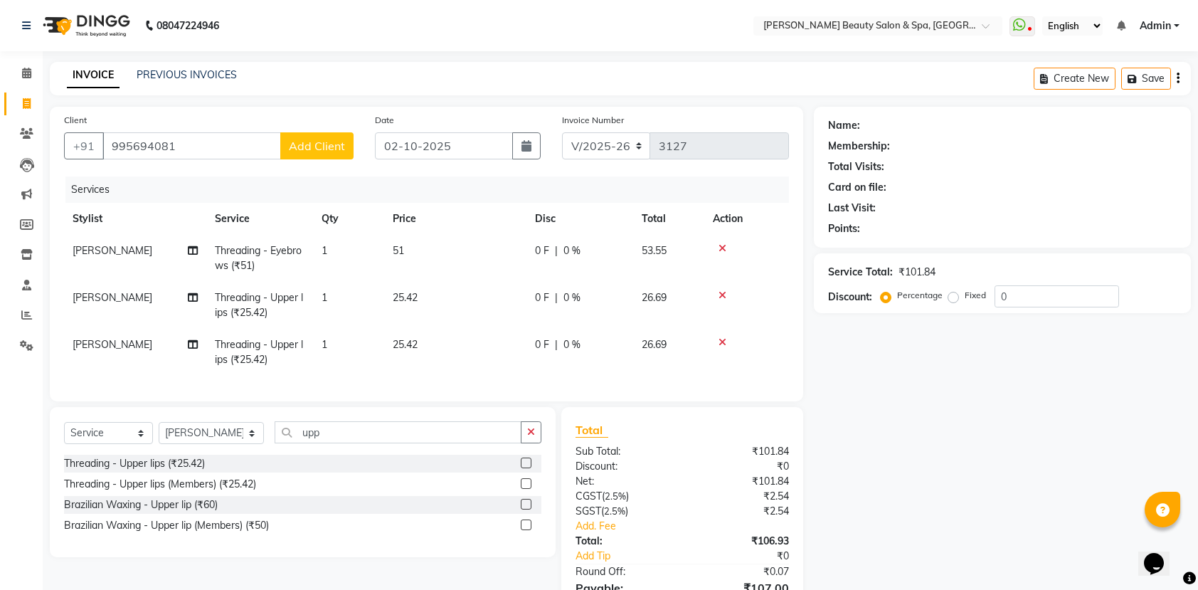
click at [305, 139] on span "Add Client" at bounding box center [317, 146] width 56 height 14
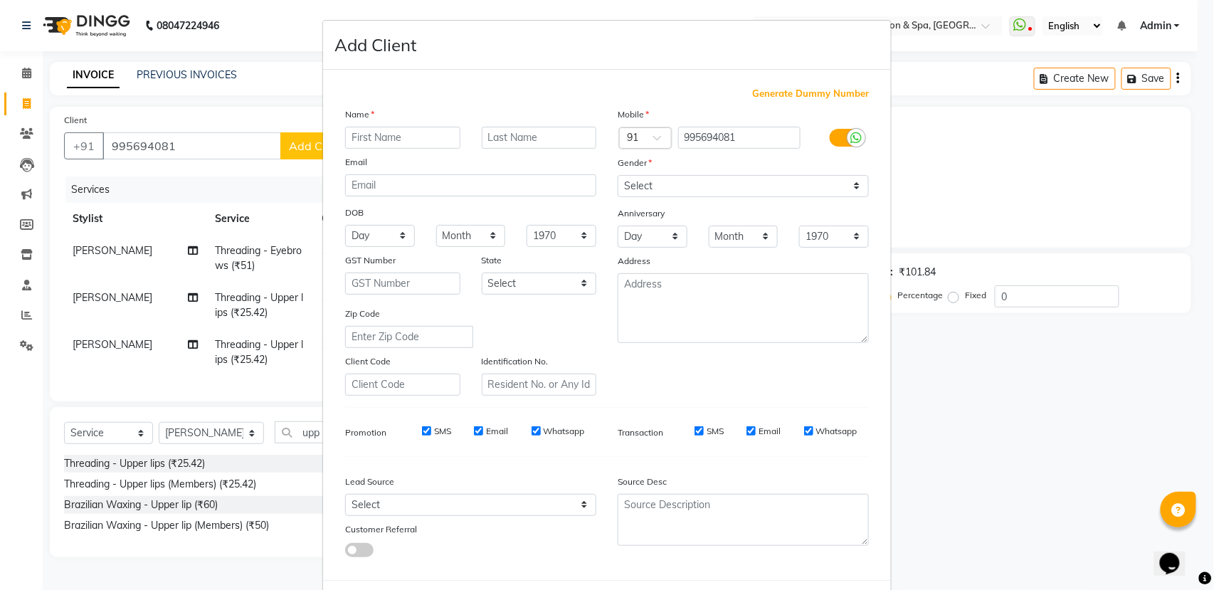
click at [352, 140] on input "text" at bounding box center [402, 138] width 115 height 22
type input "sarika"
click at [769, 180] on select "Select [DEMOGRAPHIC_DATA] [DEMOGRAPHIC_DATA] Other Prefer Not To Say" at bounding box center [743, 186] width 251 height 22
select select "female"
click at [618, 175] on select "Select [DEMOGRAPHIC_DATA] [DEMOGRAPHIC_DATA] Other Prefer Not To Say" at bounding box center [743, 186] width 251 height 22
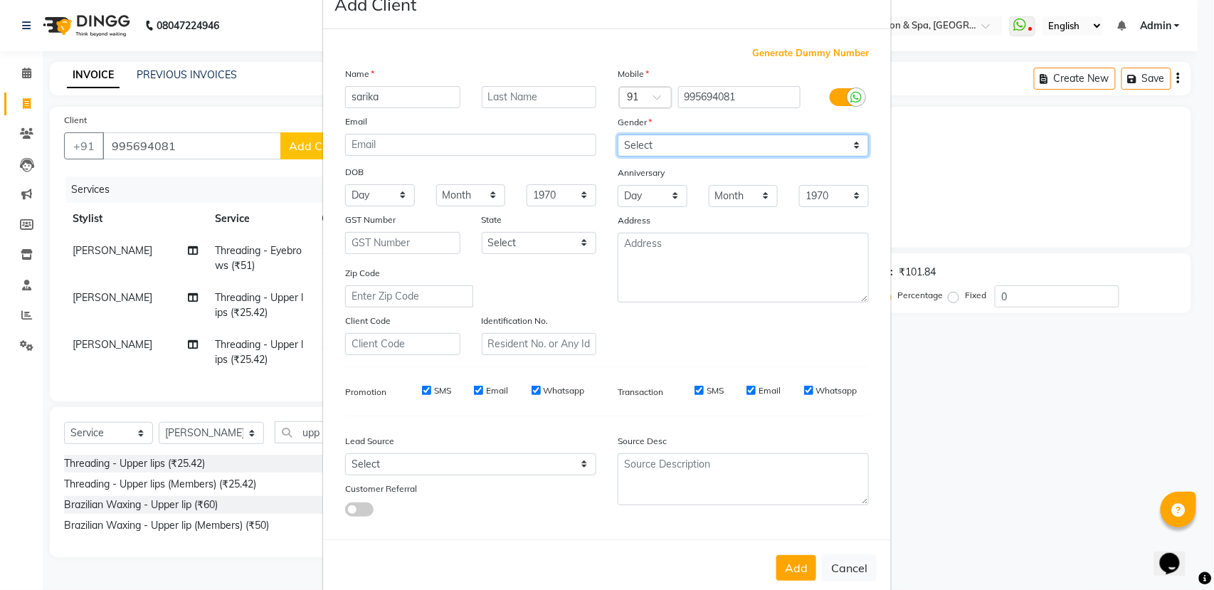
scroll to position [63, 0]
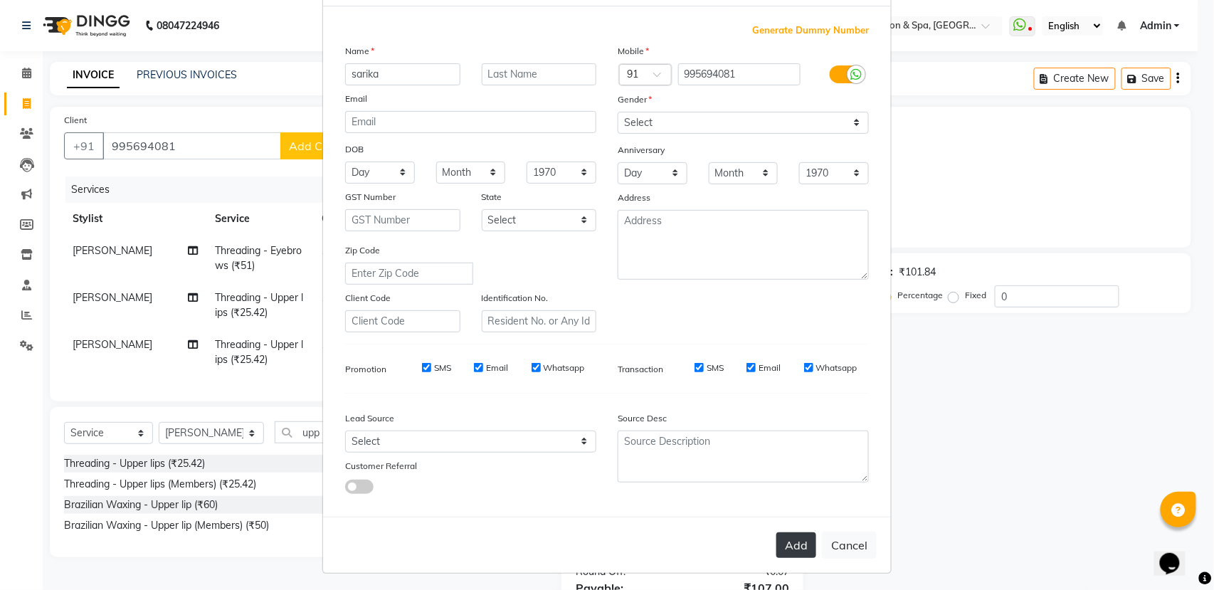
click at [779, 532] on button "Add" at bounding box center [796, 545] width 40 height 26
select select
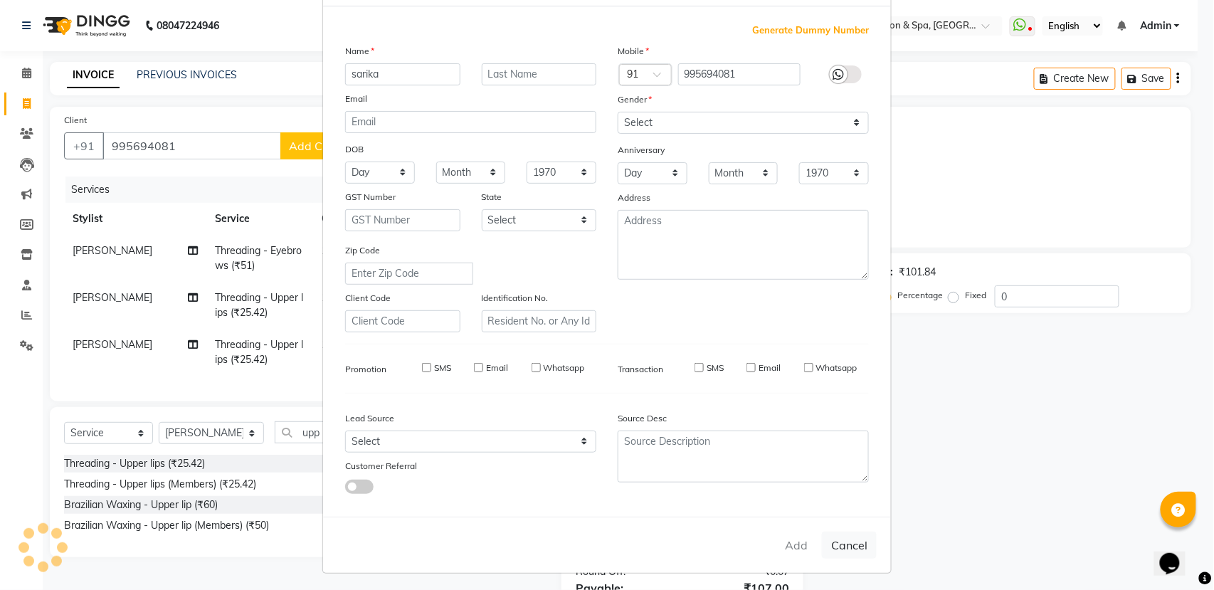
select select
checkbox input "false"
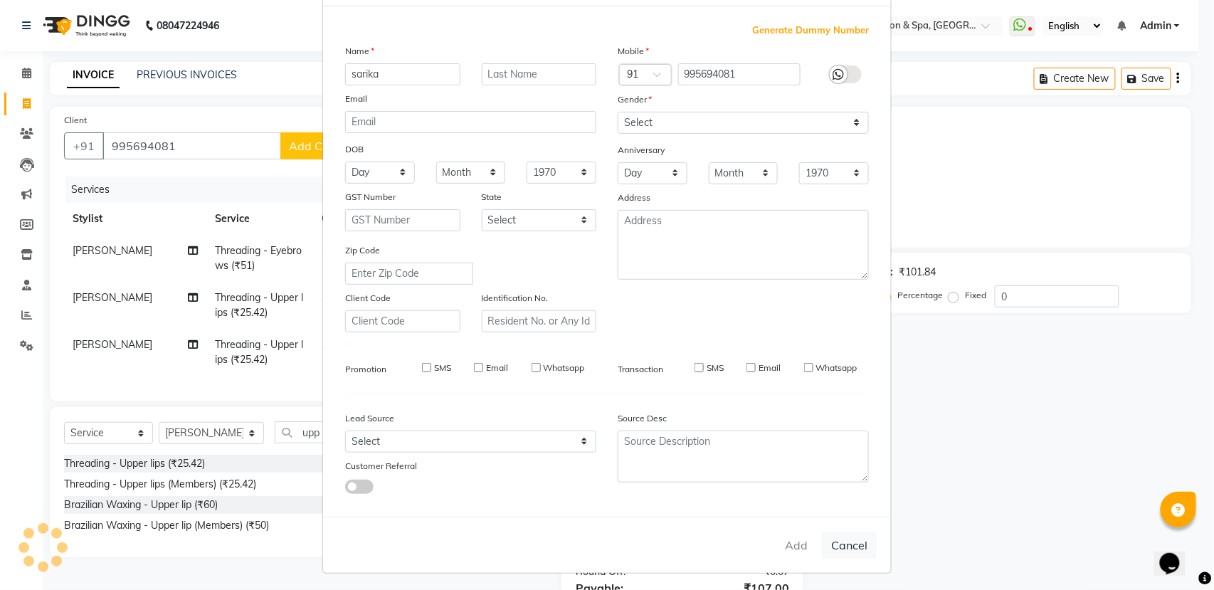
checkbox input "false"
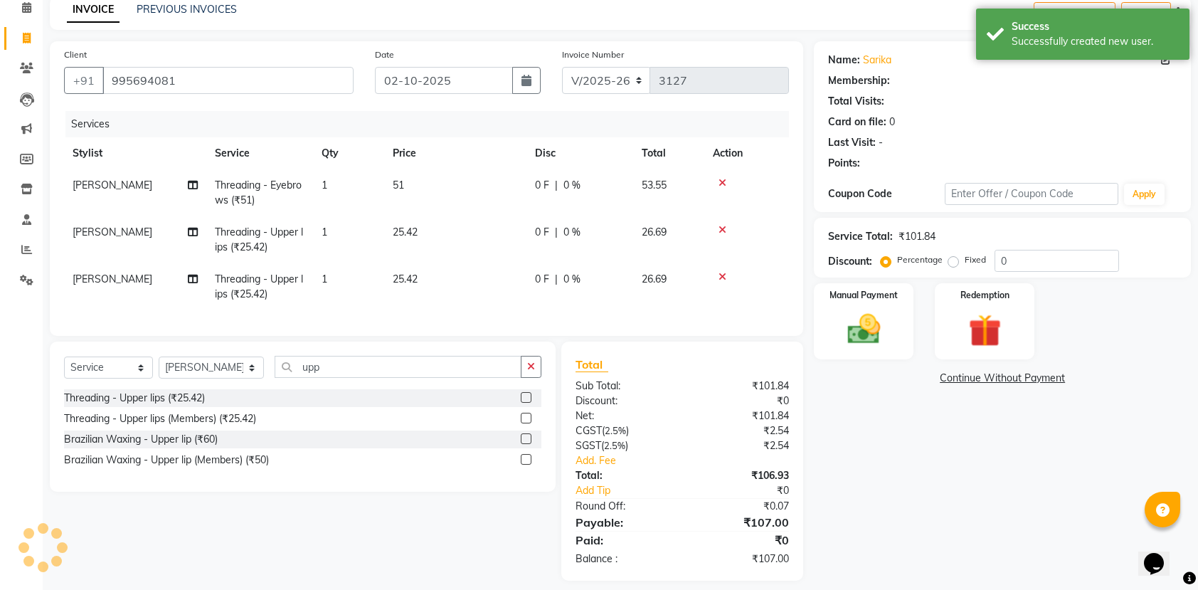
scroll to position [94, 0]
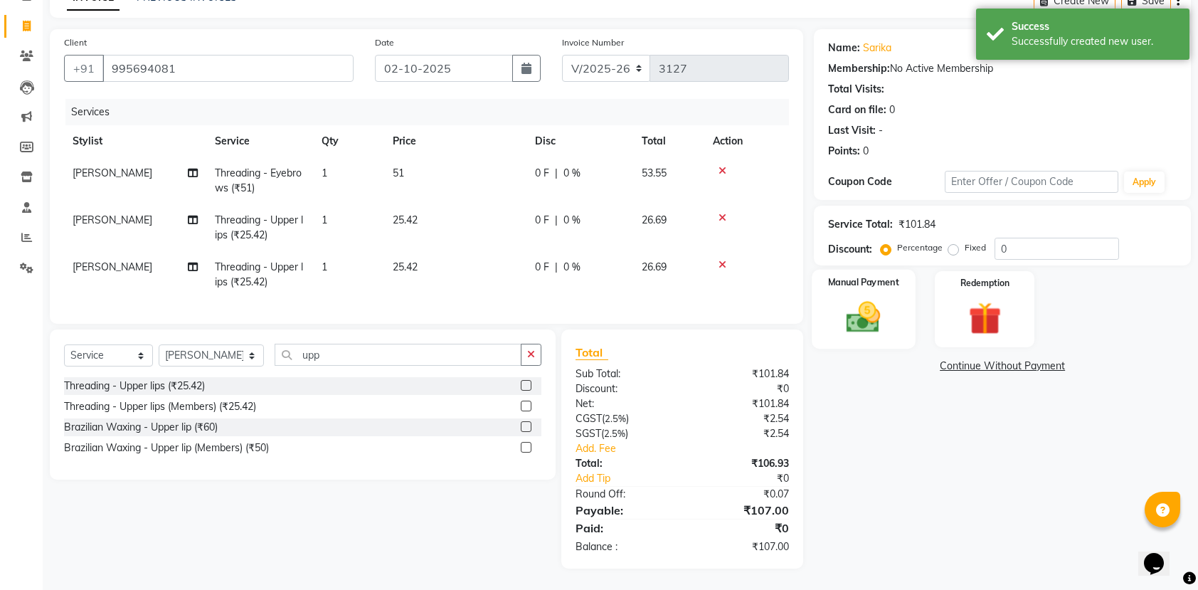
click at [868, 306] on img at bounding box center [864, 316] width 56 height 39
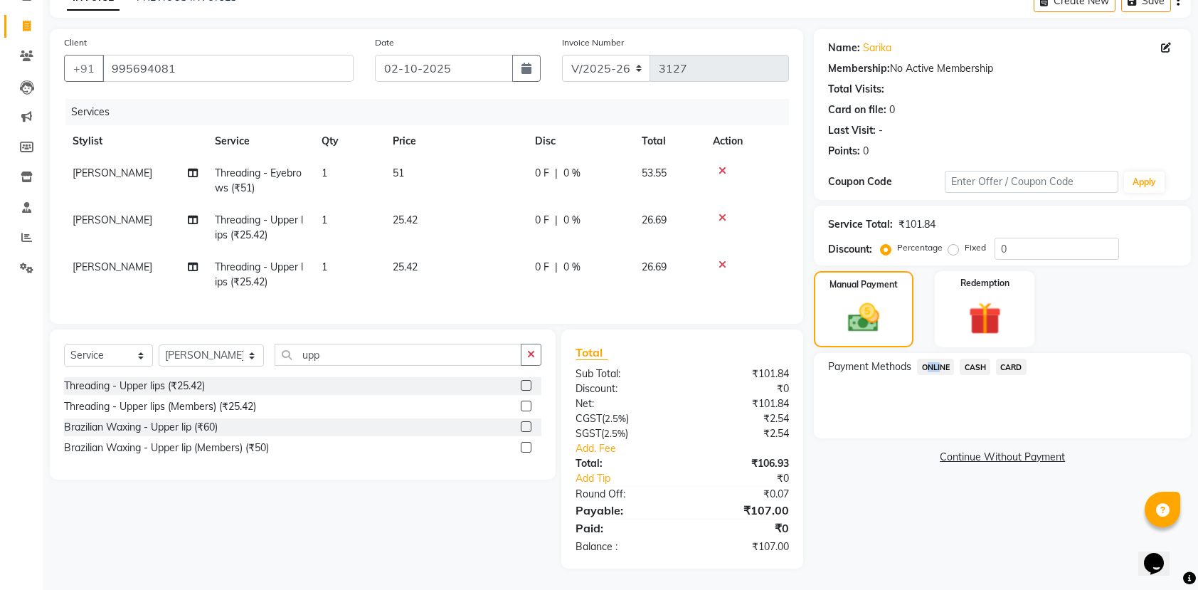
click at [937, 359] on span "ONLINE" at bounding box center [935, 367] width 37 height 16
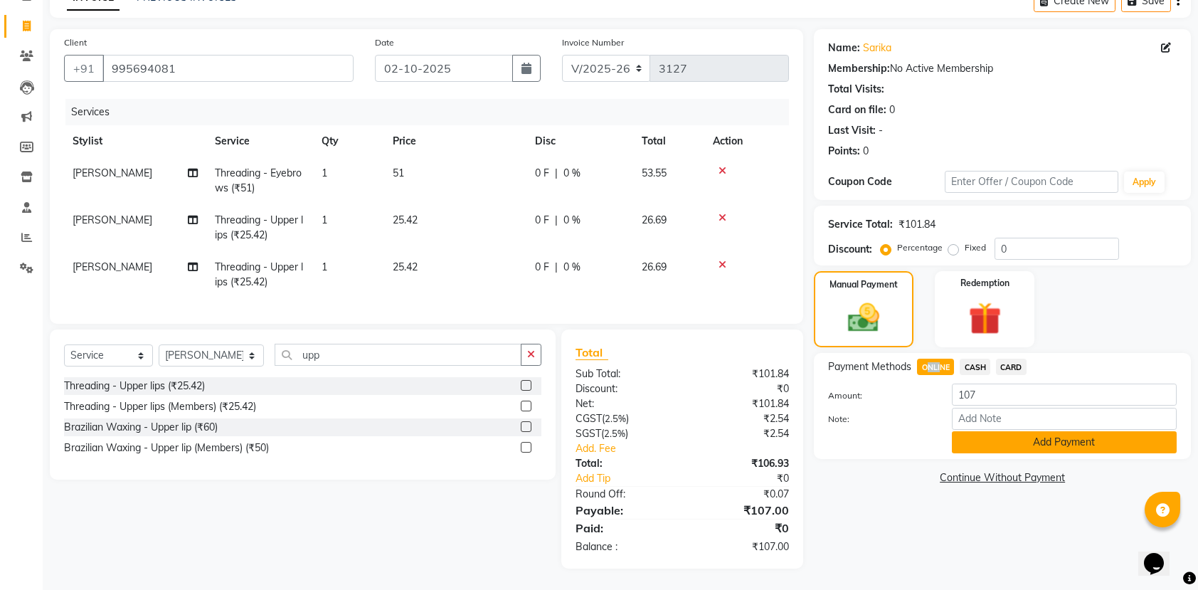
click at [1097, 431] on button "Add Payment" at bounding box center [1064, 442] width 225 height 22
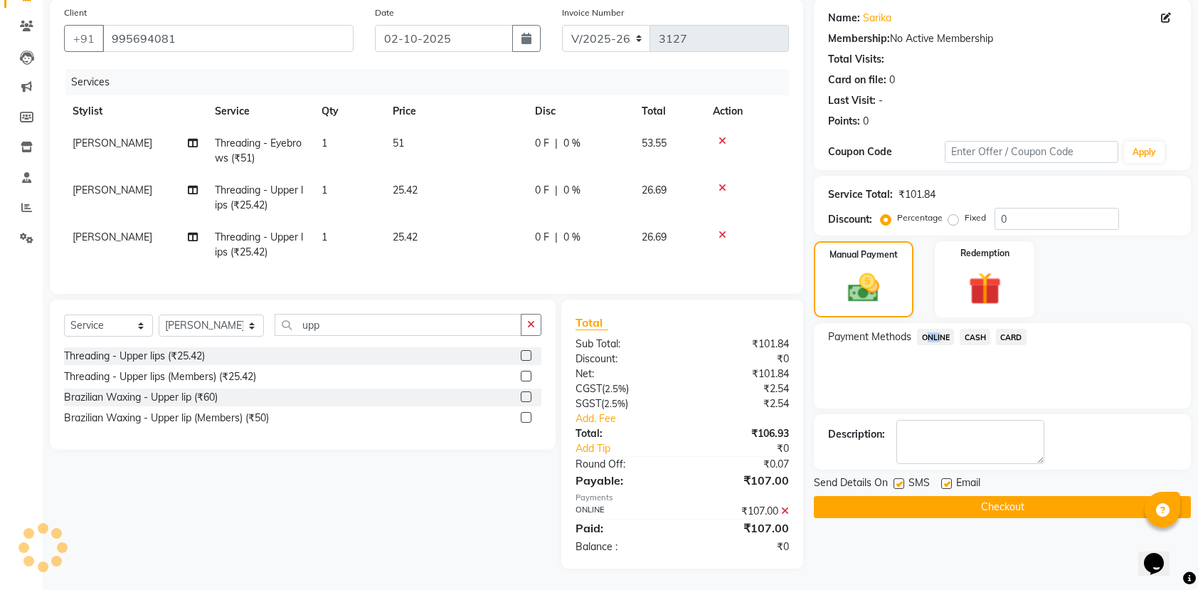
scroll to position [123, 0]
click at [1059, 498] on button "Checkout" at bounding box center [1002, 507] width 377 height 22
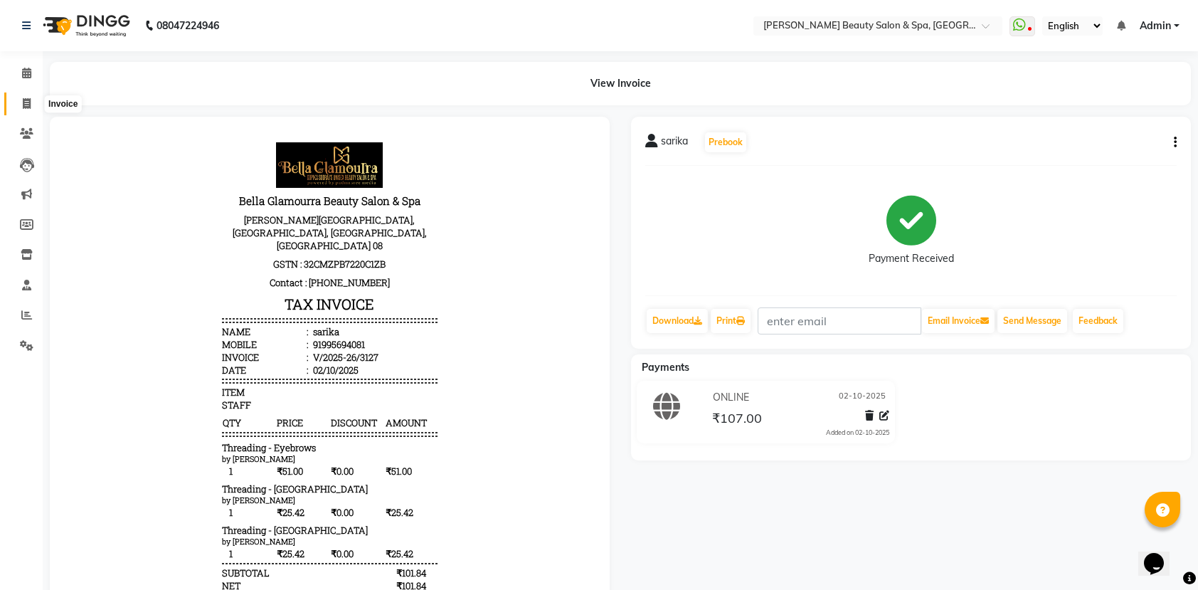
click at [14, 100] on span at bounding box center [26, 104] width 25 height 16
select select "service"
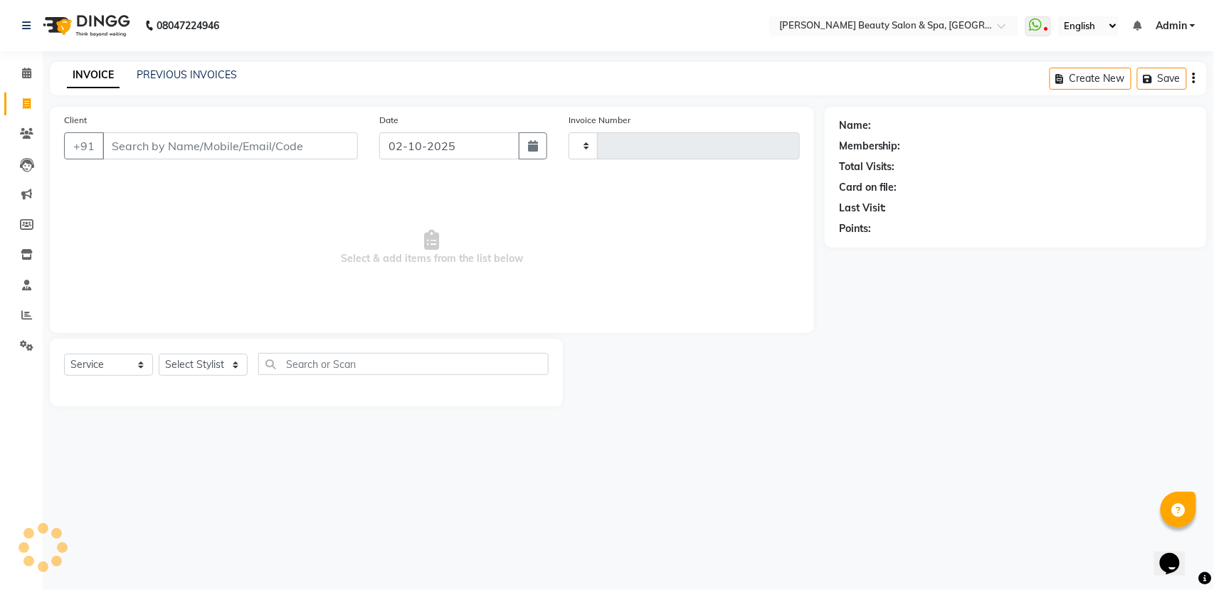
type input "3128"
select select "7524"
click at [263, 154] on input "Client" at bounding box center [229, 145] width 255 height 27
type input "8075257373"
click at [330, 134] on button "Add Client" at bounding box center [321, 145] width 73 height 27
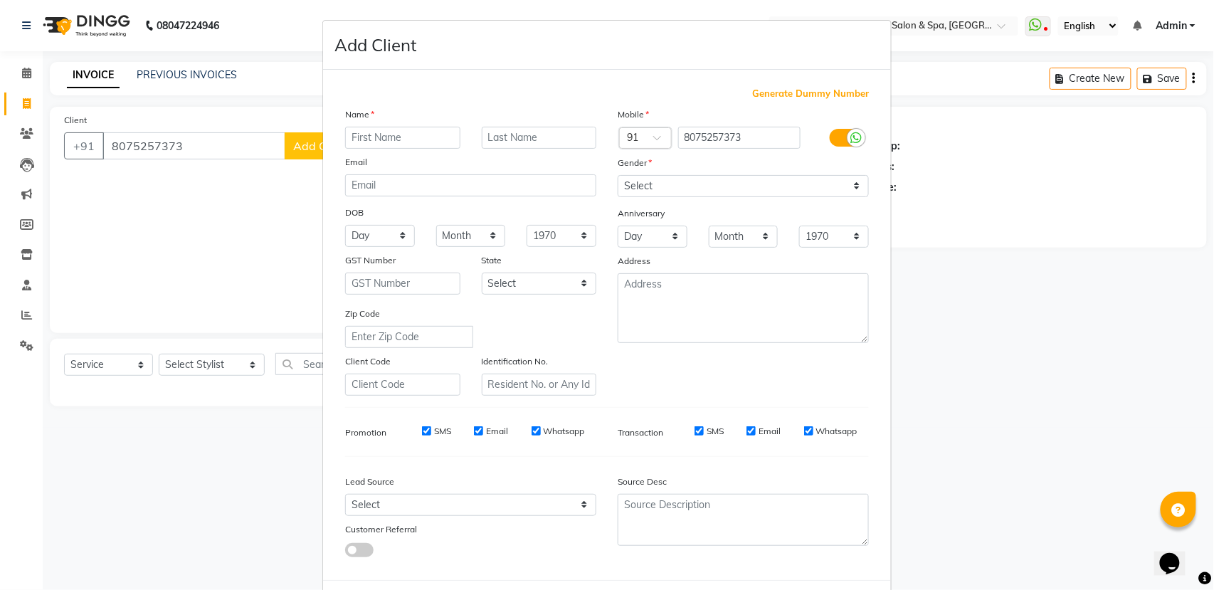
click at [357, 134] on input "text" at bounding box center [402, 138] width 115 height 22
type input "narul"
click at [764, 180] on select "Select [DEMOGRAPHIC_DATA] [DEMOGRAPHIC_DATA] Other Prefer Not To Say" at bounding box center [743, 186] width 251 height 22
select select "female"
click at [618, 175] on select "Select [DEMOGRAPHIC_DATA] [DEMOGRAPHIC_DATA] Other Prefer Not To Say" at bounding box center [743, 186] width 251 height 22
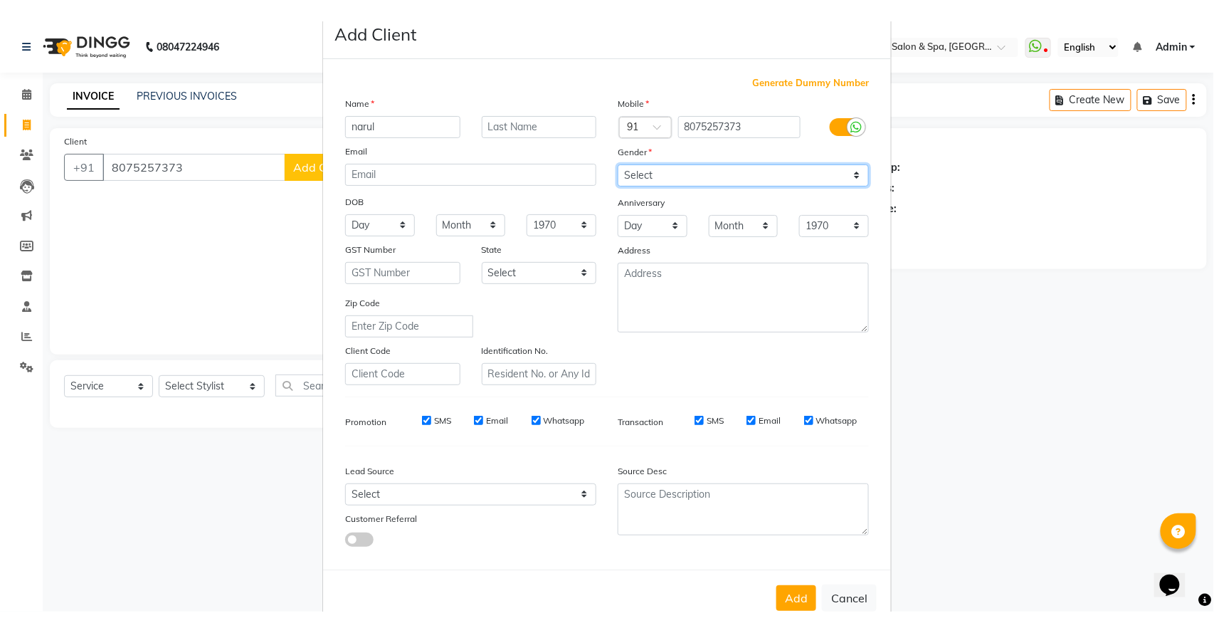
scroll to position [63, 0]
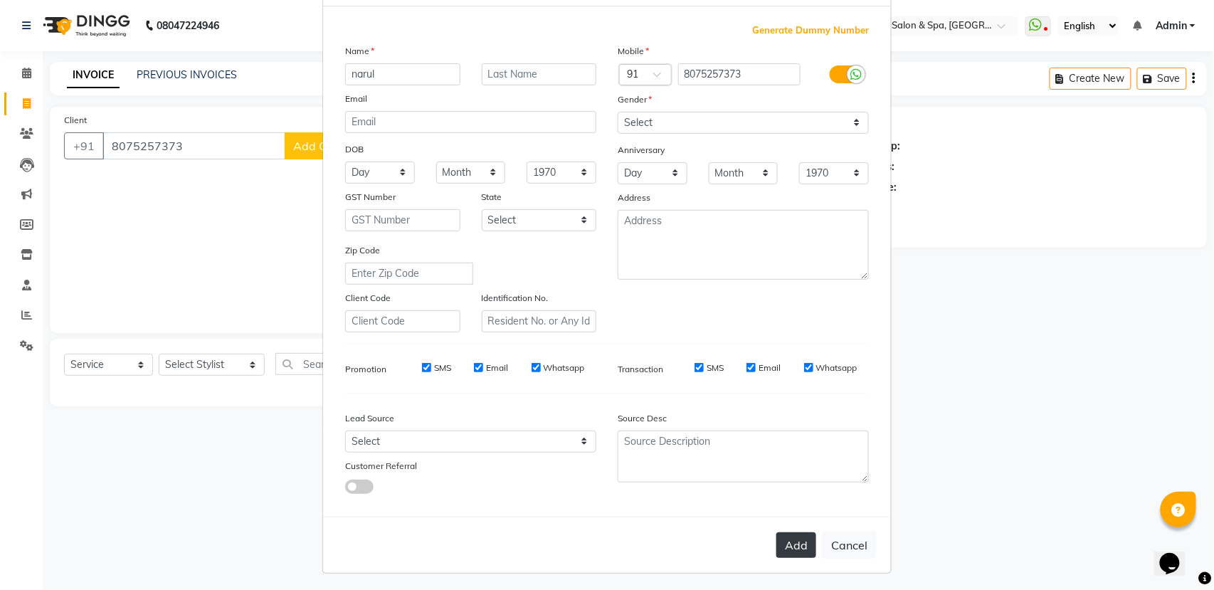
click at [786, 532] on button "Add" at bounding box center [796, 545] width 40 height 26
select select
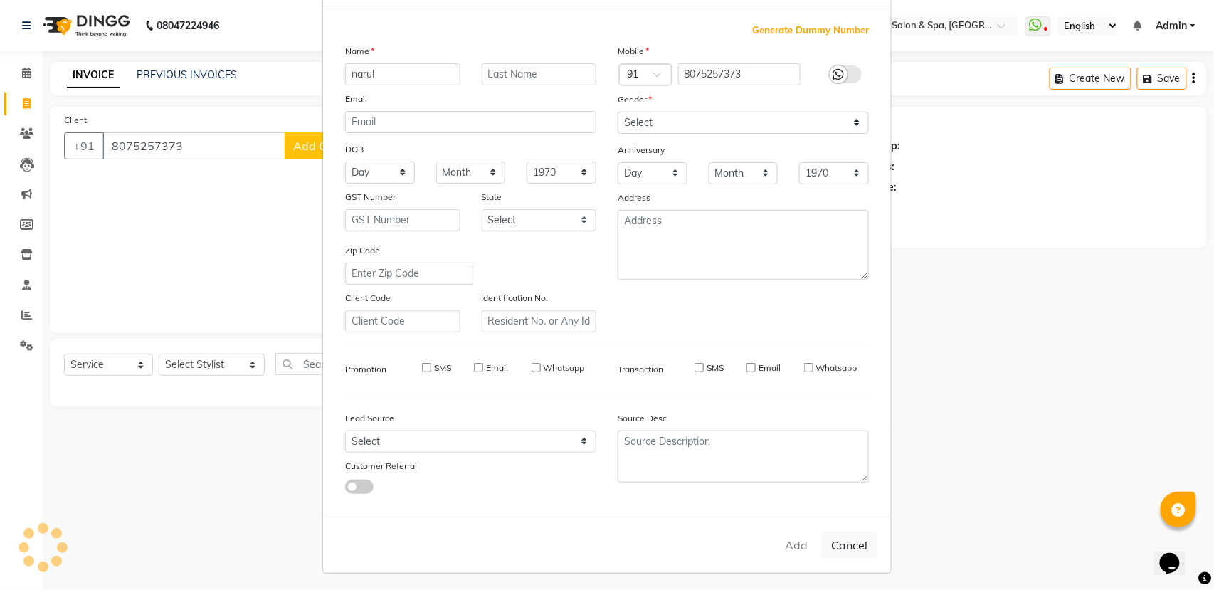
select select
checkbox input "false"
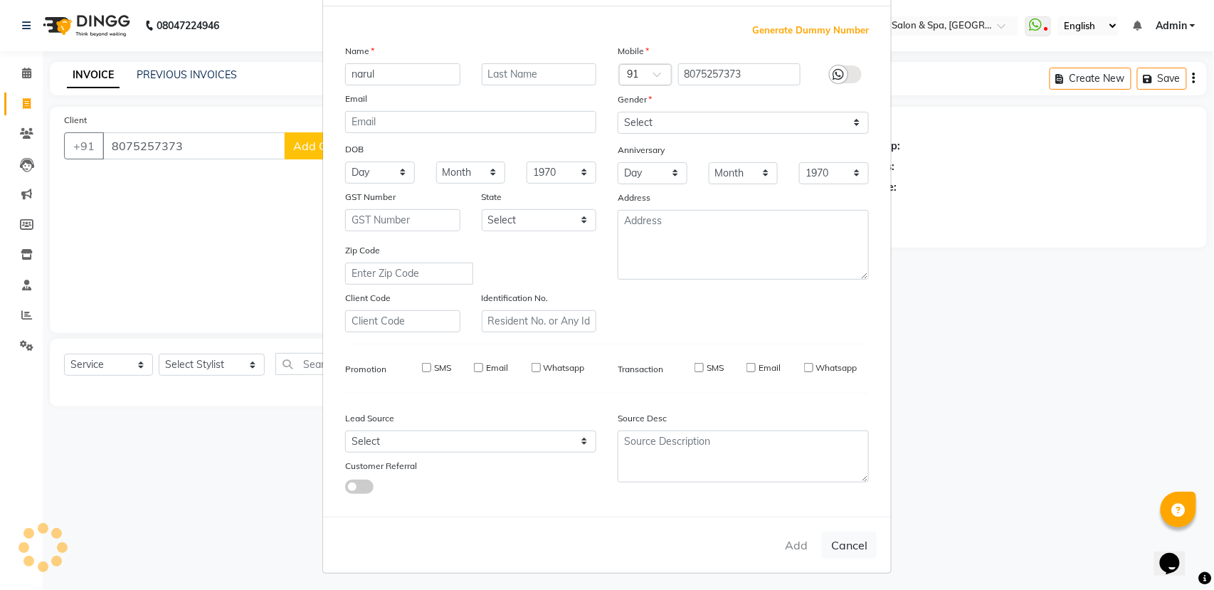
checkbox input "false"
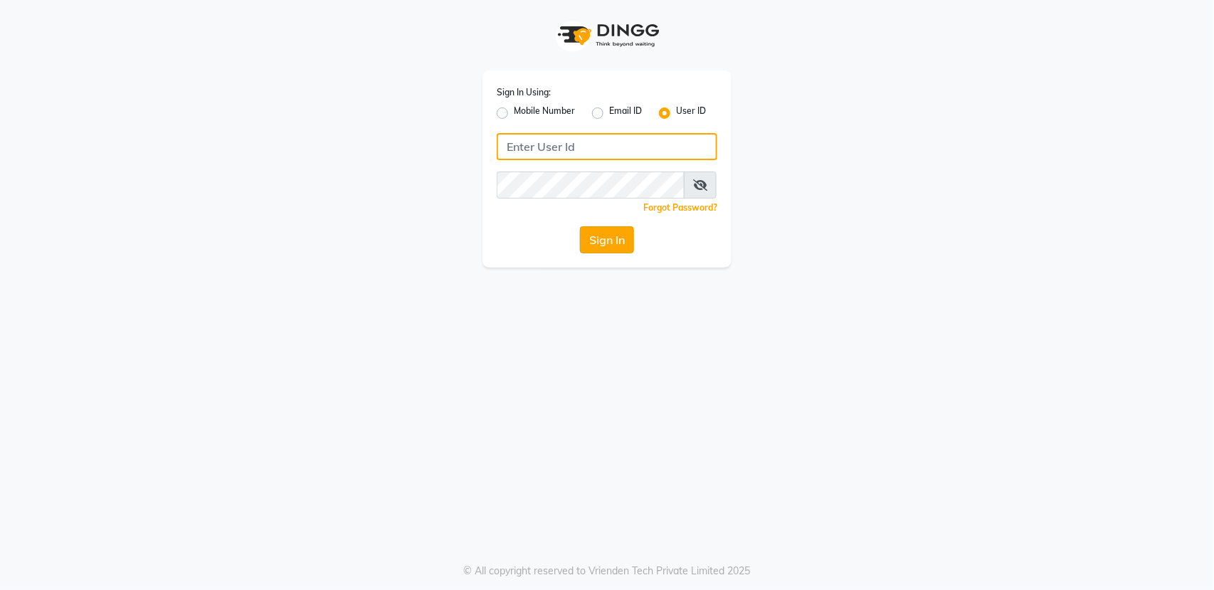
type input "bellaglamourra123"
click at [609, 243] on button "Sign In" at bounding box center [607, 239] width 54 height 27
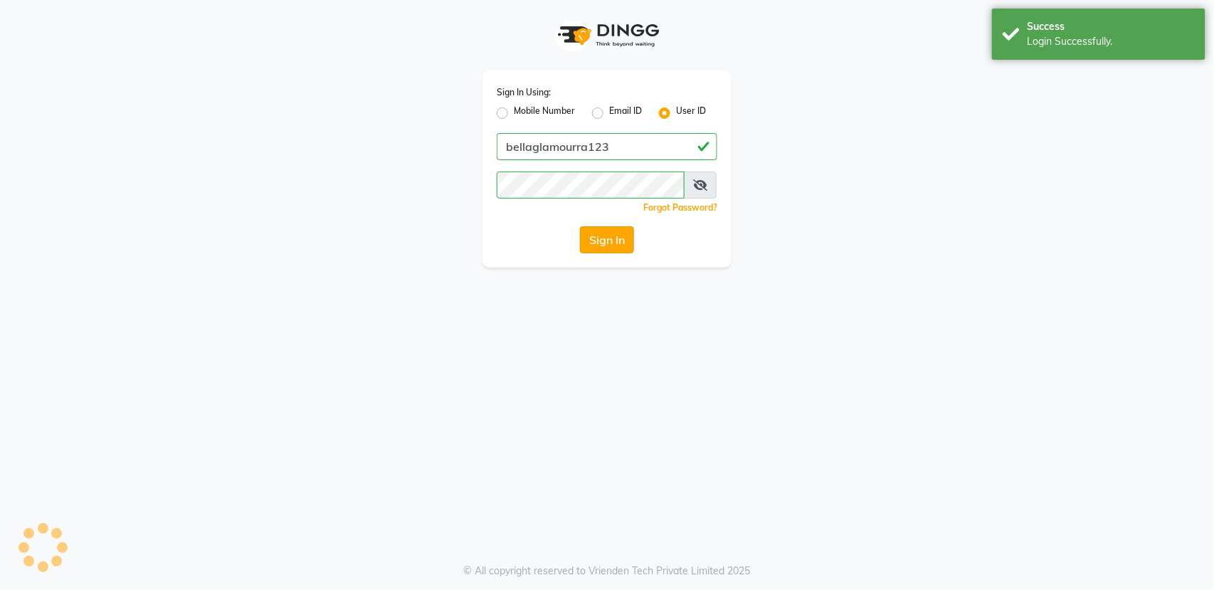
select select "service"
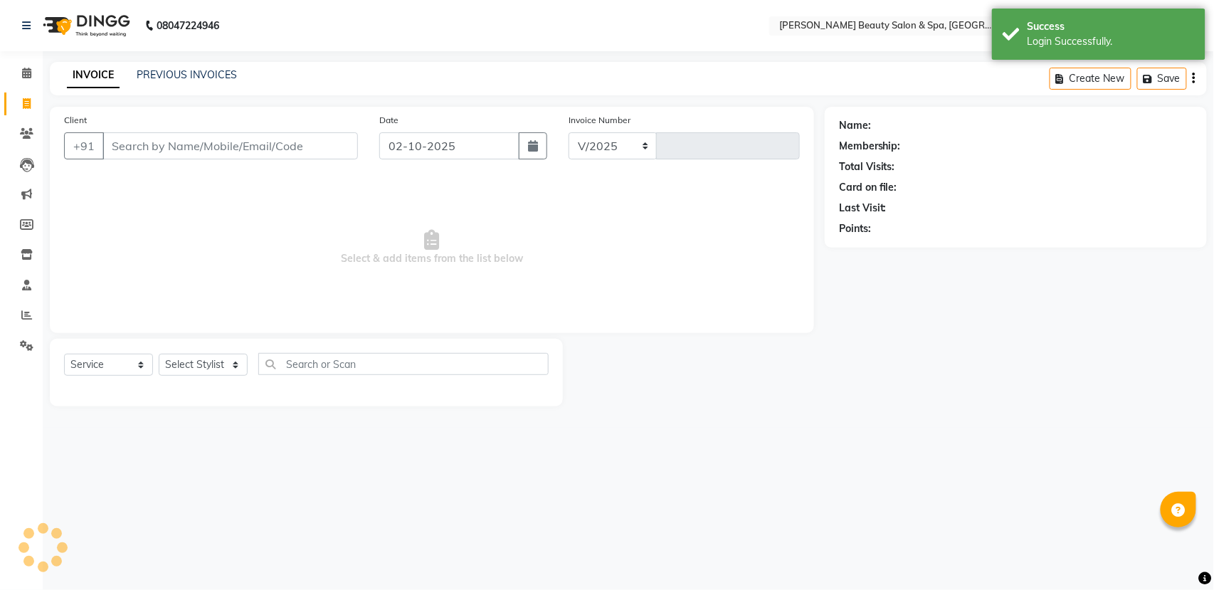
select select "en"
select select "7524"
type input "3128"
click at [204, 143] on input "Client" at bounding box center [229, 145] width 255 height 27
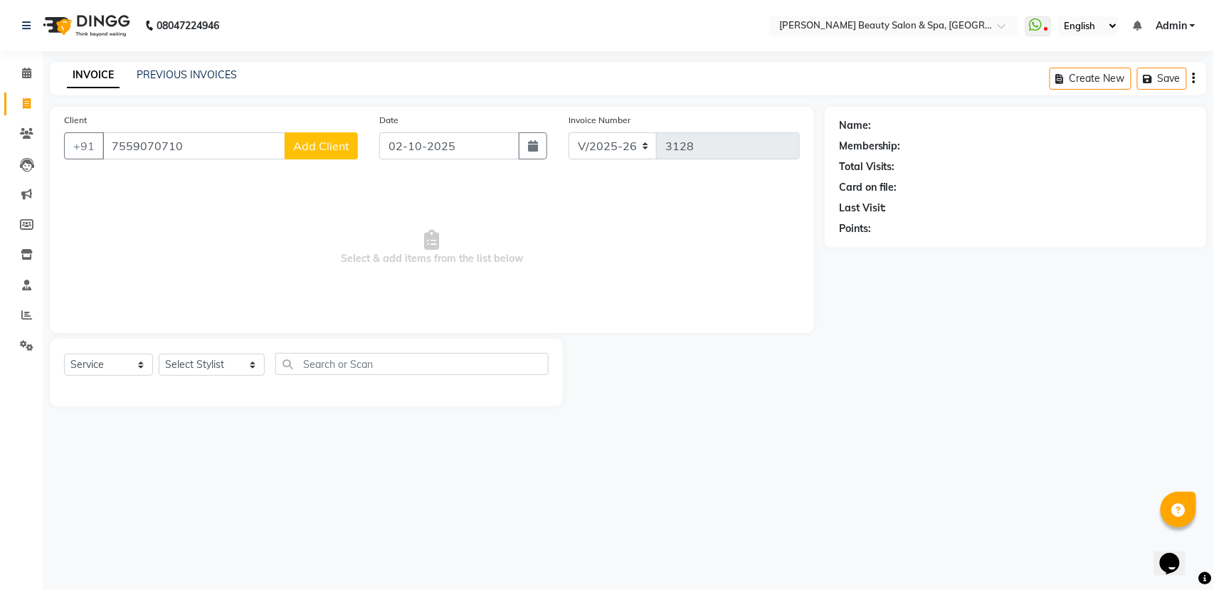
type input "7559070710"
click at [317, 149] on span "Add Client" at bounding box center [321, 146] width 56 height 14
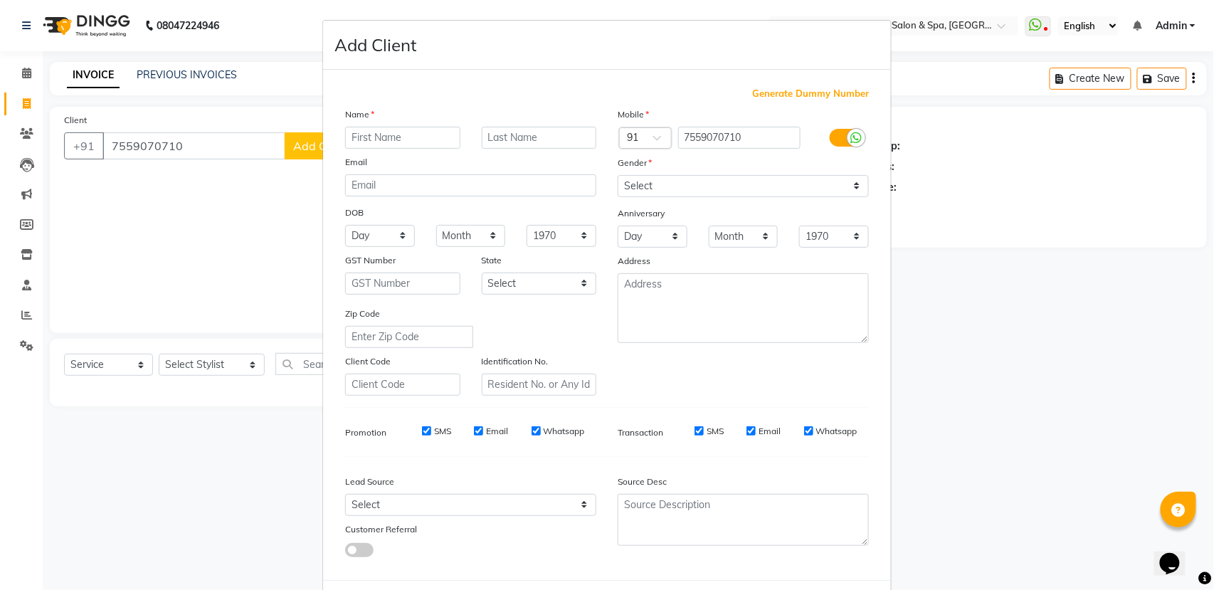
click at [351, 130] on input "text" at bounding box center [402, 138] width 115 height 22
type input "SHAKER"
click at [696, 177] on select "Select [DEMOGRAPHIC_DATA] [DEMOGRAPHIC_DATA] Other Prefer Not To Say" at bounding box center [743, 186] width 251 height 22
select select "[DEMOGRAPHIC_DATA]"
click at [618, 175] on select "Select [DEMOGRAPHIC_DATA] [DEMOGRAPHIC_DATA] Other Prefer Not To Say" at bounding box center [743, 186] width 251 height 22
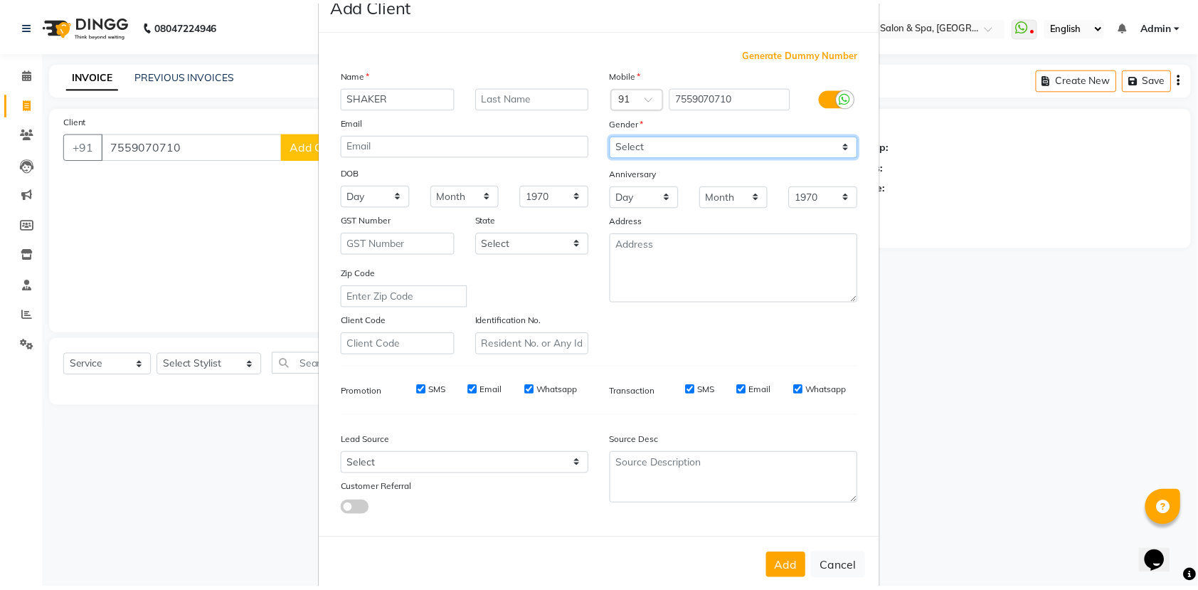
scroll to position [63, 0]
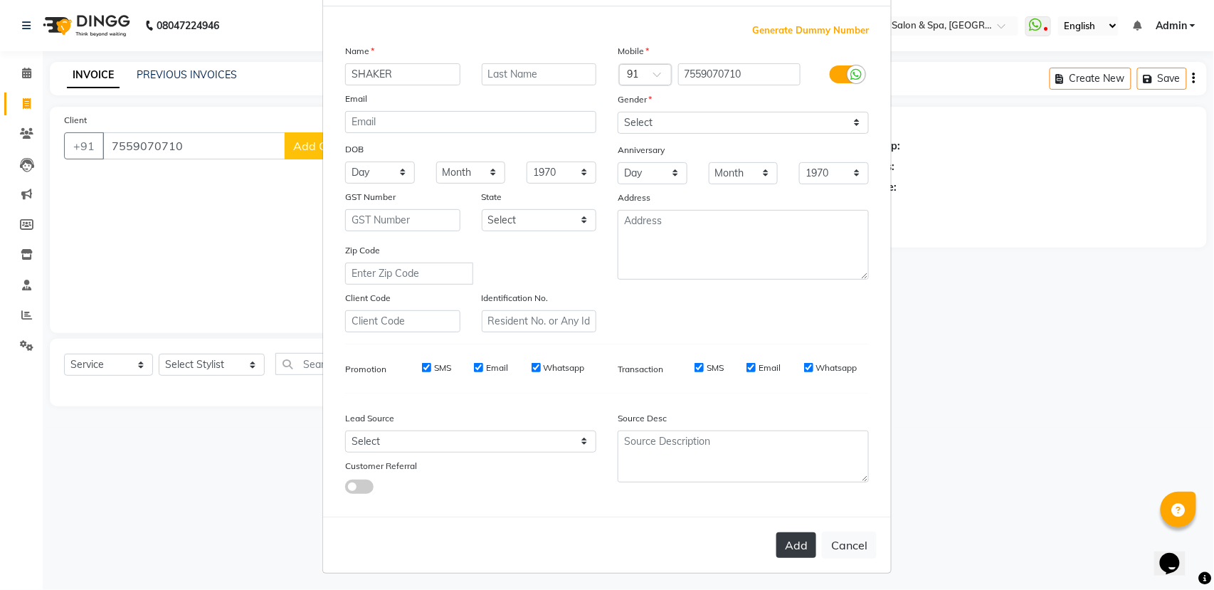
click at [784, 550] on button "Add" at bounding box center [796, 545] width 40 height 26
select select
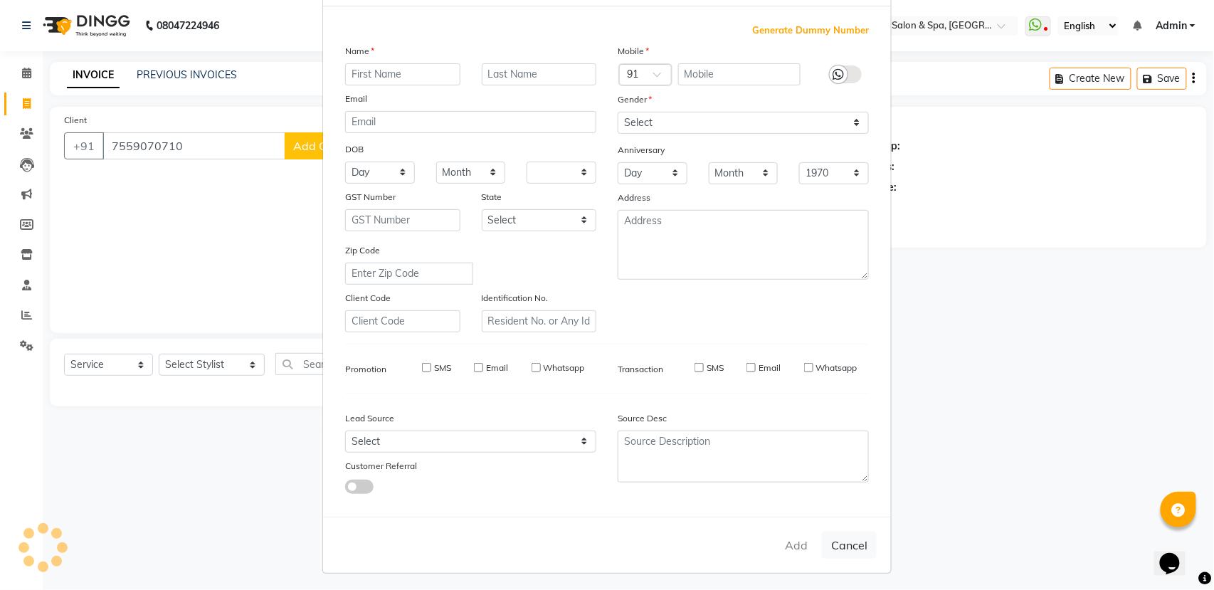
select select
checkbox input "false"
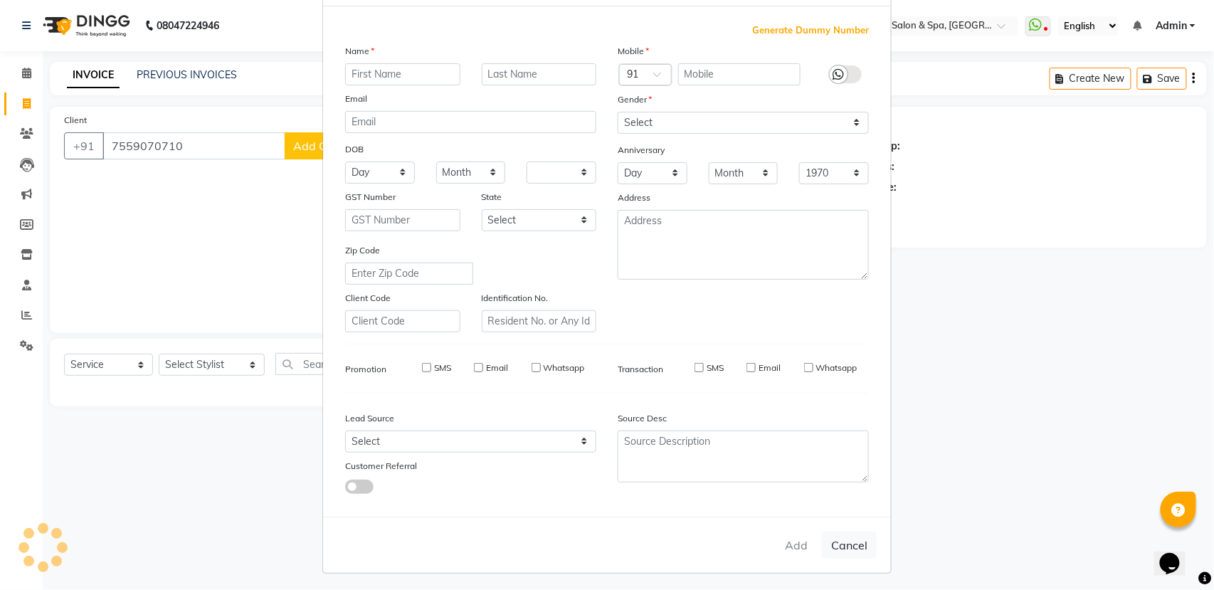
checkbox input "false"
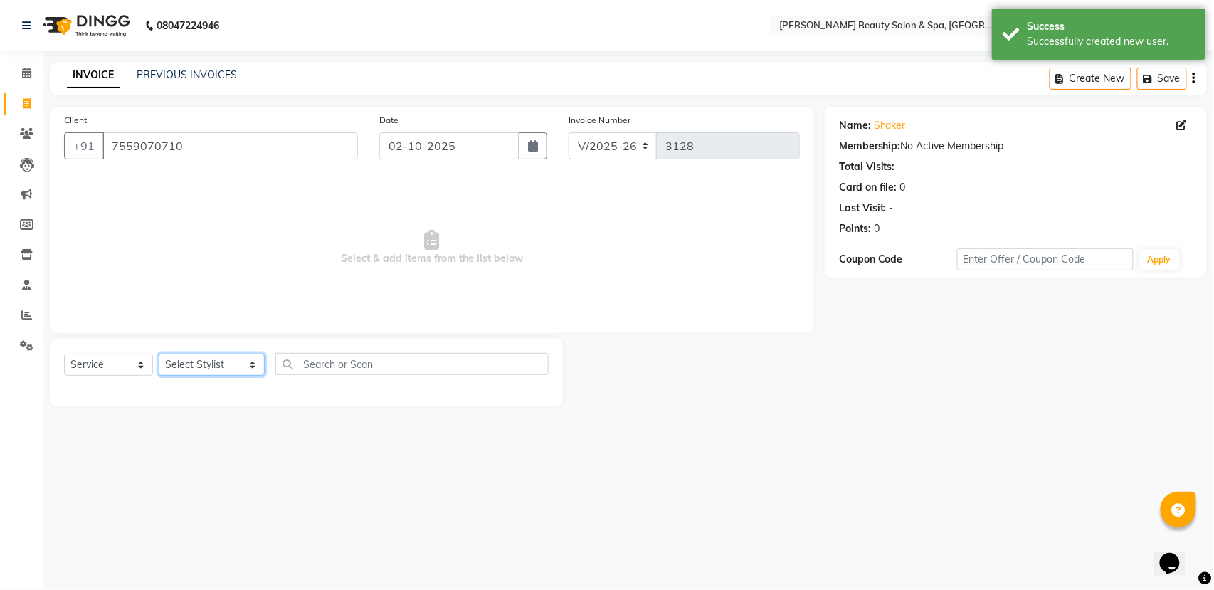
click at [220, 365] on select "Select Stylist Admin [PERSON_NAME] [PERSON_NAME] [PERSON_NAME] [PERSON_NAME] [P…" at bounding box center [212, 365] width 106 height 22
select select "67138"
click at [159, 354] on select "Select Stylist Admin [PERSON_NAME] [PERSON_NAME] [PERSON_NAME] [PERSON_NAME] [P…" at bounding box center [212, 365] width 106 height 22
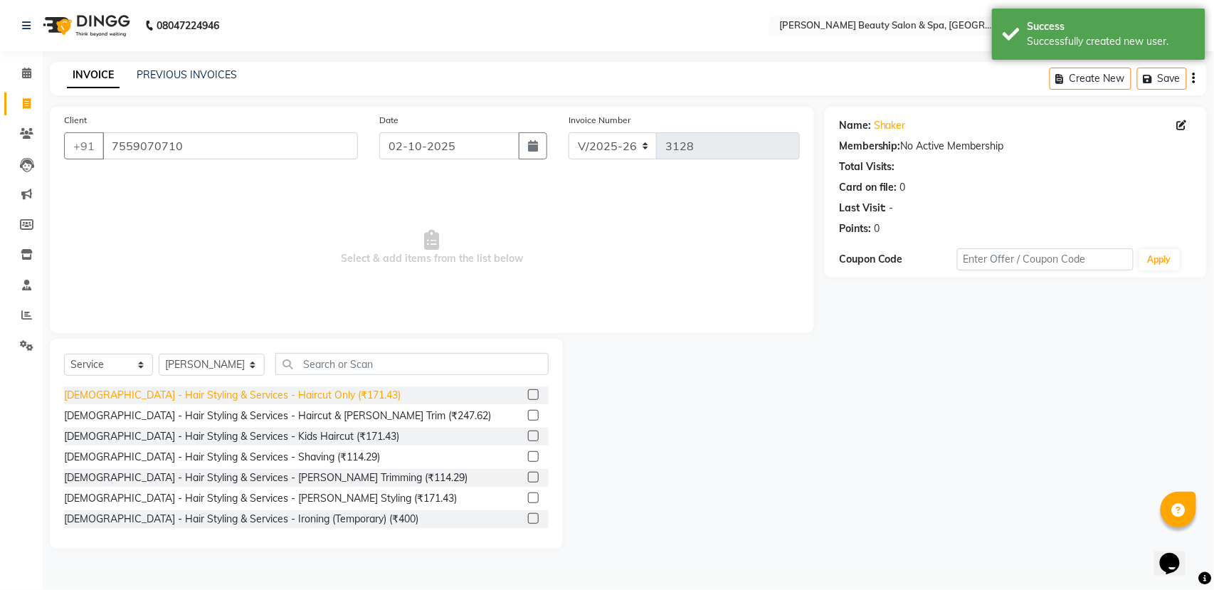
click at [274, 396] on div "[DEMOGRAPHIC_DATA] - Hair Styling & Services - Haircut Only (₹171.43)" at bounding box center [232, 395] width 337 height 15
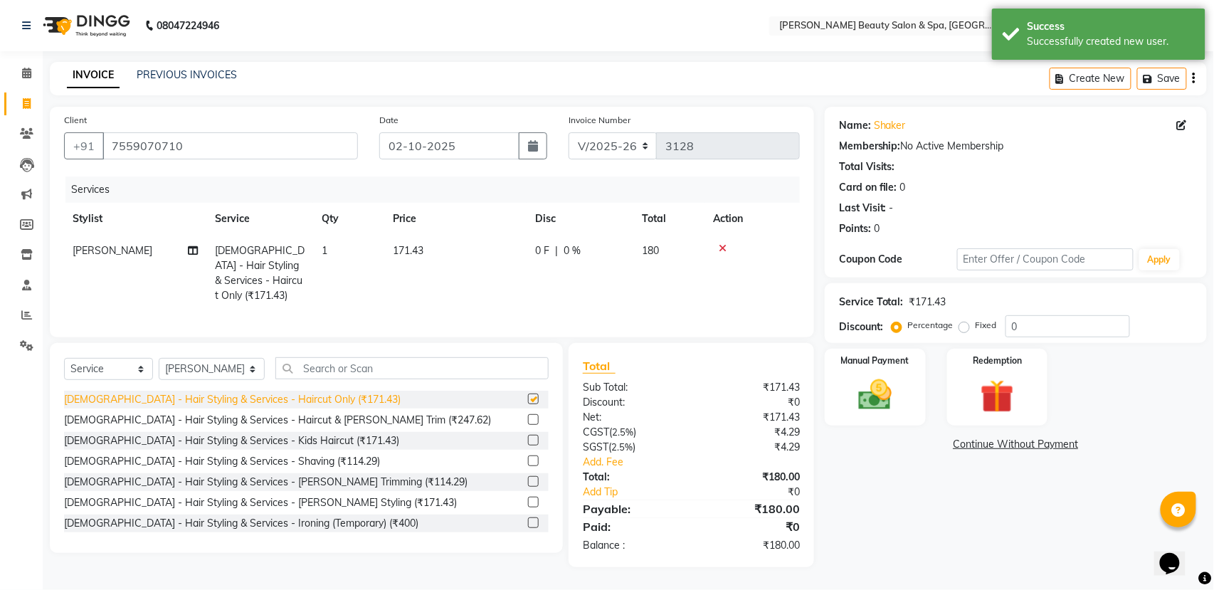
checkbox input "false"
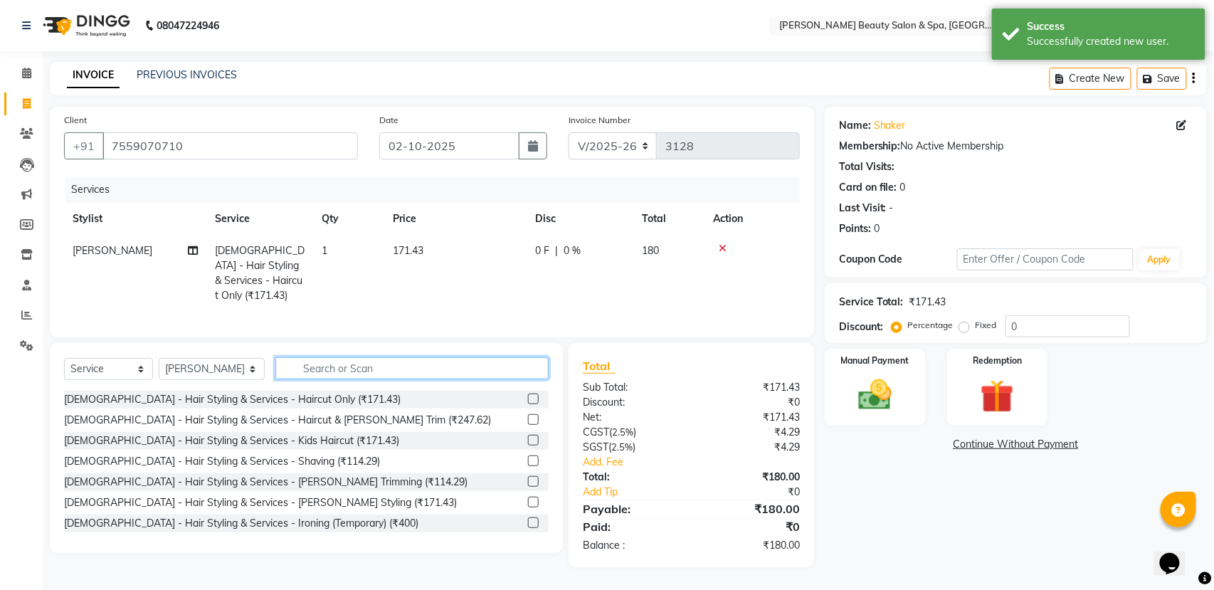
click at [295, 371] on input "text" at bounding box center [411, 368] width 273 height 22
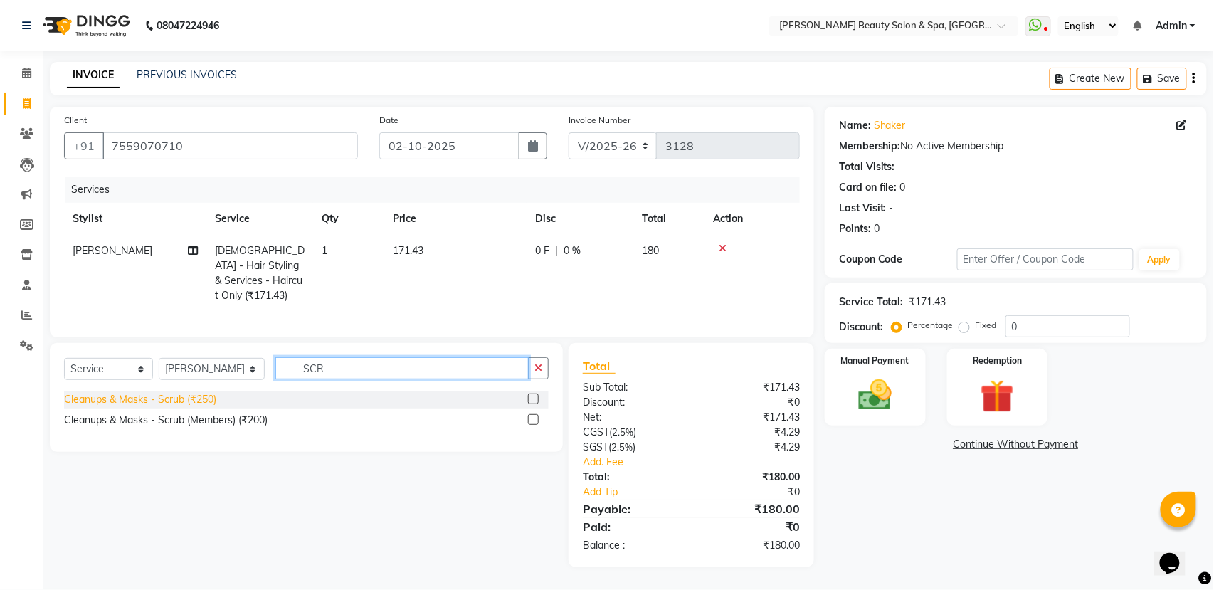
type input "SCR"
click at [192, 394] on div "Cleanups & Masks - Scrub (₹250)" at bounding box center [140, 399] width 152 height 15
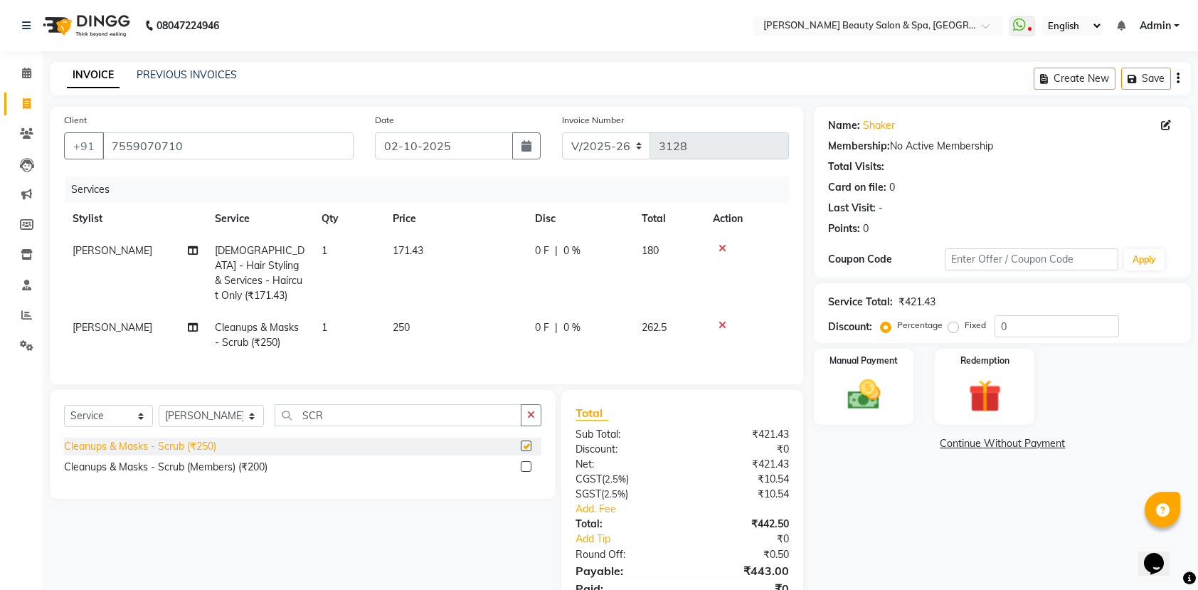
checkbox input "false"
click at [356, 413] on input "SCR" at bounding box center [398, 415] width 247 height 22
type input "S"
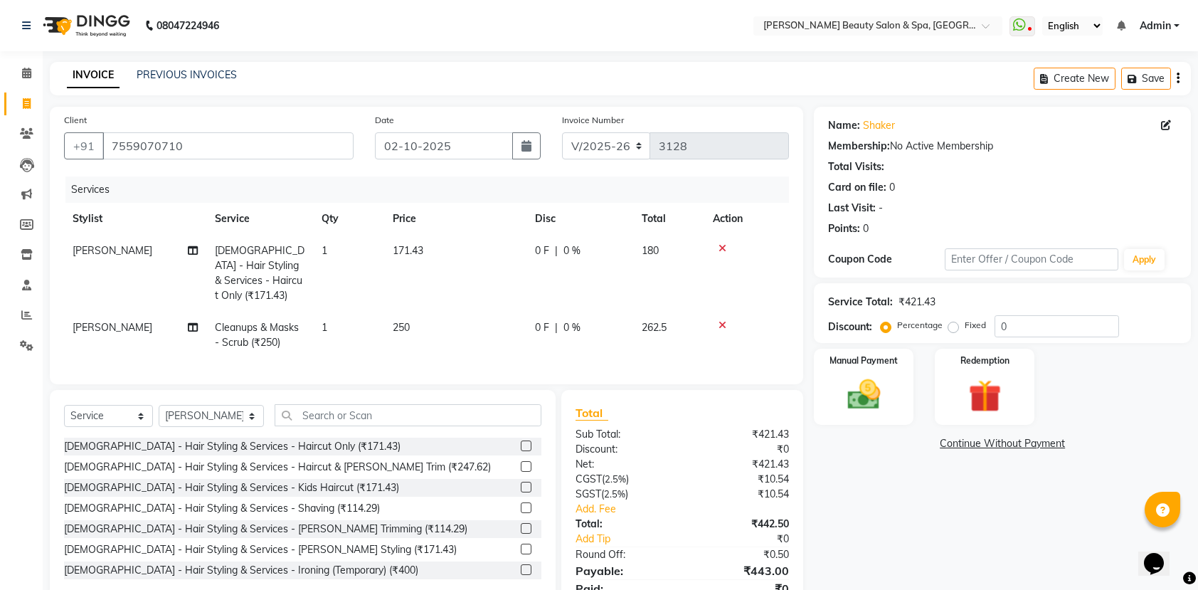
click at [362, 468] on div "[DEMOGRAPHIC_DATA] - Hair Styling & Services - Haircut & [PERSON_NAME] Trim (₹2…" at bounding box center [302, 467] width 477 height 18
click at [134, 462] on div "[DEMOGRAPHIC_DATA] - Hair Styling & Services - Haircut & [PERSON_NAME] Trim (₹2…" at bounding box center [277, 467] width 427 height 15
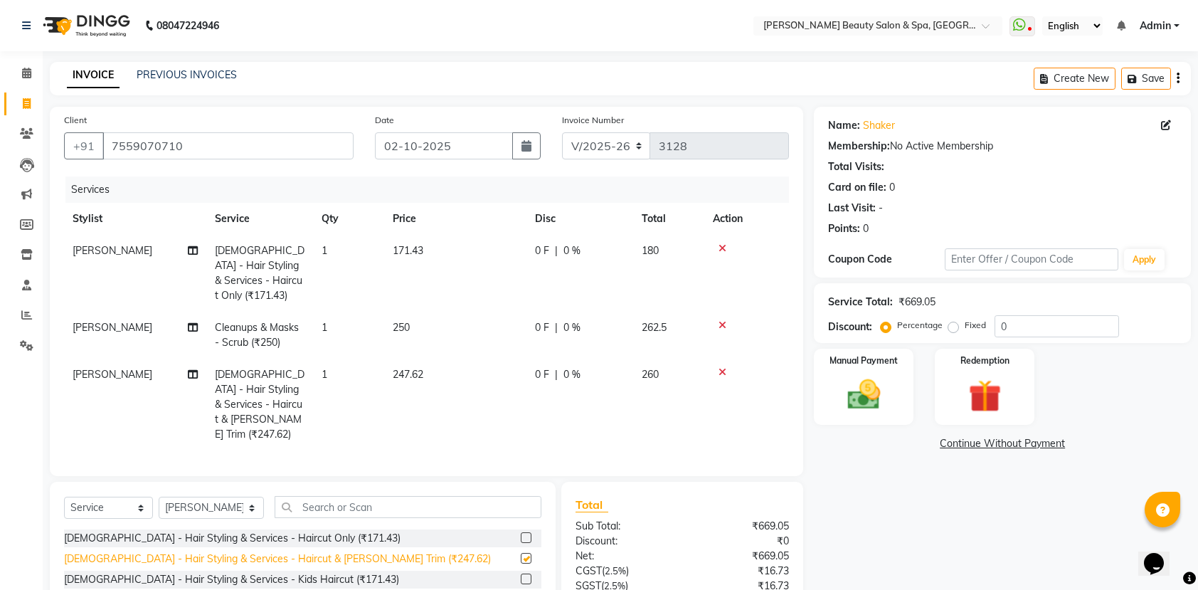
checkbox input "false"
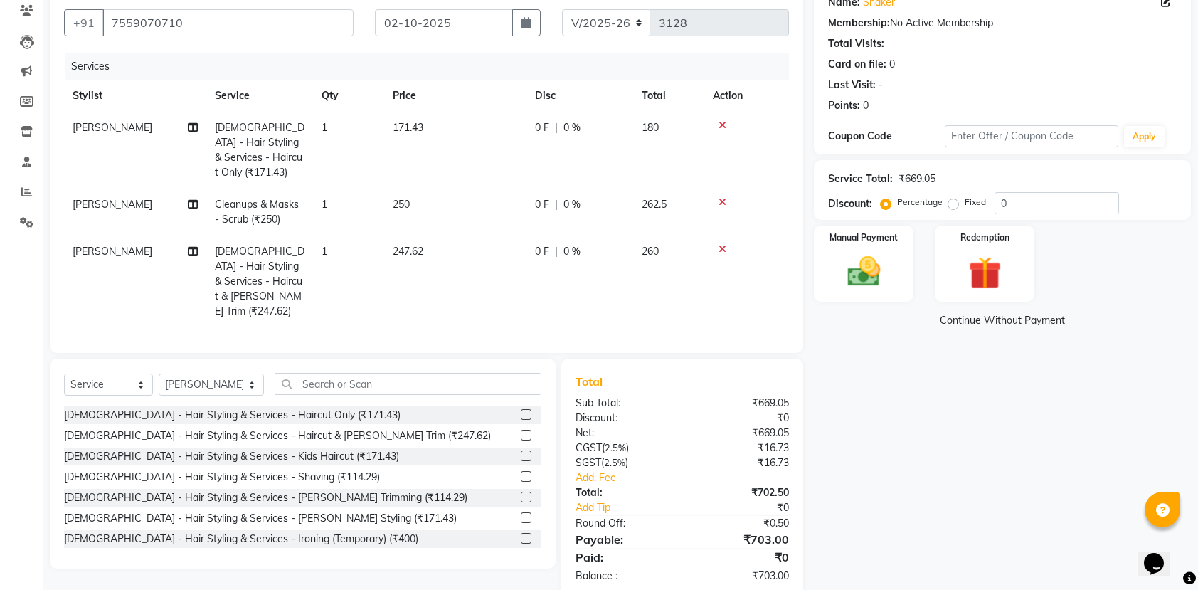
scroll to position [138, 0]
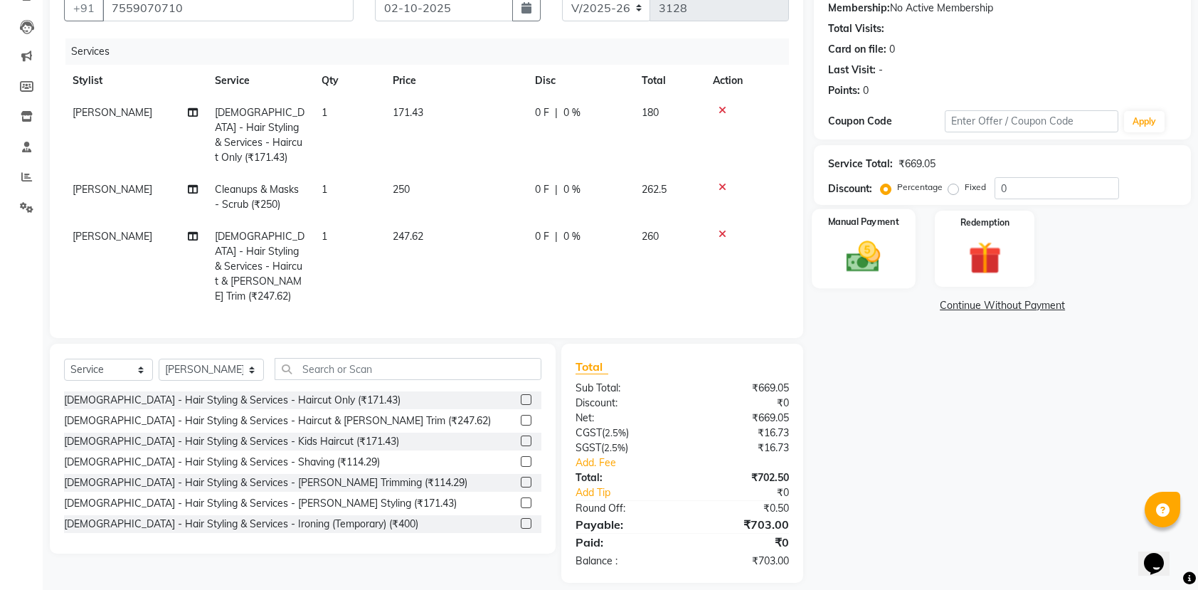
click at [883, 251] on img at bounding box center [864, 256] width 56 height 39
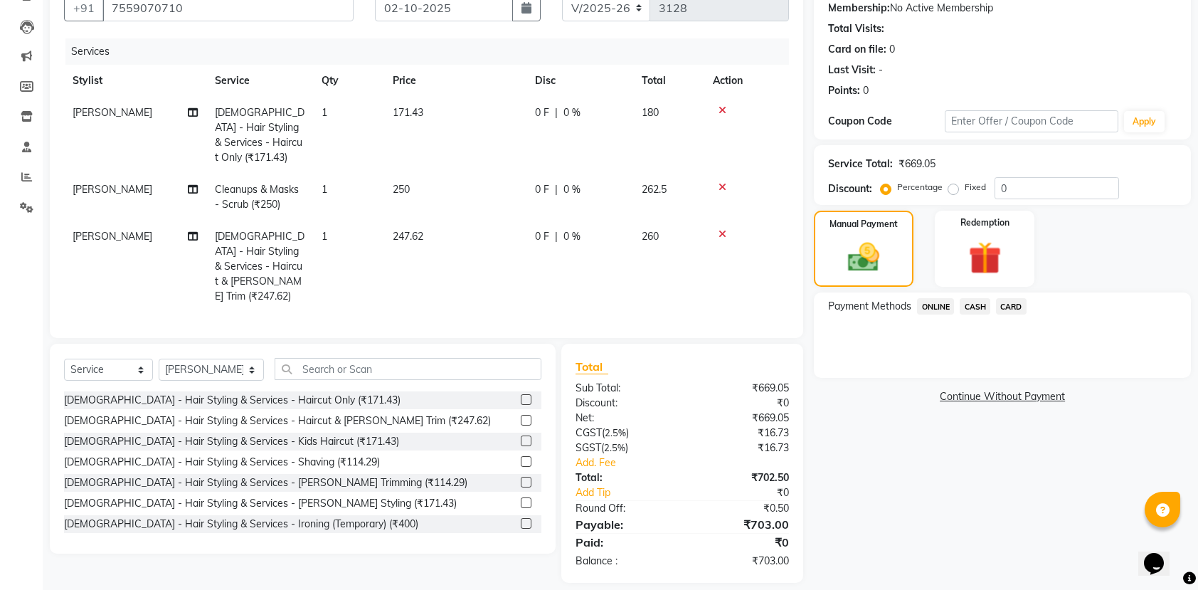
click at [931, 311] on span "ONLINE" at bounding box center [935, 306] width 37 height 16
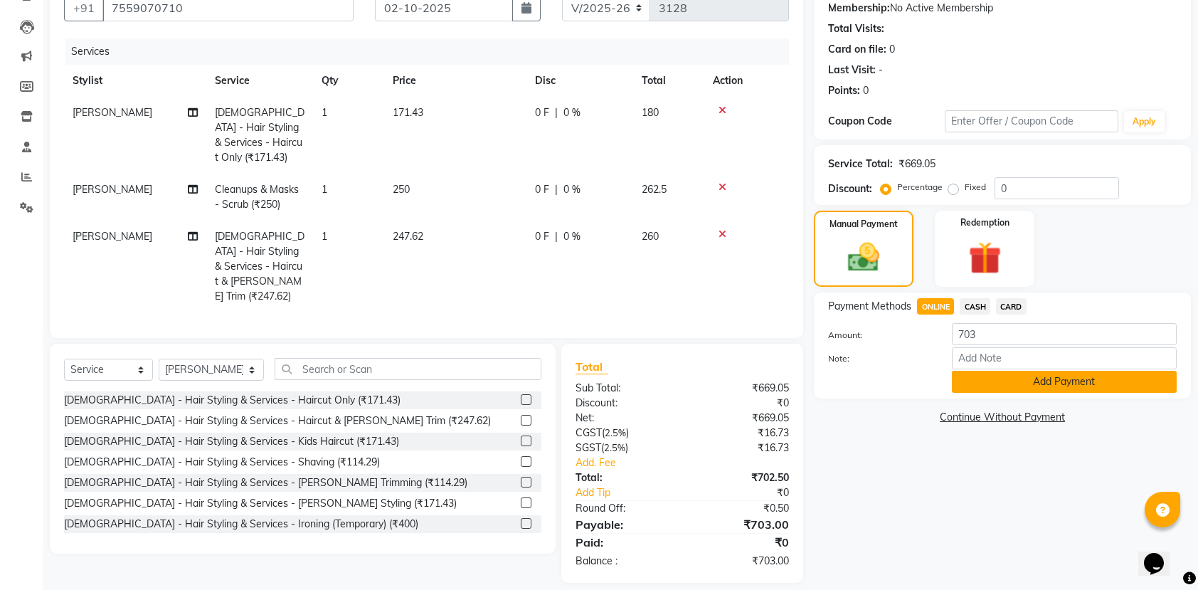
click at [1040, 387] on button "Add Payment" at bounding box center [1064, 382] width 225 height 22
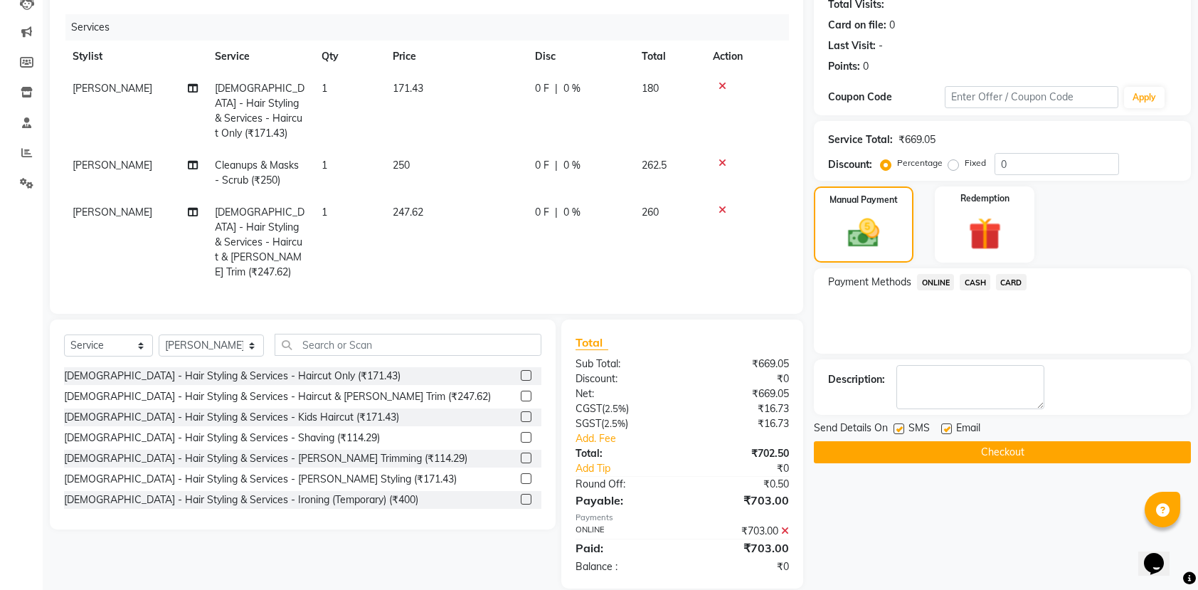
scroll to position [169, 0]
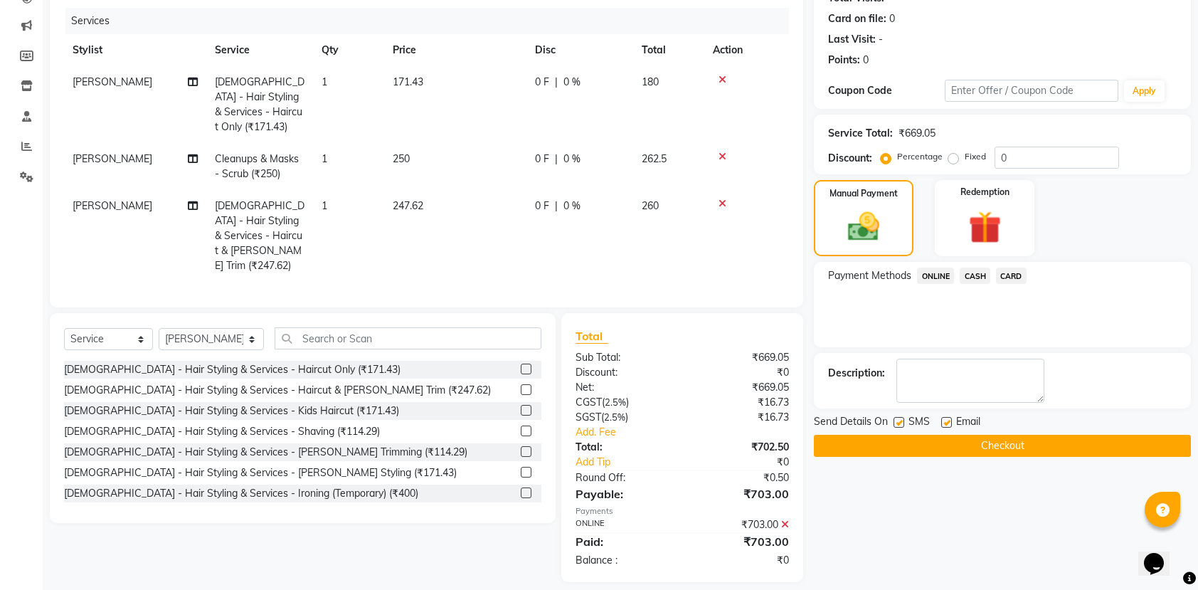
click at [1055, 445] on button "Checkout" at bounding box center [1002, 446] width 377 height 22
